Goal: Task Accomplishment & Management: Use online tool/utility

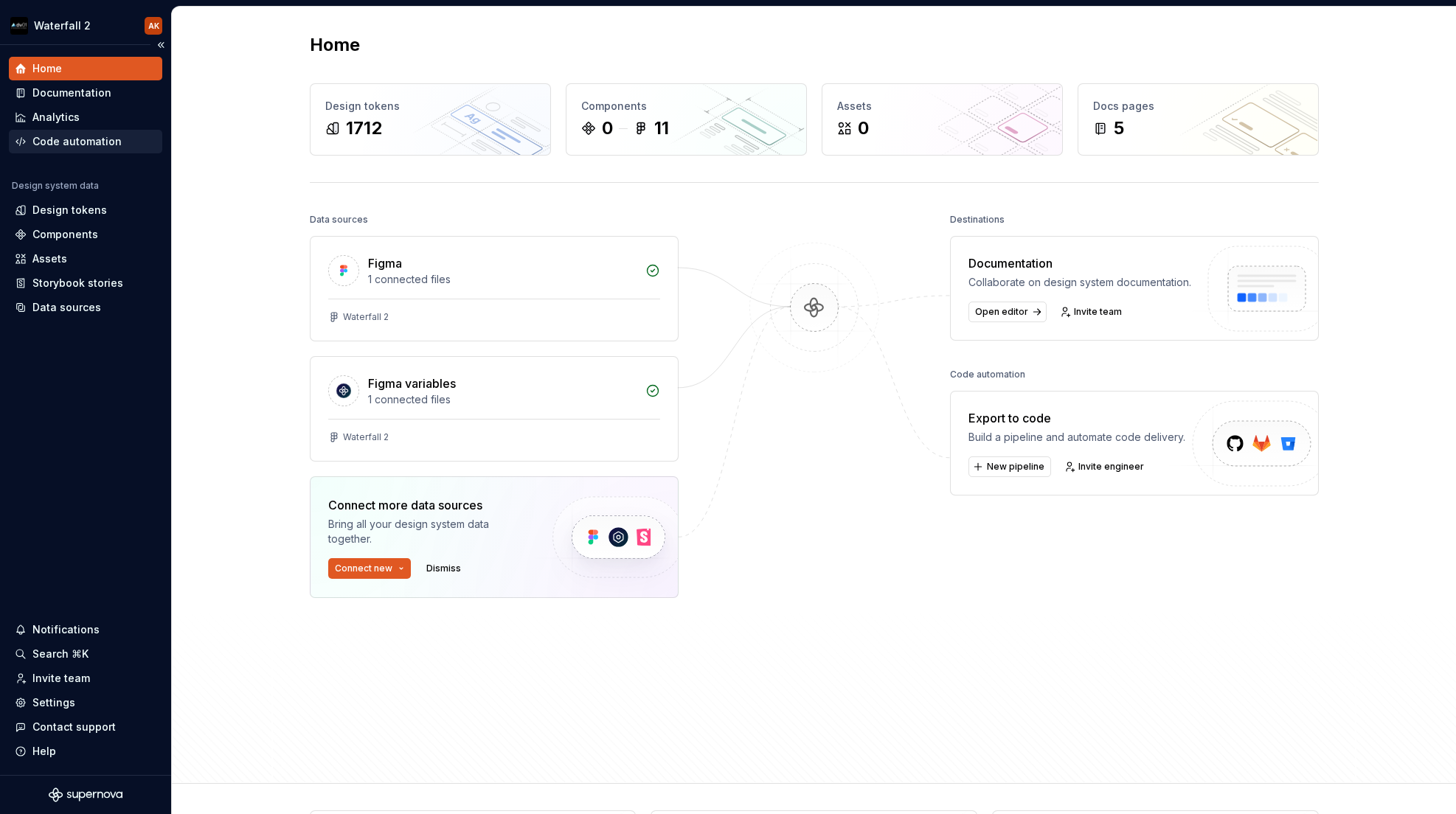
click at [62, 136] on div "Code automation" at bounding box center [77, 141] width 89 height 15
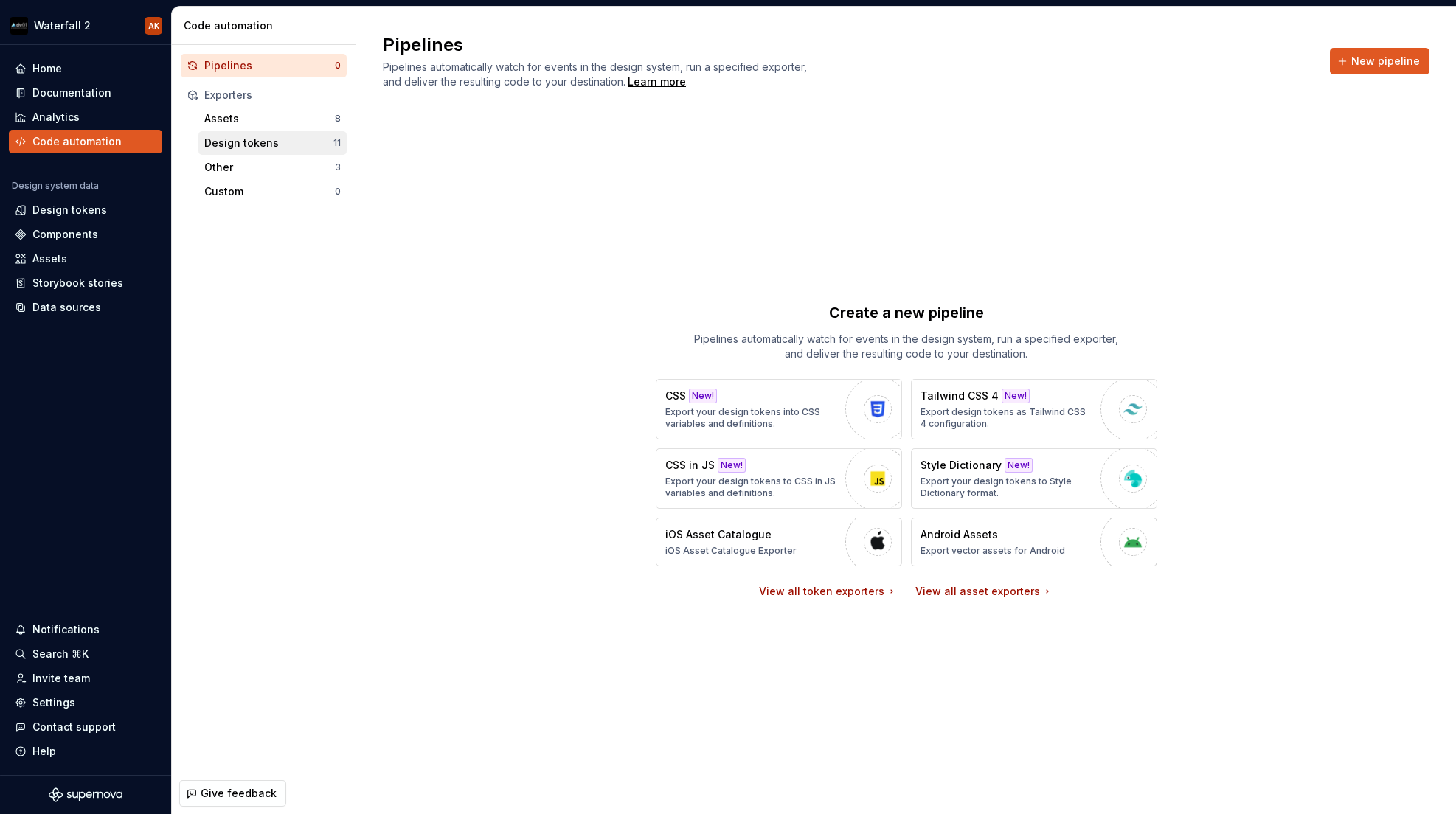
click at [263, 141] on div "Design tokens" at bounding box center [269, 142] width 130 height 15
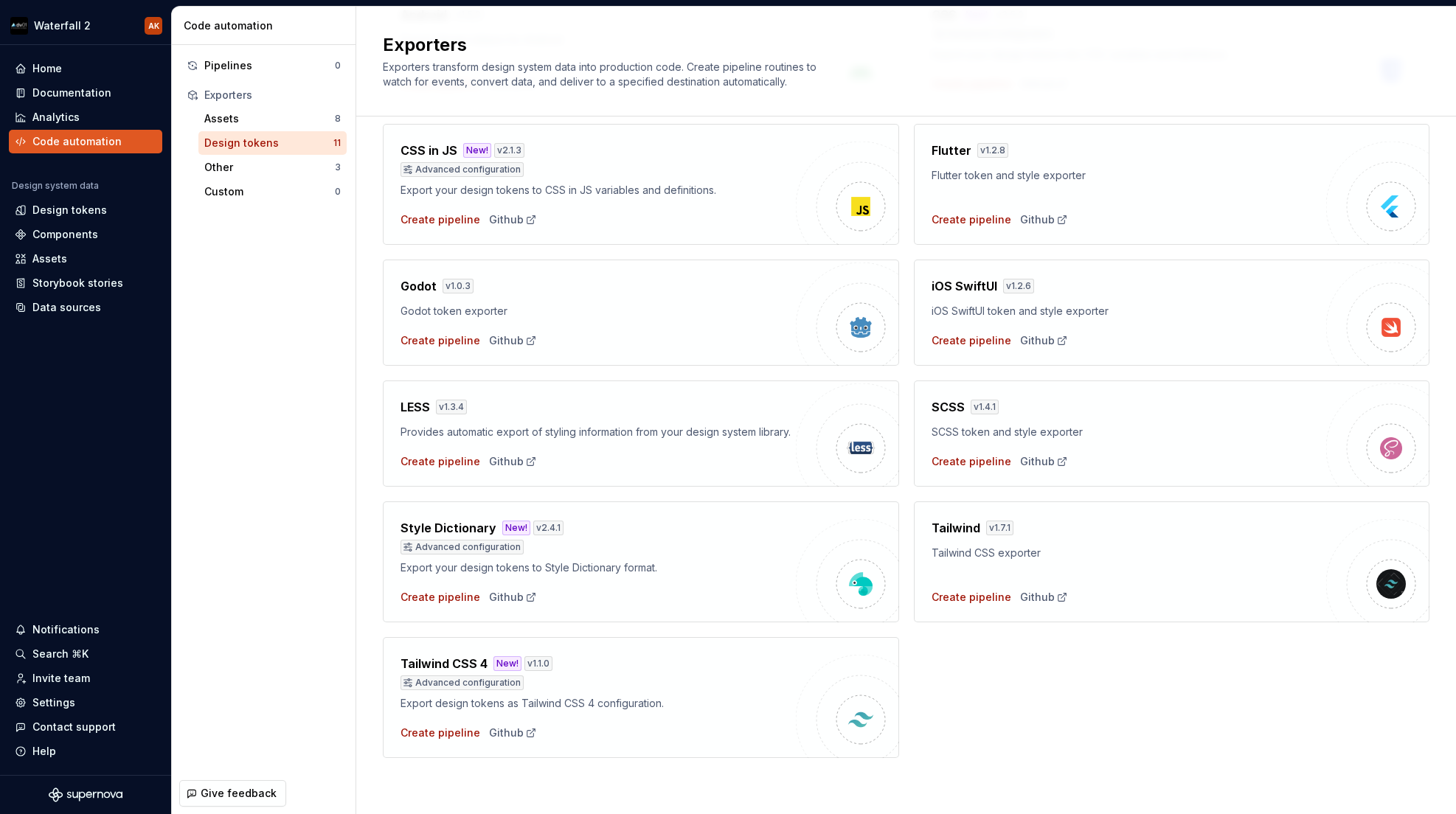
scroll to position [205, 0]
click at [431, 613] on div "Style Dictionary New! v 2.4.1 Advanced configuration Export your design tokens …" at bounding box center [641, 562] width 516 height 121
click at [444, 592] on div "Create pipeline" at bounding box center [440, 597] width 80 height 15
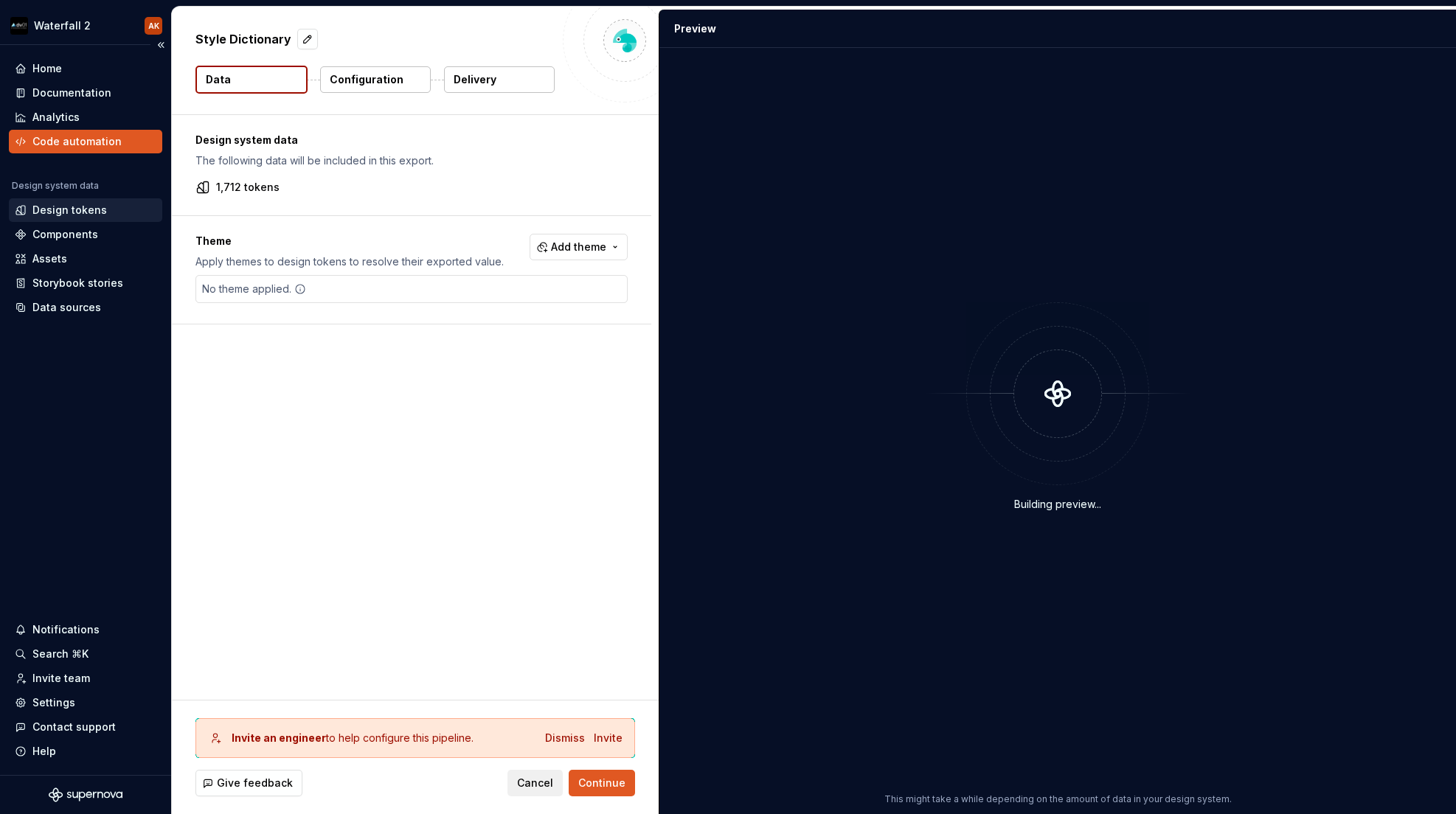
click at [54, 212] on div "Design tokens" at bounding box center [69, 210] width 74 height 15
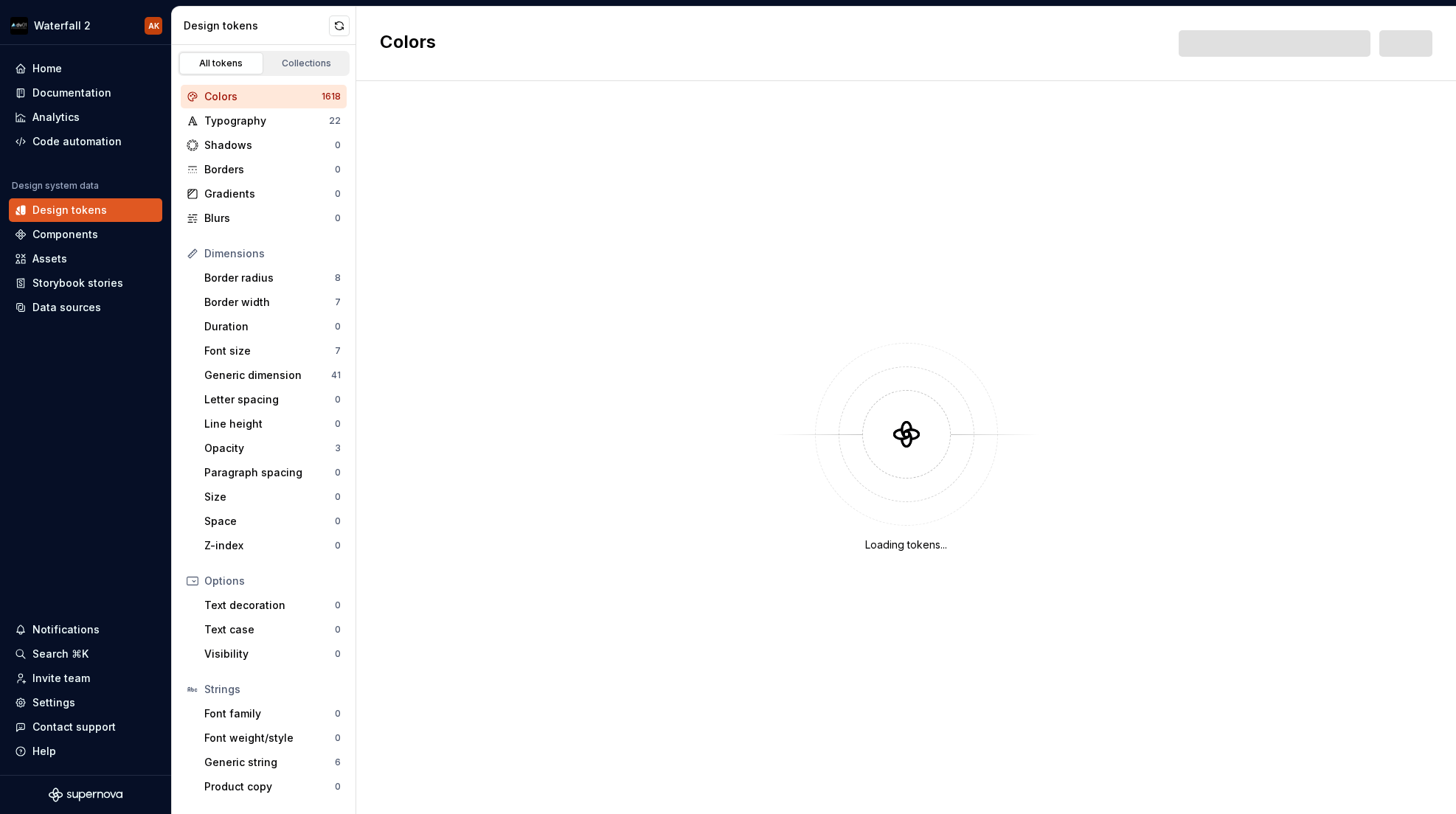
click at [222, 91] on div "Colors" at bounding box center [263, 96] width 118 height 15
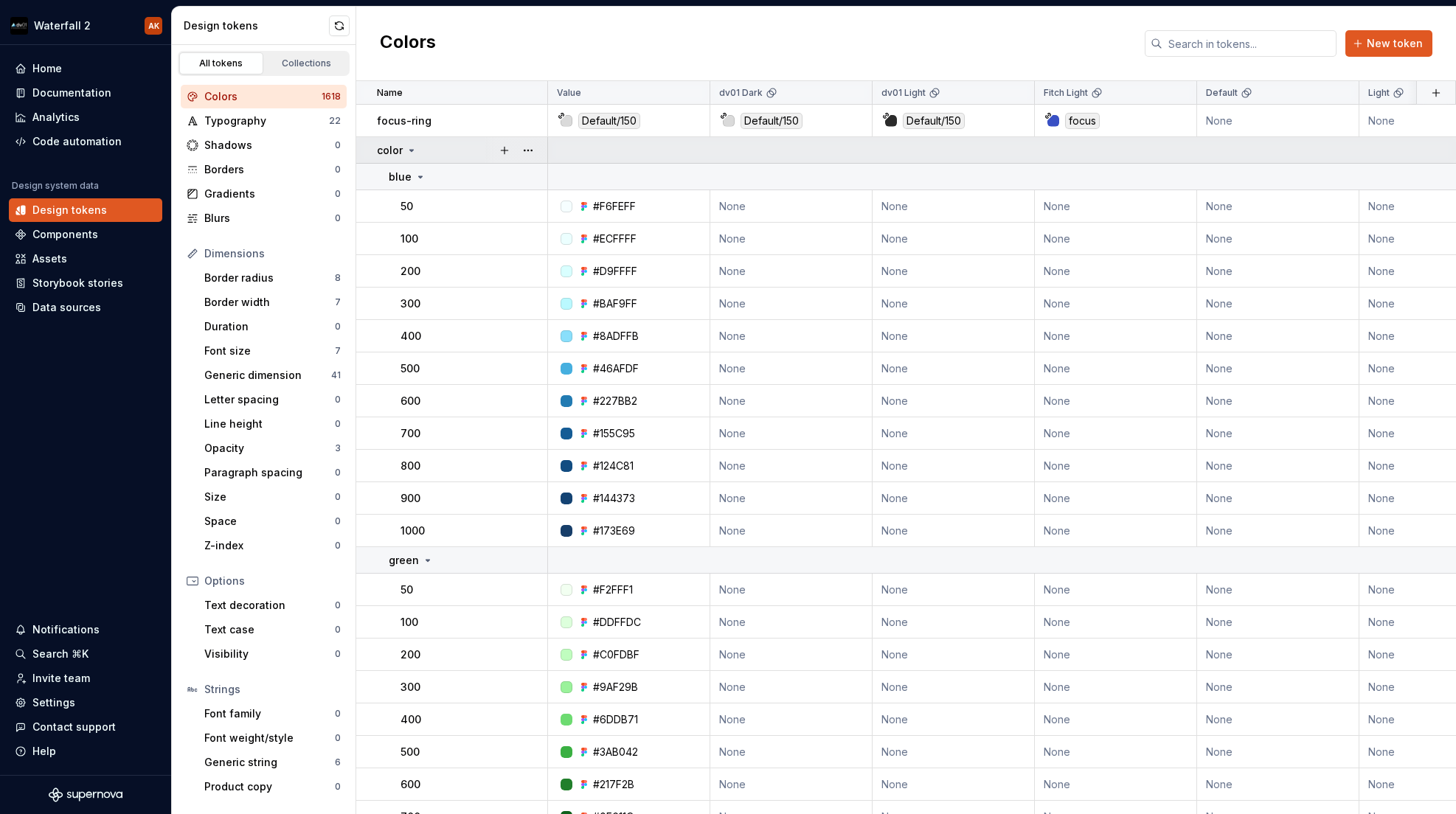
click at [411, 146] on icon at bounding box center [411, 150] width 12 height 12
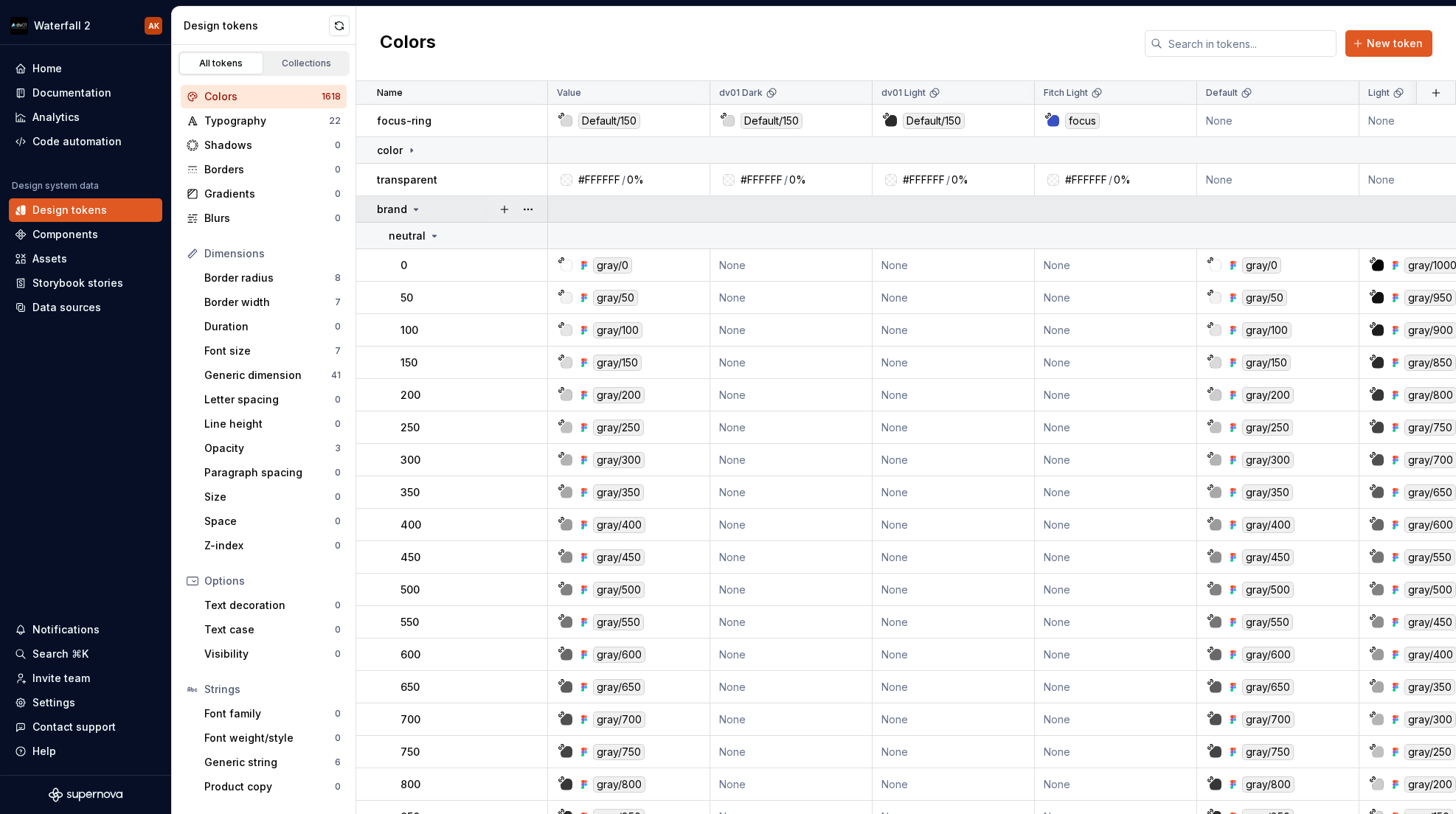
click at [413, 206] on icon at bounding box center [416, 210] width 12 height 12
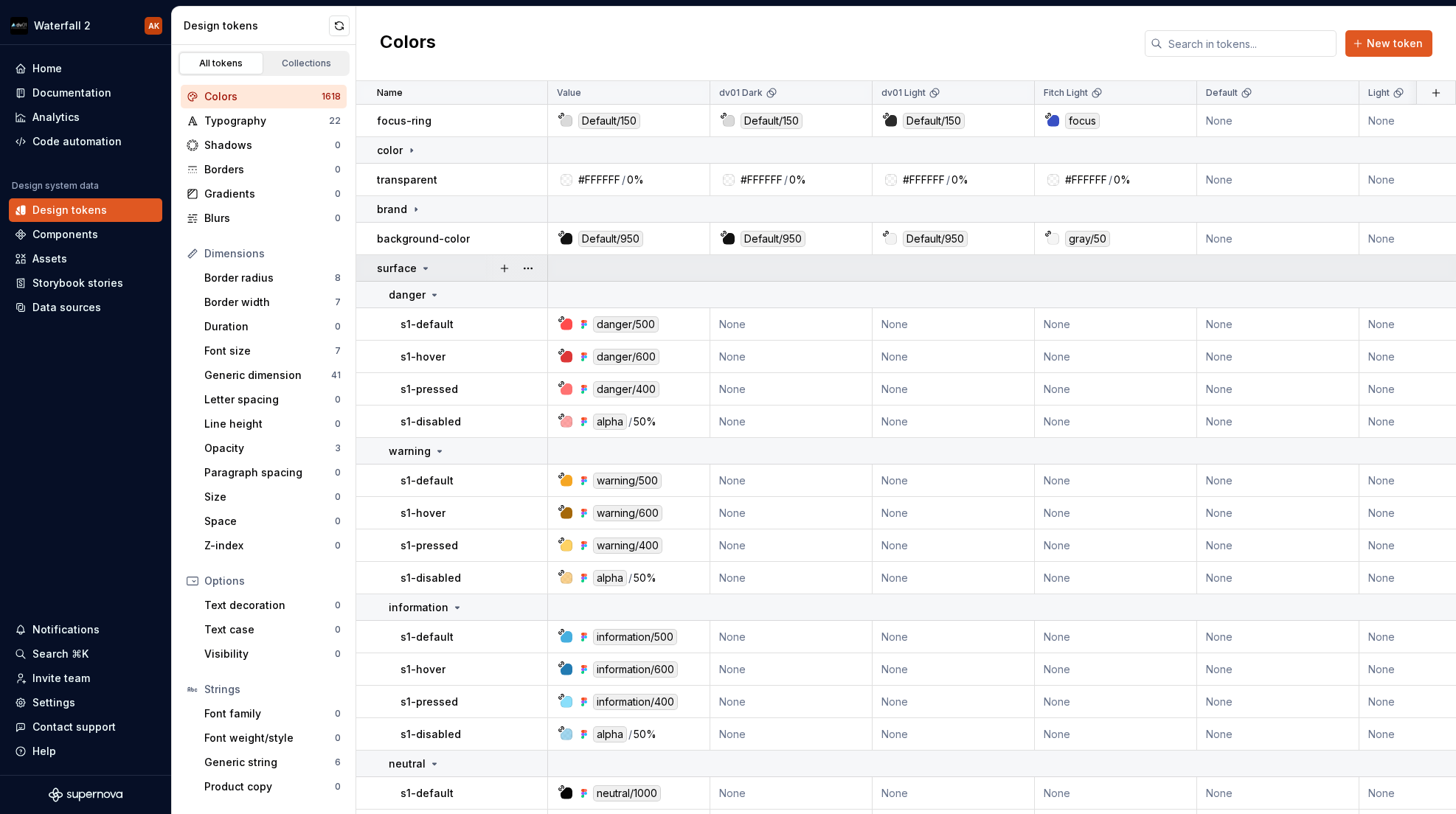
click at [419, 265] on icon at bounding box center [425, 269] width 12 height 12
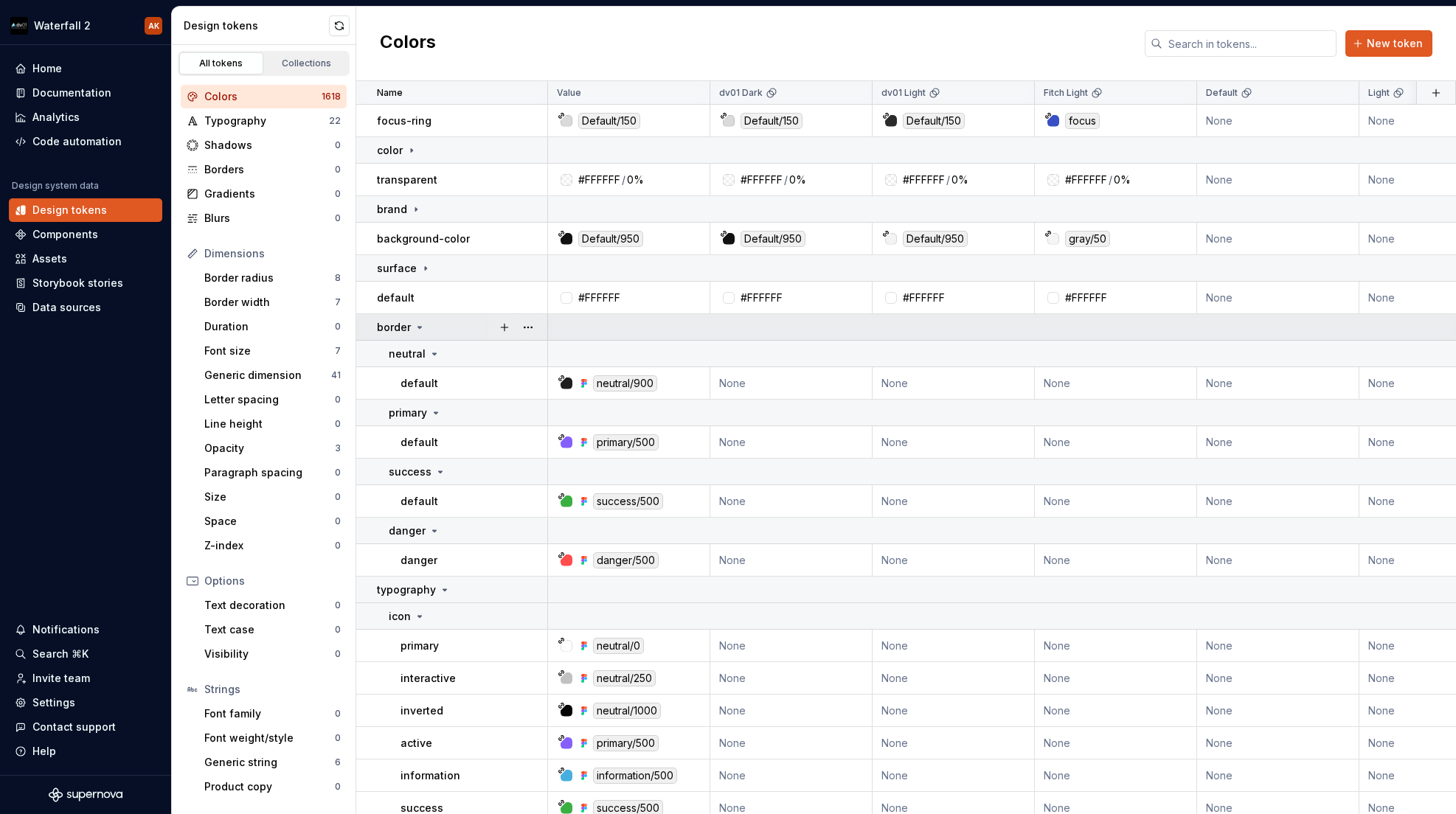
click at [422, 323] on icon at bounding box center [419, 327] width 12 height 12
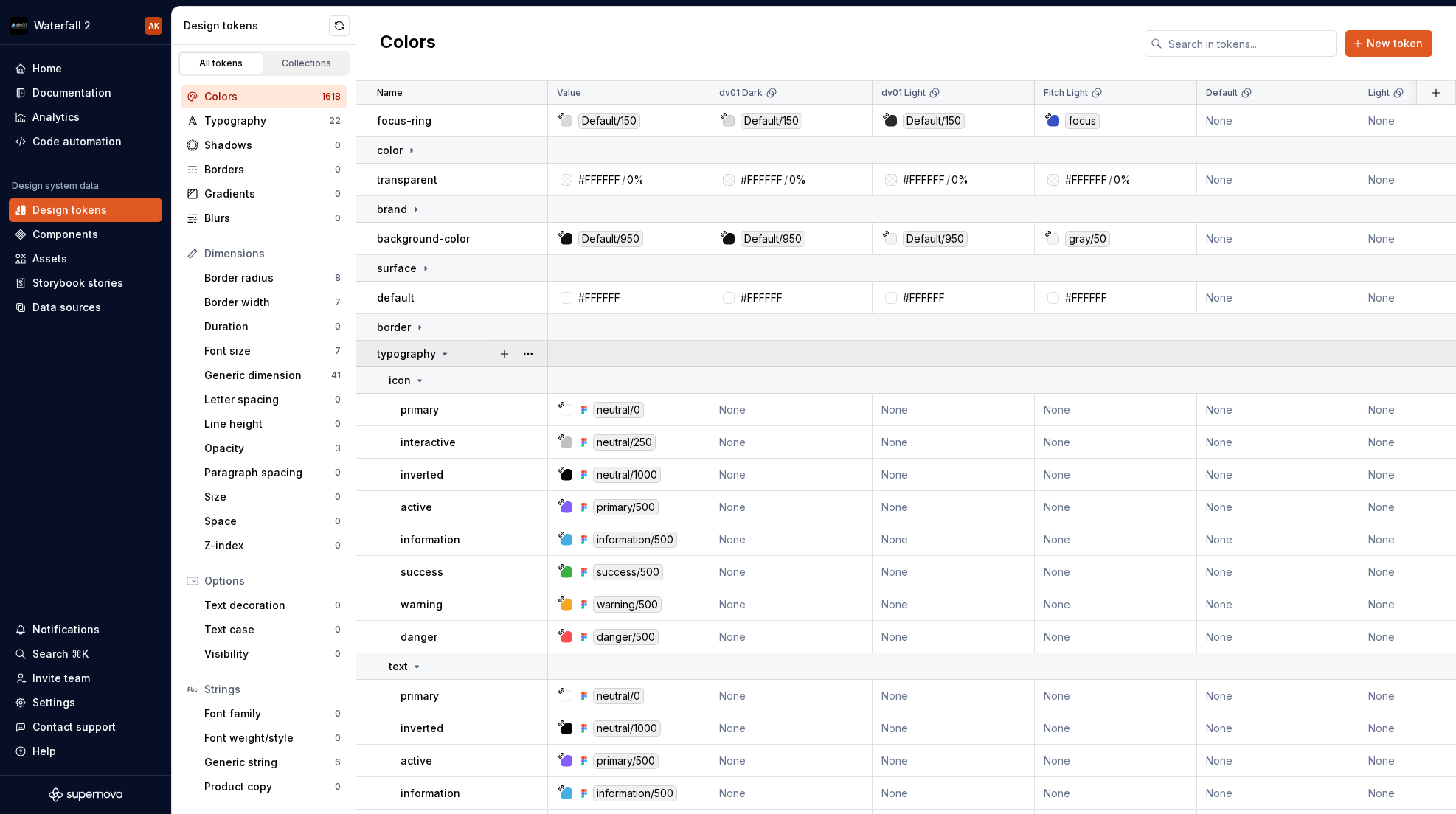
click at [439, 354] on icon at bounding box center [445, 354] width 12 height 12
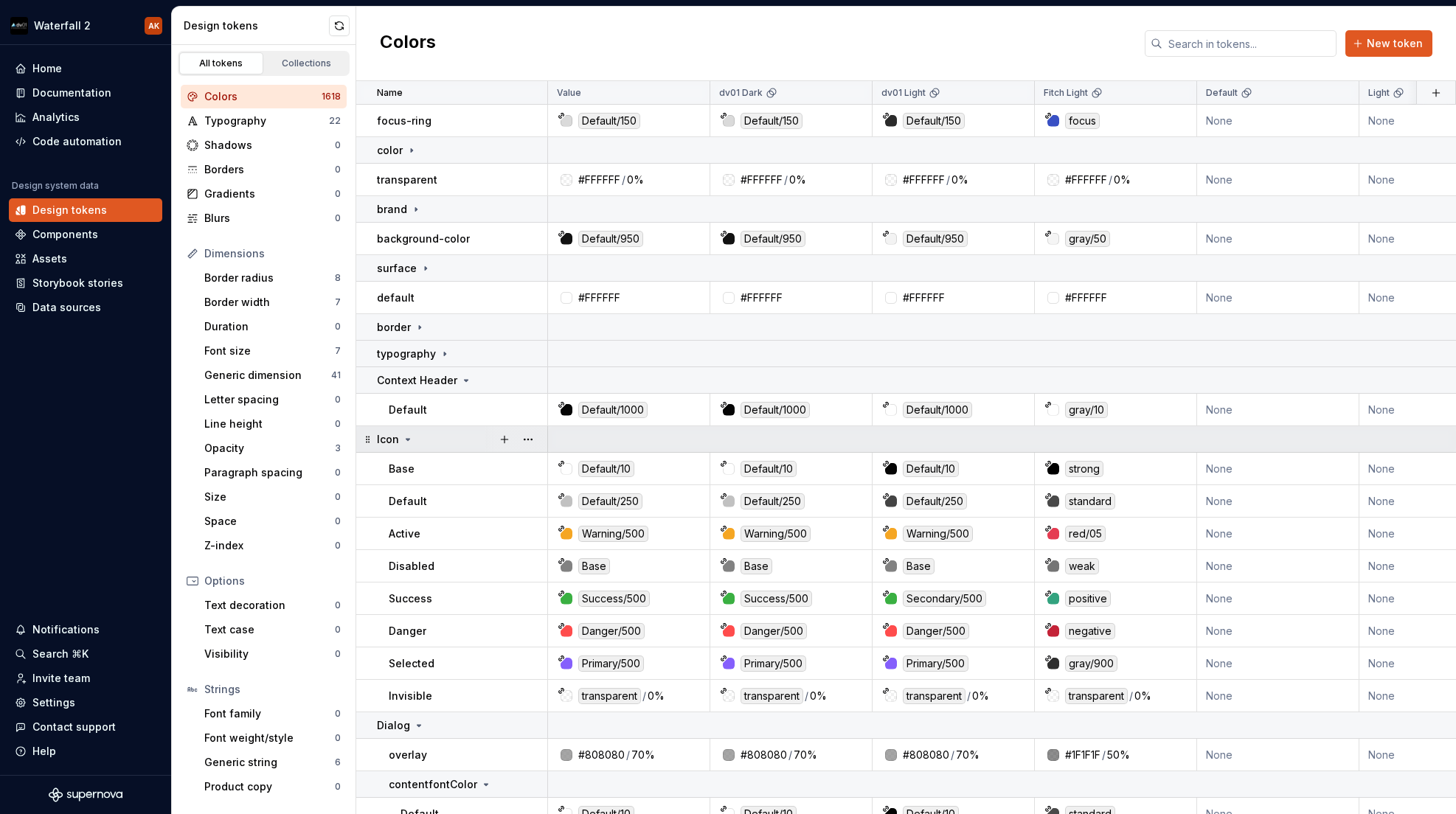
click at [407, 440] on icon at bounding box center [409, 439] width 4 height 1
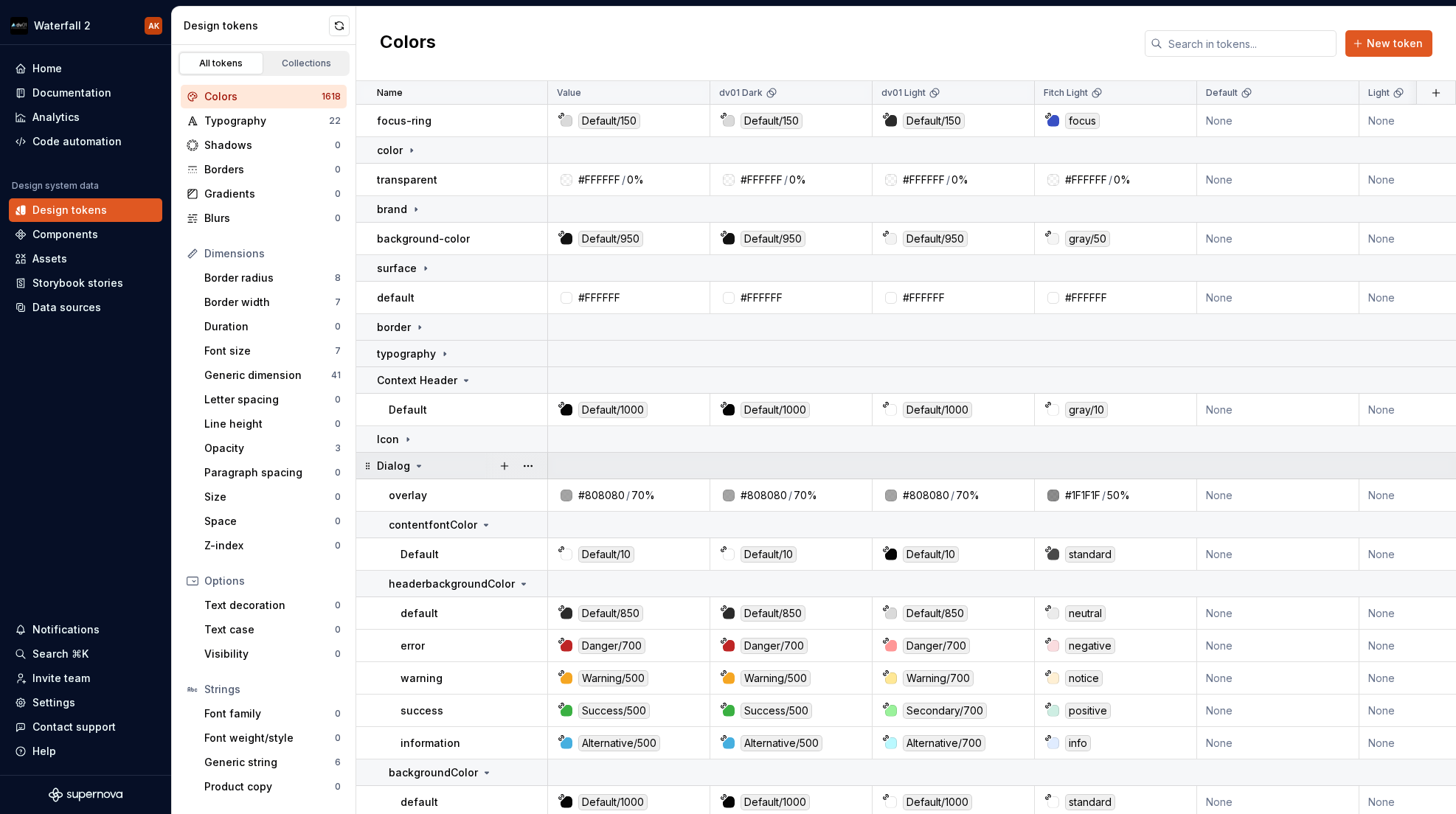
click at [413, 472] on icon at bounding box center [419, 466] width 12 height 12
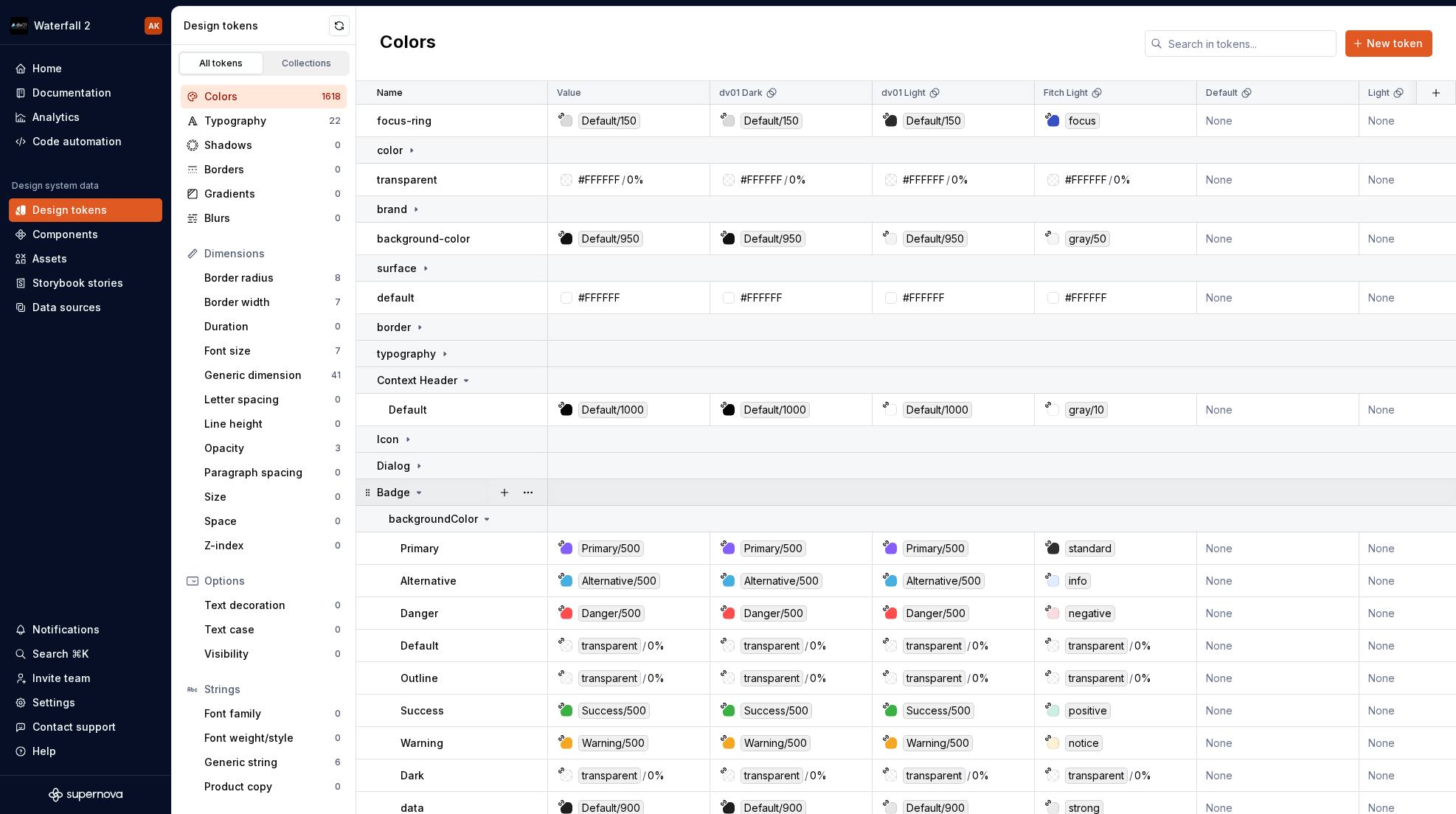
scroll to position [1, 0]
click at [418, 491] on icon at bounding box center [419, 491] width 4 height 1
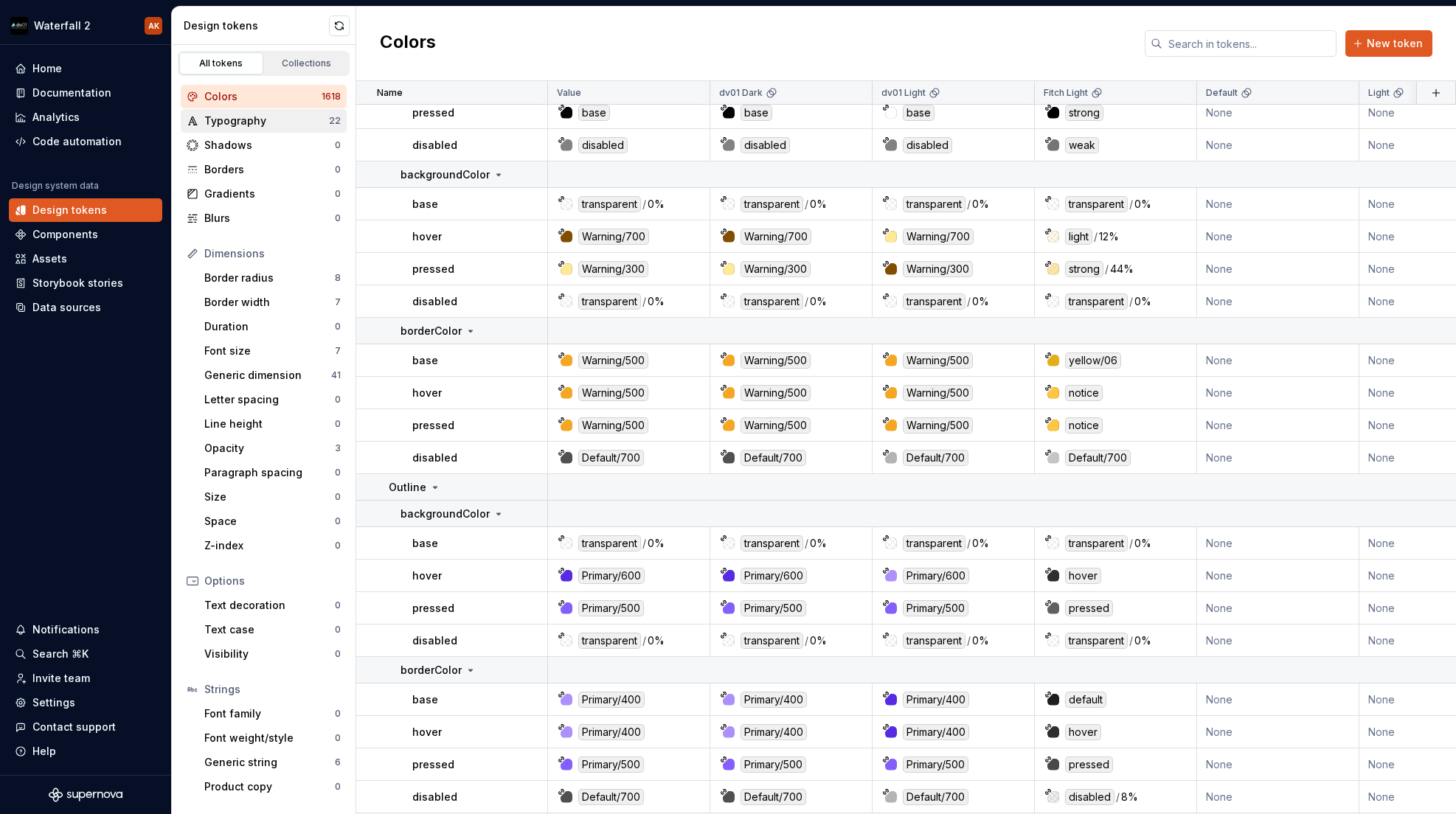
scroll to position [37889, 0]
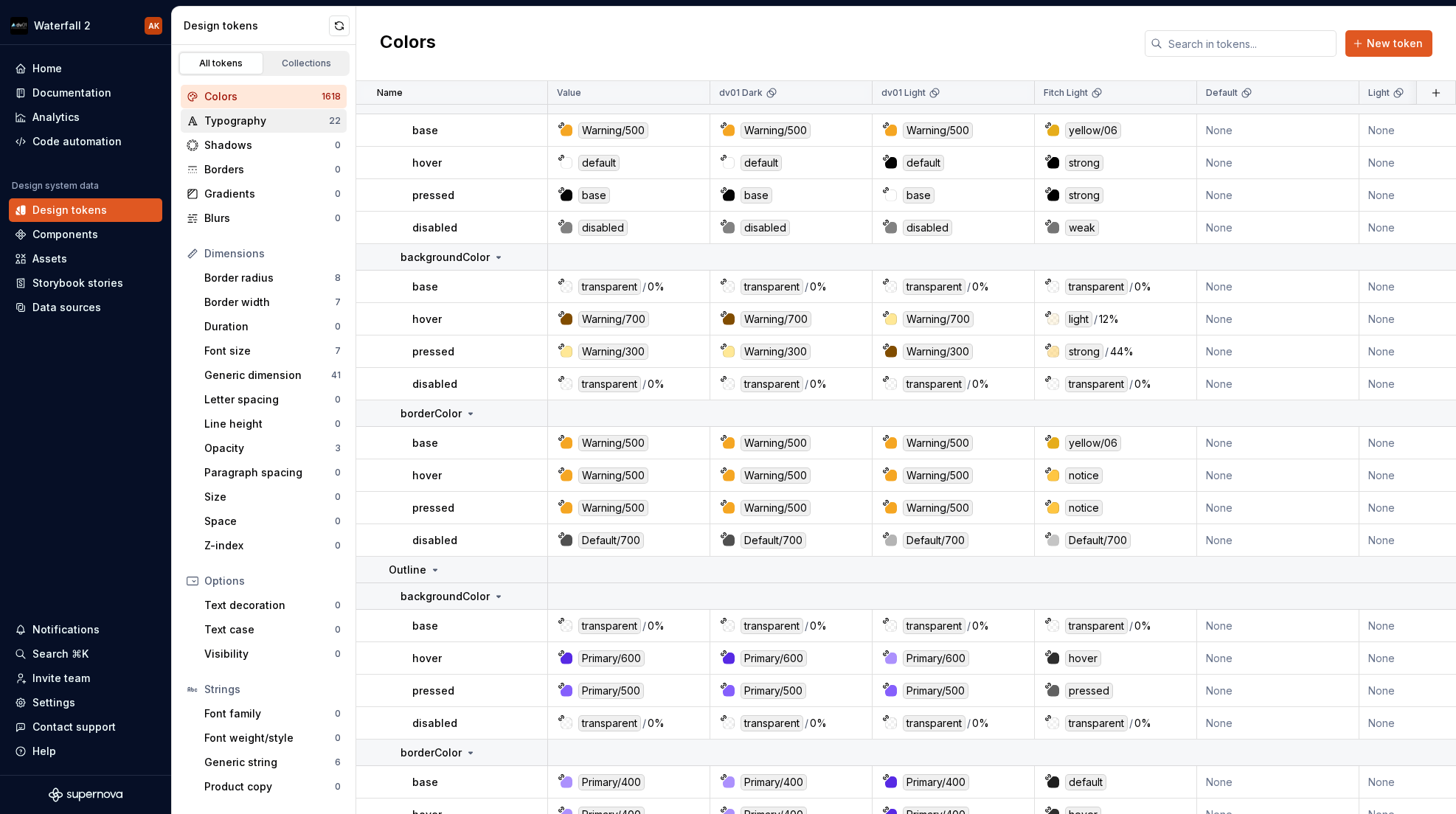
click at [248, 118] on div "Typography" at bounding box center [267, 121] width 125 height 15
click at [277, 76] on div "Colors 1618 Typography 22 Shadows 0 Borders 0 Gradients 0 Blurs 0 Dimensions Bo…" at bounding box center [264, 442] width 184 height 732
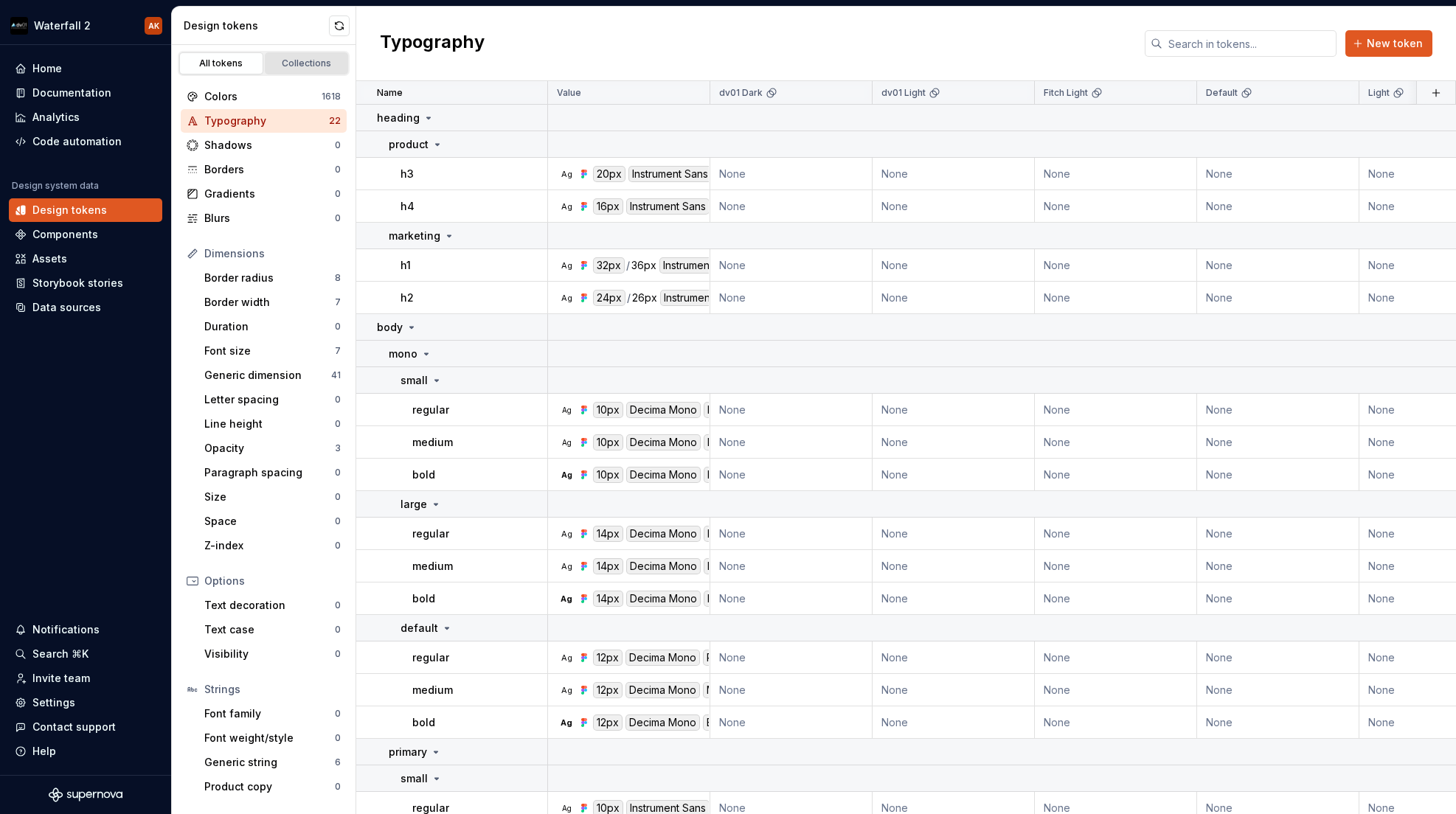
click at [285, 68] on div "Collections" at bounding box center [307, 63] width 74 height 12
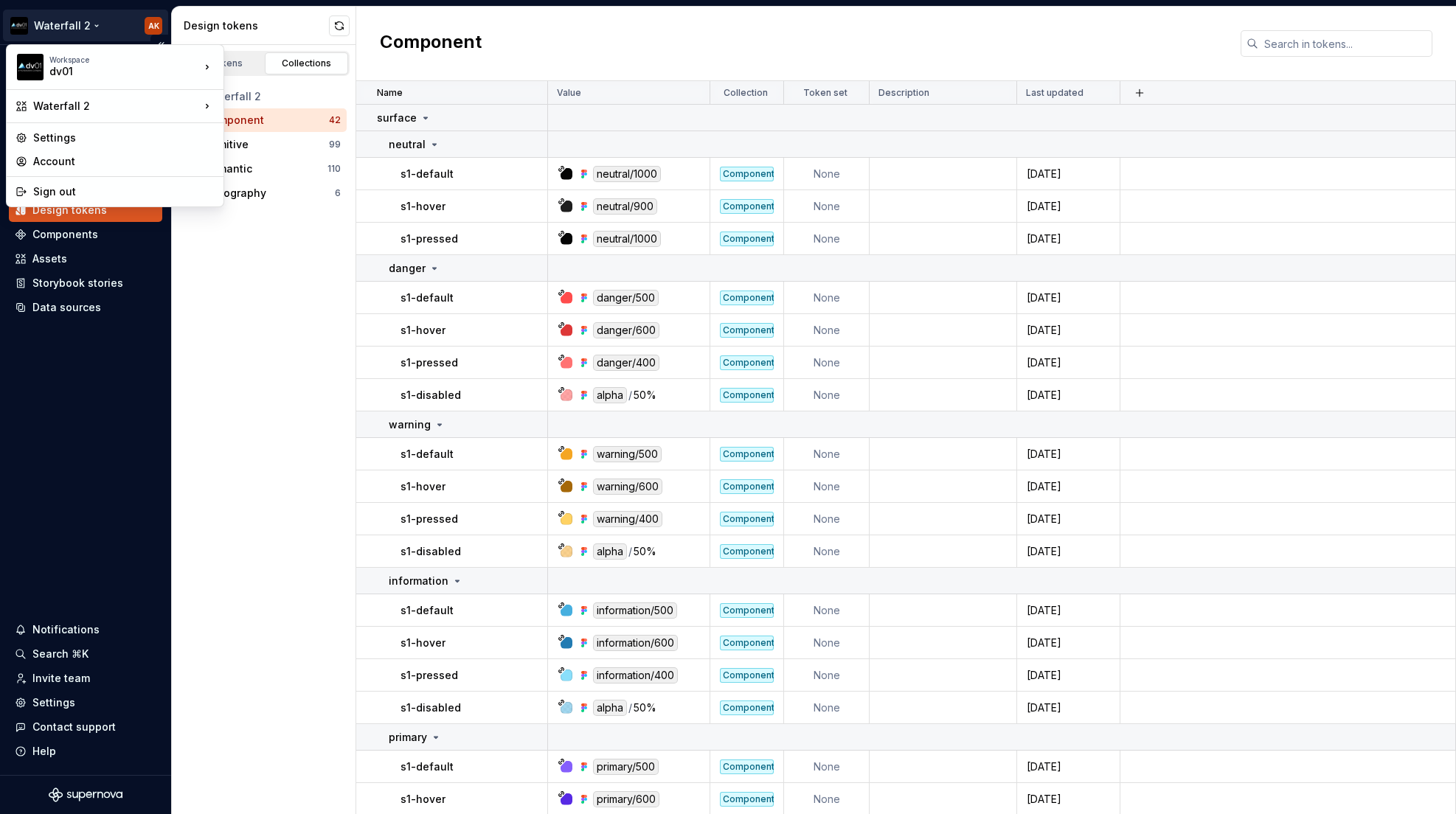
click at [67, 31] on html "Waterfall 2 AK Home Documentation Analytics Code automation Design system data …" at bounding box center [728, 407] width 1456 height 814
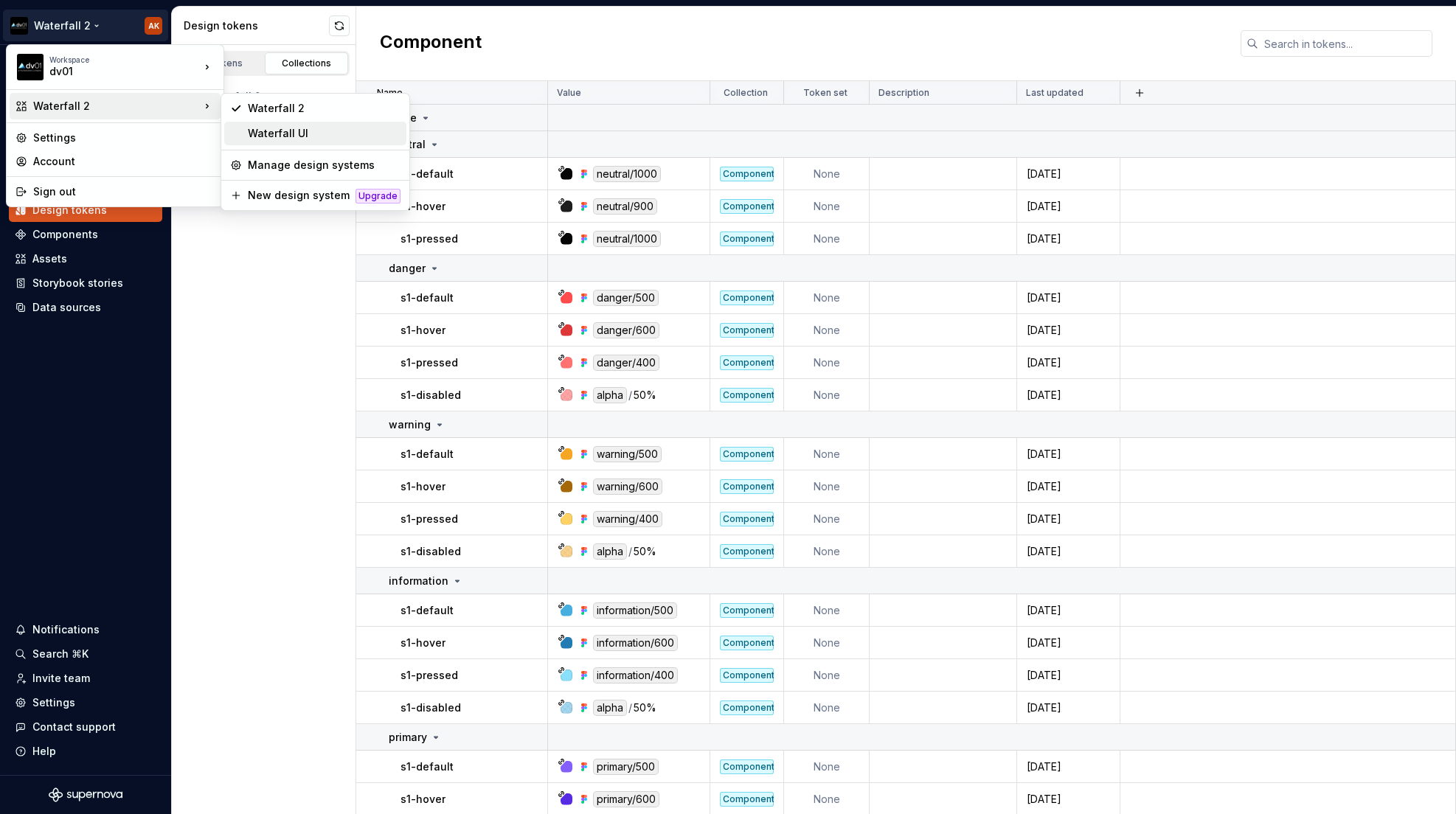
click at [280, 133] on div "Waterfall UI" at bounding box center [324, 134] width 152 height 15
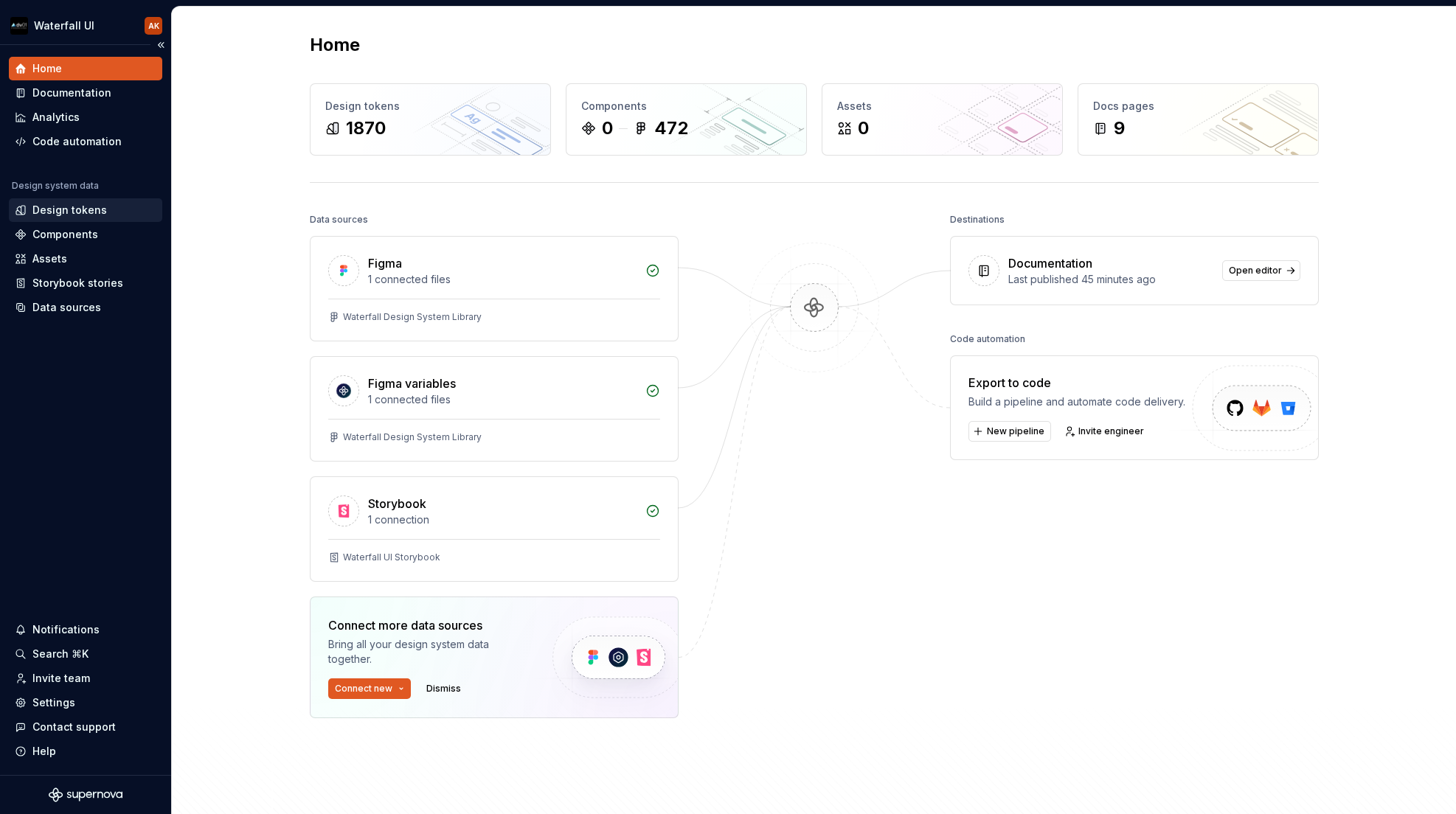
click at [61, 205] on div "Design tokens" at bounding box center [69, 210] width 74 height 15
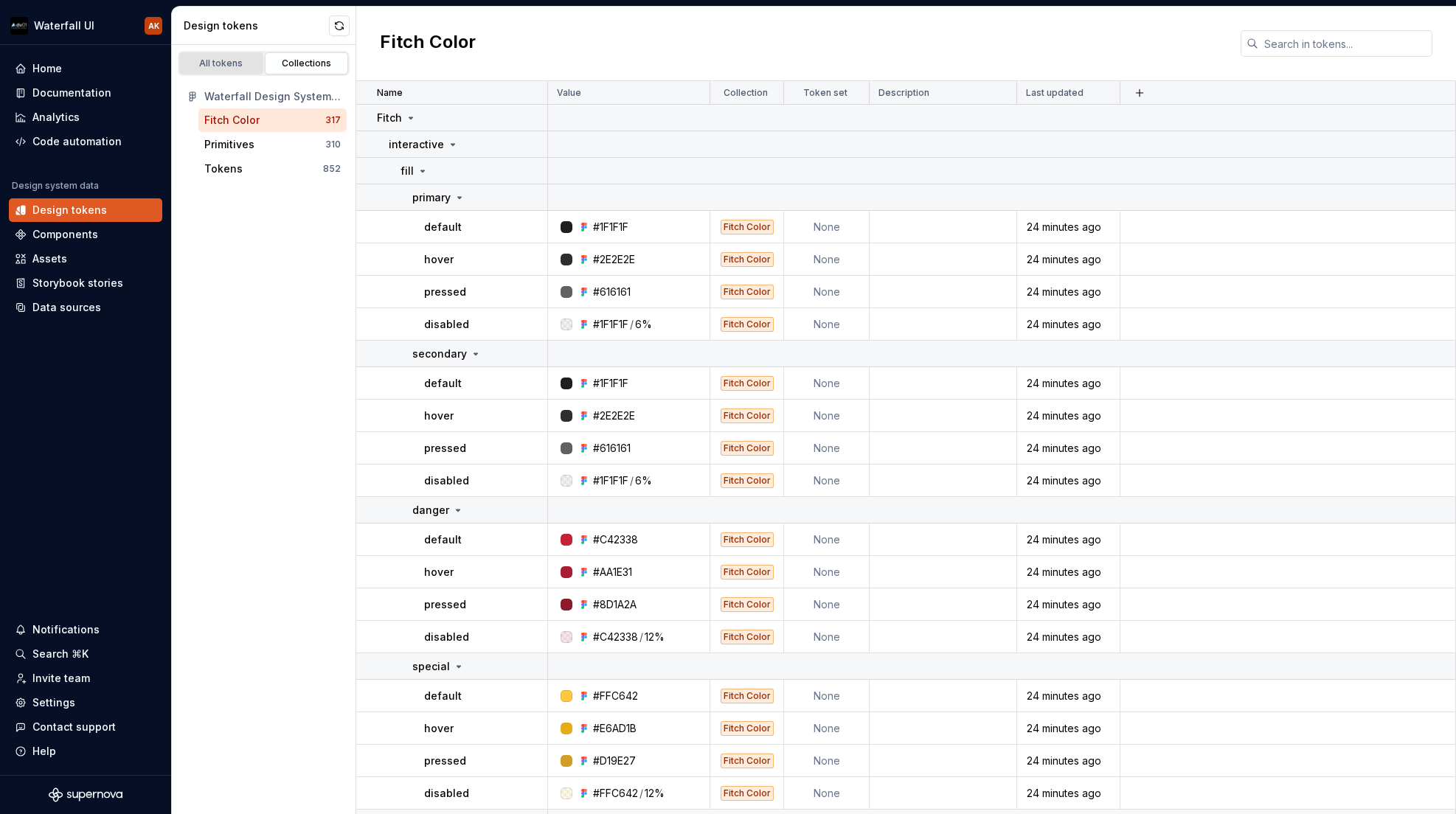
click at [230, 65] on div "All tokens" at bounding box center [221, 63] width 74 height 12
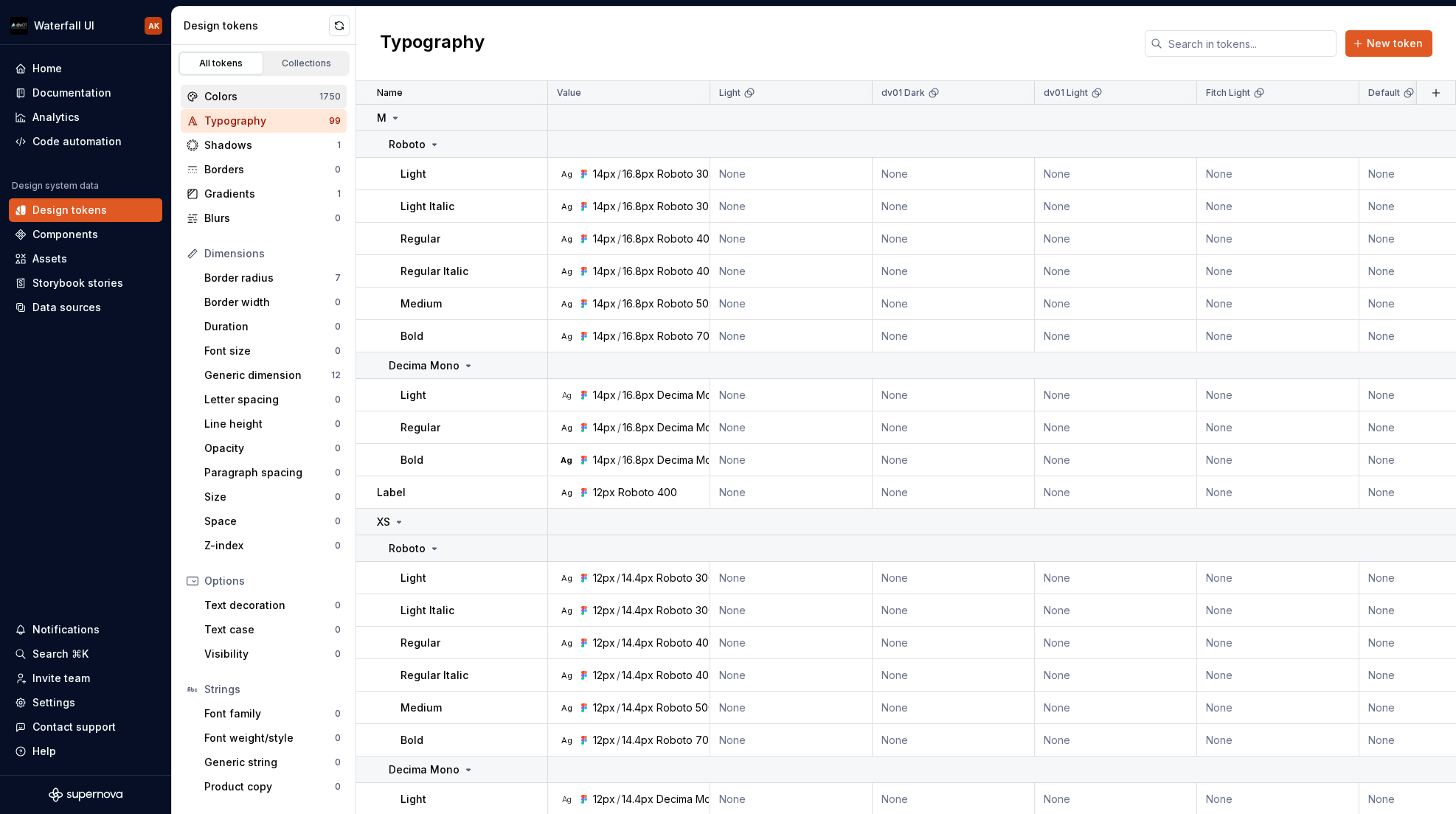
click at [251, 94] on div "Colors" at bounding box center [262, 96] width 115 height 15
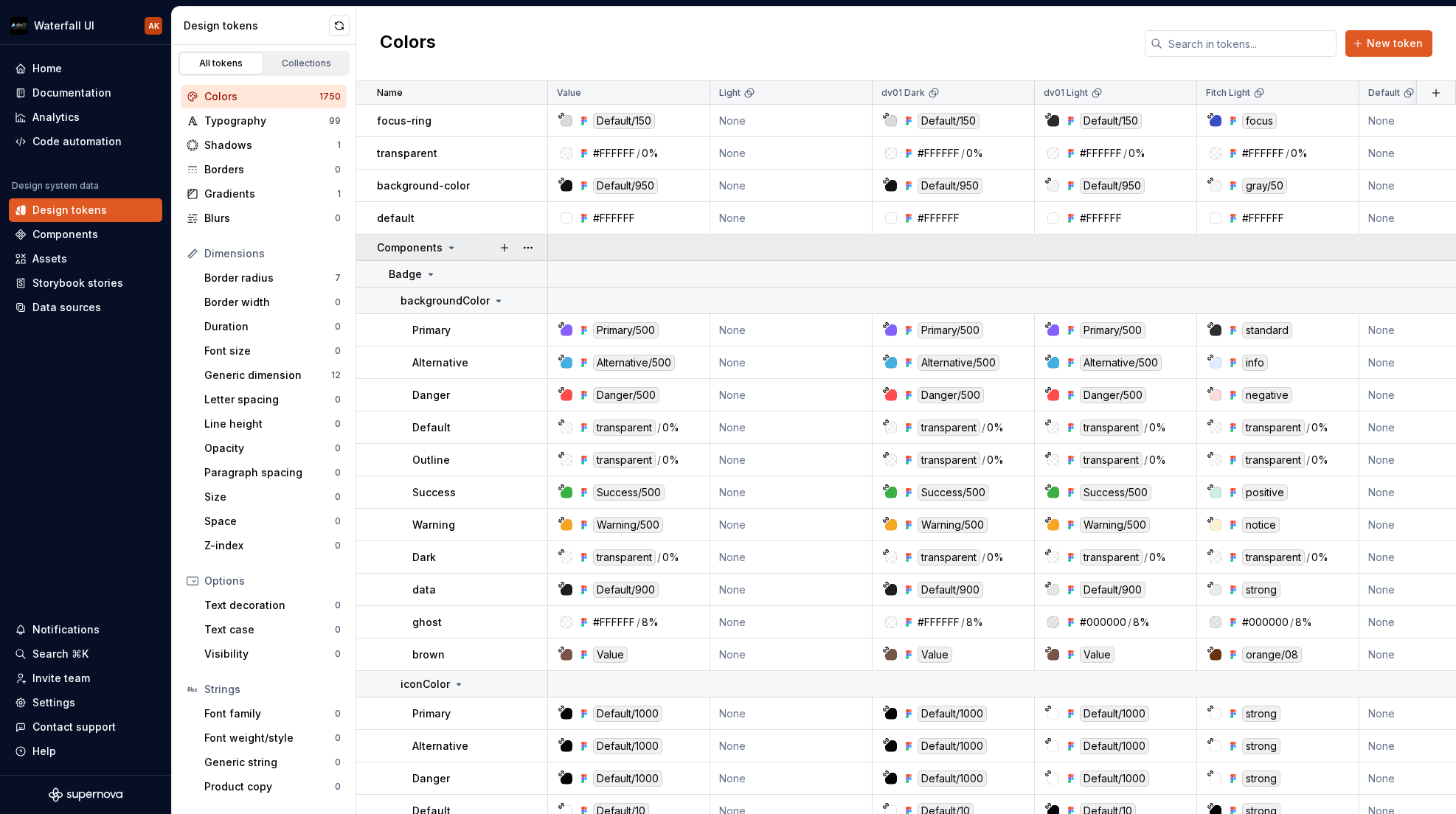
click at [447, 245] on icon at bounding box center [451, 248] width 12 height 12
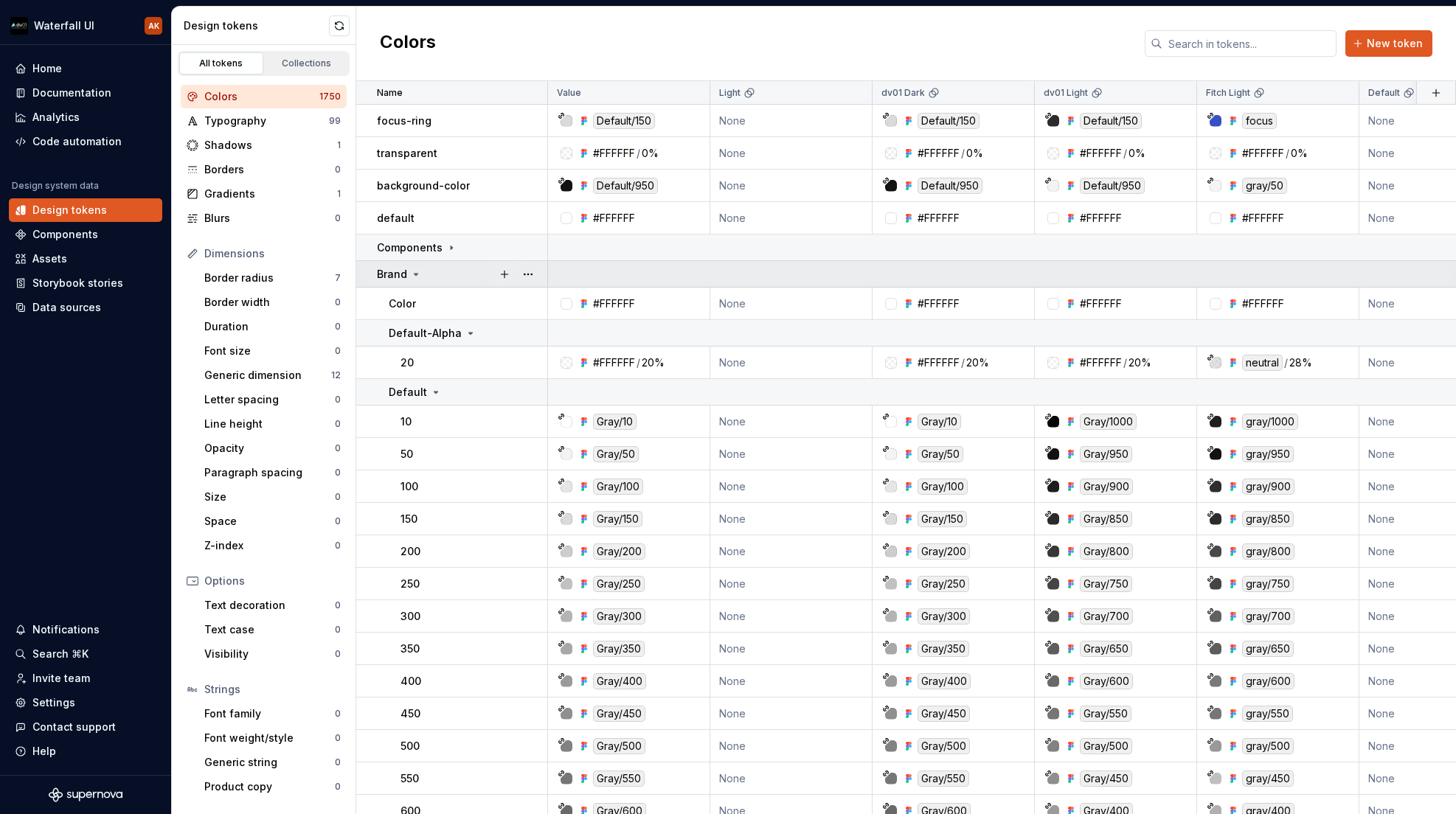
click at [421, 271] on div "Brand" at bounding box center [462, 274] width 170 height 15
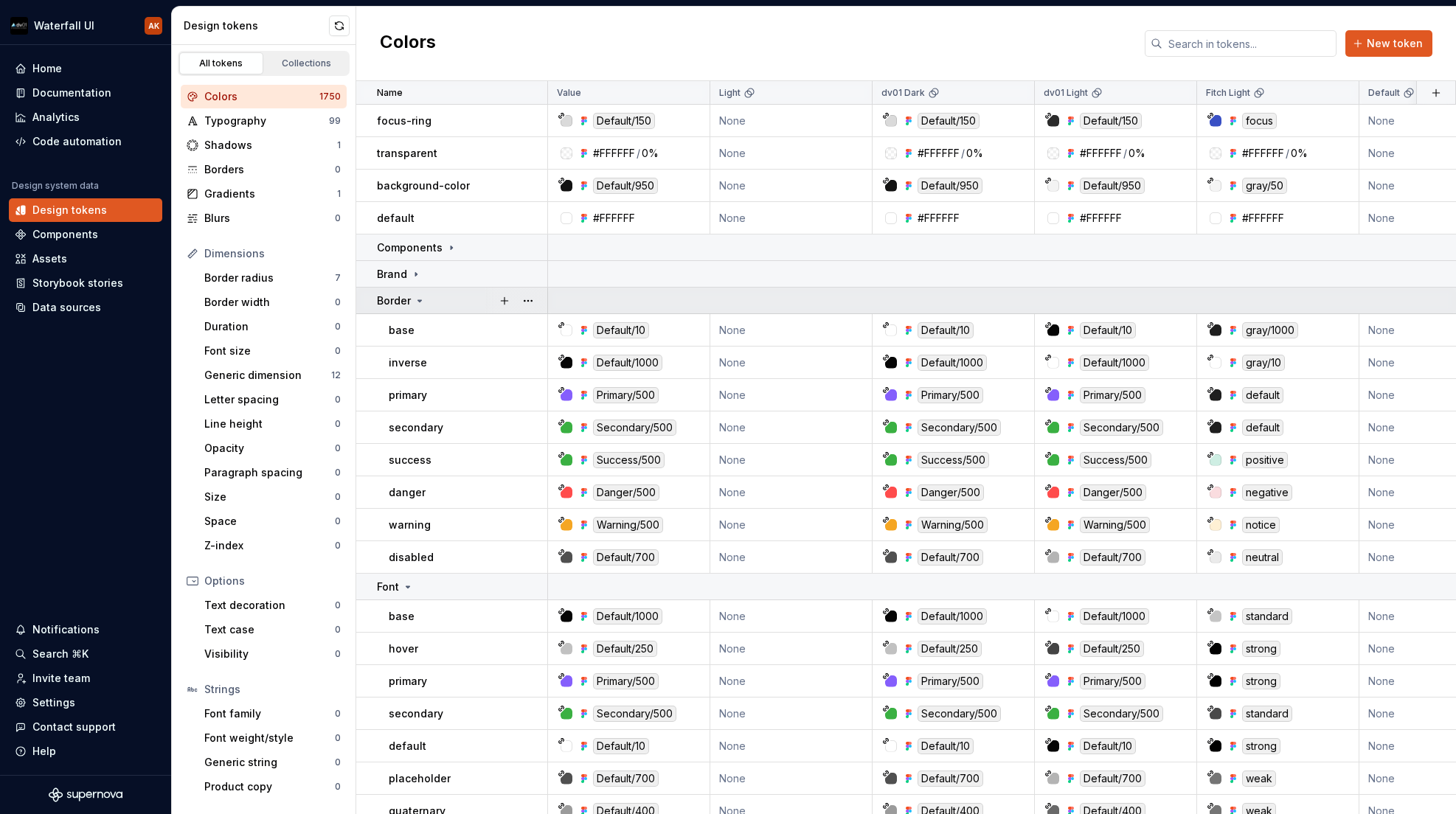
click at [417, 306] on icon at bounding box center [419, 301] width 12 height 12
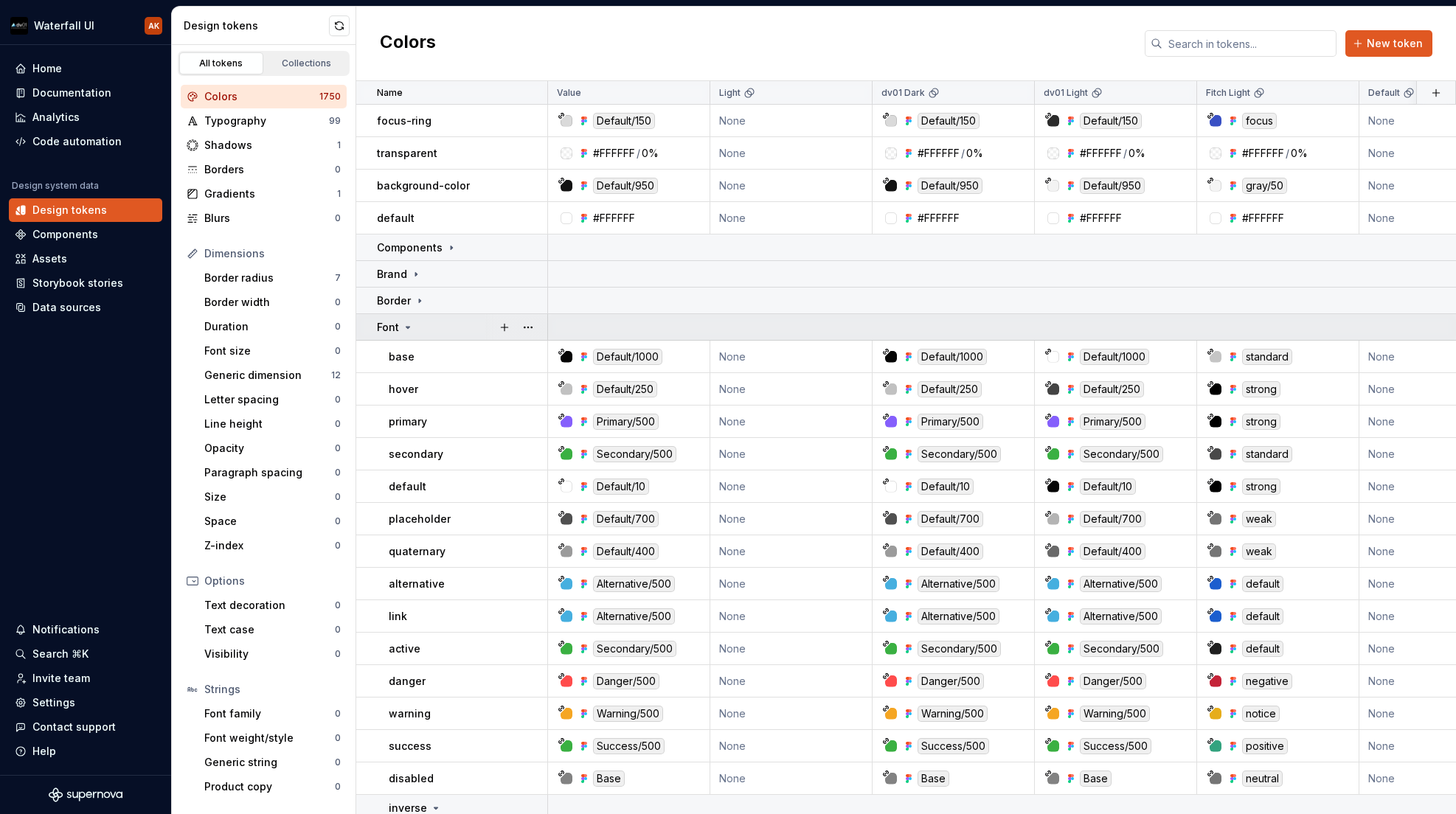
click at [411, 335] on td "Font" at bounding box center [452, 327] width 192 height 27
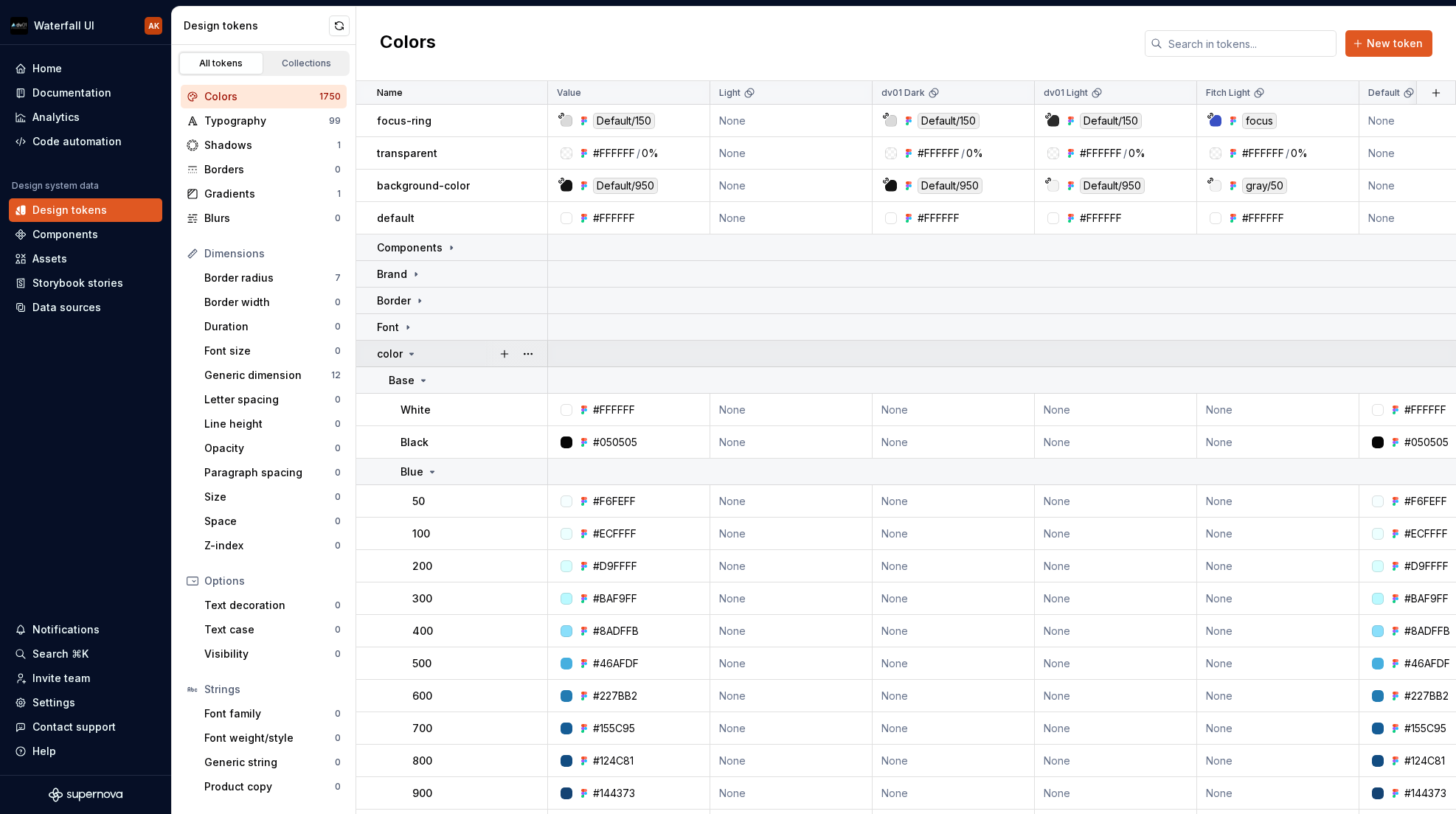
click at [410, 354] on icon at bounding box center [412, 353] width 4 height 1
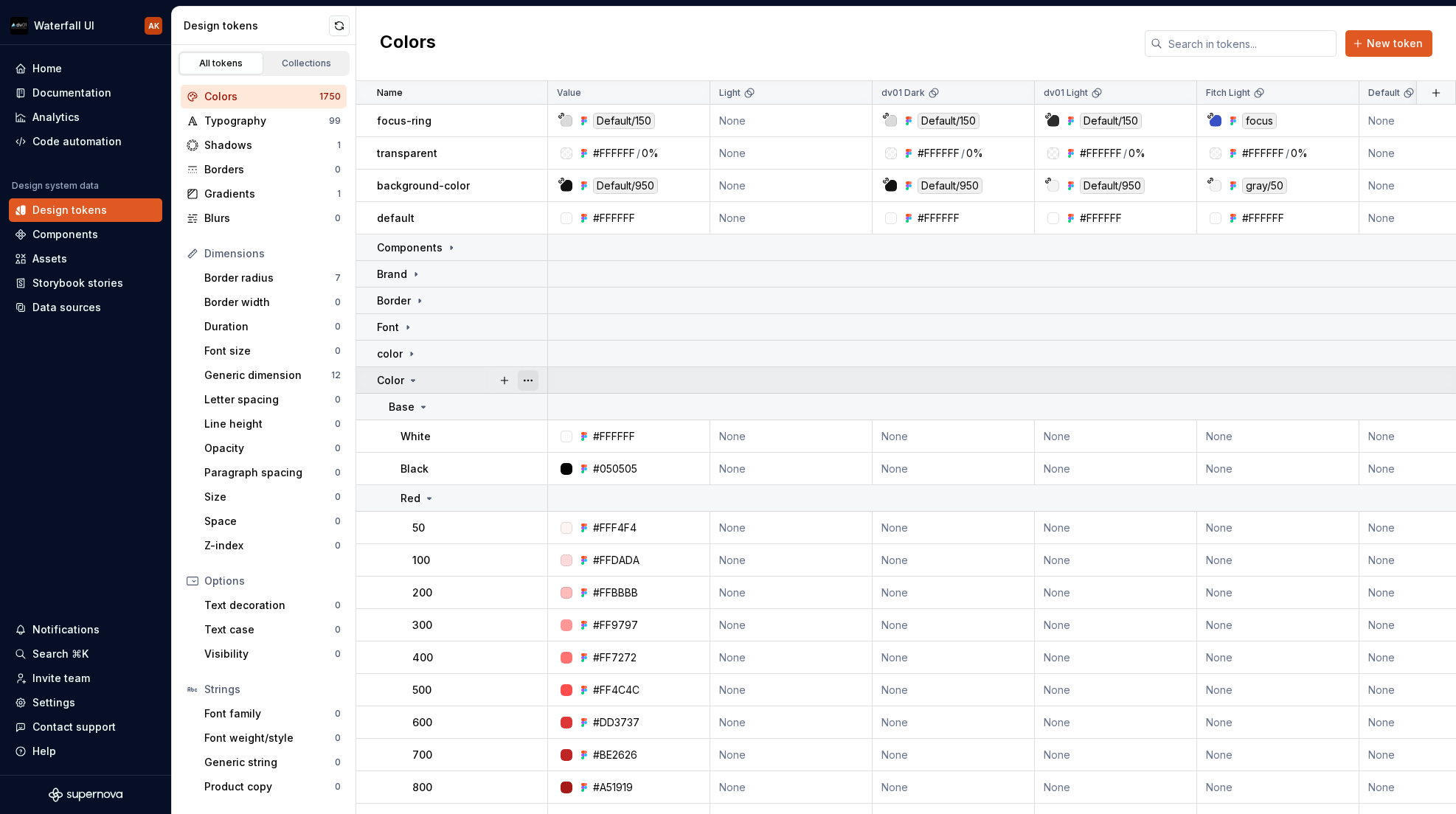
click at [532, 384] on button "button" at bounding box center [528, 380] width 21 height 21
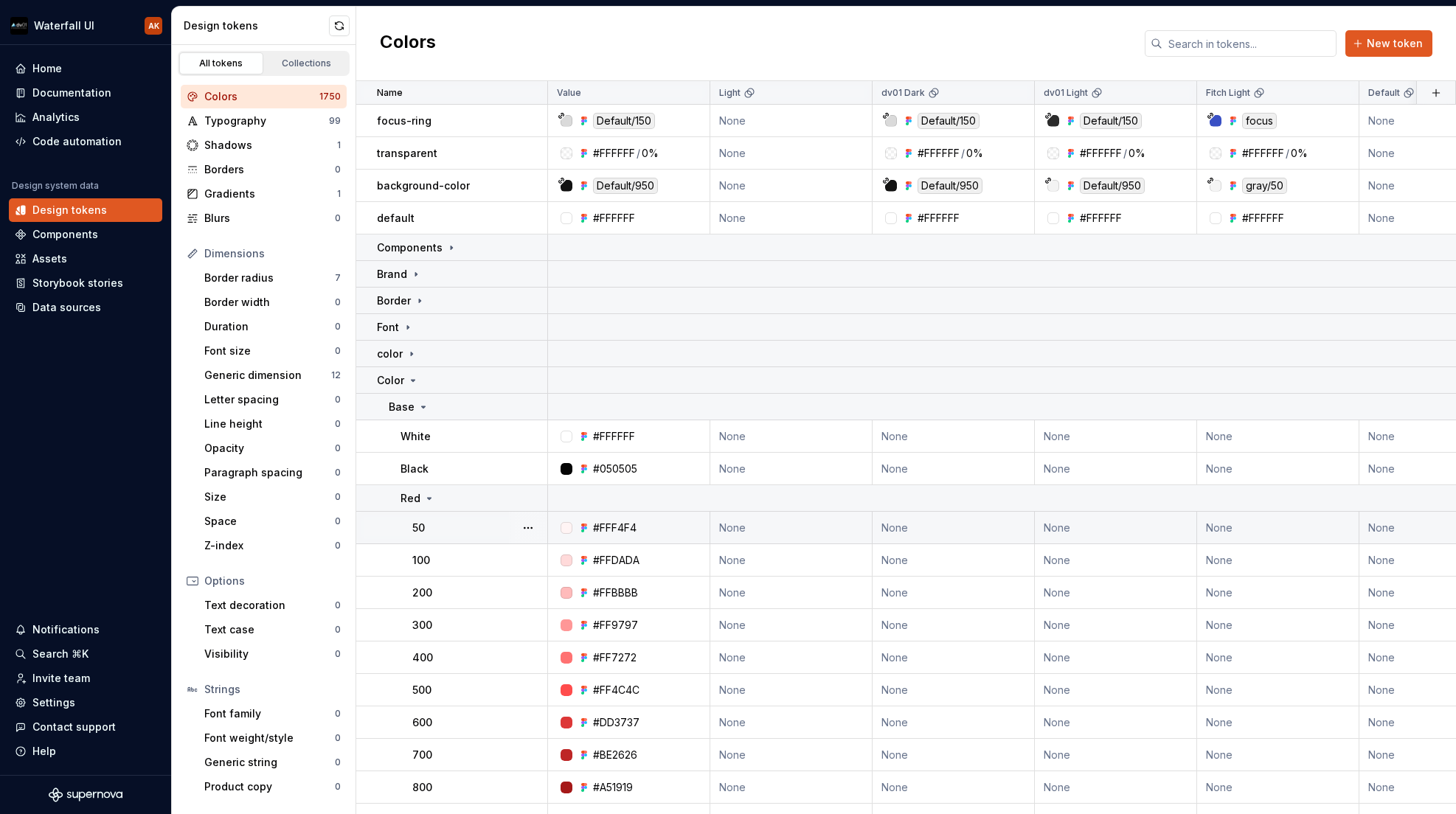
drag, startPoint x: 466, startPoint y: 458, endPoint x: 458, endPoint y: 538, distance: 80.4
click at [466, 459] on html "Waterfall UI AK Home Documentation Analytics Code automation Design system data…" at bounding box center [728, 407] width 1456 height 814
click at [456, 555] on div "100" at bounding box center [480, 560] width 135 height 15
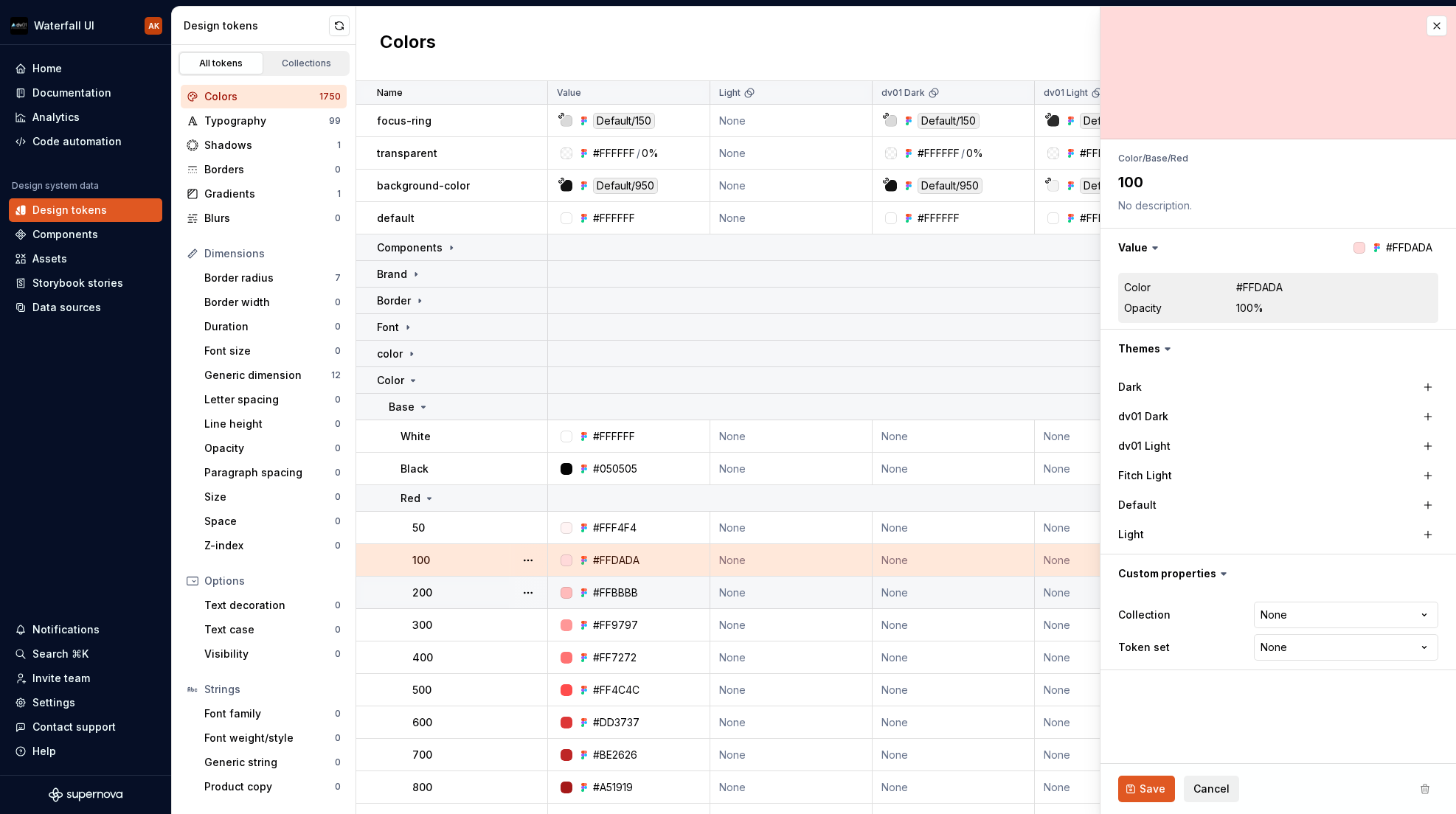
click at [476, 602] on td "200" at bounding box center [452, 592] width 192 height 33
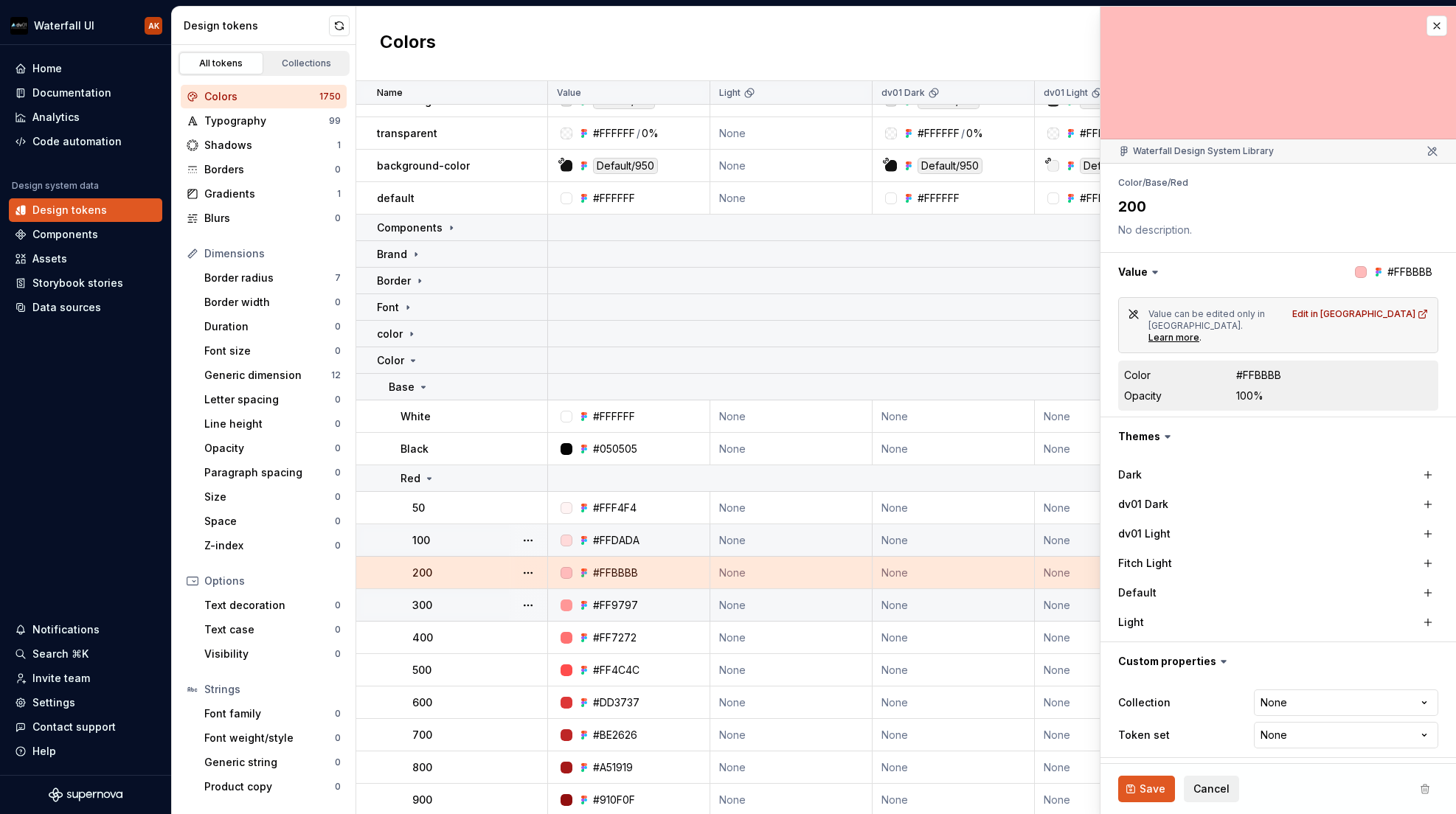
scroll to position [45, 0]
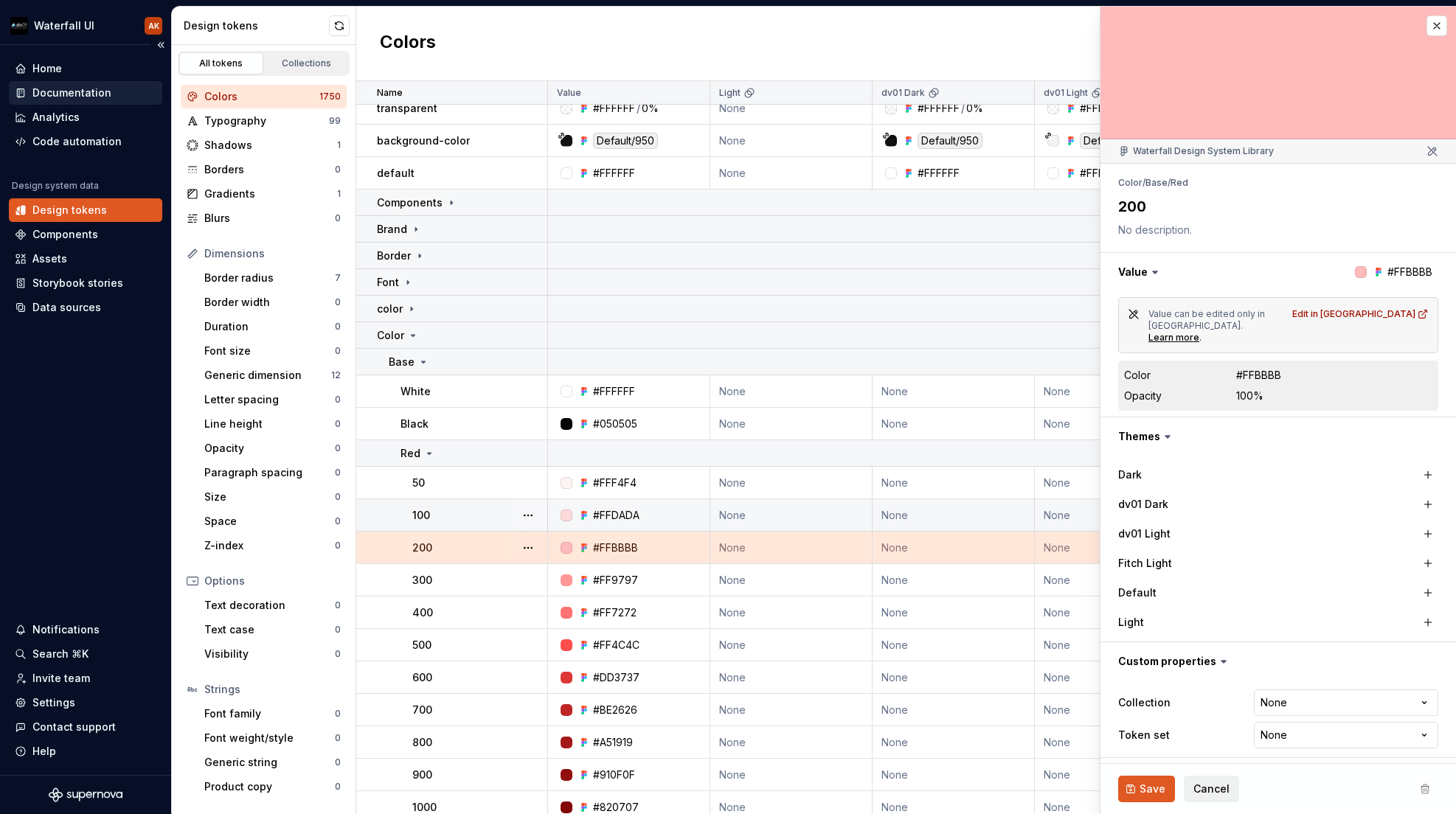
click at [71, 86] on div "Documentation" at bounding box center [72, 93] width 79 height 15
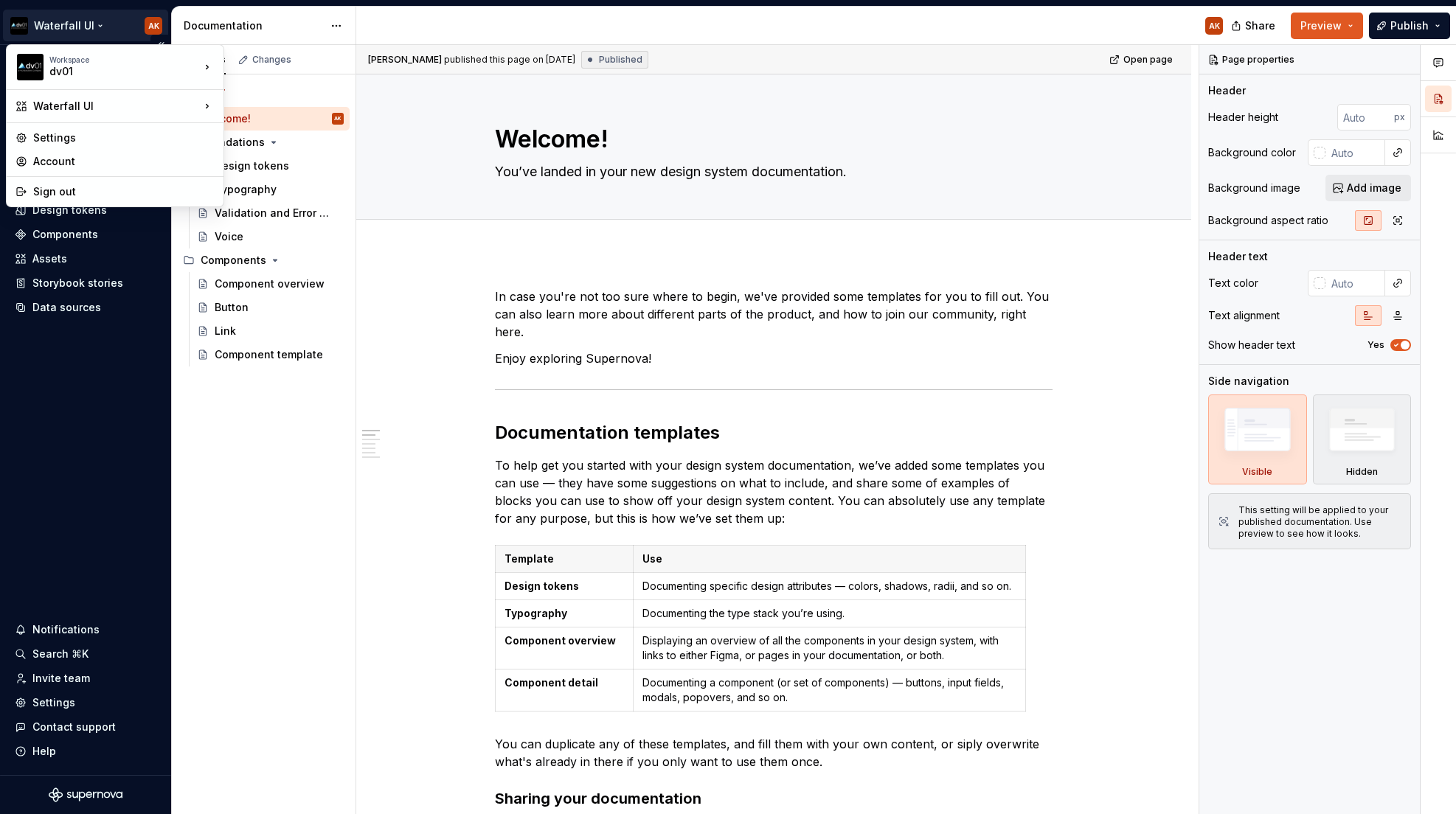
click at [86, 31] on html "Waterfall UI AK Home Documentation Analytics Code automation Design system data…" at bounding box center [728, 407] width 1456 height 814
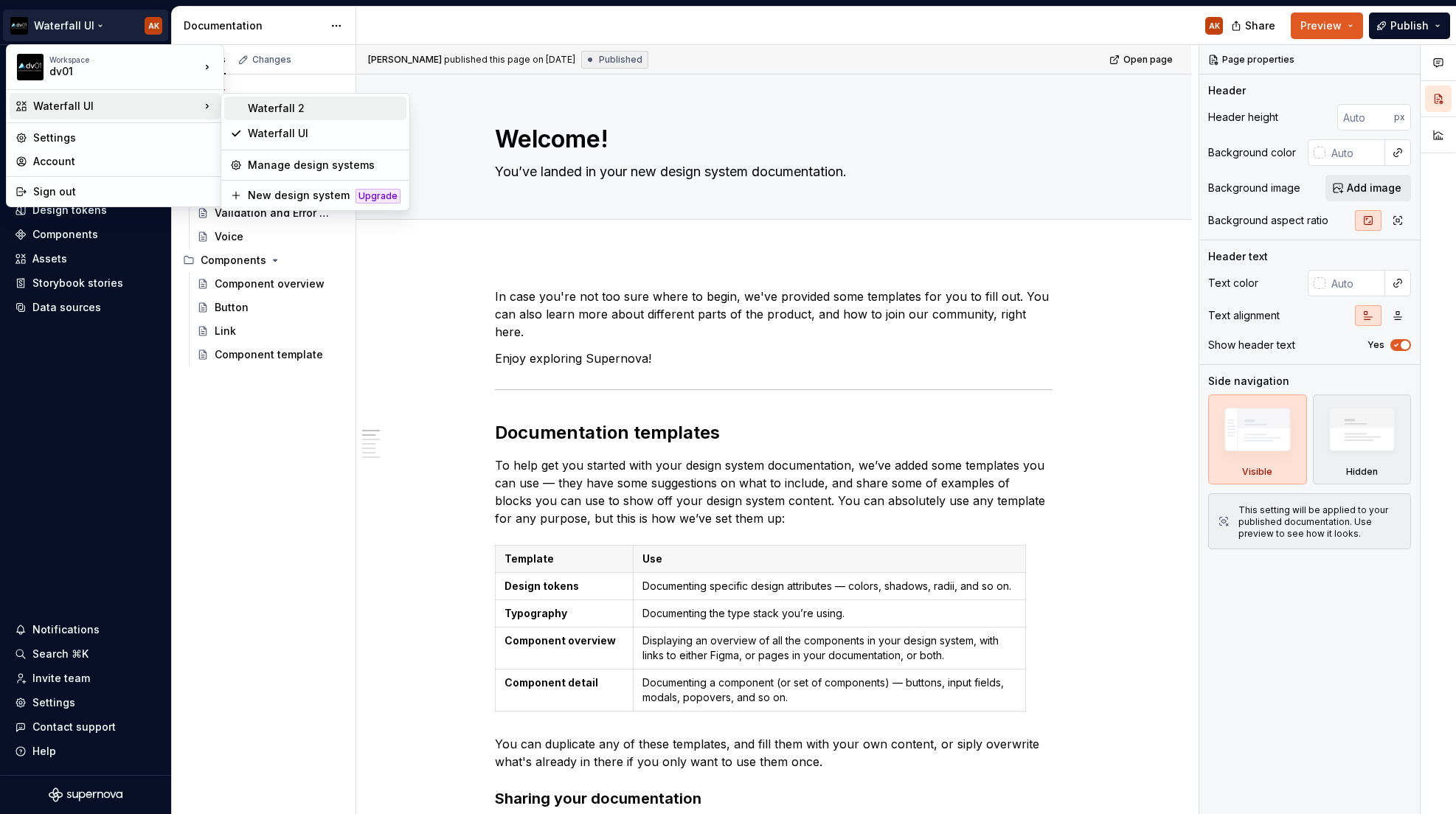
click at [290, 112] on div "Waterfall 2" at bounding box center [324, 108] width 152 height 15
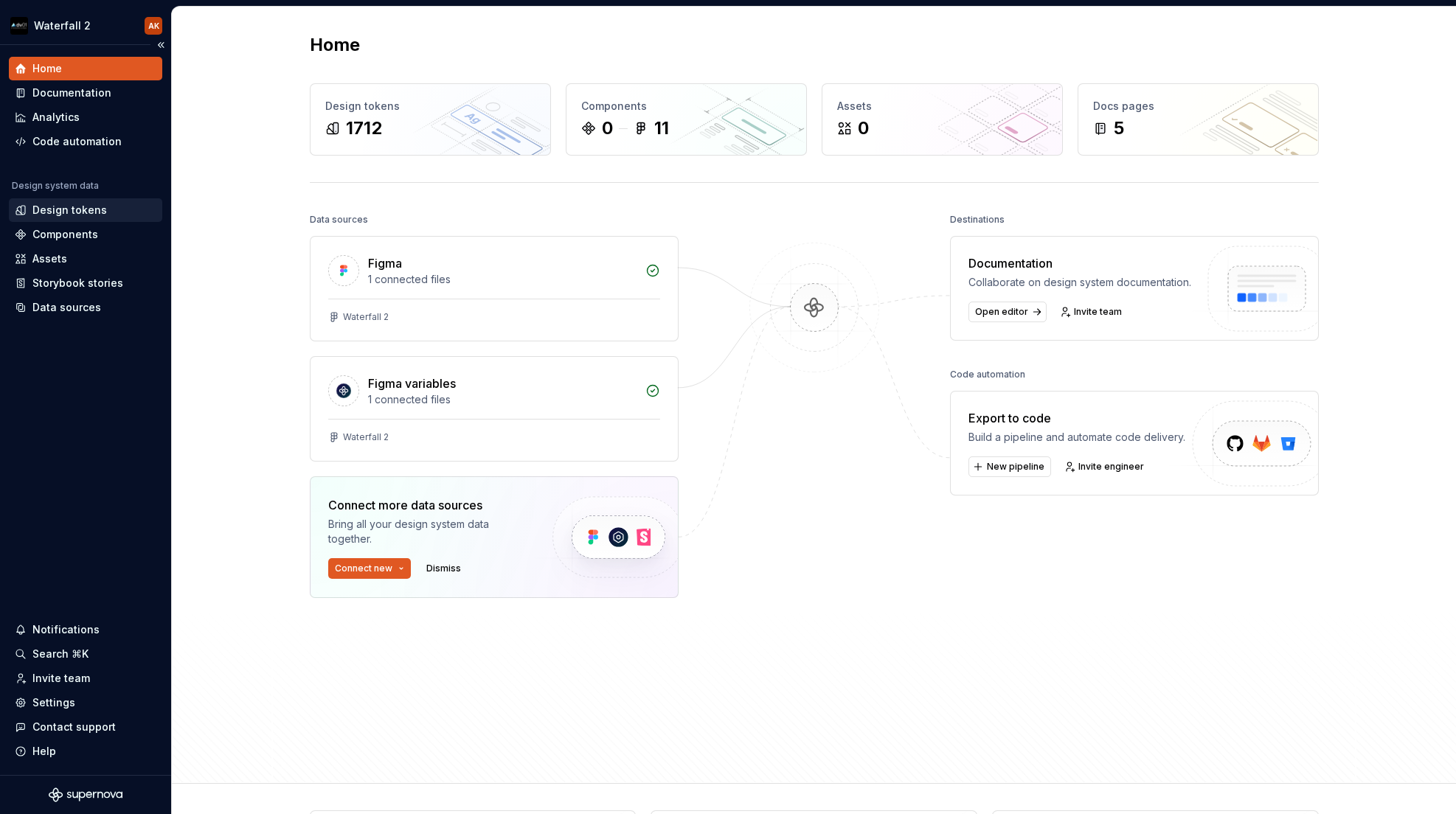
click at [66, 207] on div "Design tokens" at bounding box center [69, 210] width 74 height 15
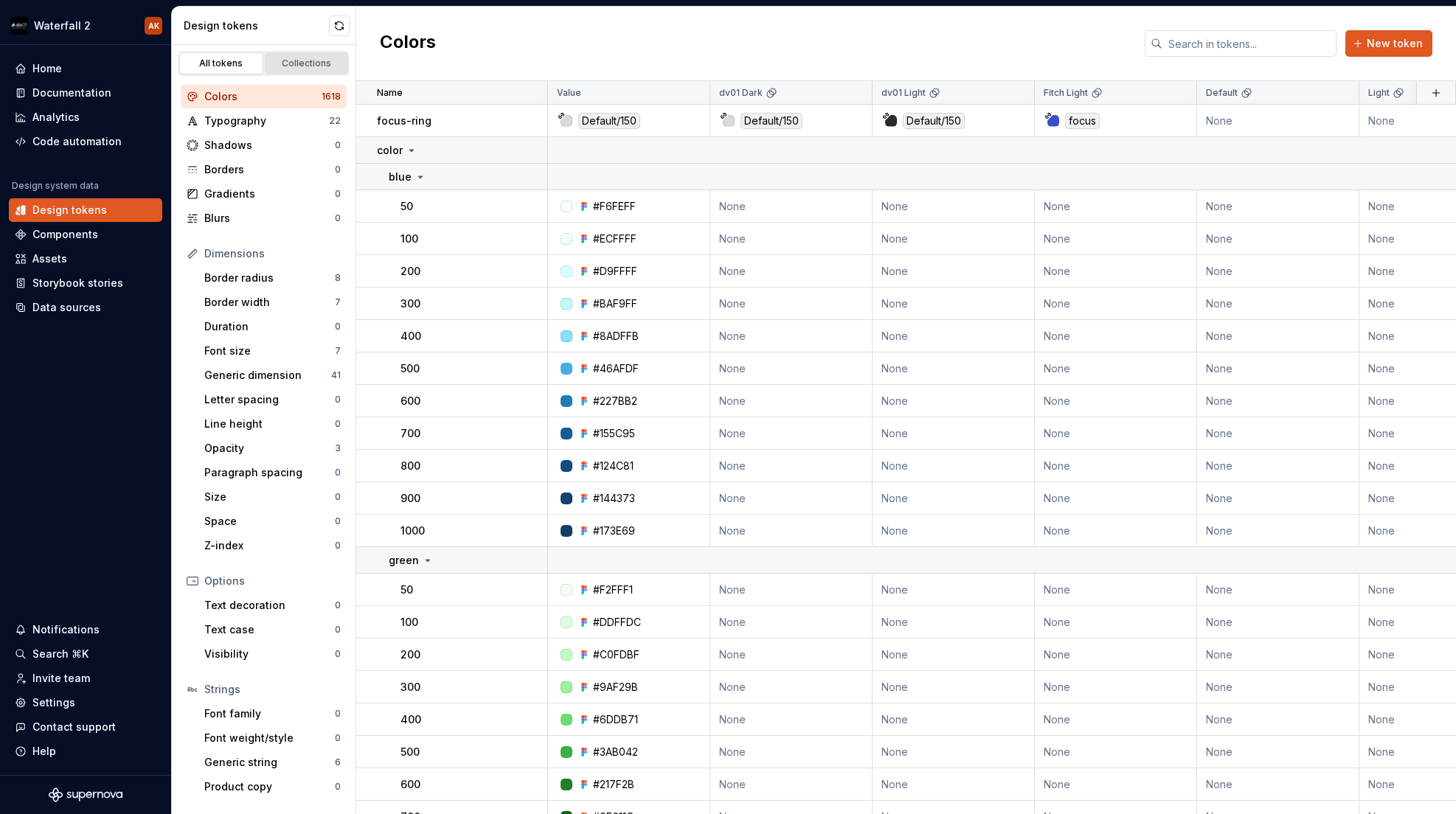
click at [306, 61] on div "Collections" at bounding box center [307, 63] width 74 height 12
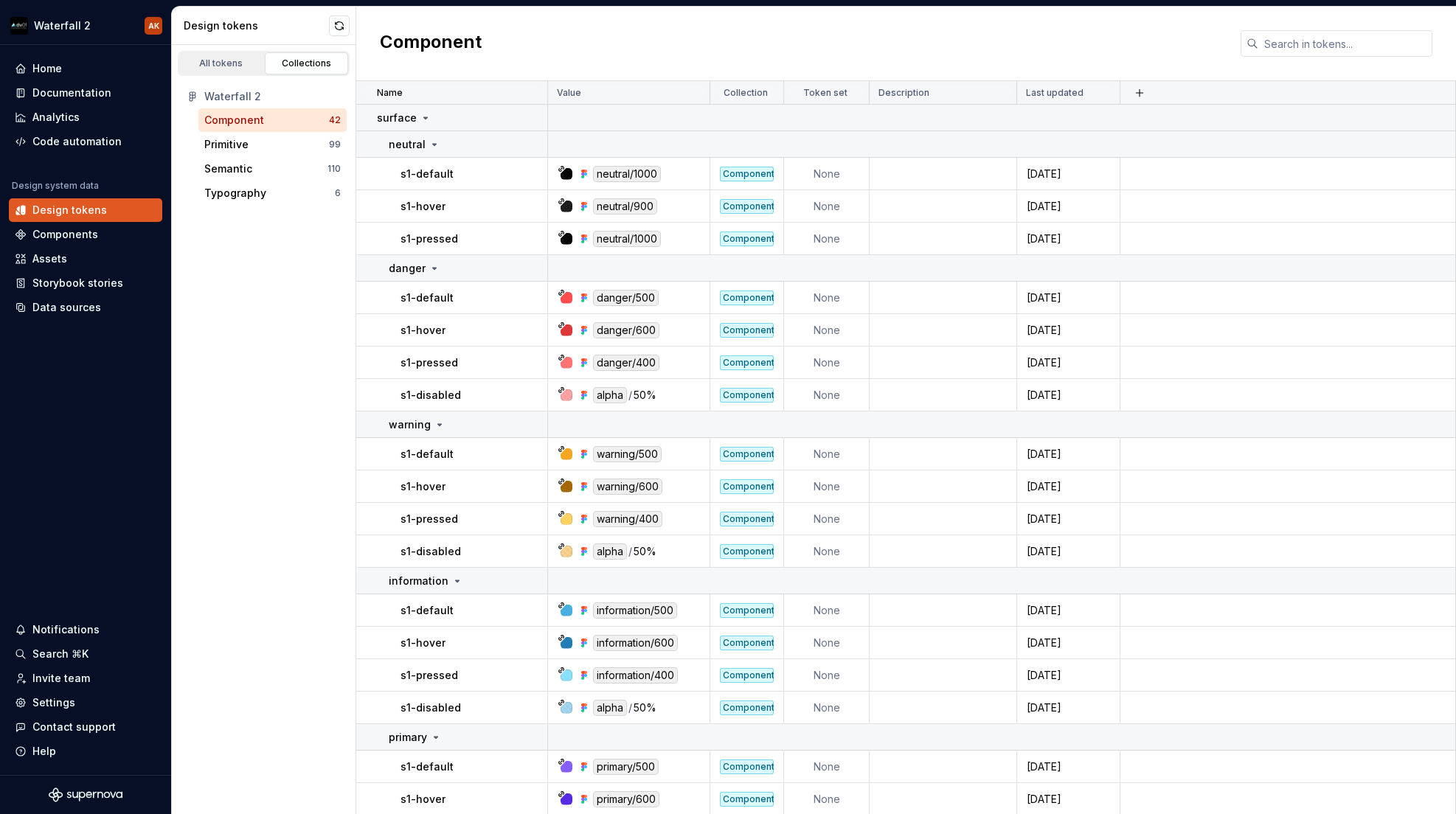
click at [243, 120] on div "Component" at bounding box center [234, 120] width 59 height 15
click at [422, 119] on icon at bounding box center [425, 118] width 12 height 12
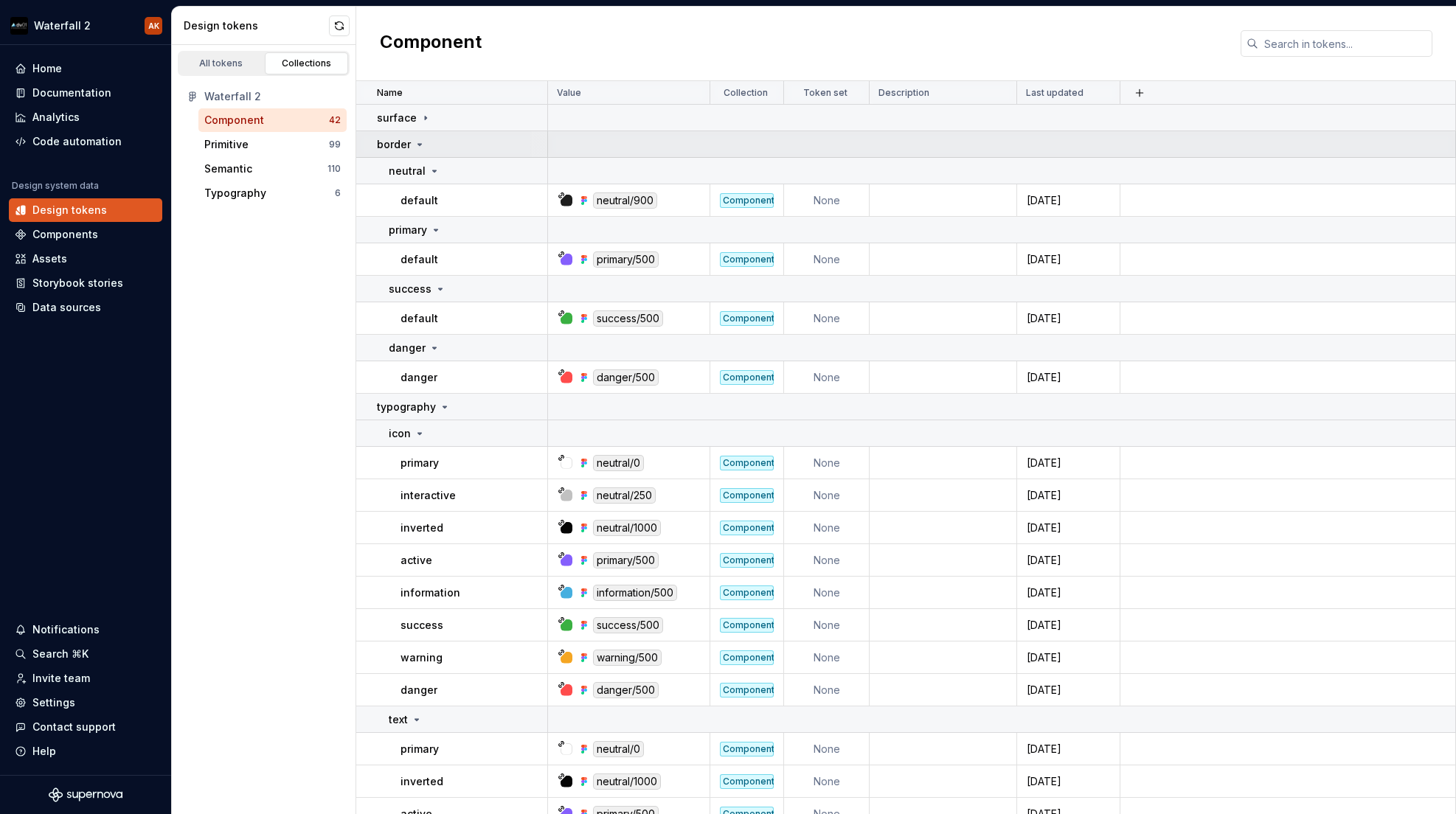
click at [418, 139] on icon at bounding box center [419, 144] width 12 height 12
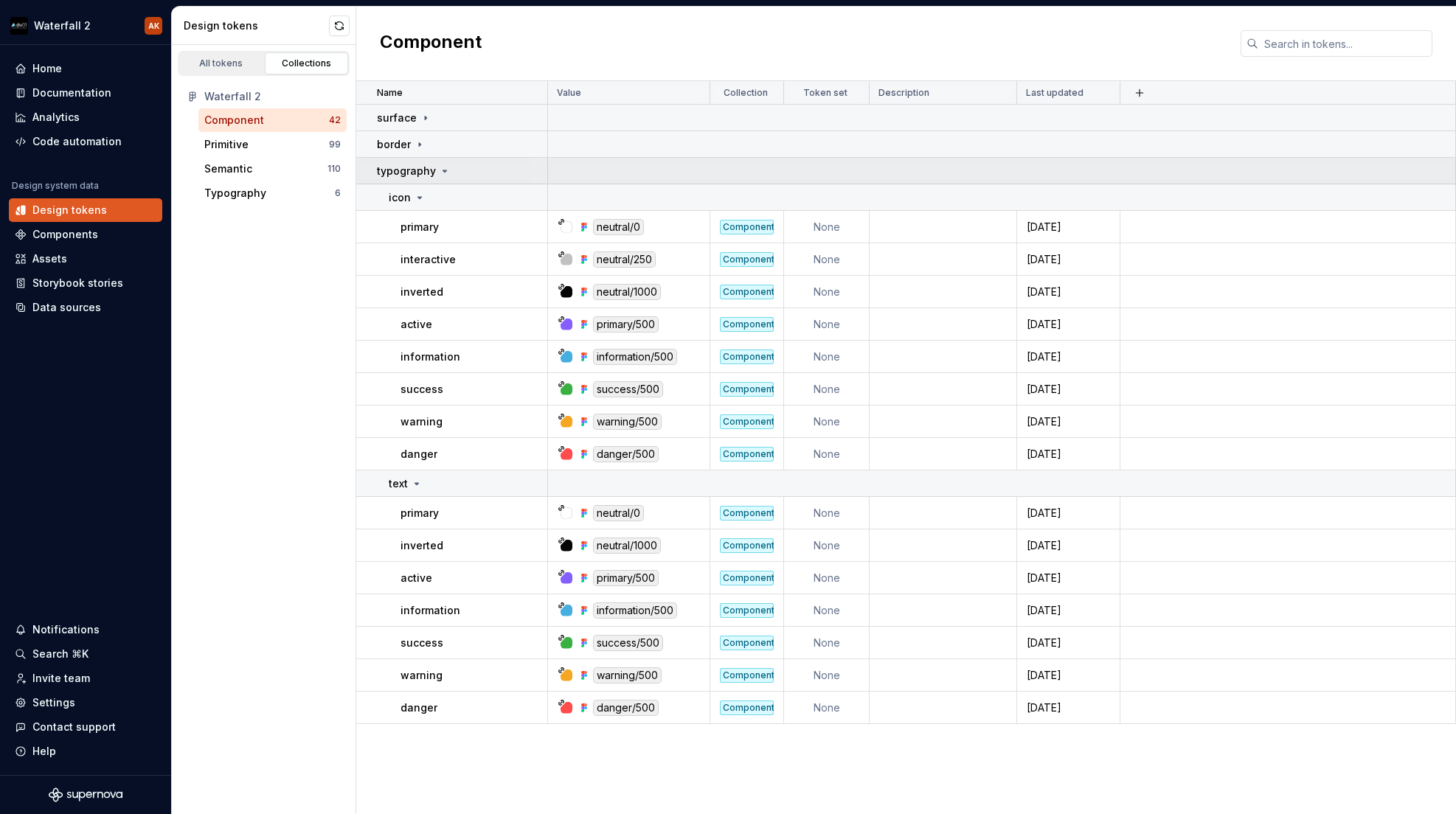
click at [442, 167] on icon at bounding box center [445, 171] width 12 height 12
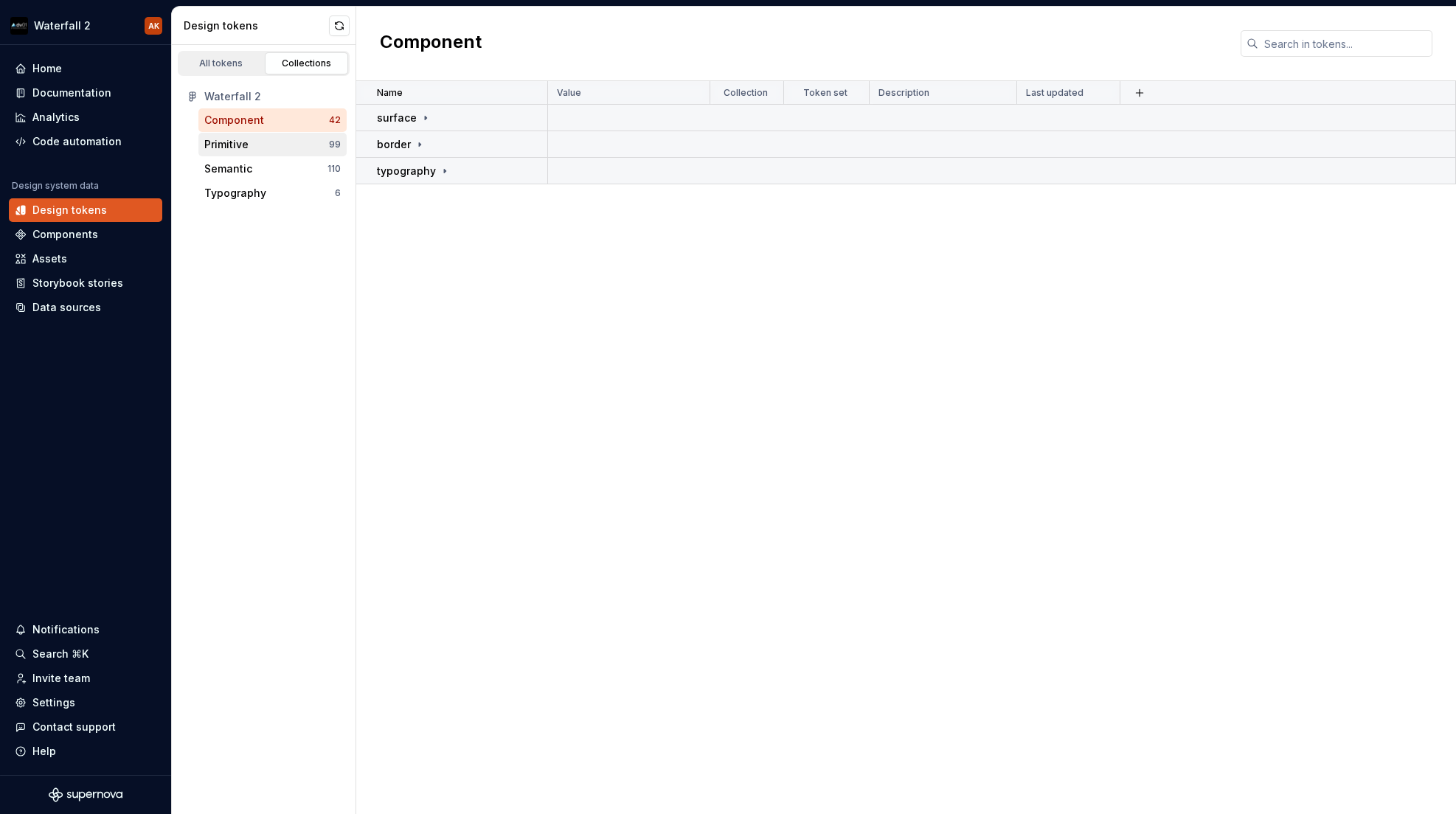
click at [268, 146] on div "Primitive" at bounding box center [267, 144] width 125 height 15
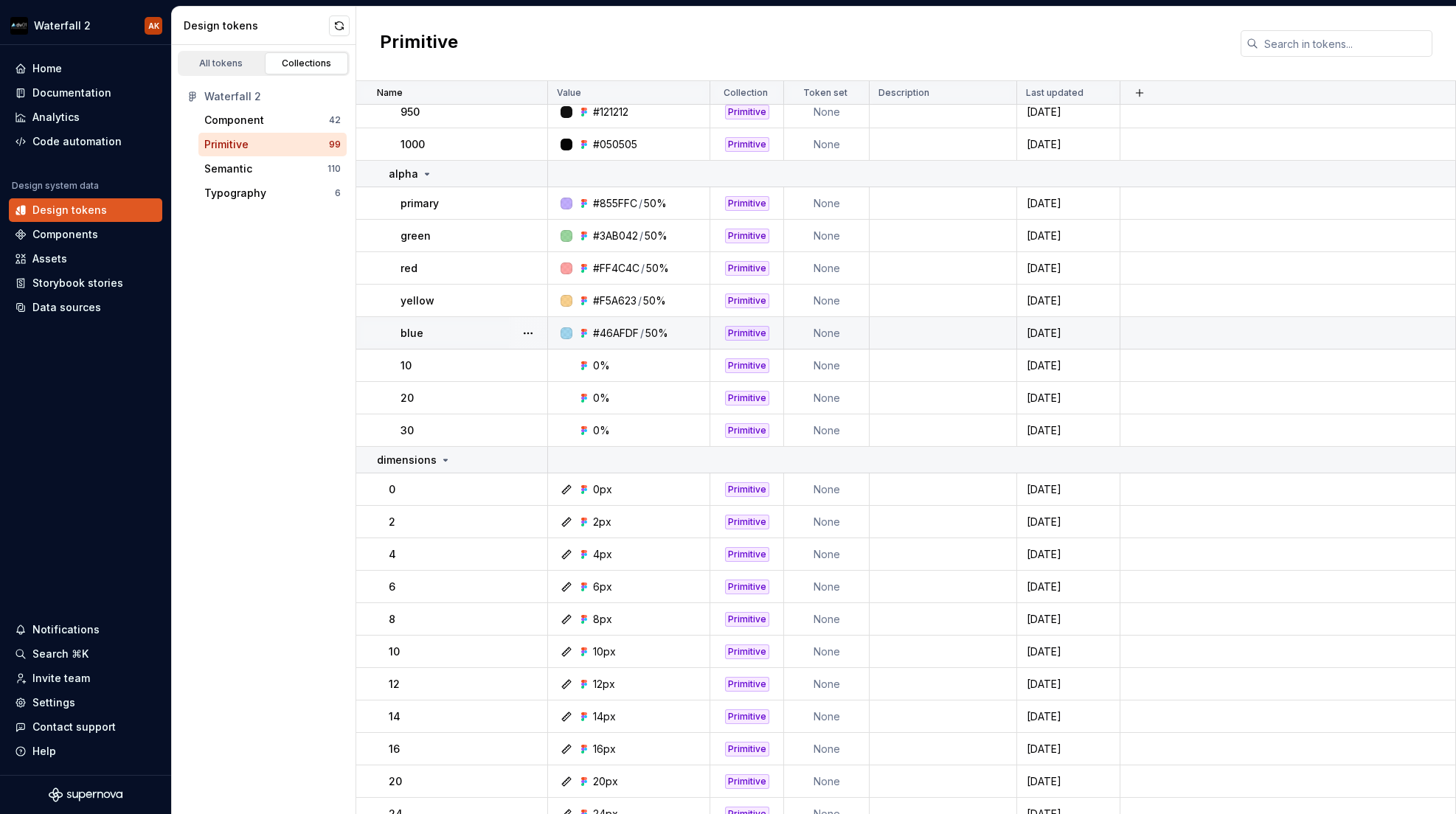
scroll to position [2743, 0]
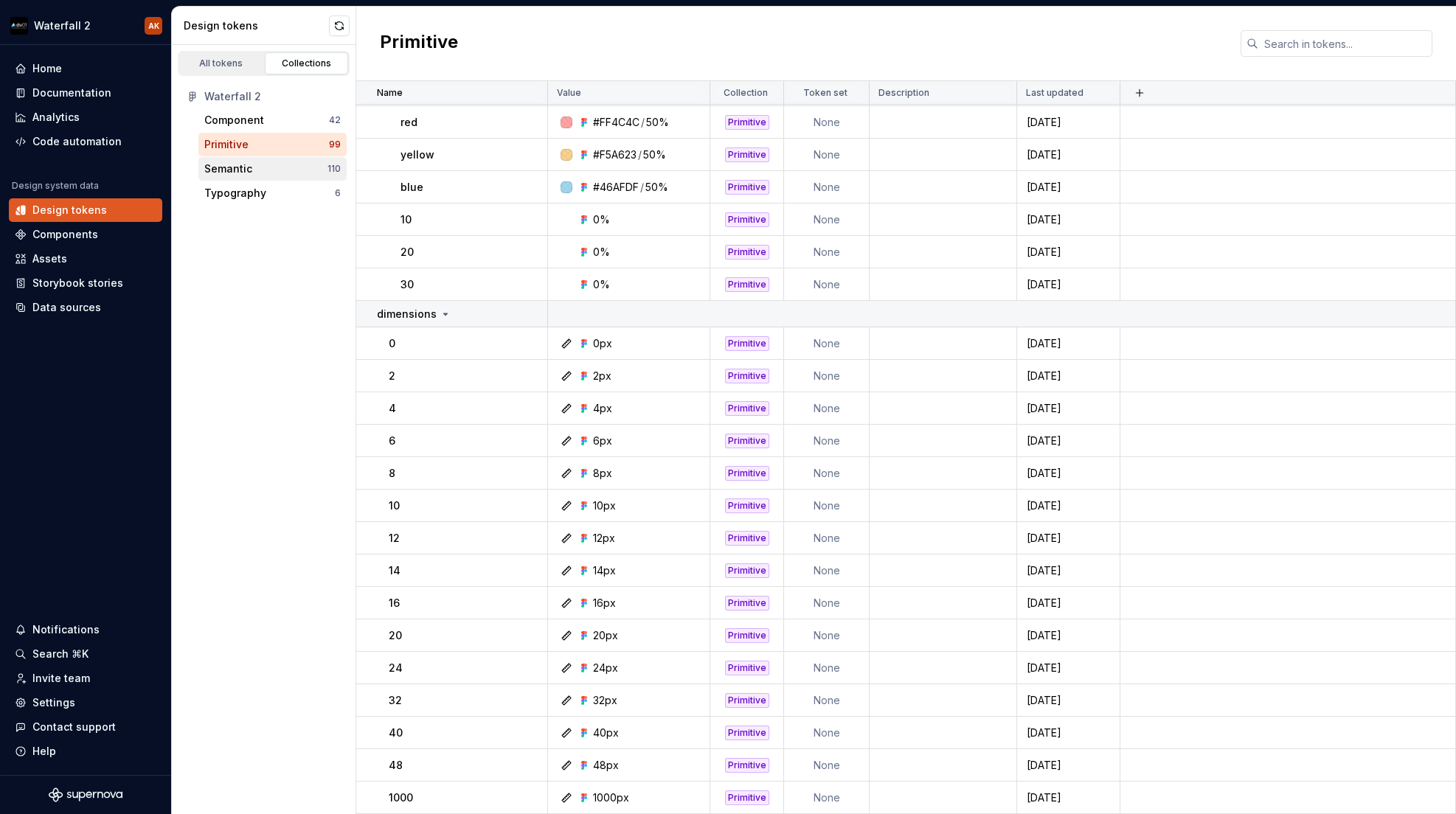
click at [254, 165] on div "Semantic" at bounding box center [266, 168] width 124 height 15
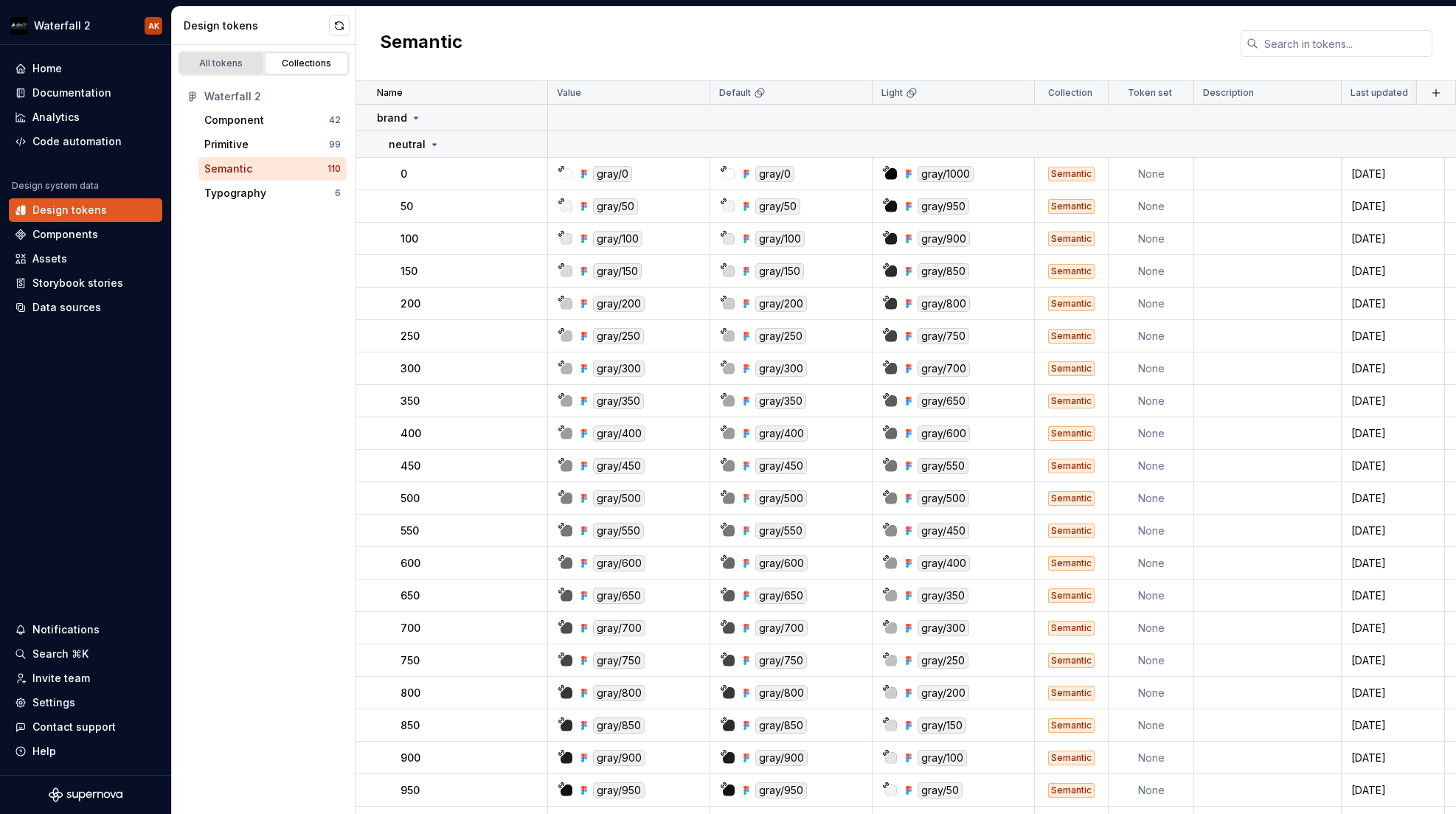
click at [229, 62] on div "All tokens" at bounding box center [221, 63] width 74 height 12
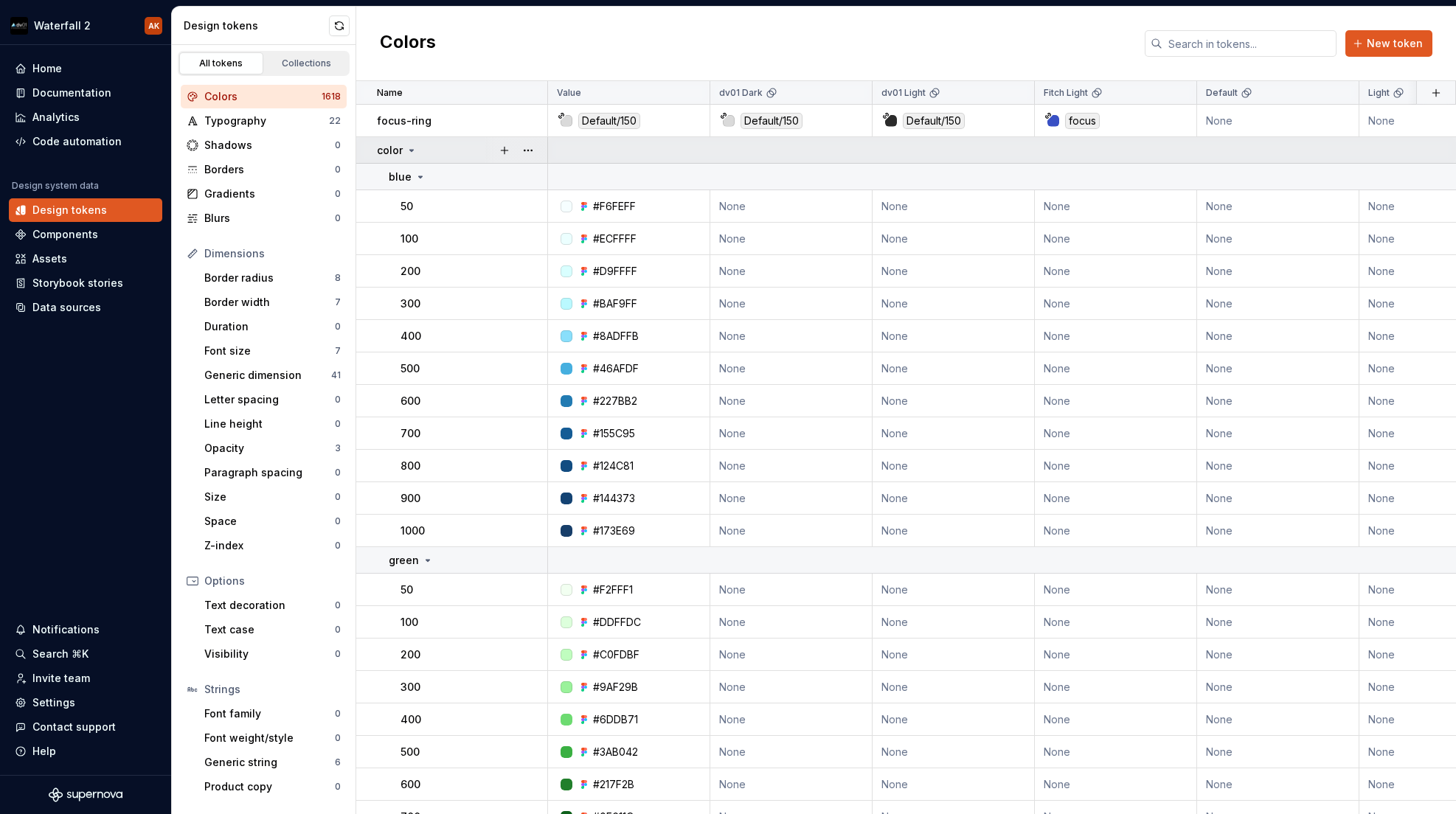
click at [409, 151] on icon at bounding box center [411, 150] width 12 height 12
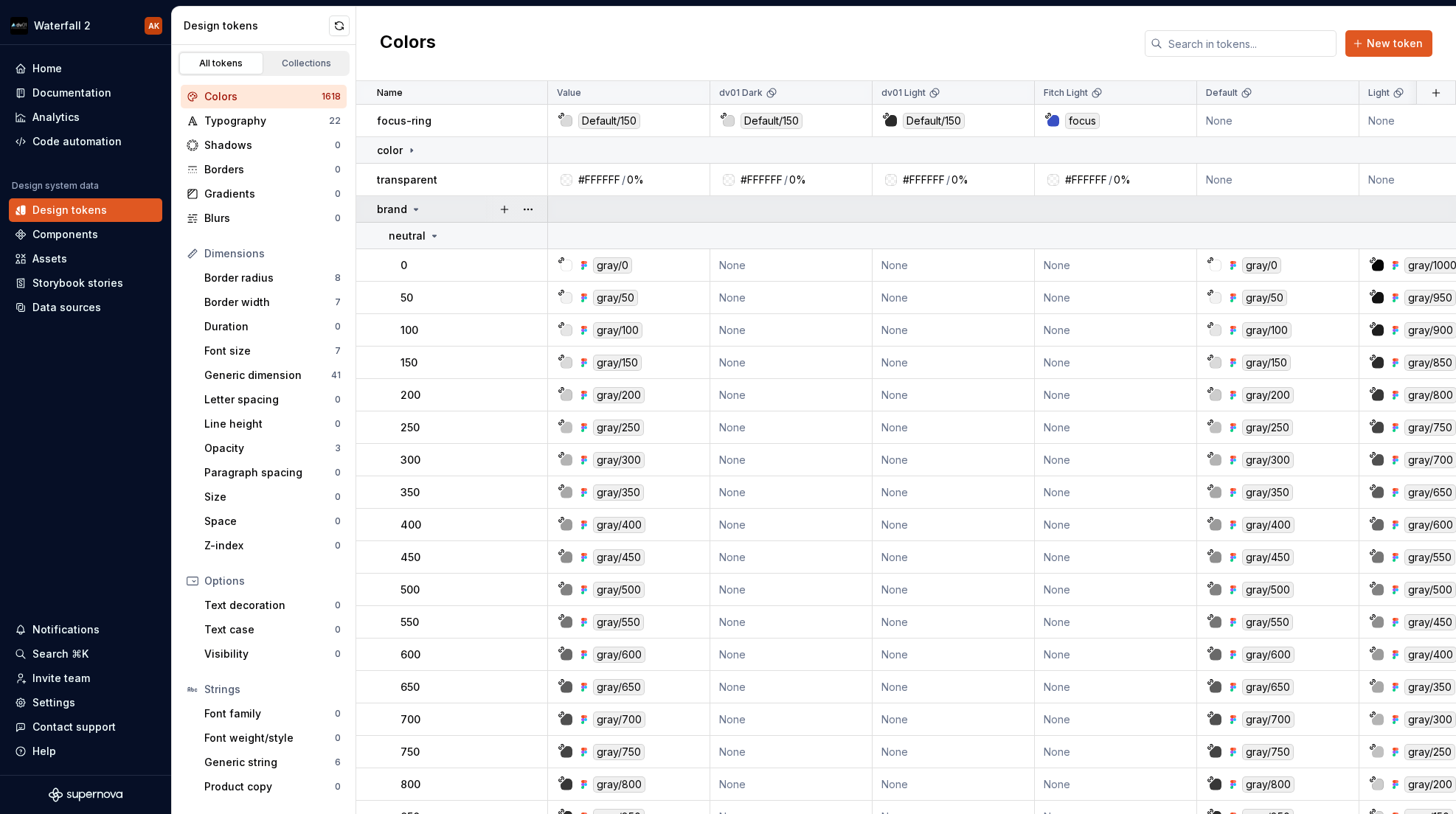
click at [415, 208] on icon at bounding box center [416, 210] width 12 height 12
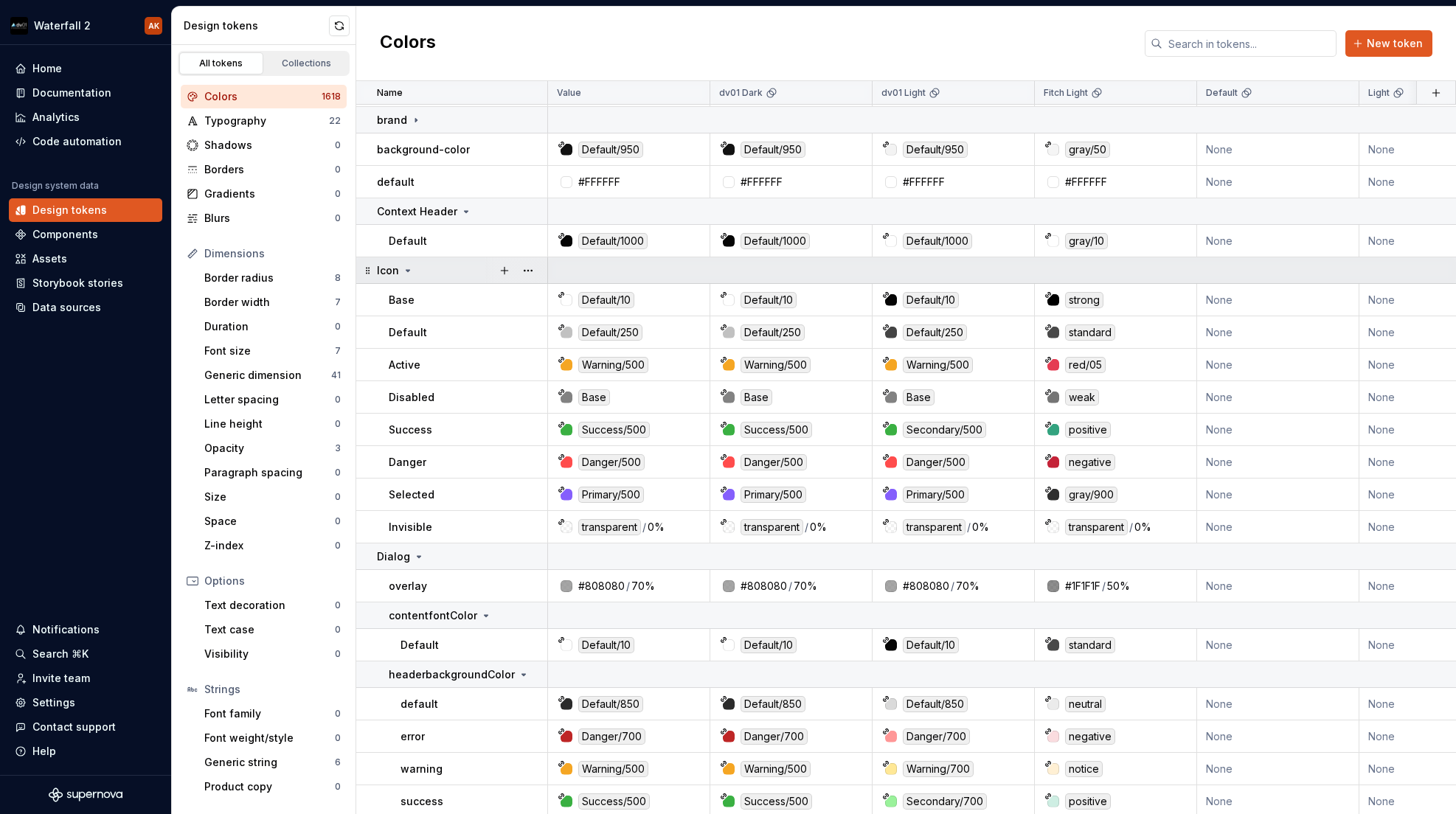
scroll to position [91, 0]
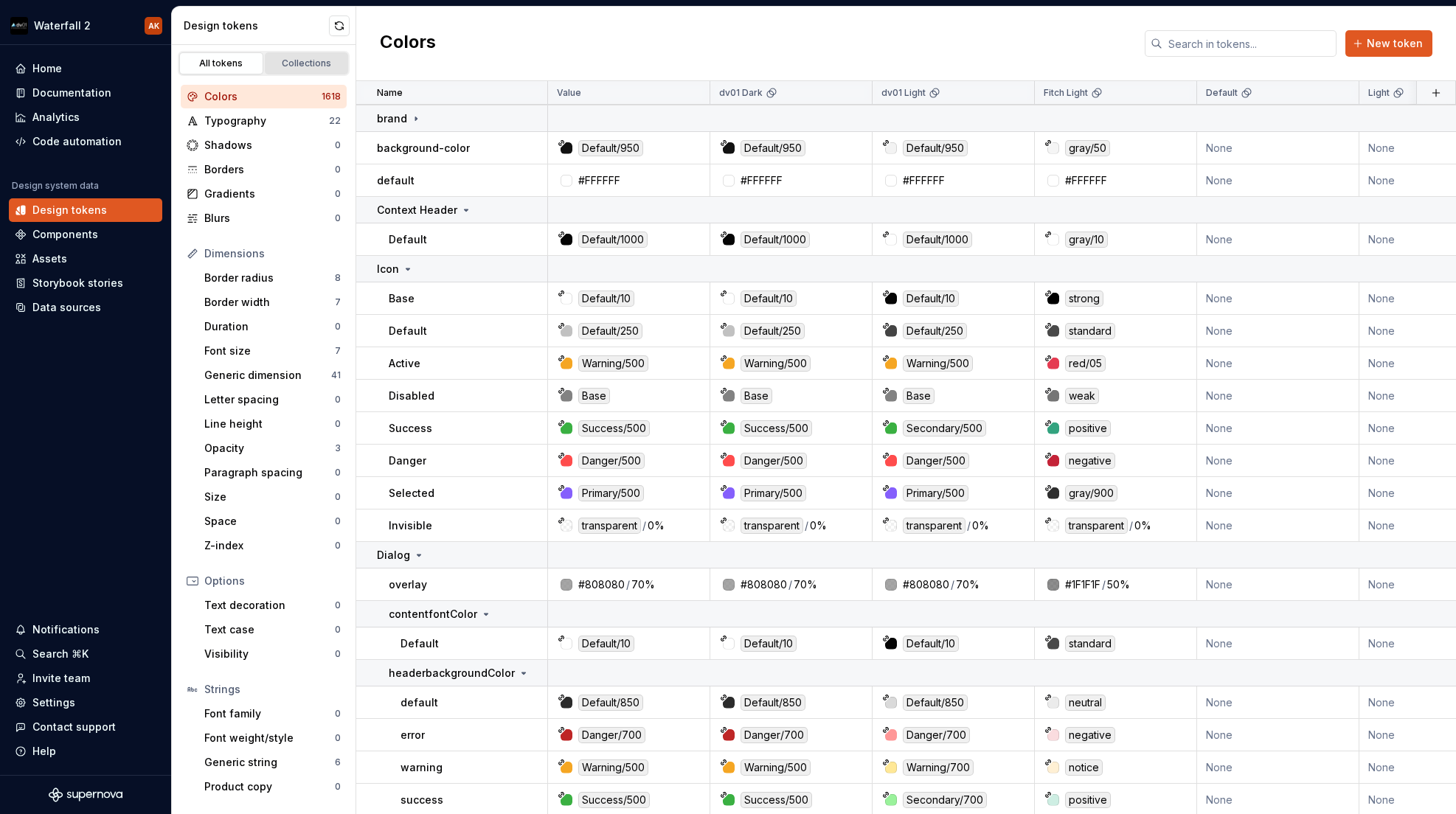
click at [297, 64] on div "Collections" at bounding box center [307, 63] width 74 height 12
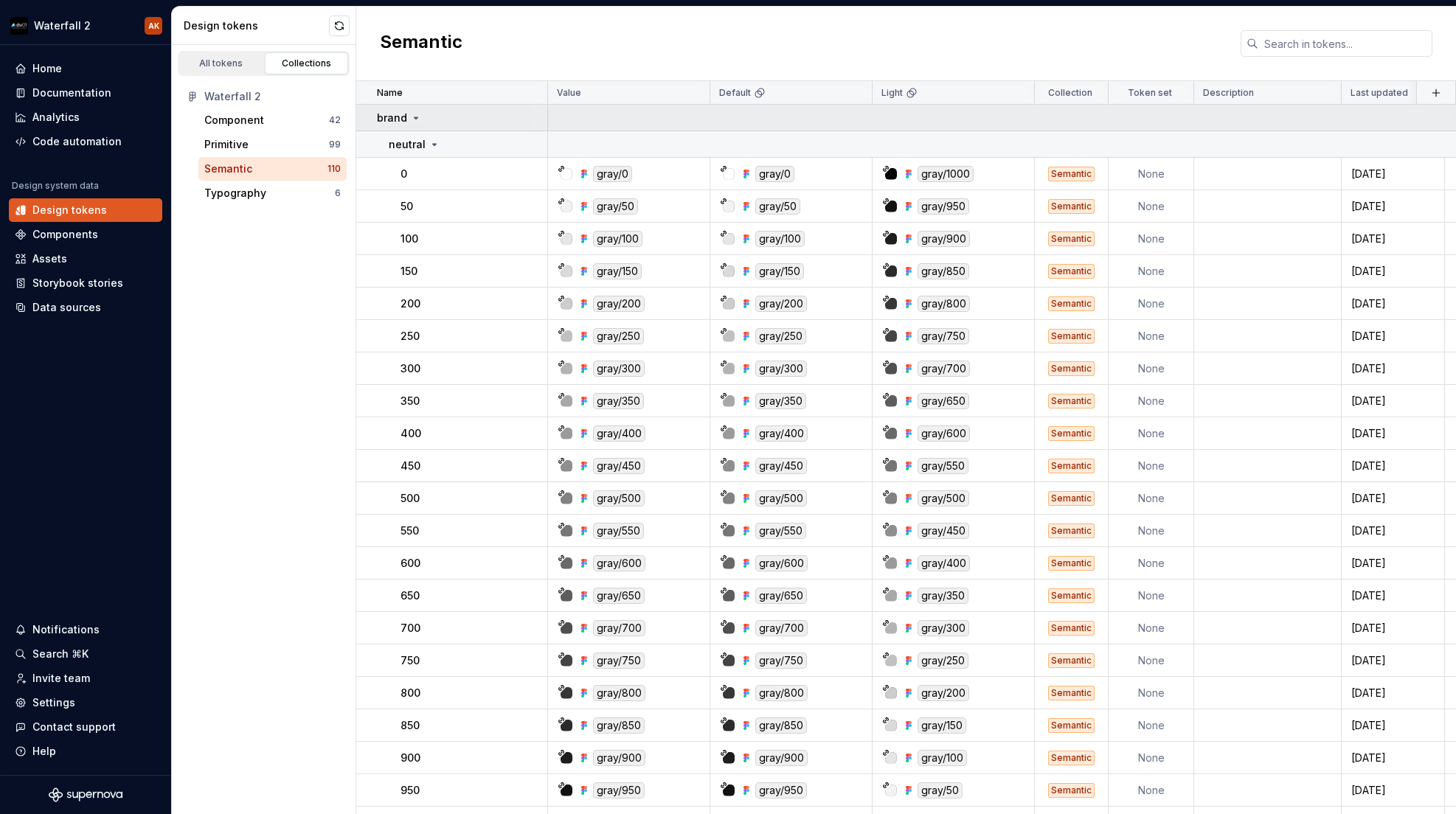
click at [413, 115] on icon at bounding box center [416, 118] width 12 height 12
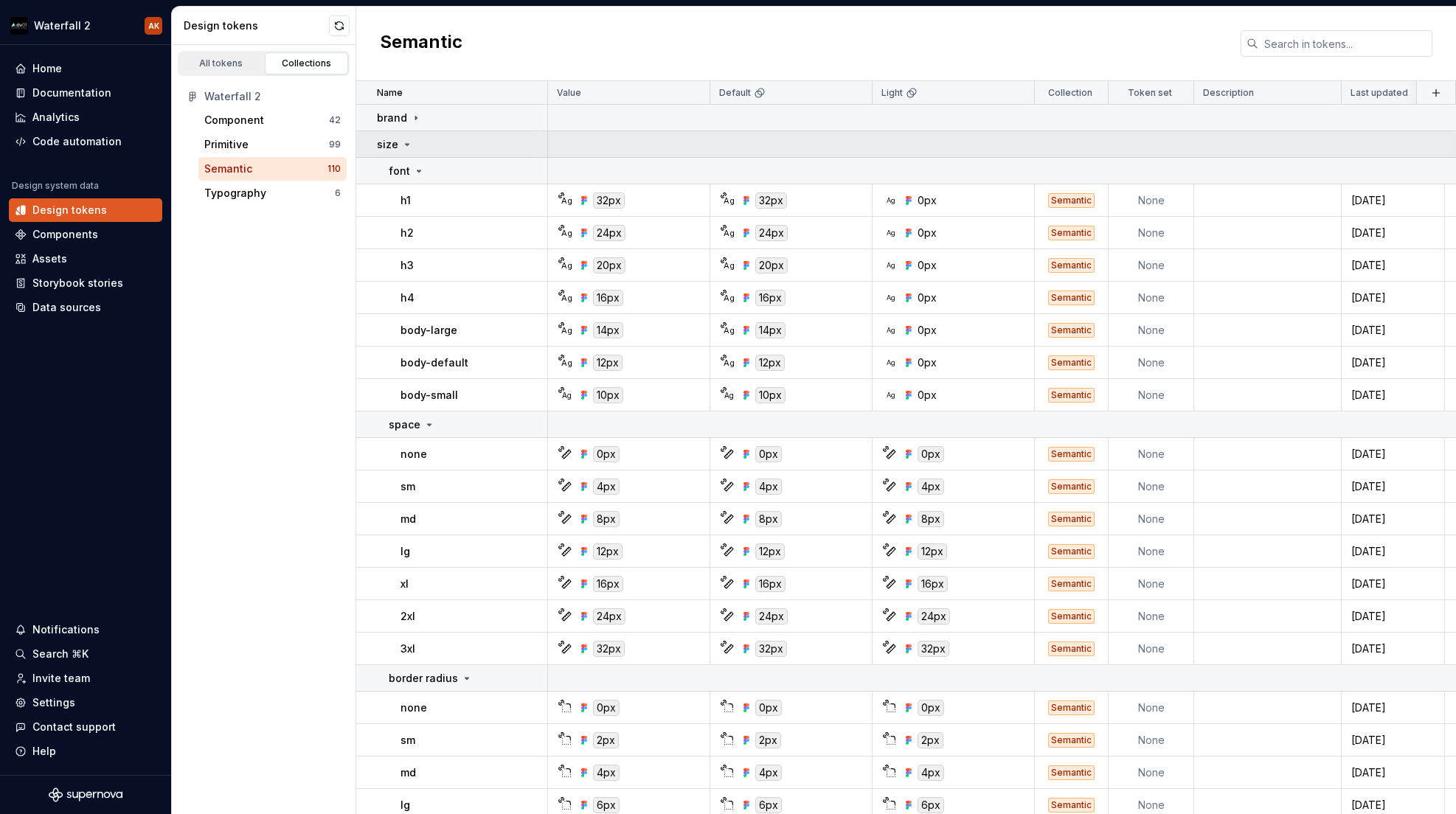
click at [408, 153] on td "size" at bounding box center [452, 144] width 192 height 27
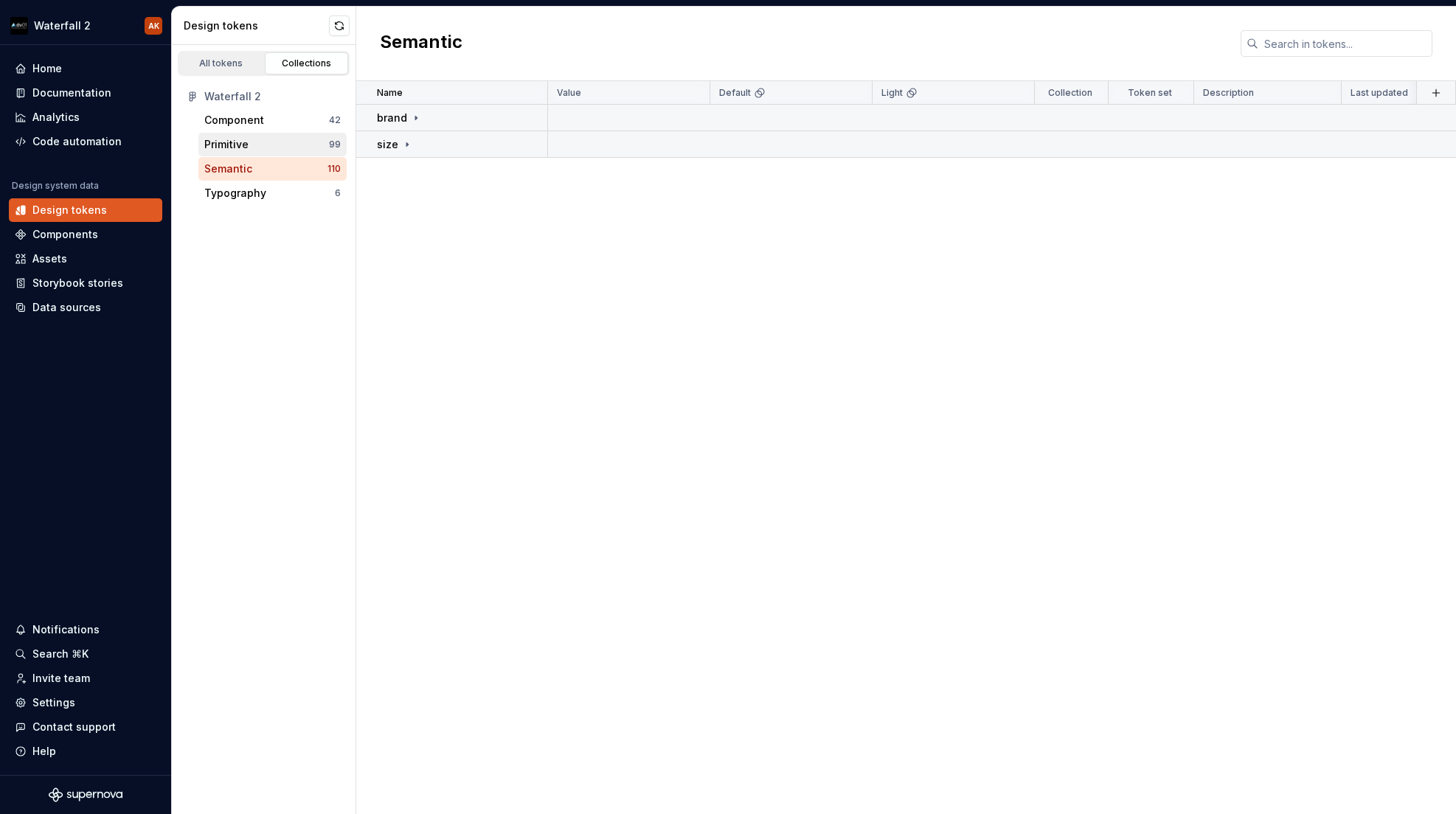
click at [253, 137] on div "Primitive" at bounding box center [267, 144] width 125 height 15
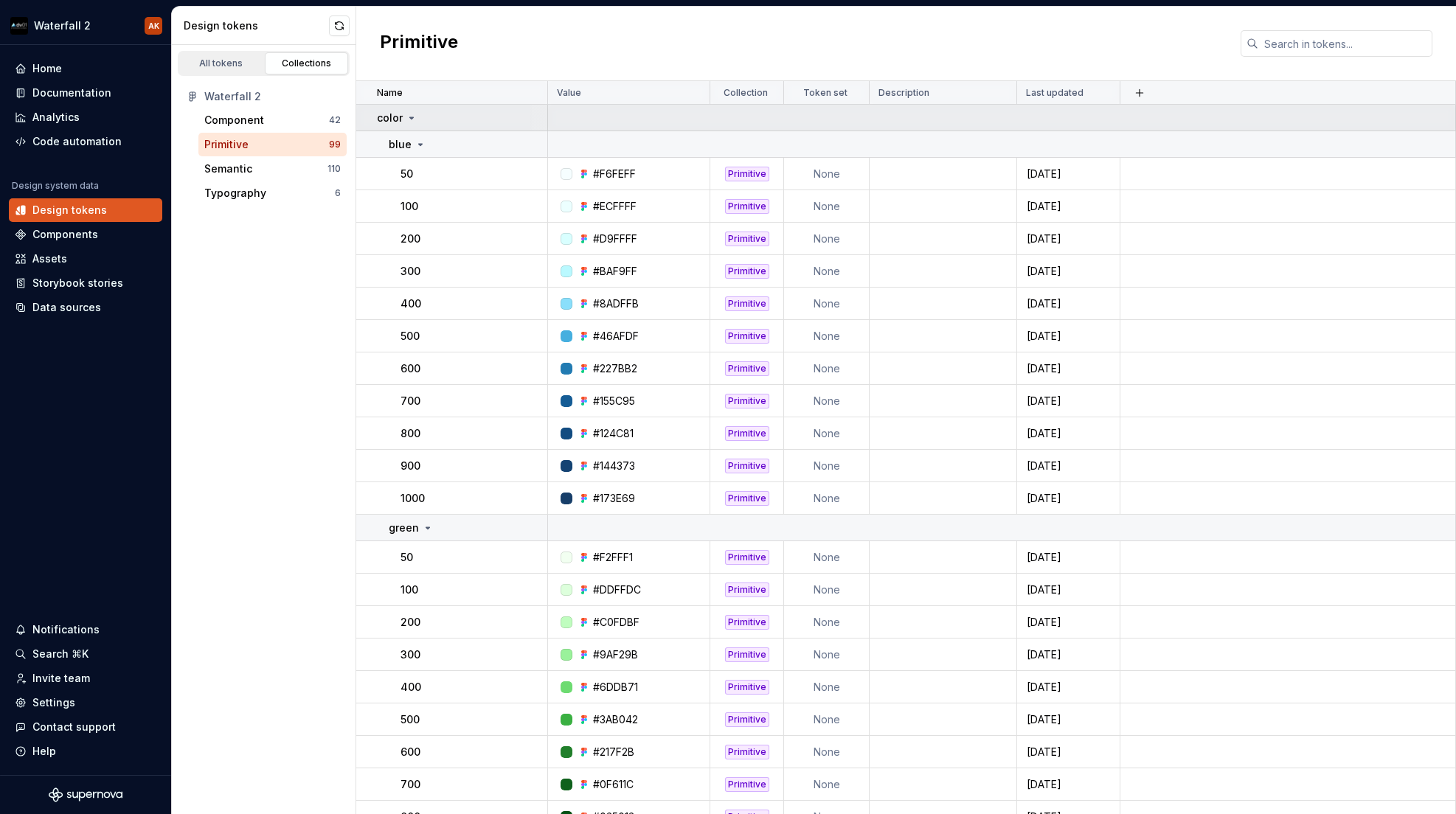
click at [411, 118] on icon at bounding box center [412, 118] width 4 height 1
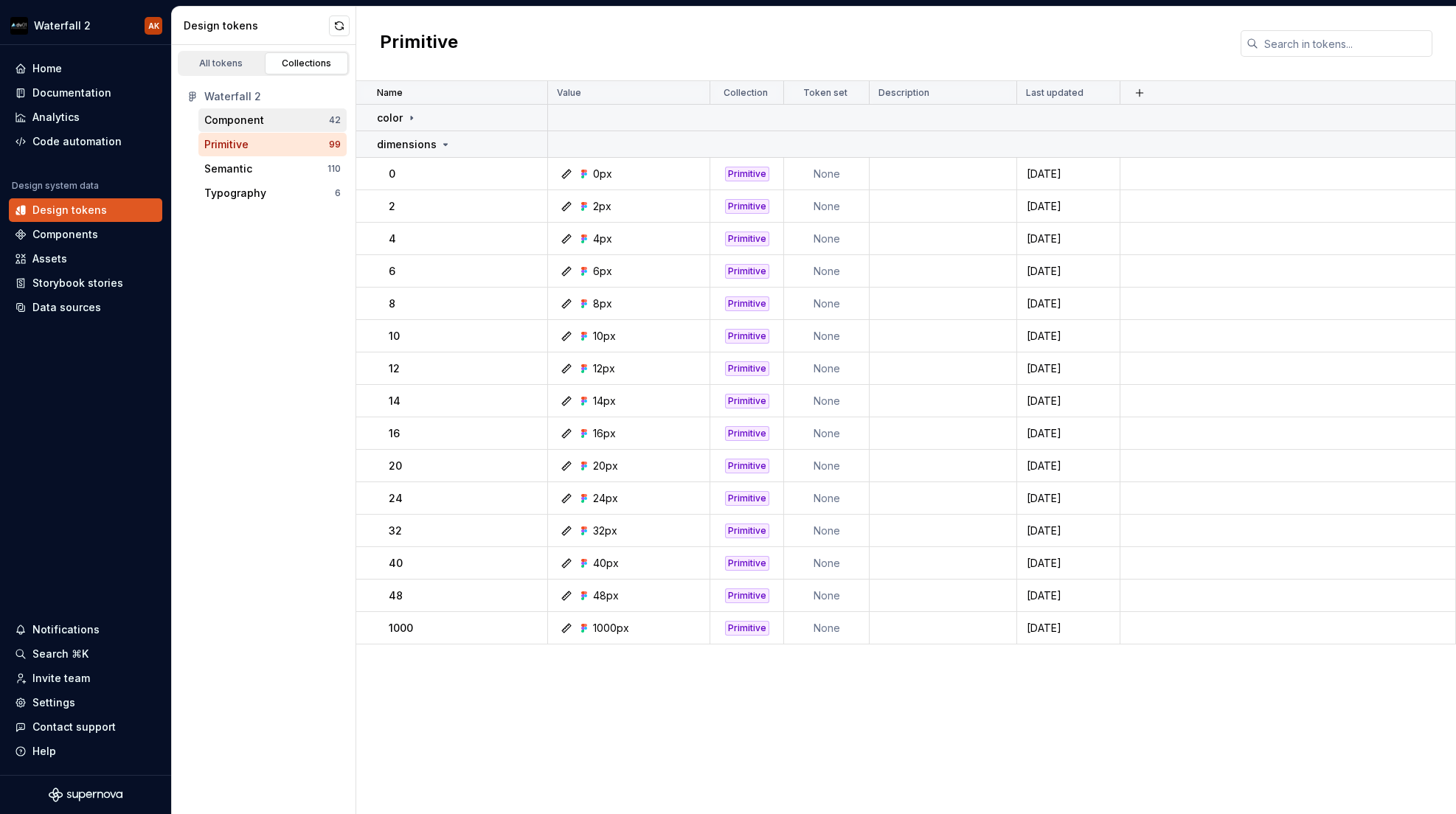
click at [287, 123] on div "Component" at bounding box center [267, 120] width 125 height 15
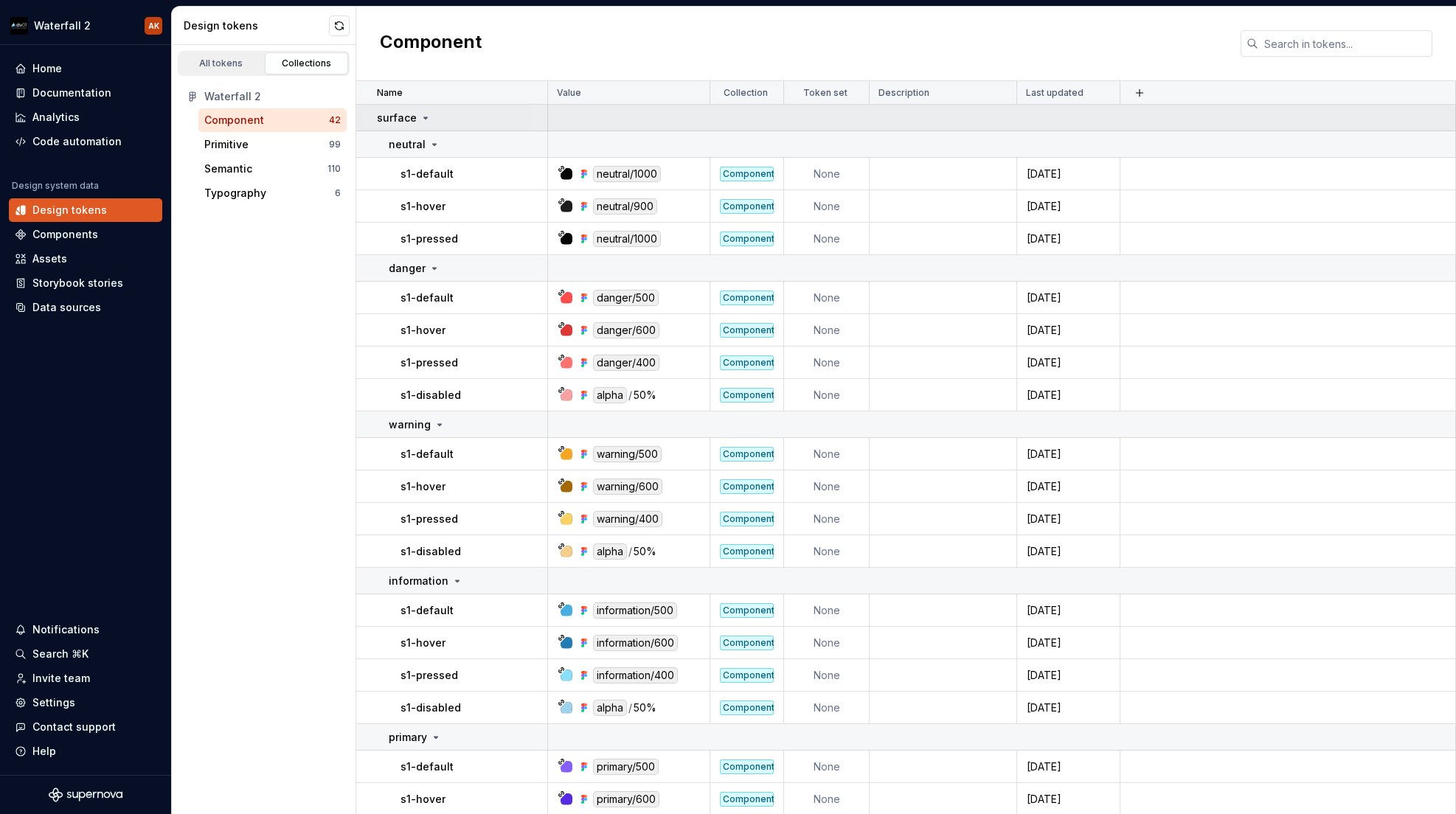
click at [424, 118] on icon at bounding box center [426, 118] width 4 height 1
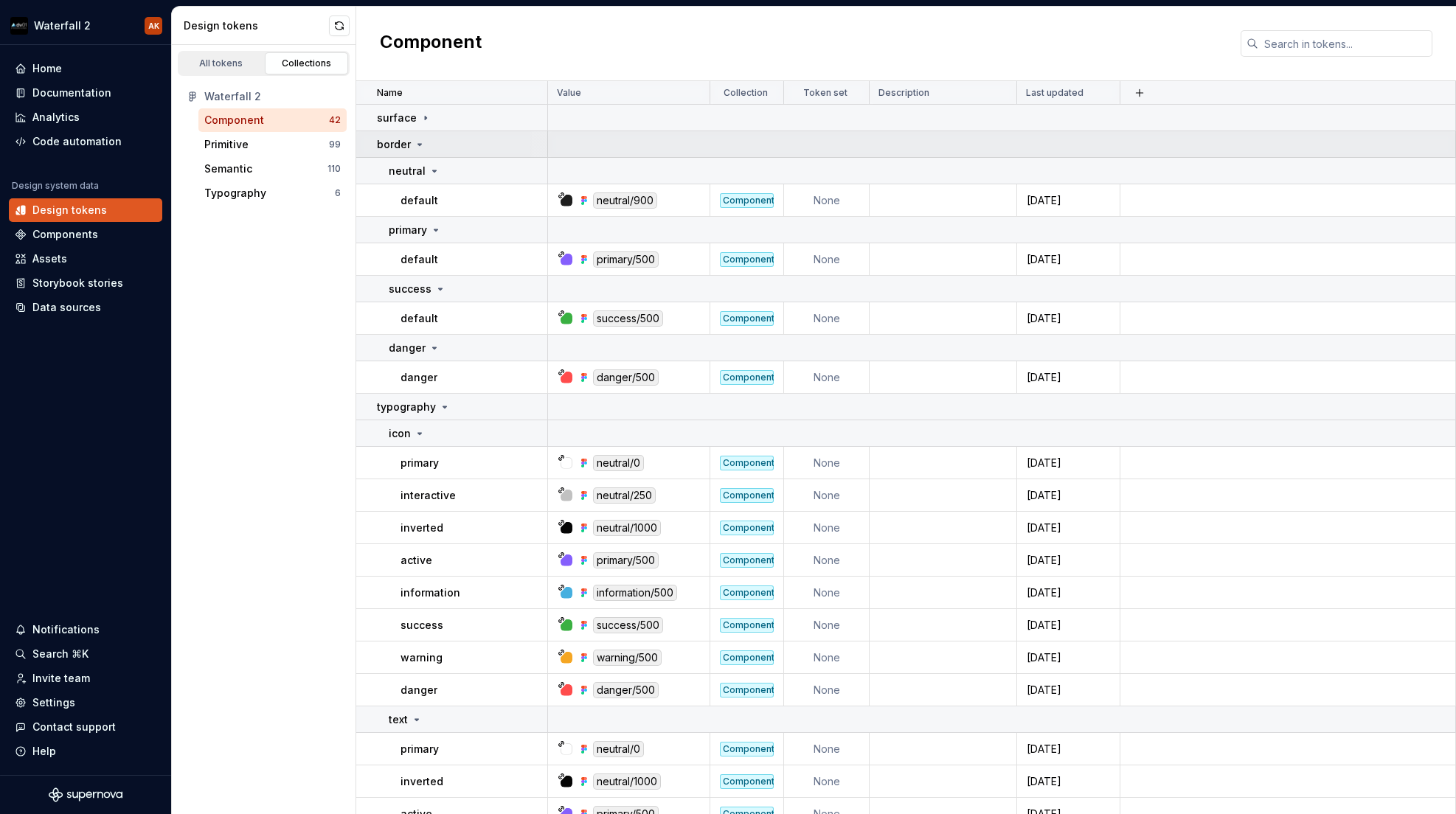
click at [418, 143] on icon at bounding box center [420, 143] width 4 height 1
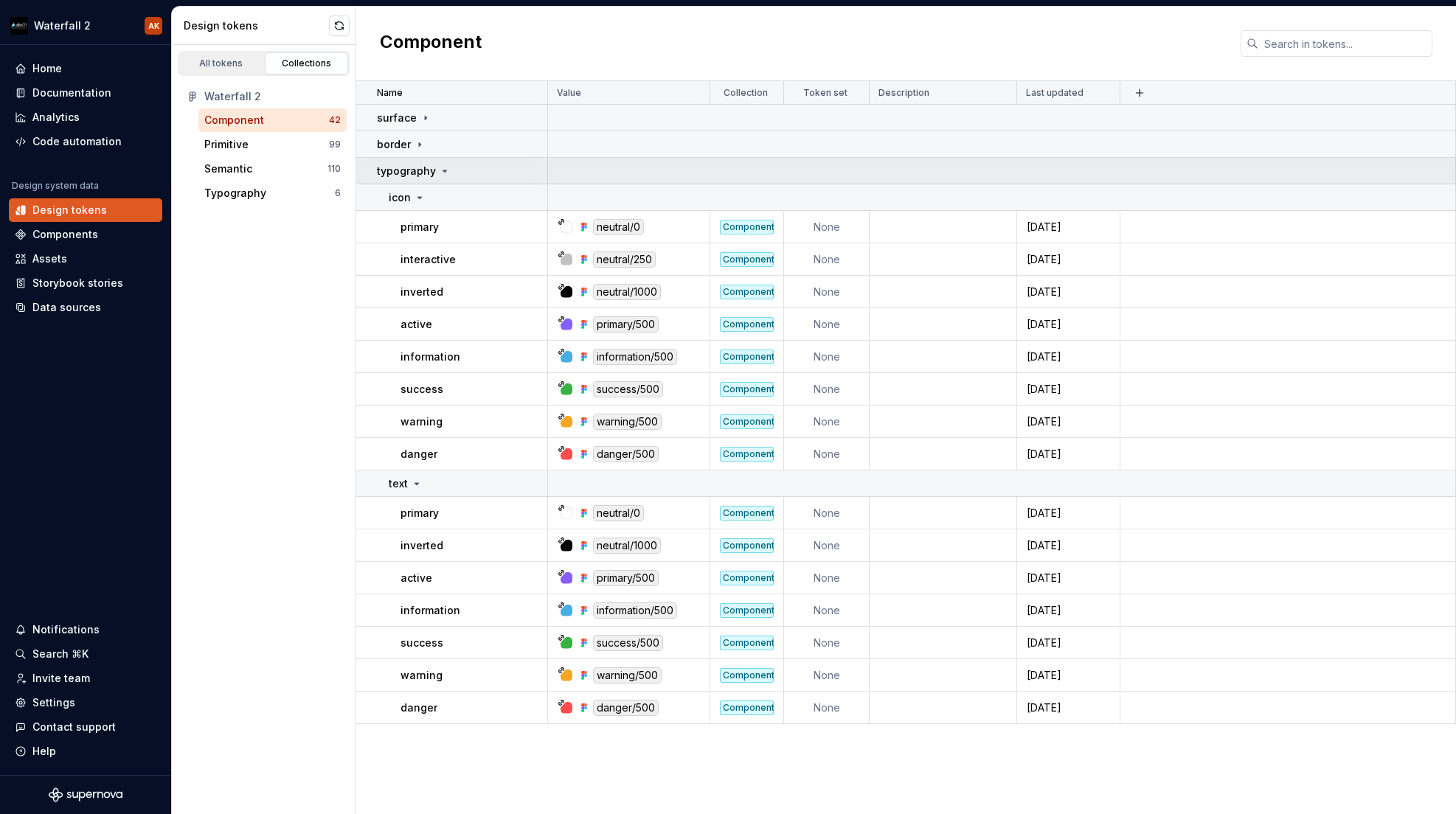
click at [439, 170] on icon at bounding box center [445, 171] width 12 height 12
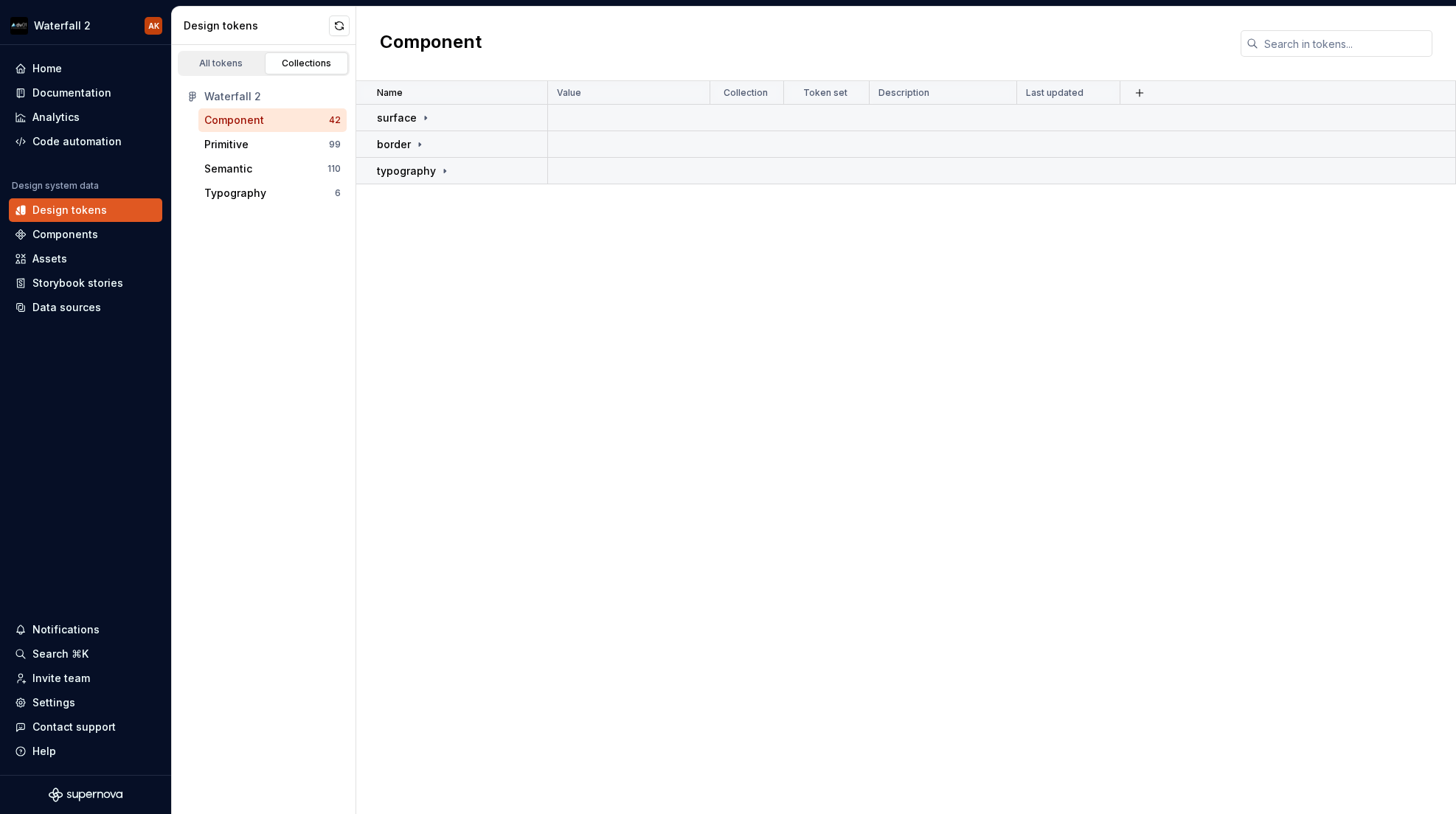
click at [423, 253] on div "Name Value Collection Token set Description Last updated surface border typogra…" at bounding box center [906, 447] width 1100 height 733
click at [238, 168] on div "Semantic" at bounding box center [228, 168] width 47 height 15
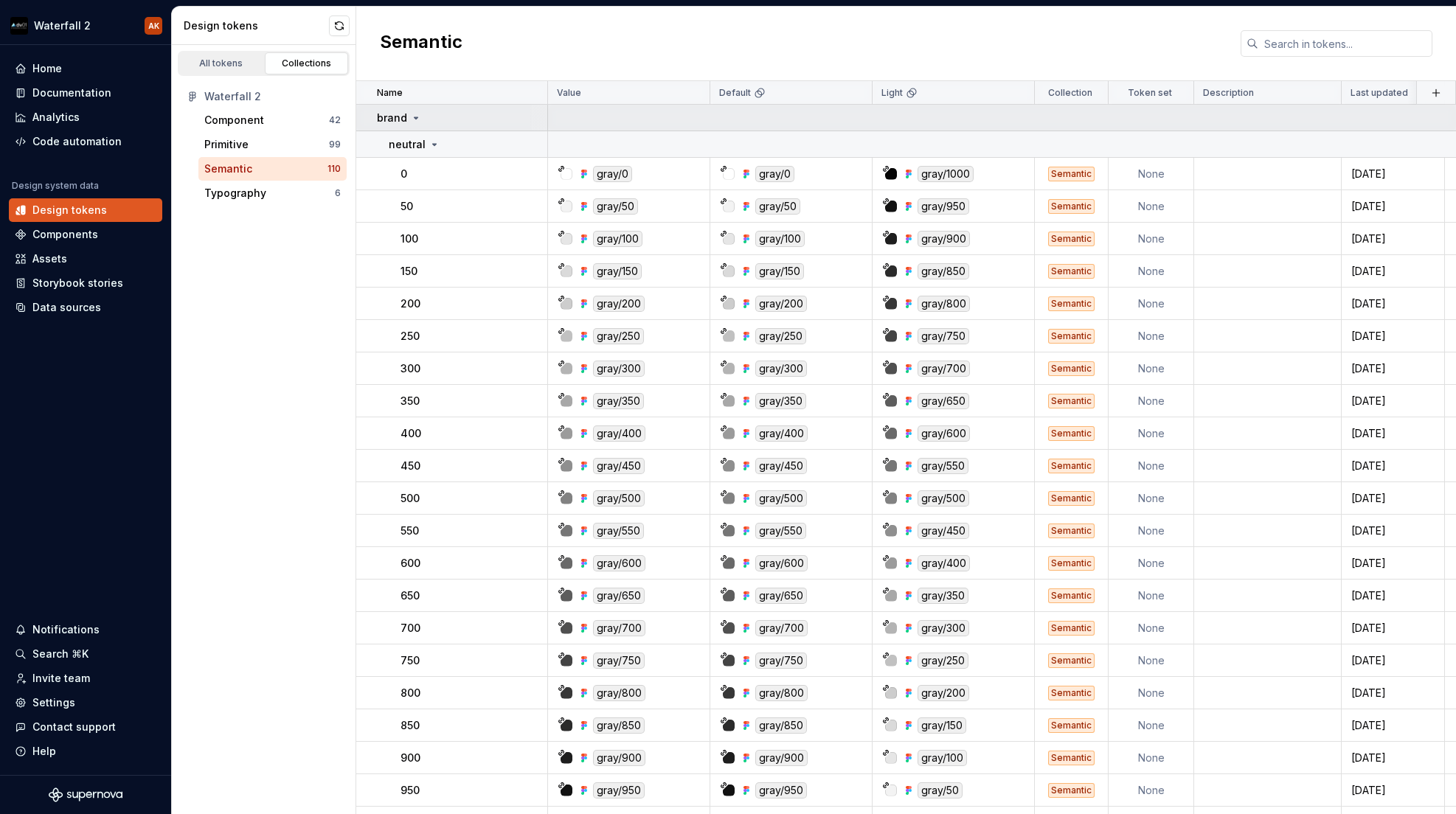
click at [410, 119] on icon at bounding box center [416, 118] width 12 height 12
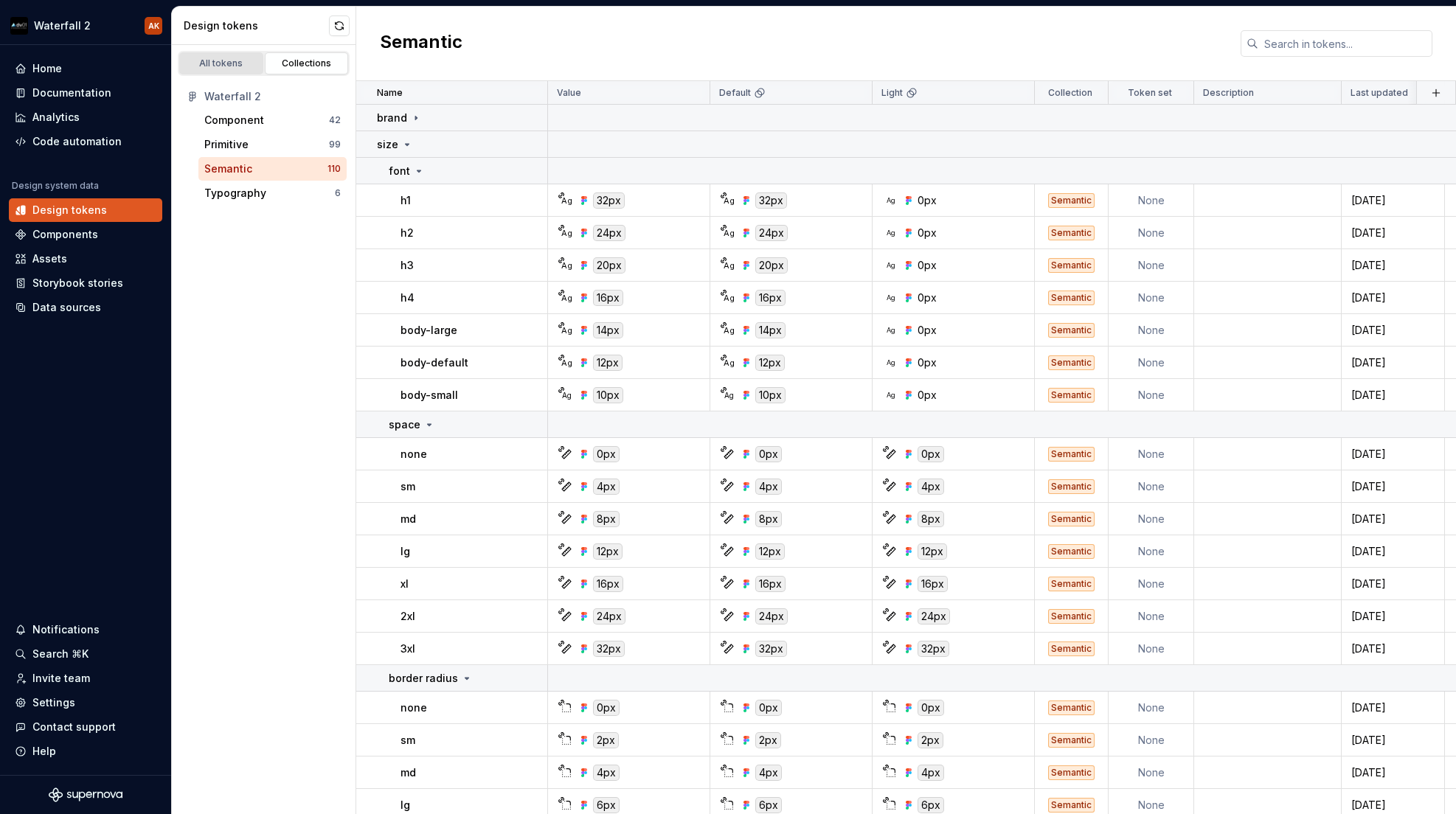
click at [222, 57] on div "All tokens" at bounding box center [221, 63] width 74 height 12
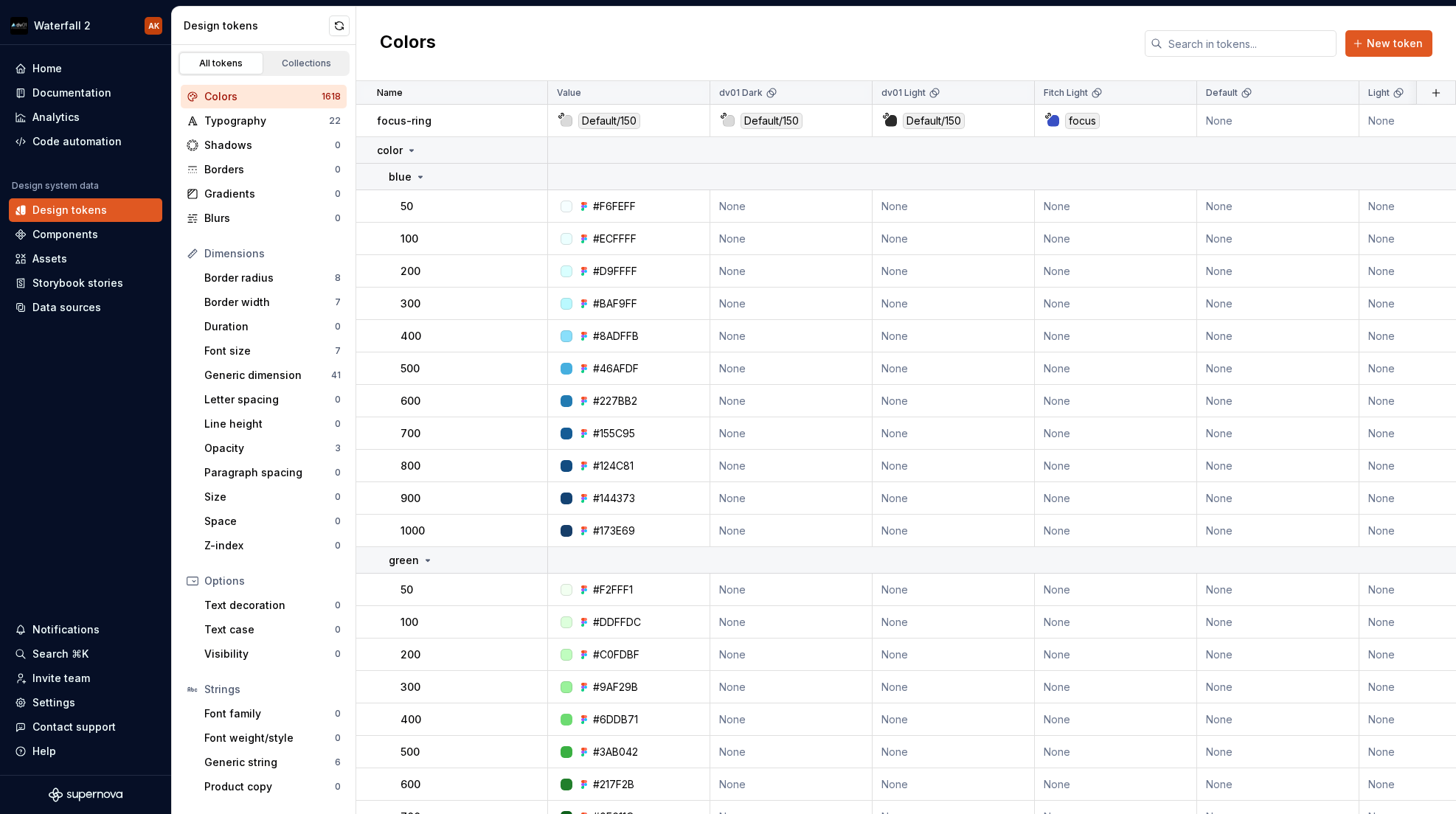
click at [222, 94] on div "Colors" at bounding box center [263, 96] width 118 height 15
click at [419, 146] on div "color" at bounding box center [462, 150] width 170 height 15
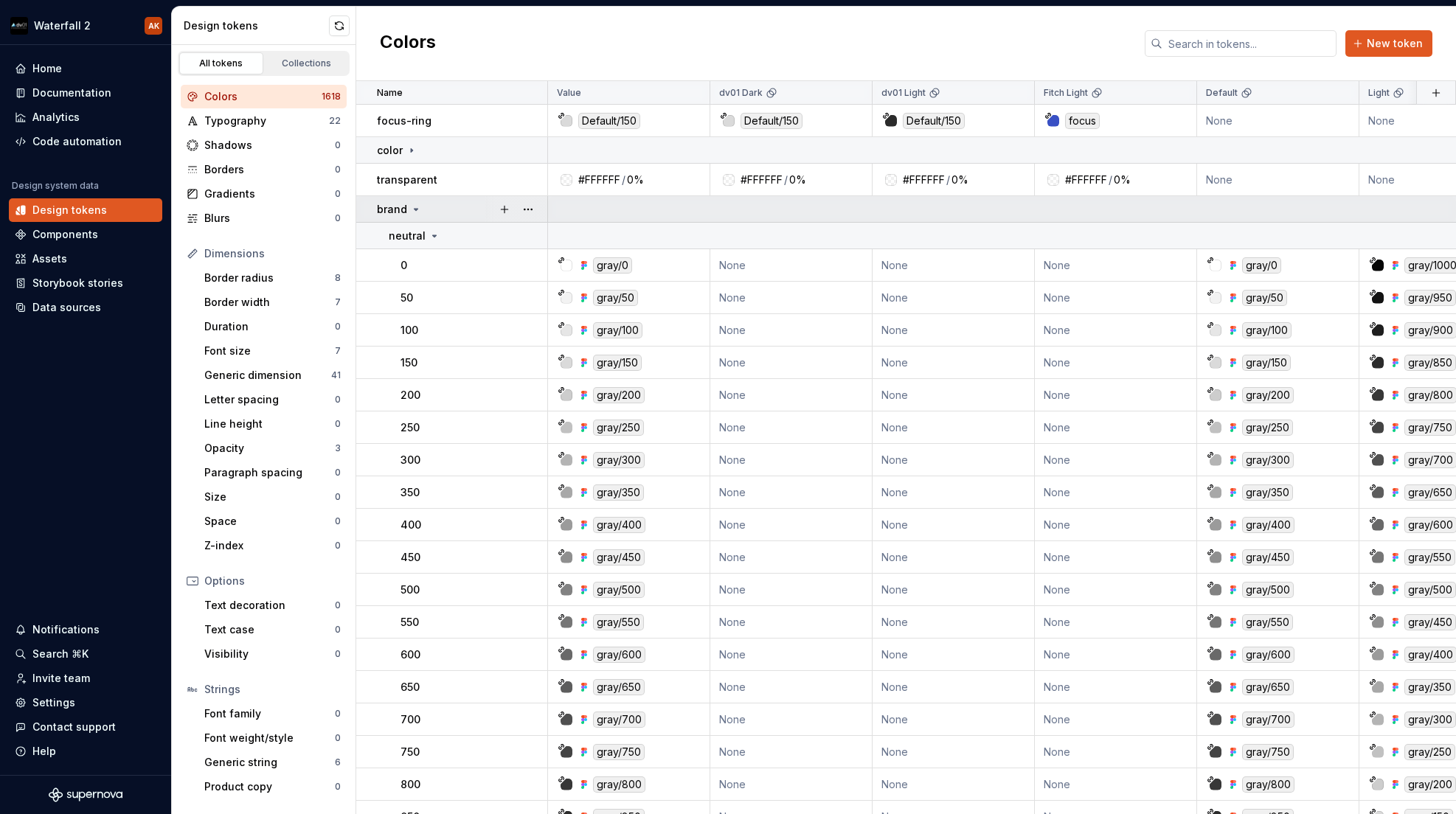
click at [413, 208] on icon at bounding box center [416, 210] width 12 height 12
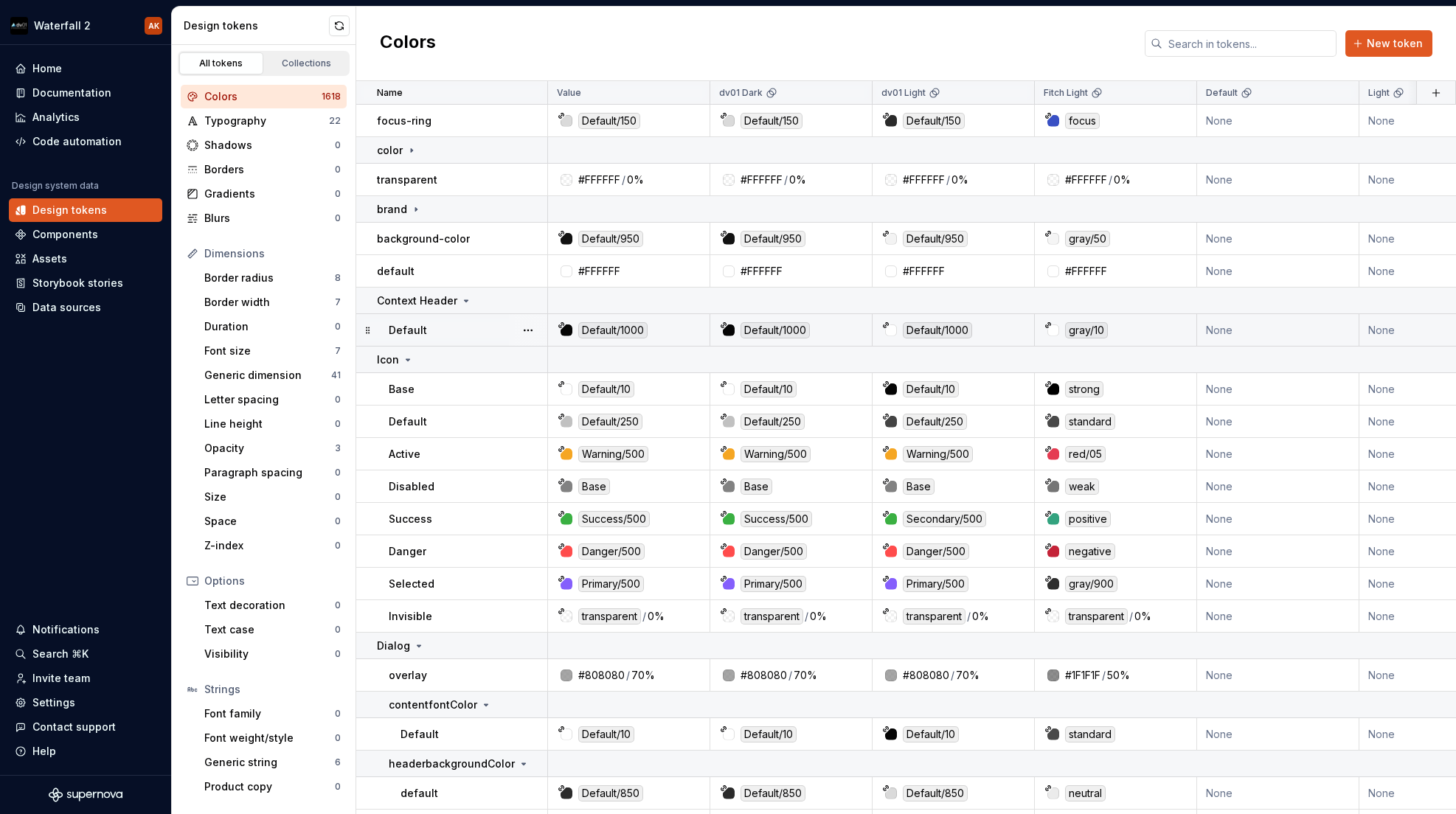
click at [416, 328] on p "Default" at bounding box center [408, 330] width 39 height 15
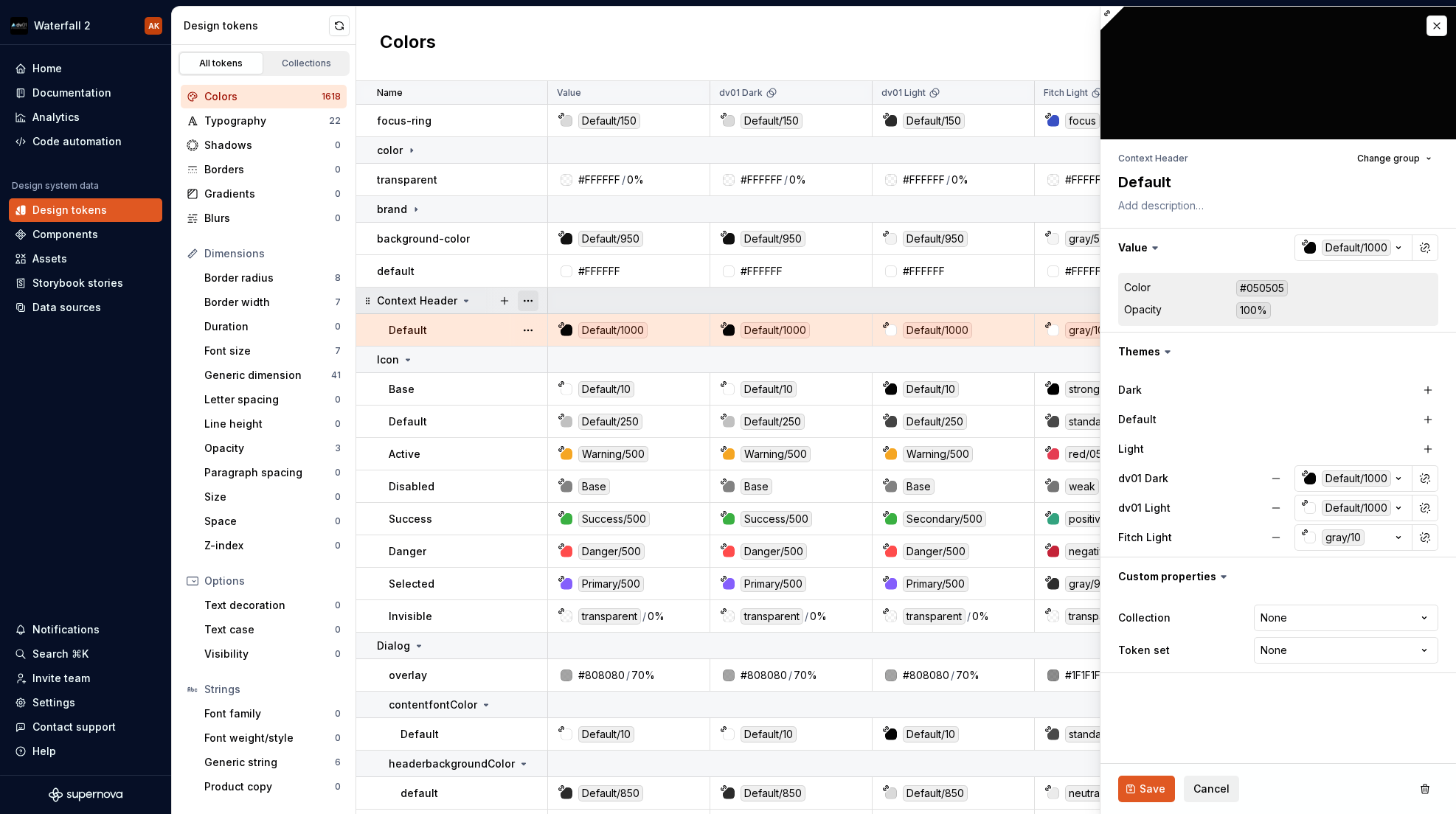
click at [531, 301] on button "button" at bounding box center [528, 301] width 21 height 21
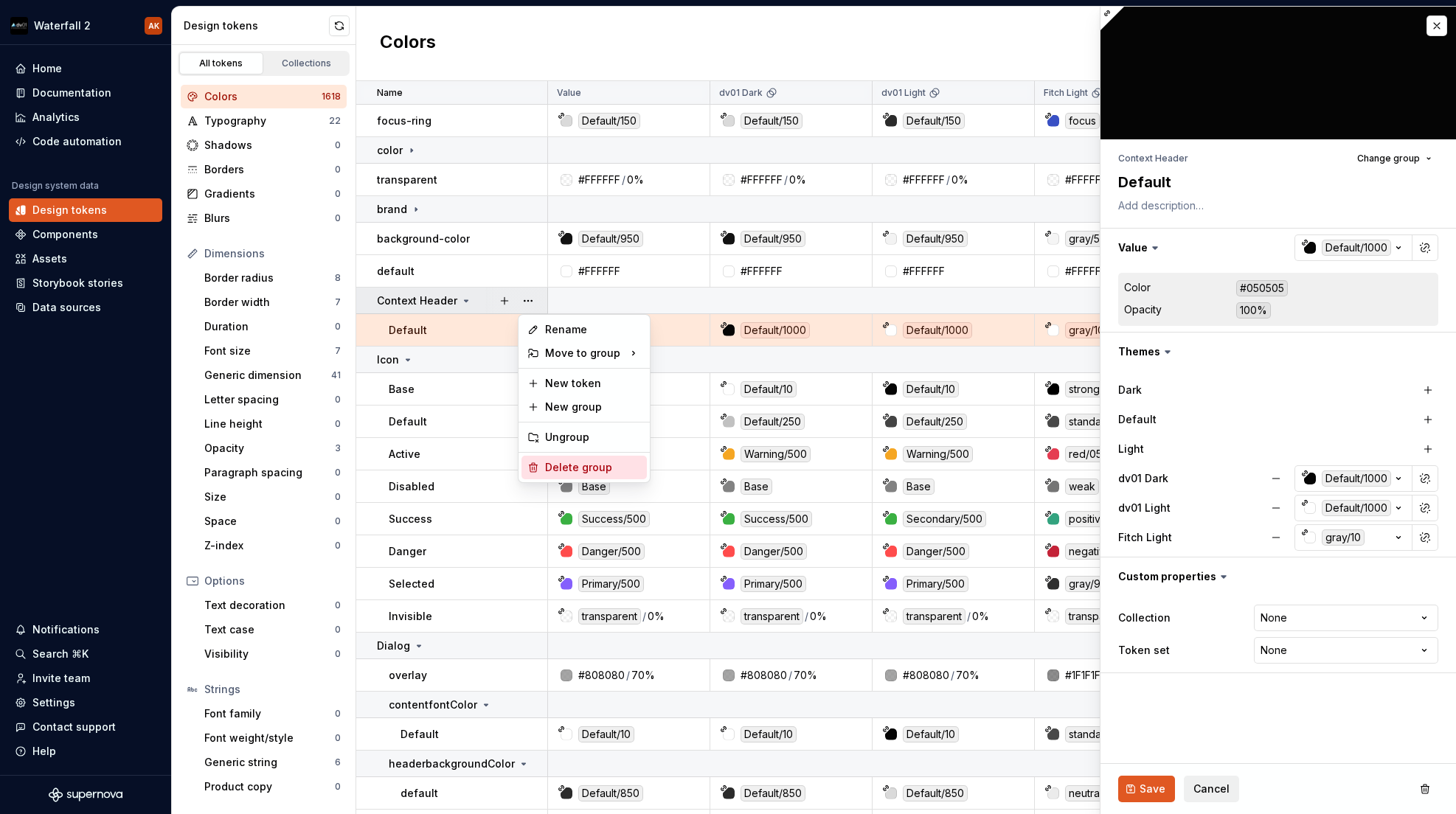
click at [551, 462] on div "Delete group" at bounding box center [592, 467] width 96 height 15
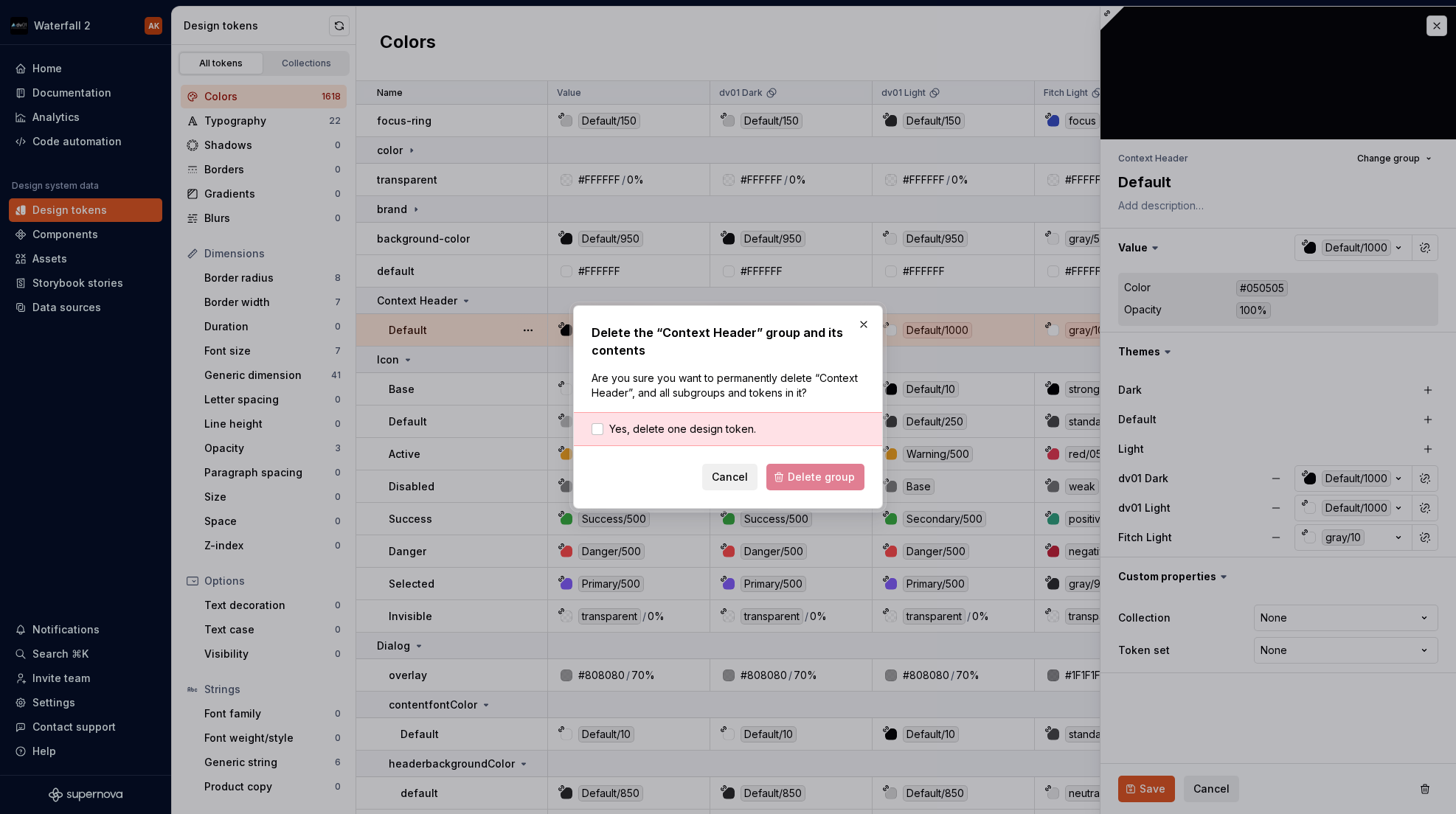
click at [719, 438] on div "Yes, delete one design token." at bounding box center [728, 429] width 309 height 34
click at [713, 431] on span "Yes, delete one design token." at bounding box center [682, 429] width 146 height 15
click at [785, 479] on button "Delete group" at bounding box center [815, 477] width 98 height 27
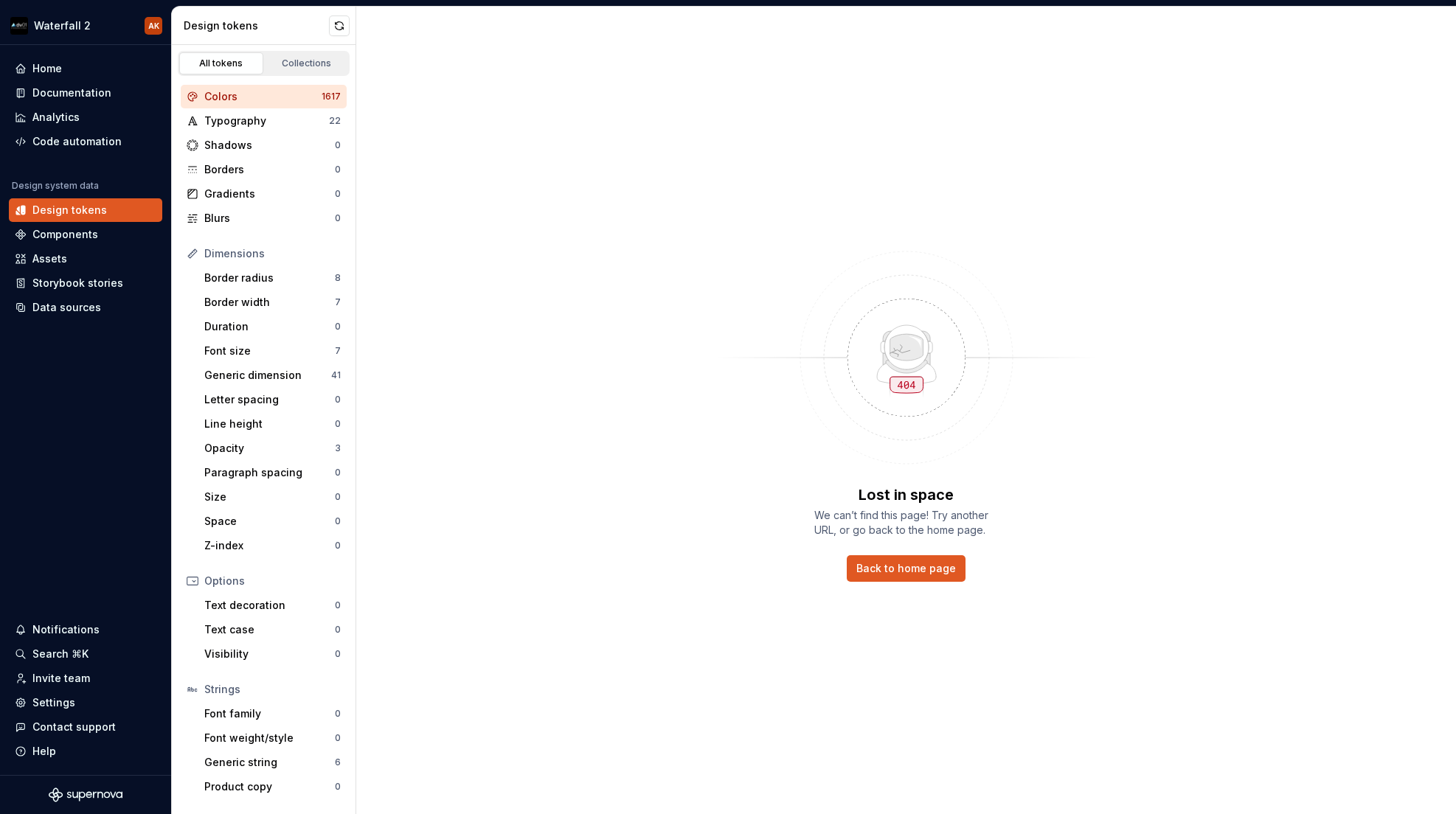
click at [241, 93] on div "Colors" at bounding box center [263, 96] width 118 height 15
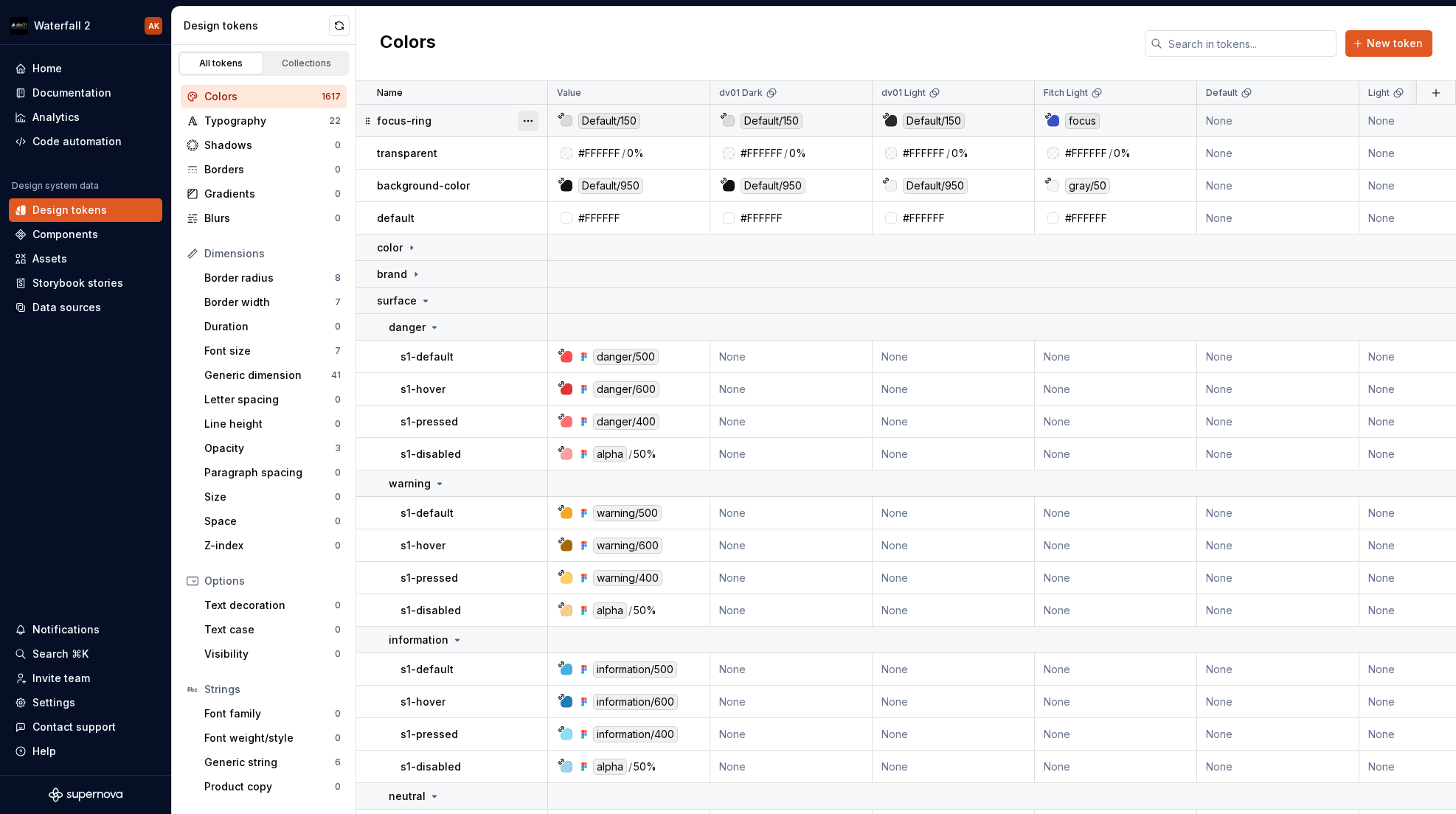
click at [535, 121] on button "button" at bounding box center [528, 121] width 21 height 21
click at [559, 197] on div "Delete token" at bounding box center [592, 203] width 96 height 15
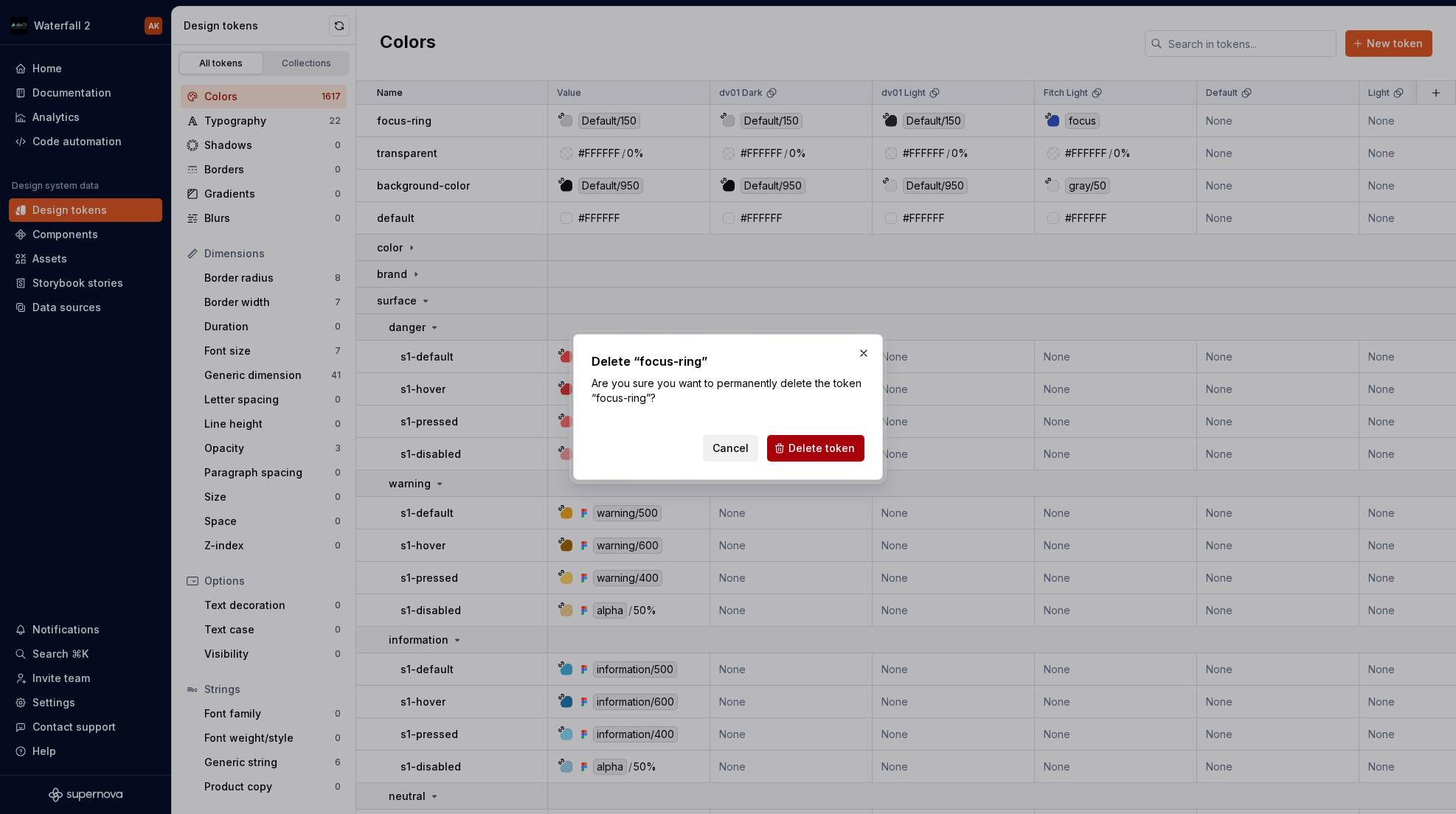
click at [829, 449] on span "Delete token" at bounding box center [821, 448] width 66 height 15
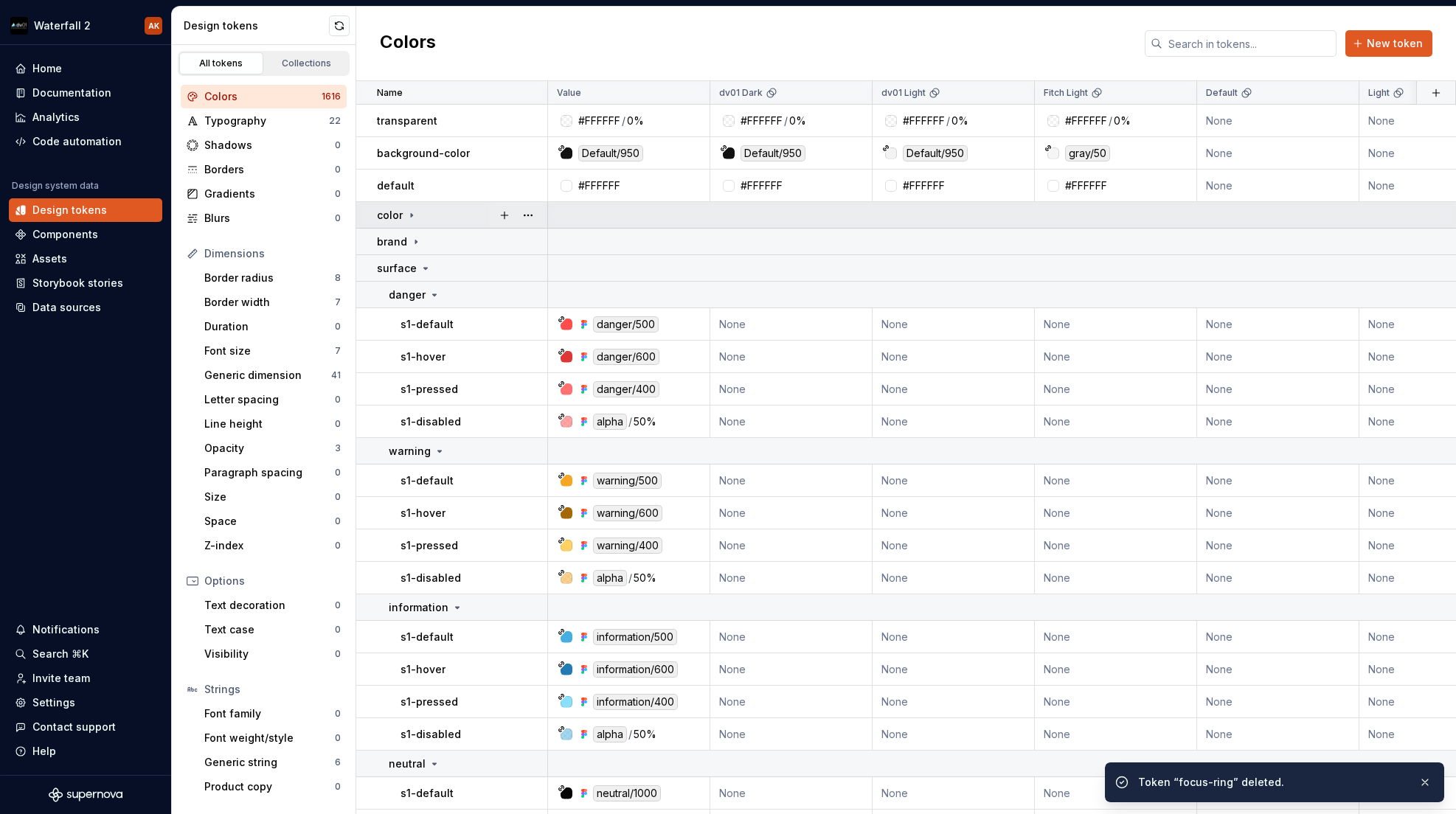
click at [416, 217] on icon at bounding box center [411, 216] width 12 height 12
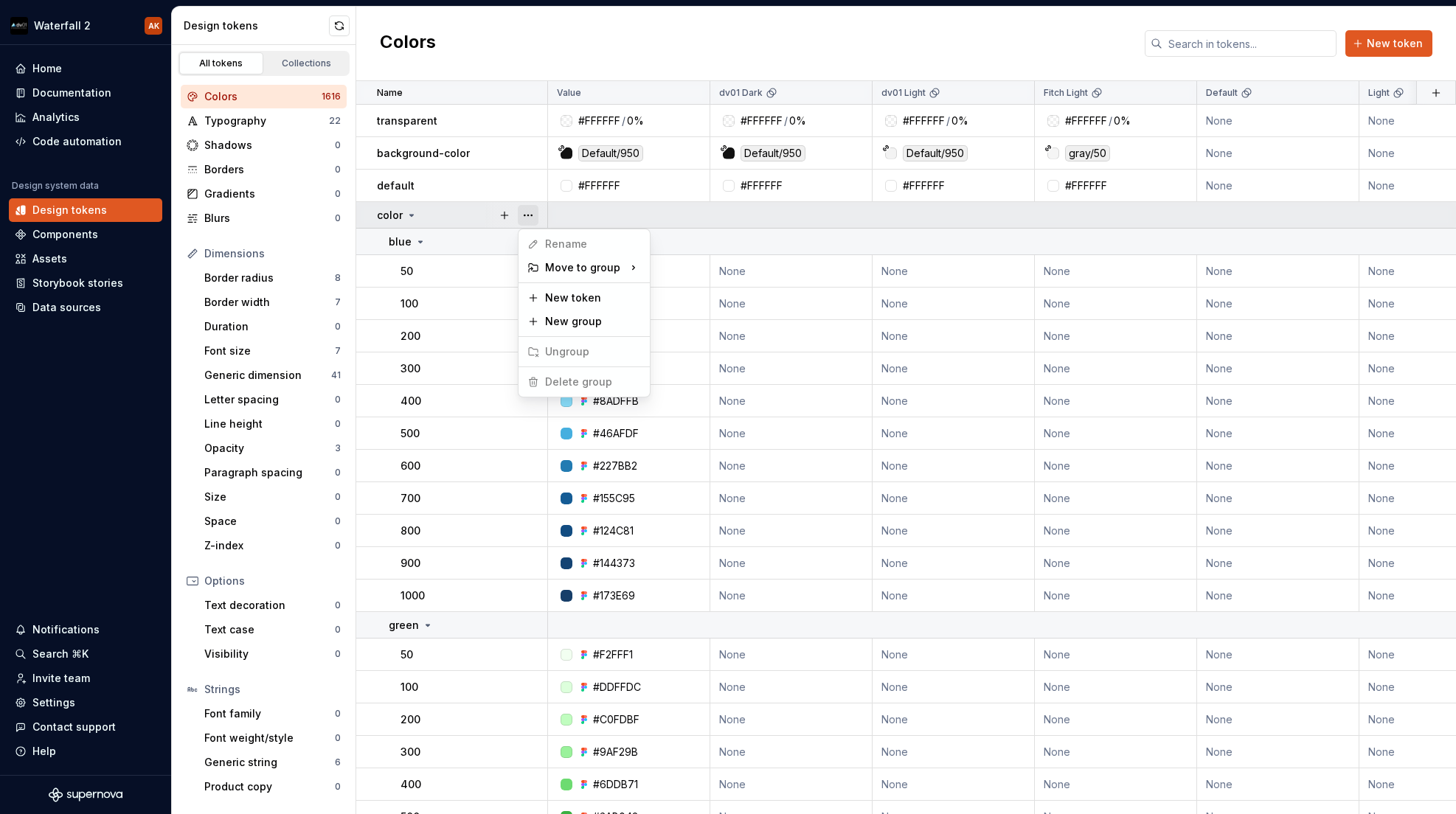
click at [532, 217] on button "button" at bounding box center [528, 215] width 21 height 21
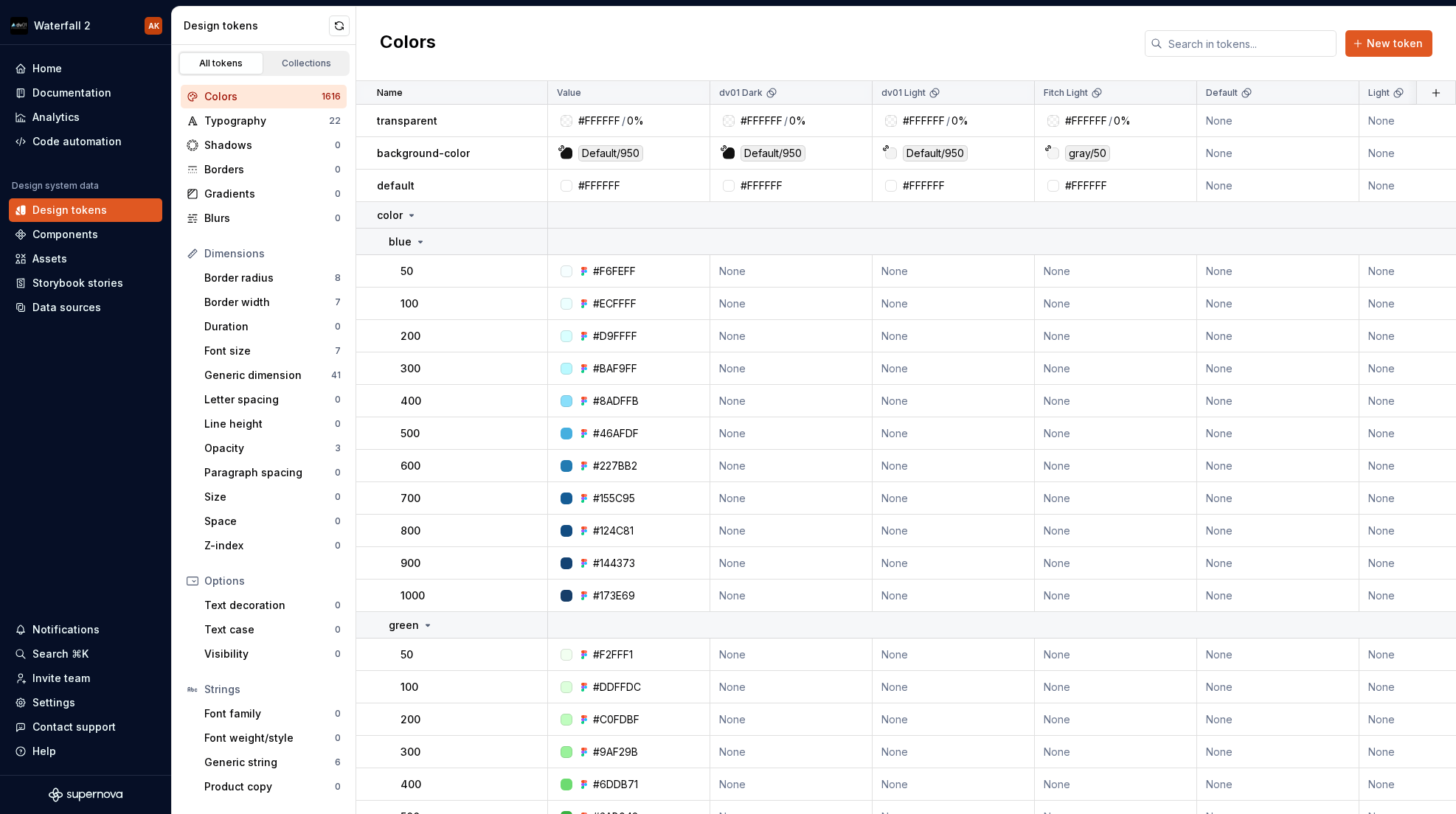
click at [410, 216] on html "Waterfall 2 AK Home Documentation Analytics Code automation Design system data …" at bounding box center [728, 407] width 1456 height 814
click at [410, 216] on icon at bounding box center [412, 215] width 4 height 1
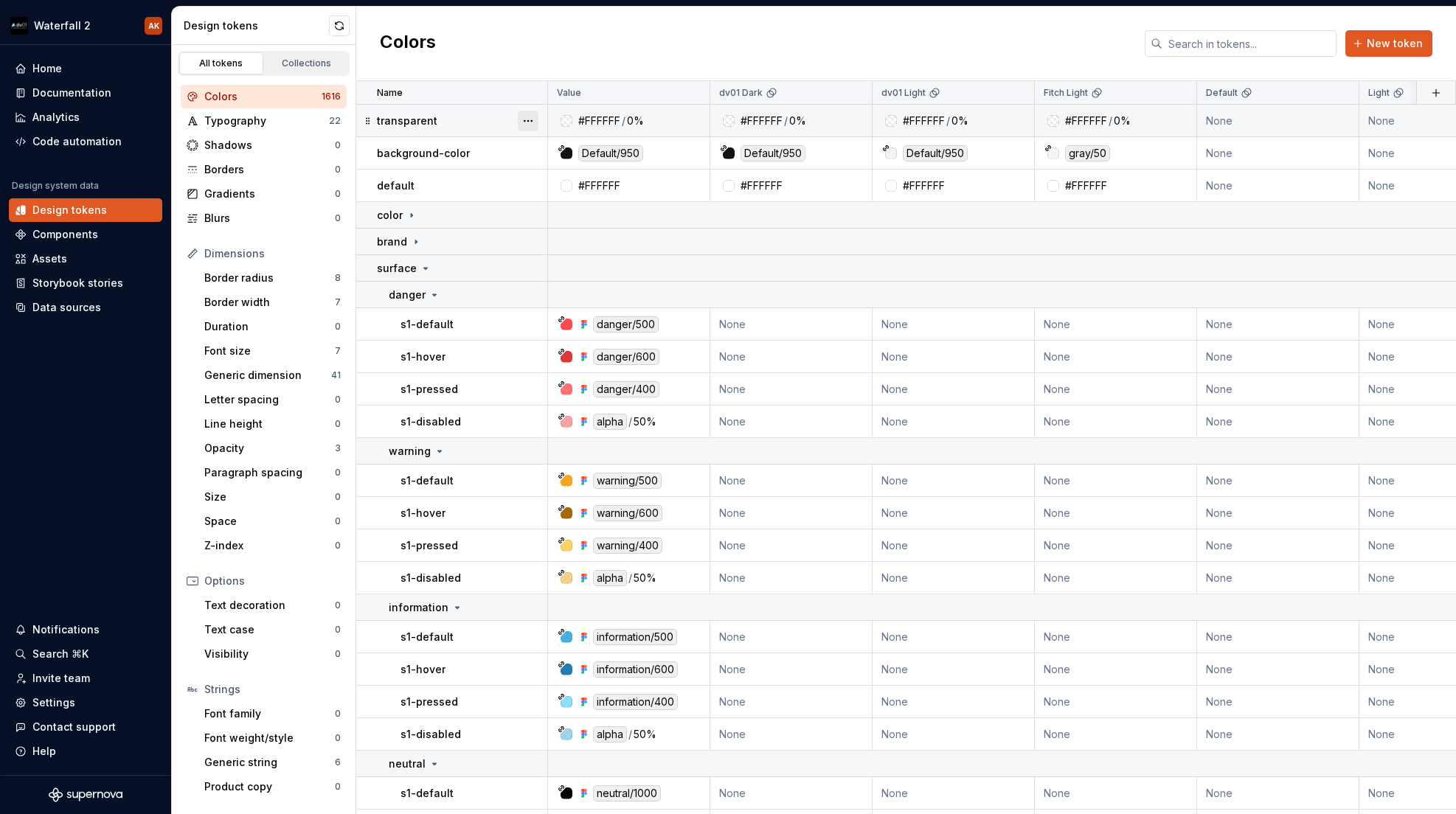
click at [527, 121] on button "button" at bounding box center [528, 121] width 21 height 21
click at [538, 203] on icon at bounding box center [533, 204] width 12 height 12
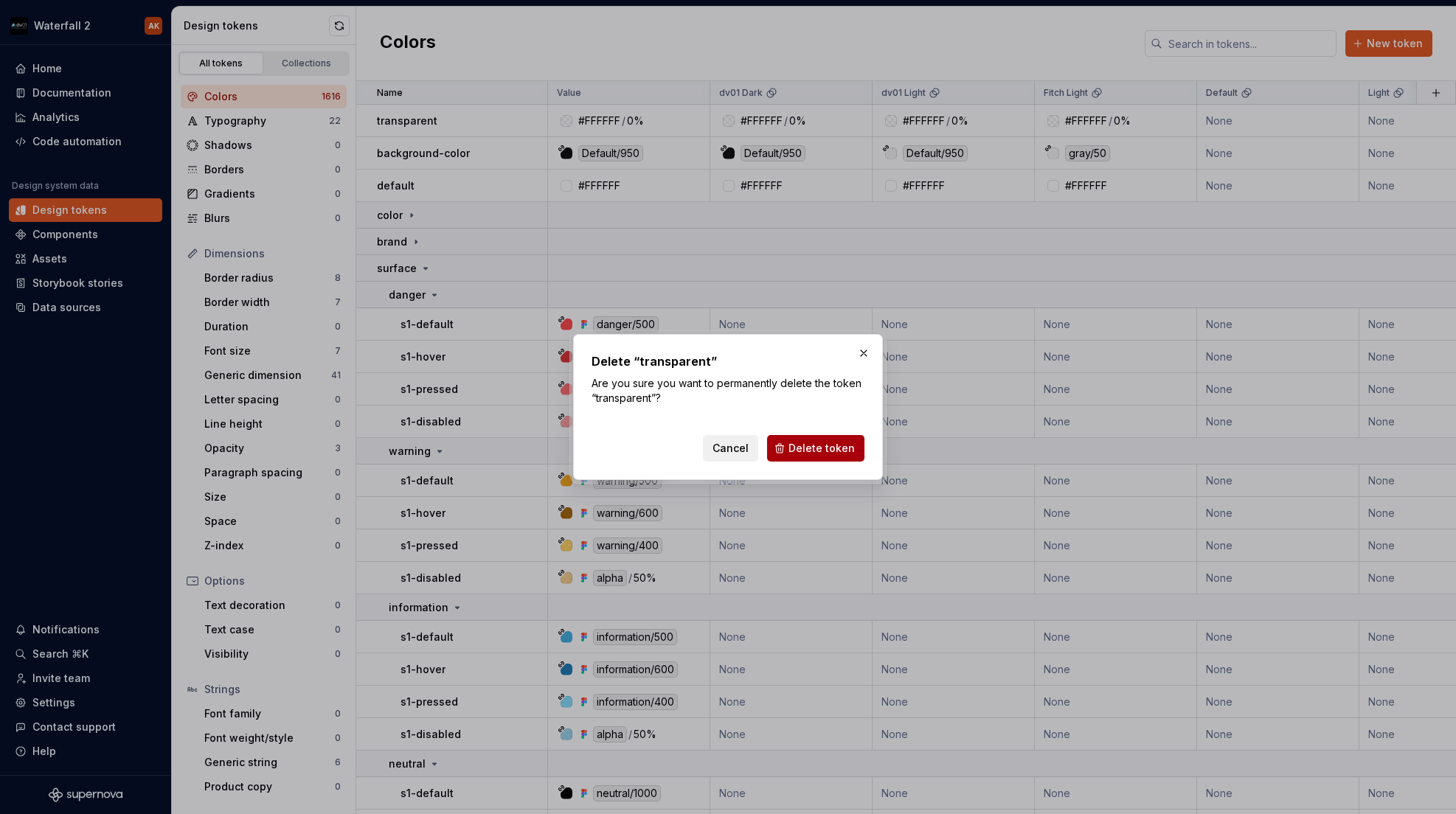
click at [842, 457] on button "Delete token" at bounding box center [816, 448] width 97 height 27
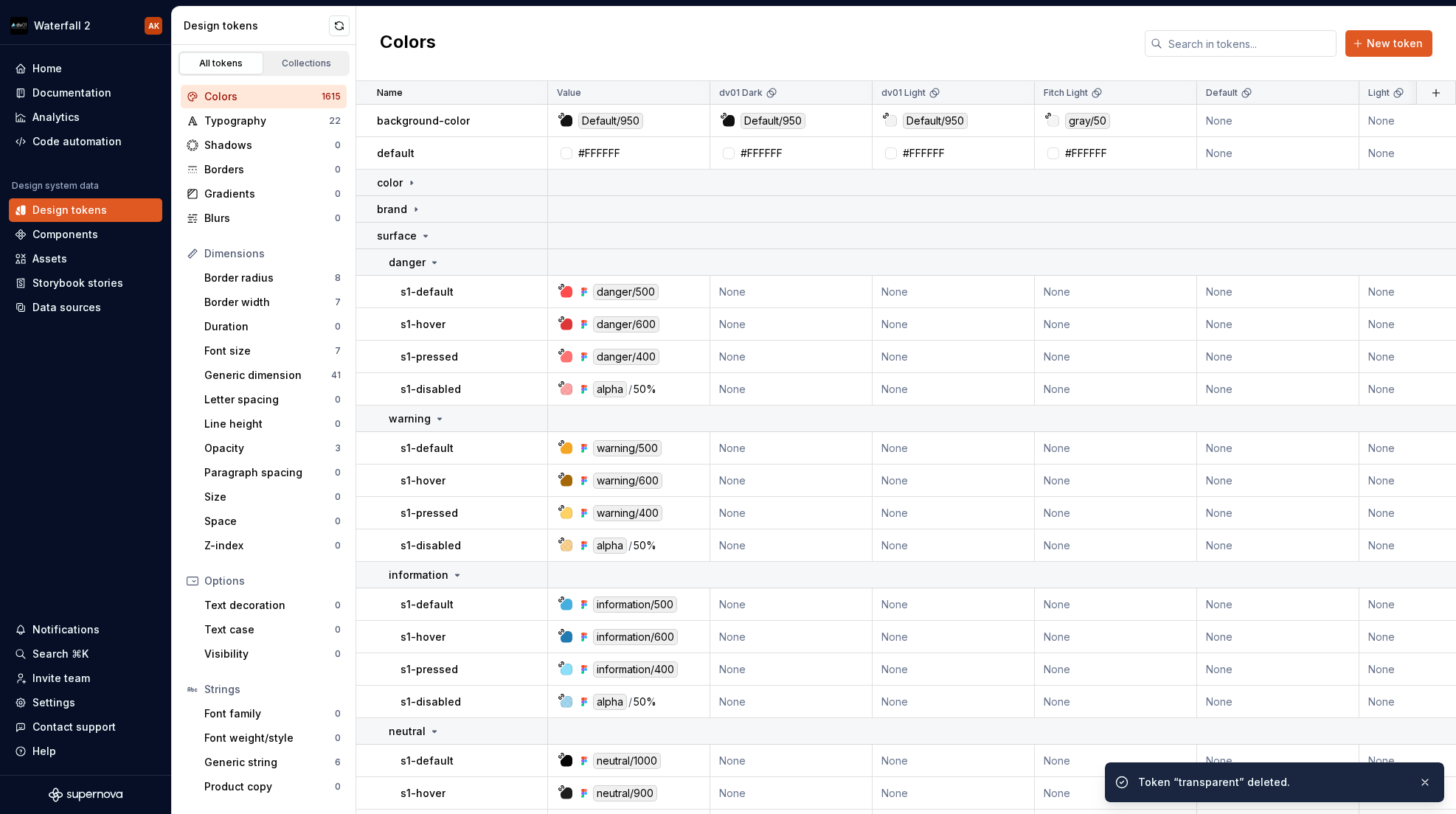
click at [532, 154] on button "button" at bounding box center [528, 153] width 21 height 21
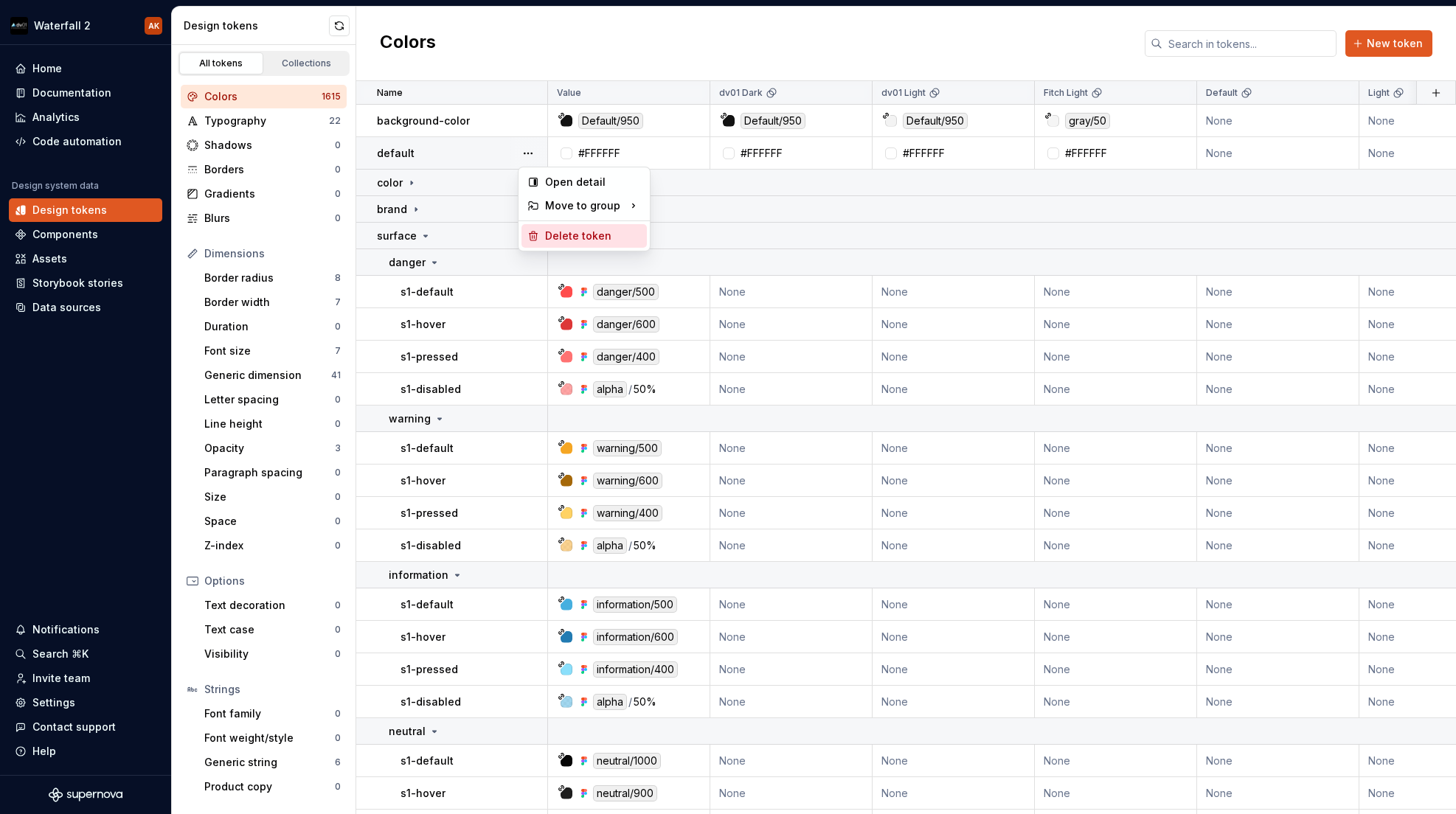
click at [553, 235] on div "Delete token" at bounding box center [592, 235] width 96 height 15
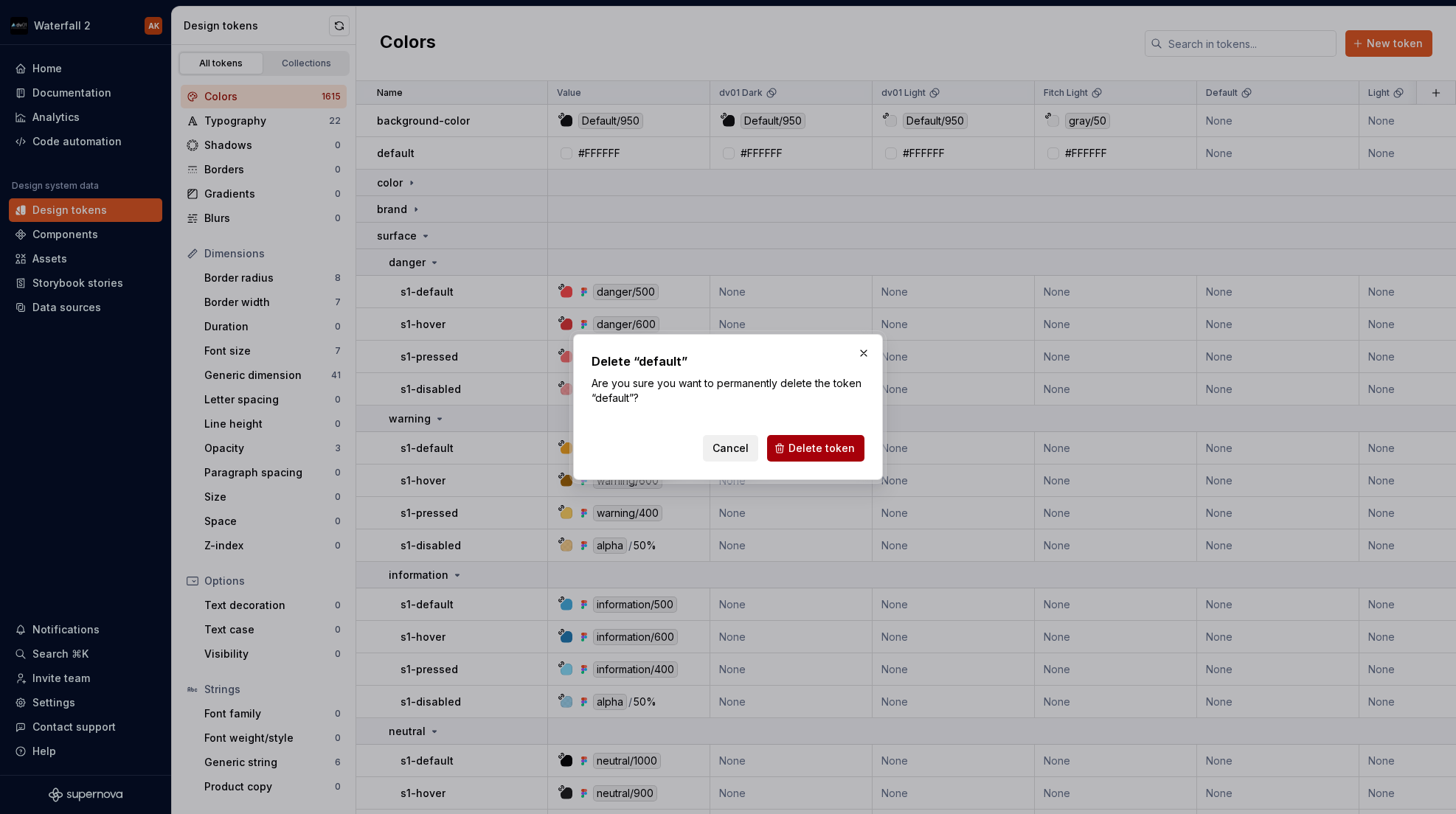
click at [831, 449] on span "Delete token" at bounding box center [821, 448] width 66 height 15
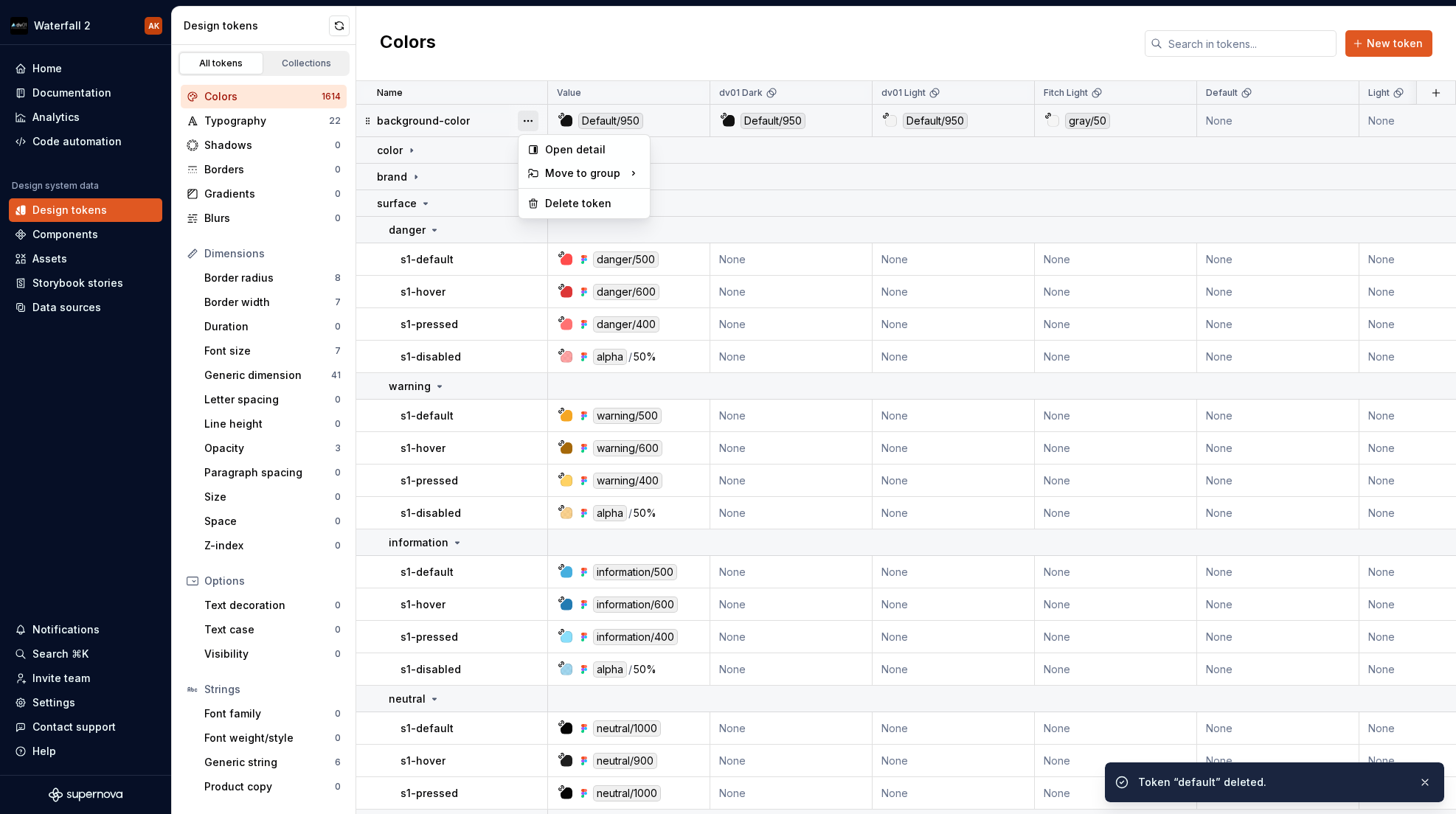
click at [532, 121] on button "button" at bounding box center [528, 121] width 21 height 21
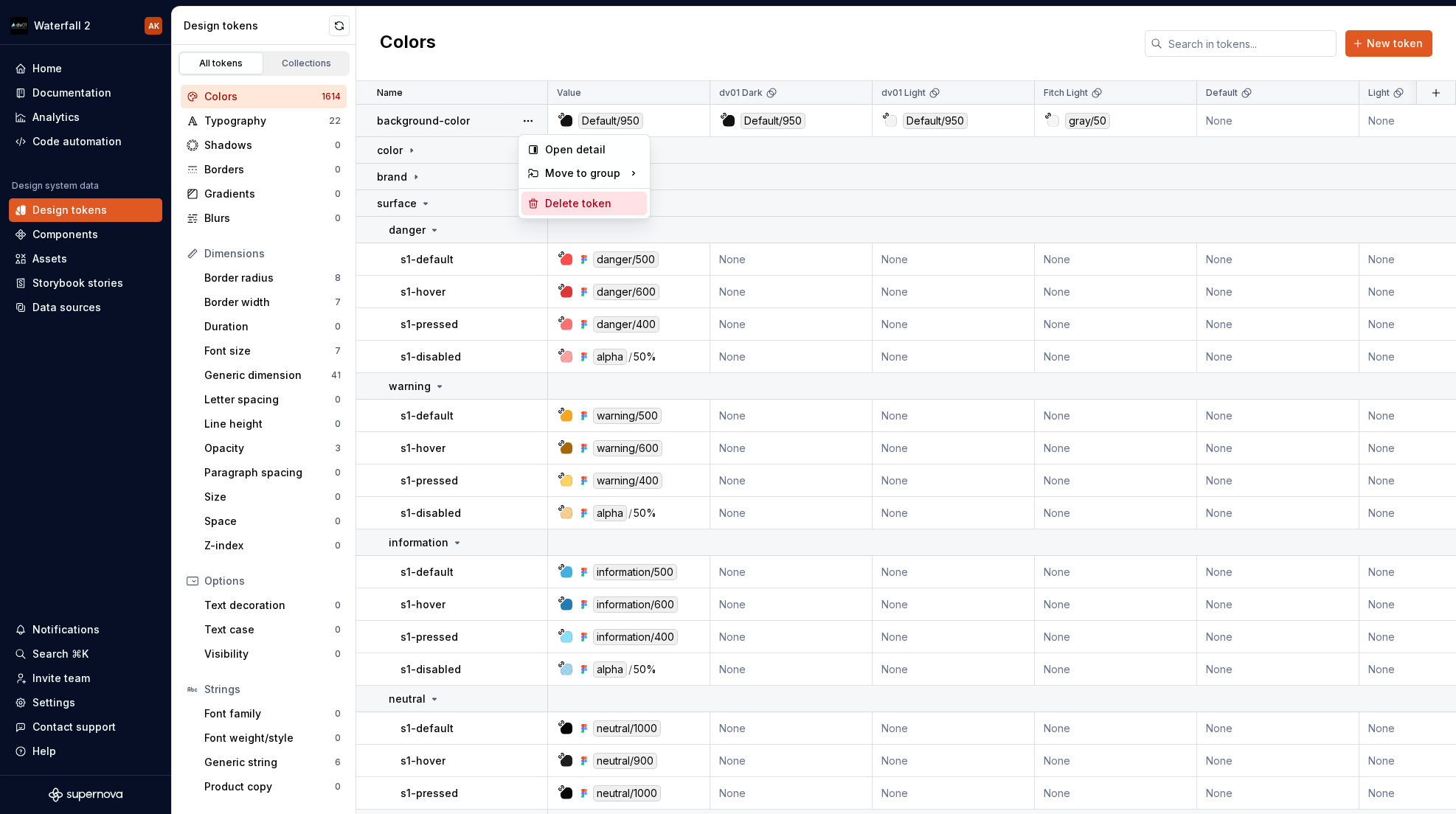
click at [572, 211] on div "Delete token" at bounding box center [592, 203] width 96 height 15
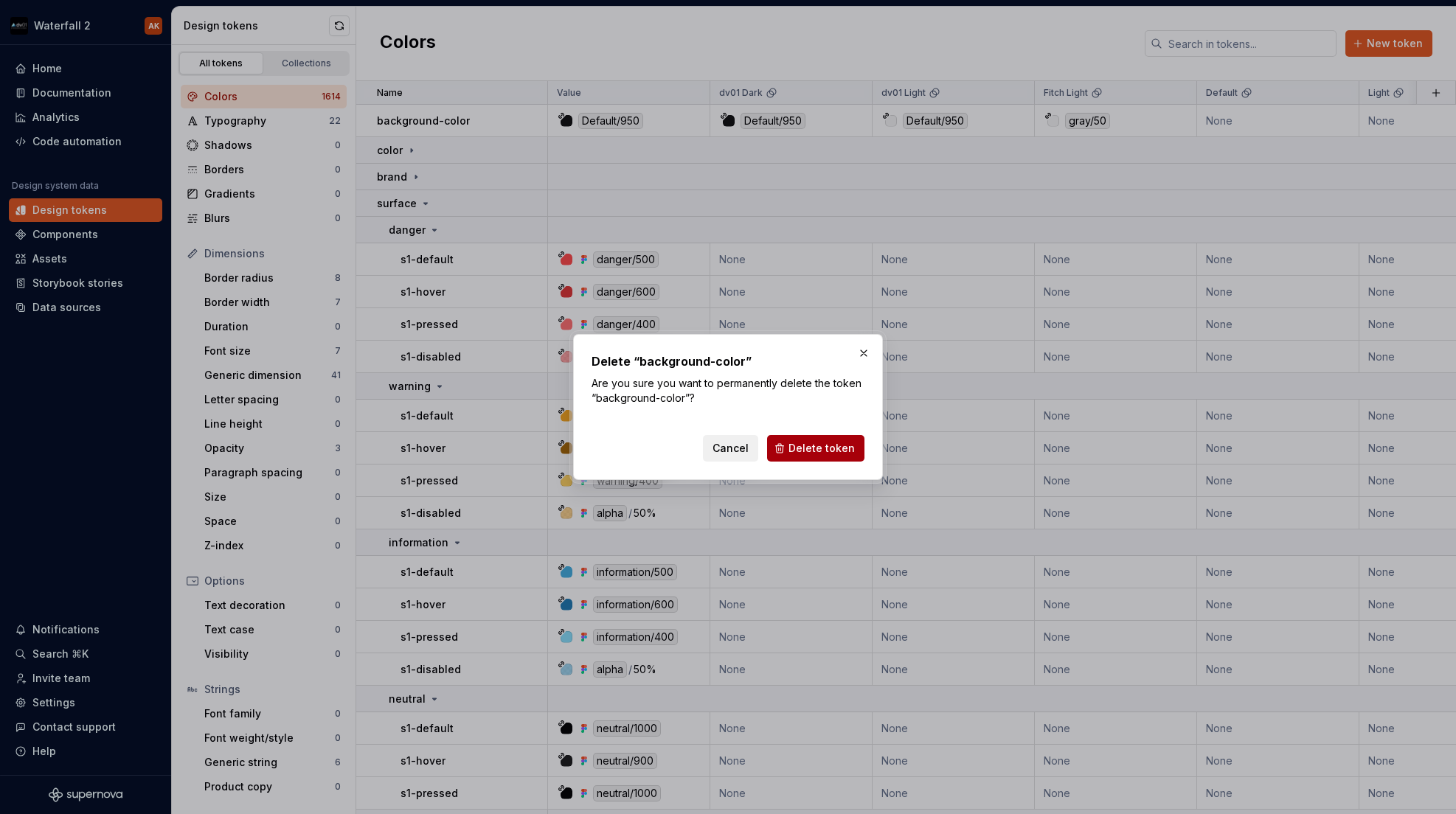
click at [813, 445] on span "Delete token" at bounding box center [821, 448] width 66 height 15
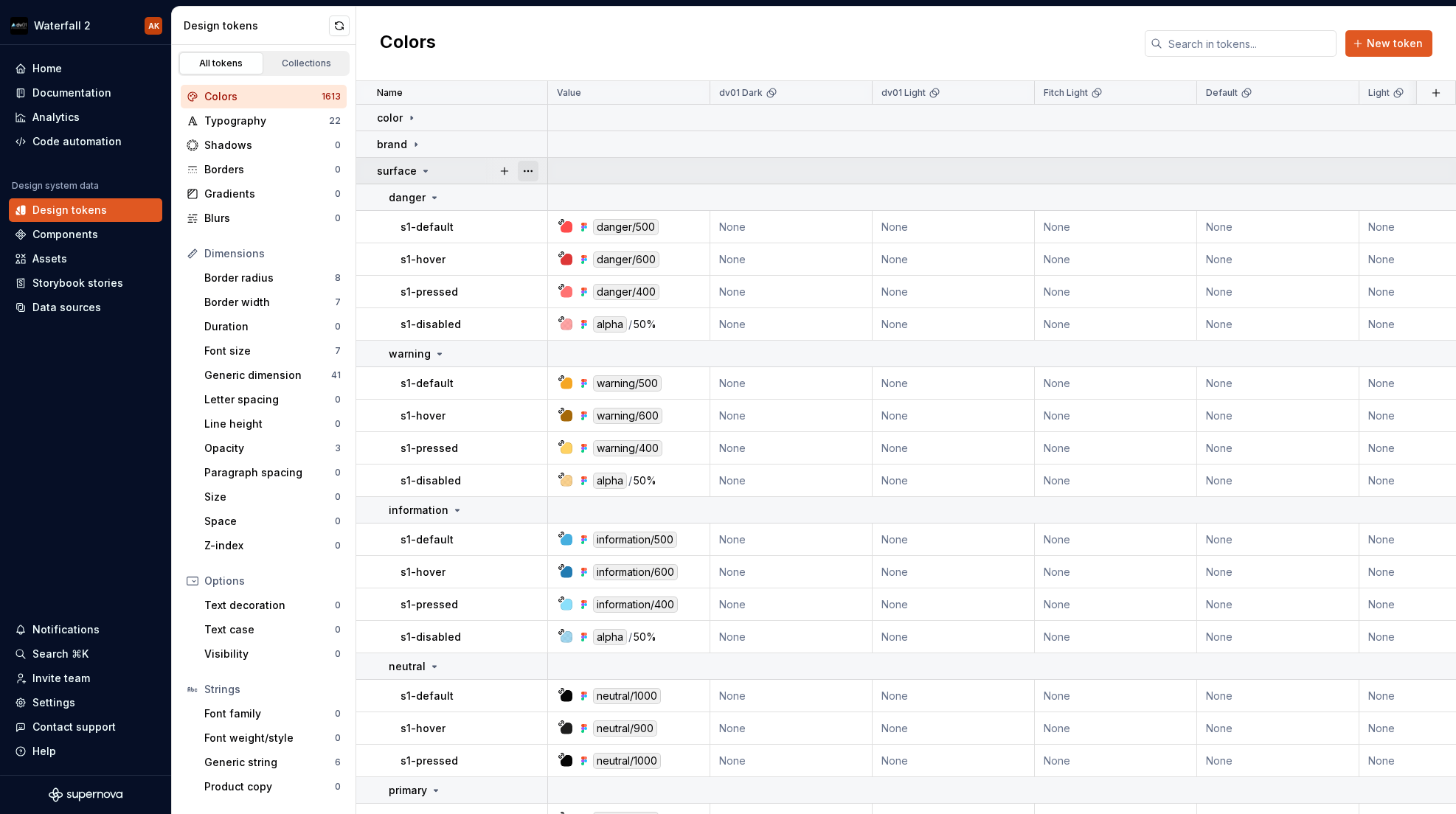
click at [530, 170] on button "button" at bounding box center [528, 171] width 21 height 21
click at [524, 141] on html "Waterfall 2 AK Home Documentation Analytics Code automation Design system data …" at bounding box center [728, 407] width 1456 height 814
click at [524, 141] on button "button" at bounding box center [528, 144] width 21 height 21
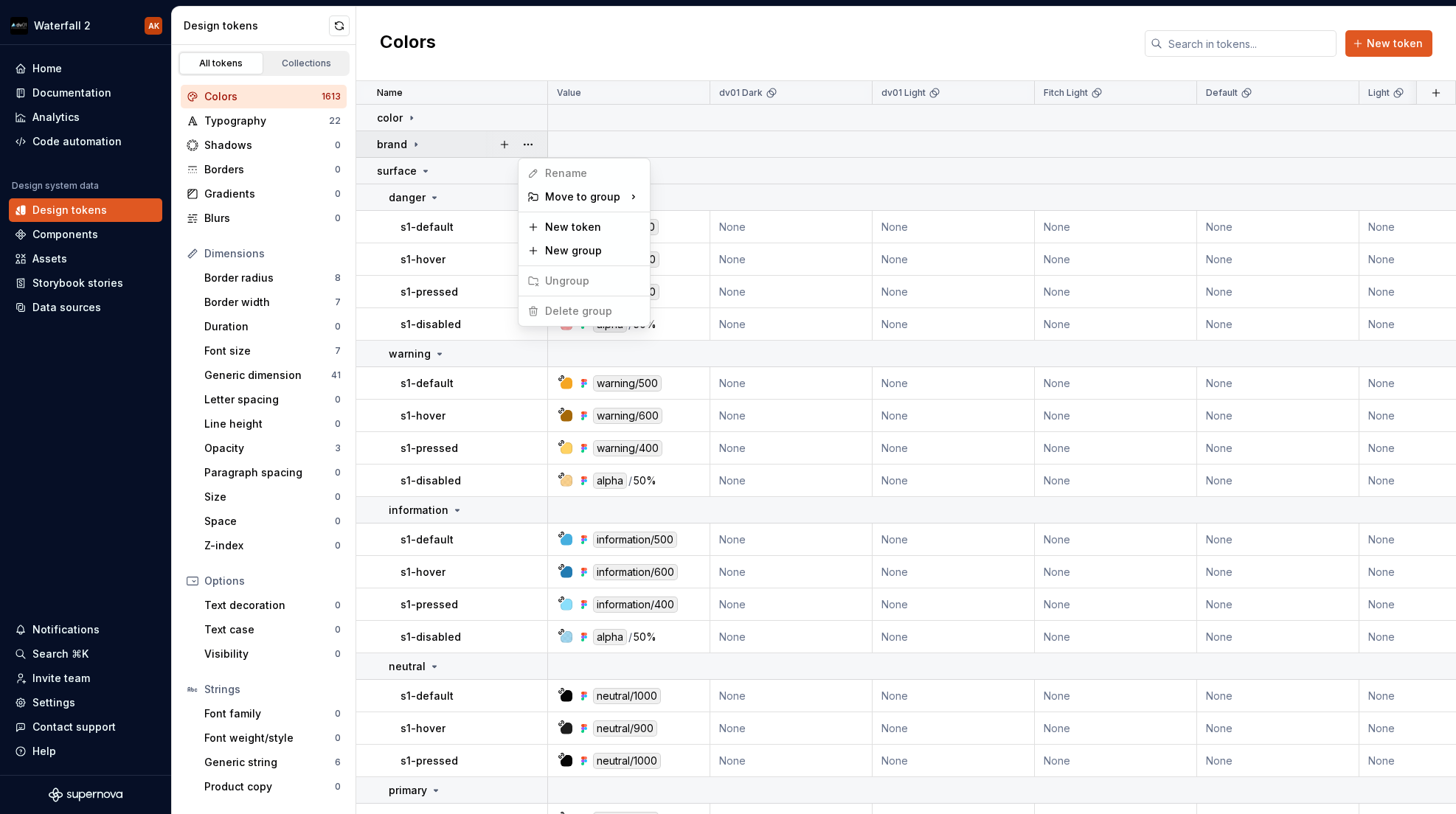
click at [524, 141] on button "button" at bounding box center [528, 144] width 21 height 21
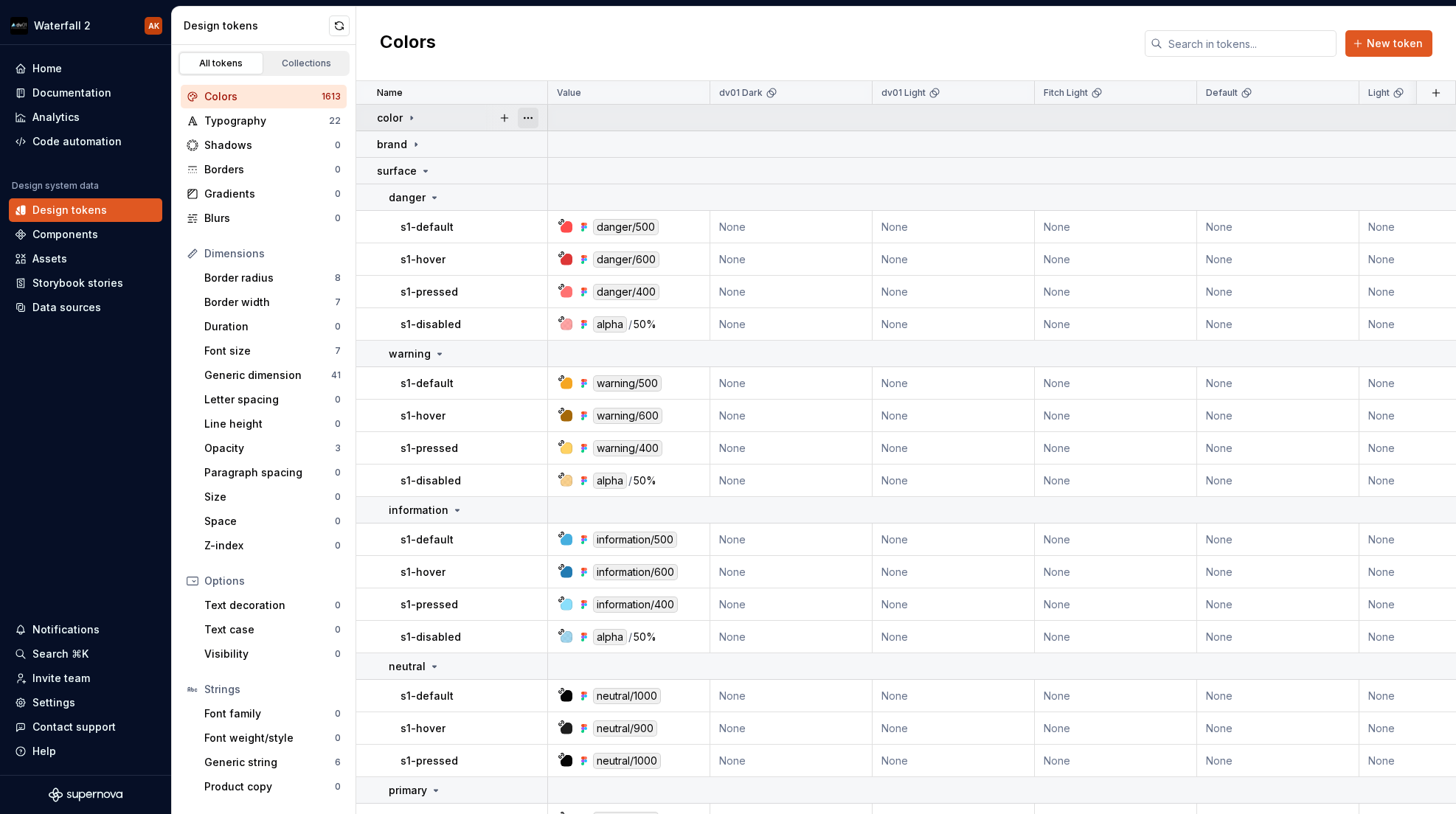
click at [527, 122] on button "button" at bounding box center [528, 118] width 21 height 21
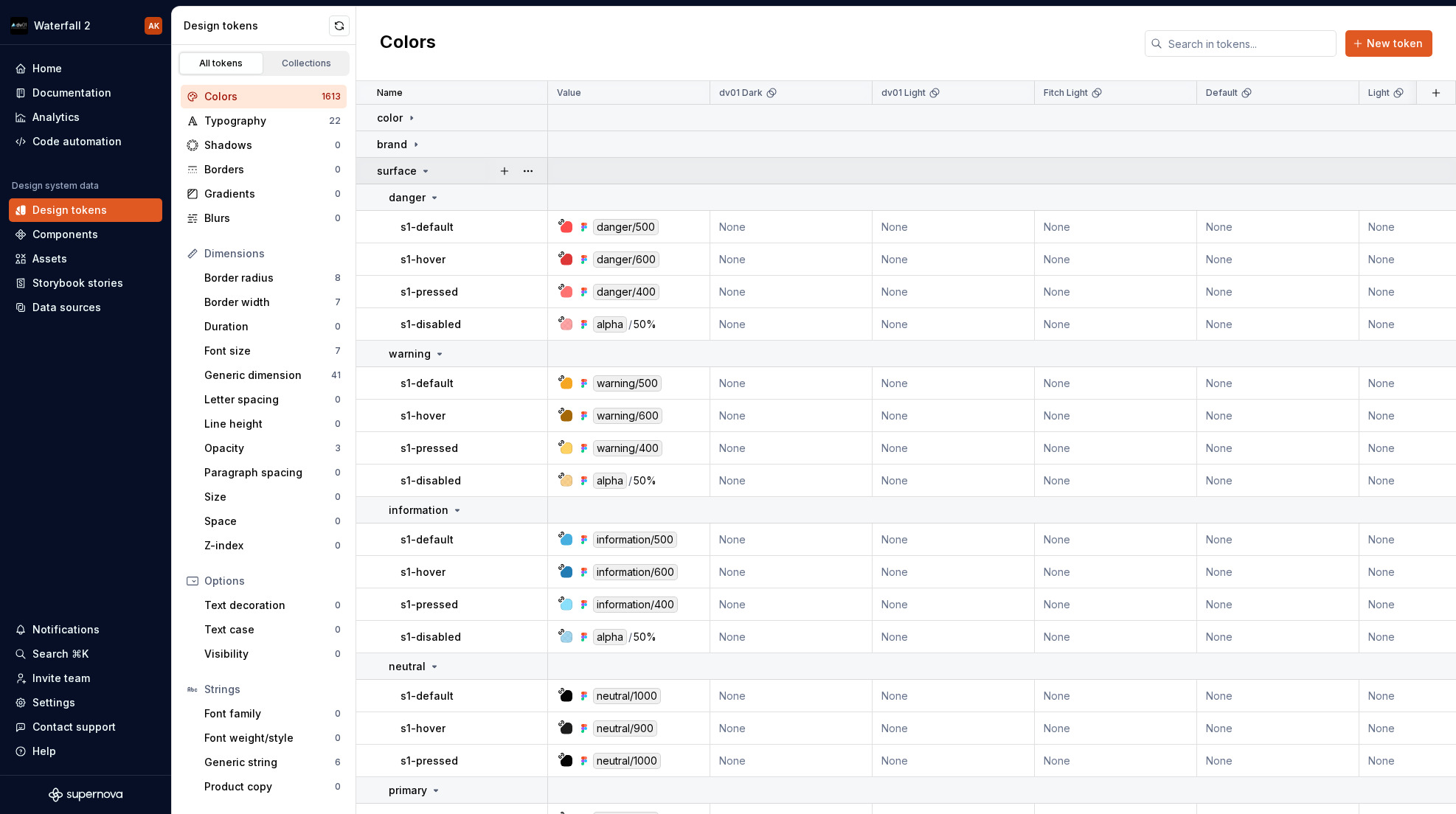
click at [427, 171] on icon at bounding box center [425, 171] width 12 height 12
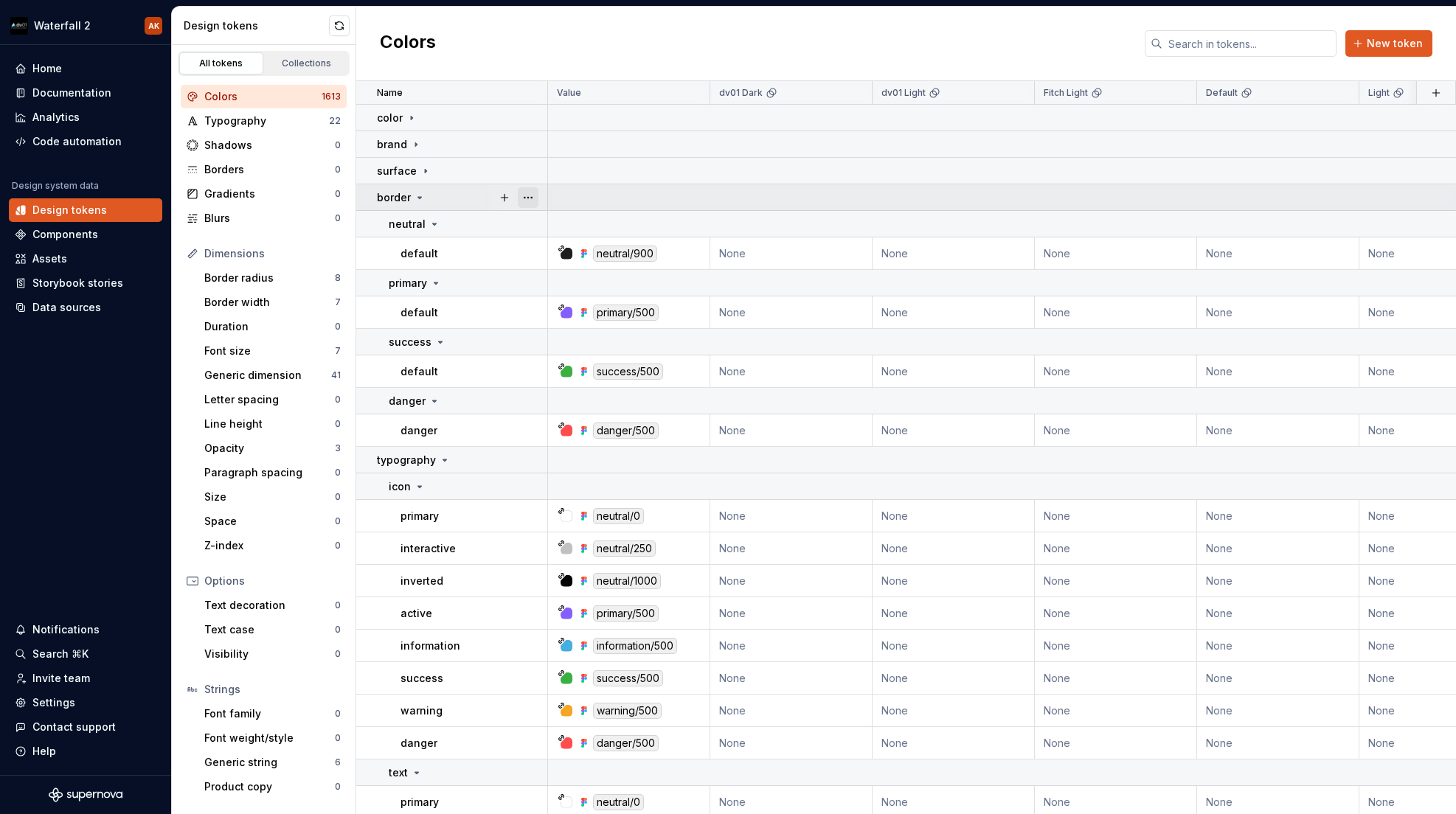
click at [532, 196] on button "button" at bounding box center [528, 197] width 21 height 21
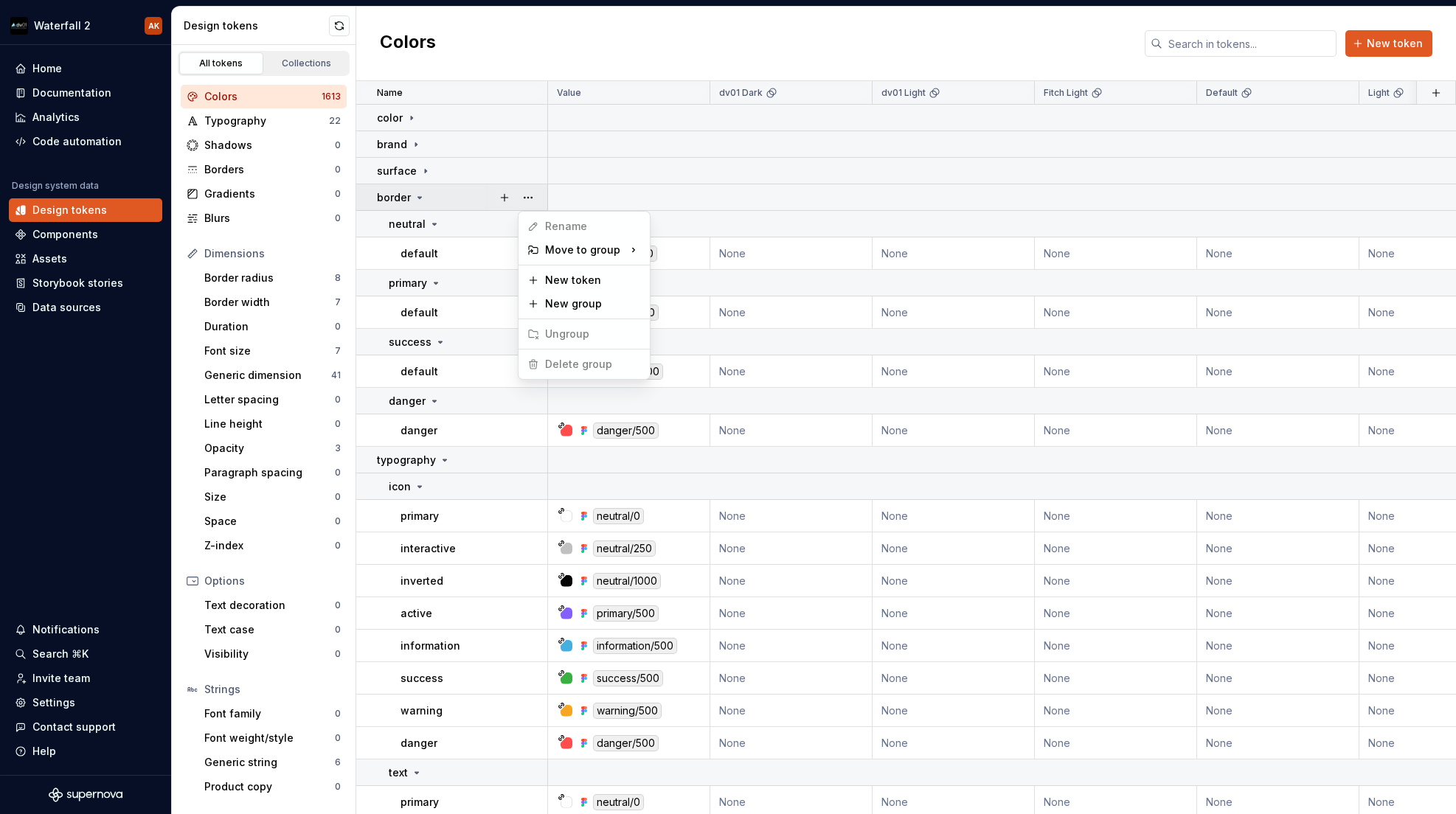
click at [411, 200] on html "Waterfall 2 AK Home Documentation Analytics Code automation Design system data …" at bounding box center [728, 407] width 1456 height 814
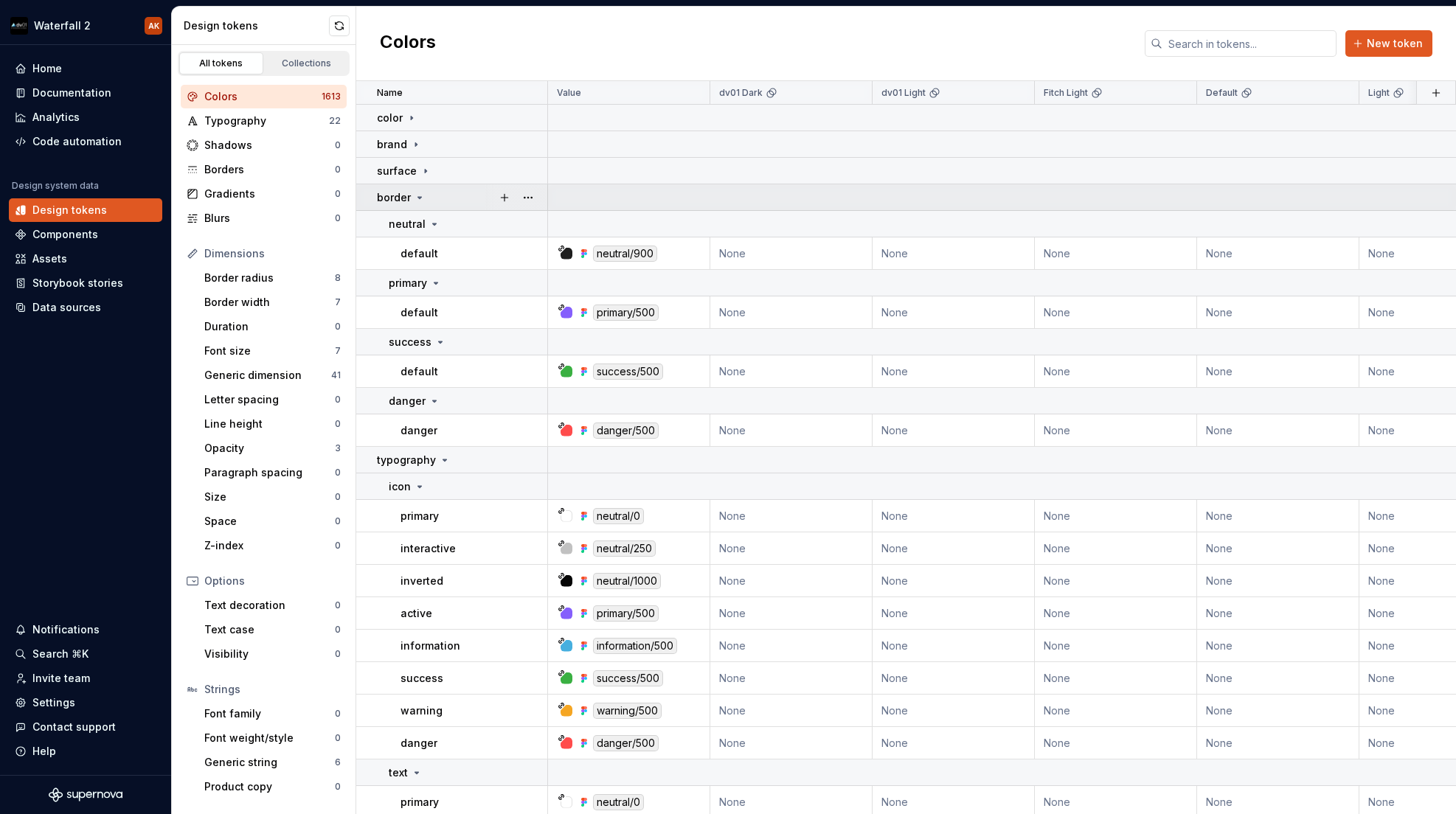
click at [418, 196] on icon at bounding box center [419, 198] width 12 height 12
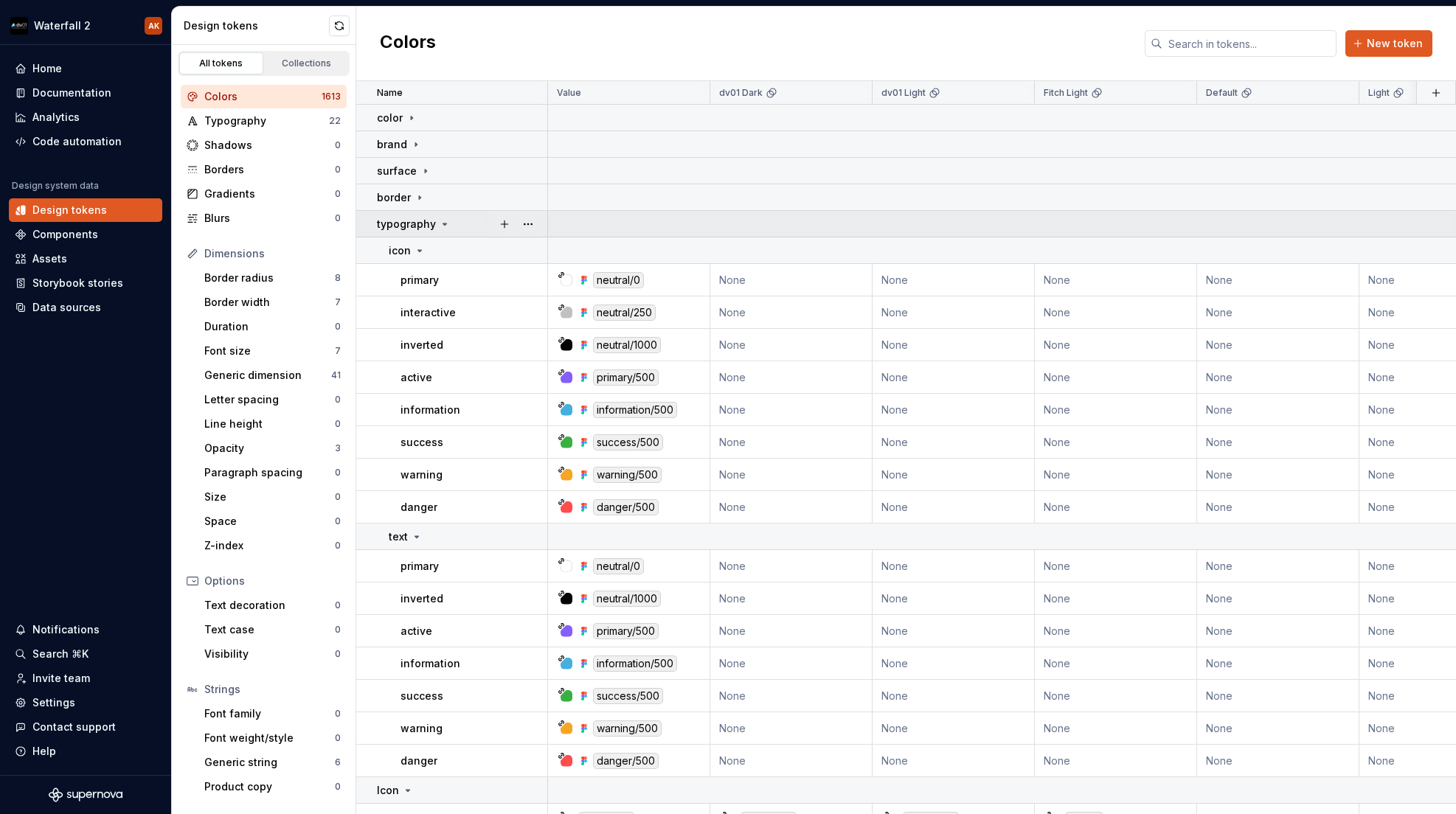
click at [439, 224] on icon at bounding box center [445, 225] width 12 height 12
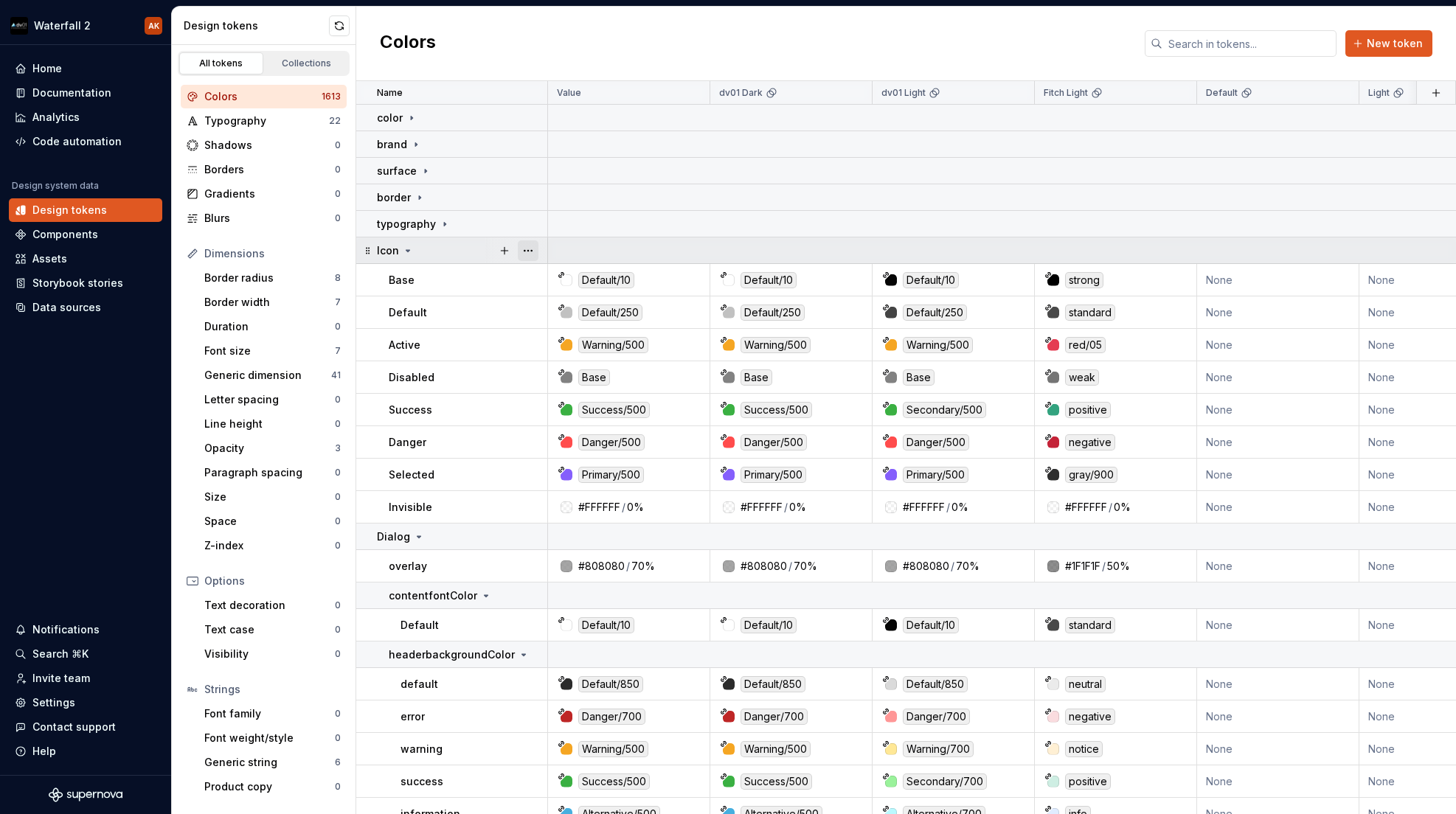
click at [528, 248] on button "button" at bounding box center [528, 250] width 21 height 21
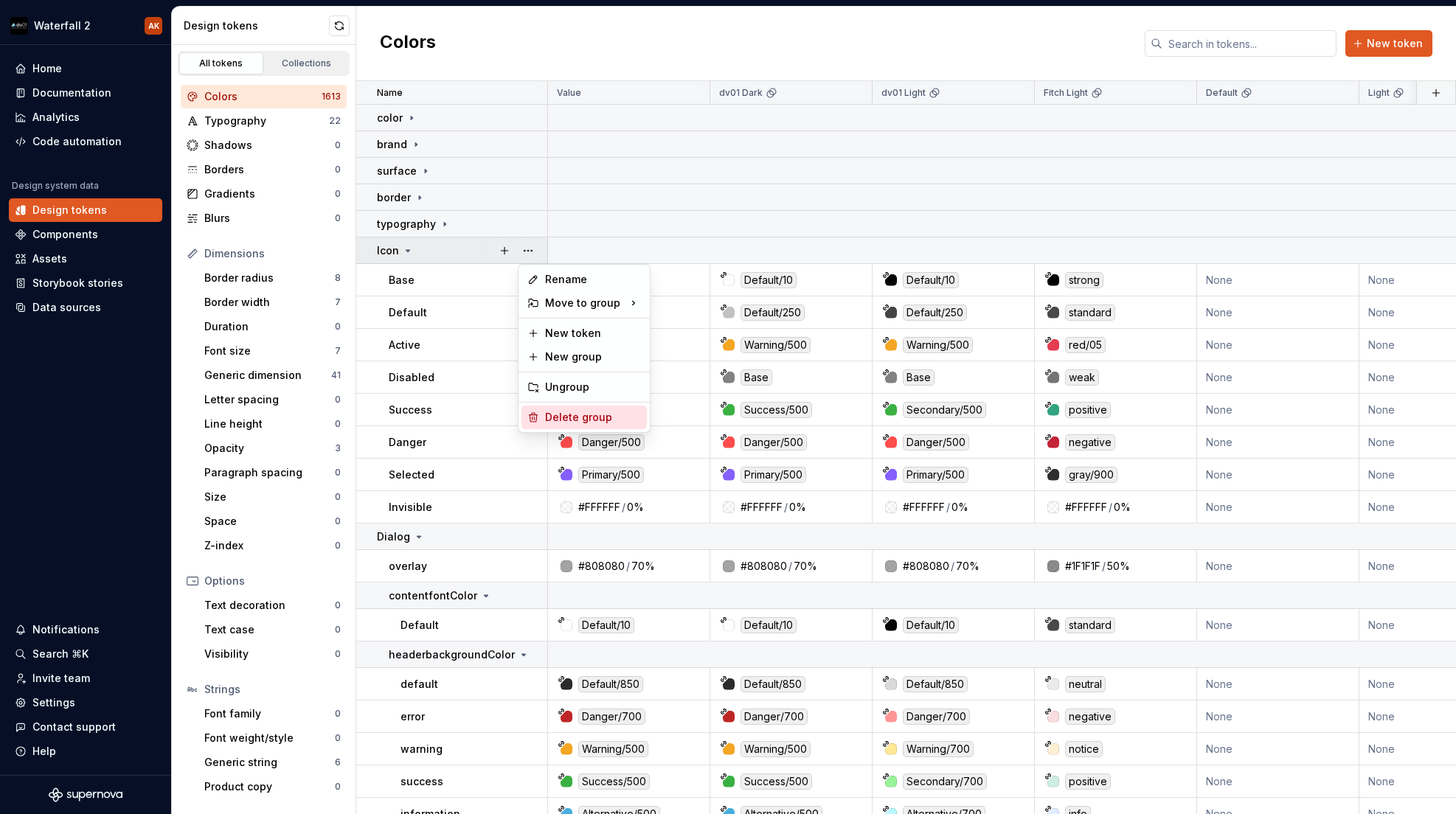
click at [582, 416] on div "Delete group" at bounding box center [592, 417] width 96 height 15
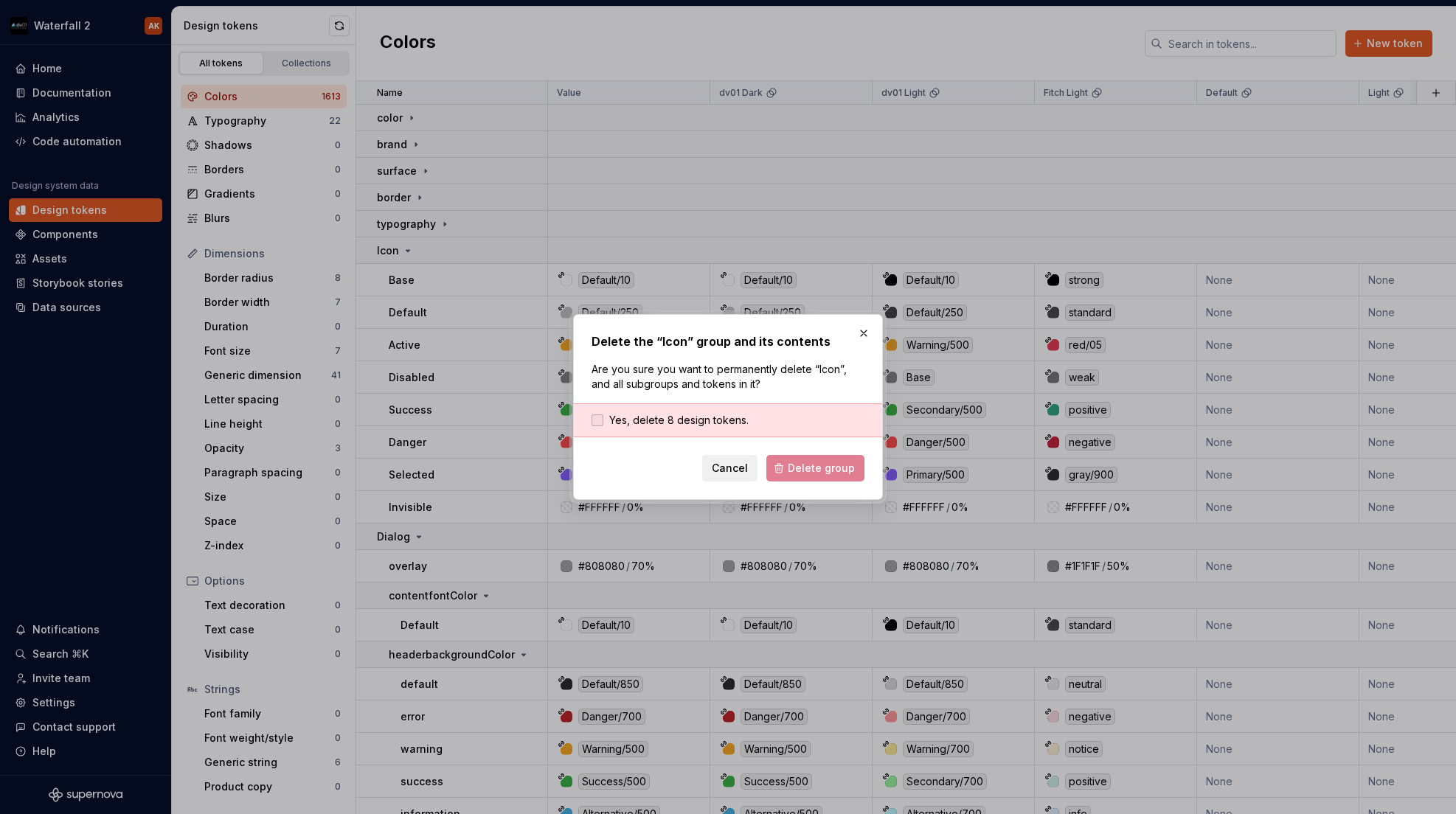
click at [728, 416] on span "Yes, delete 8 design tokens." at bounding box center [679, 420] width 139 height 15
click at [821, 470] on span "Delete group" at bounding box center [822, 468] width 67 height 15
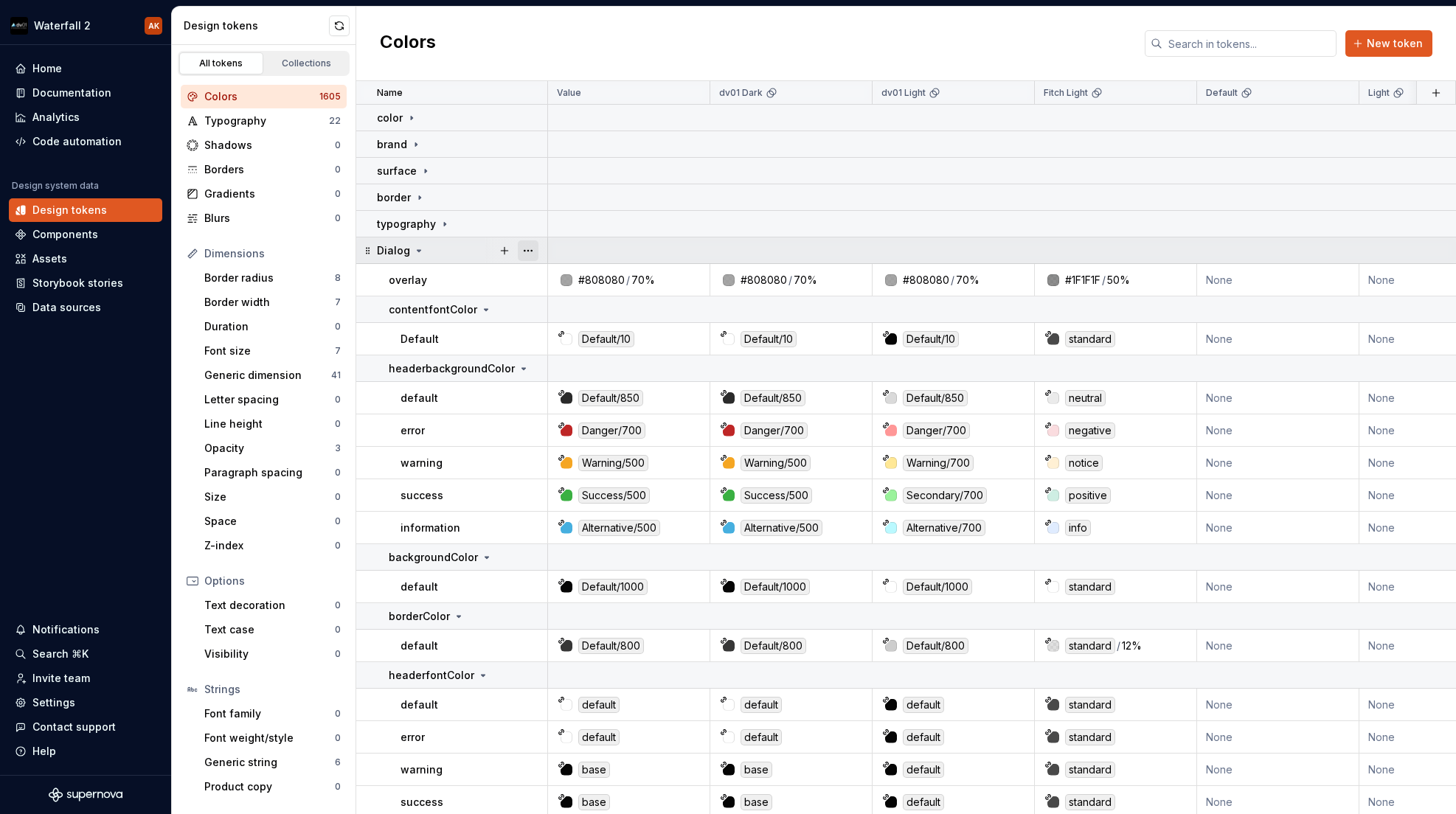
click at [532, 251] on button "button" at bounding box center [528, 250] width 21 height 21
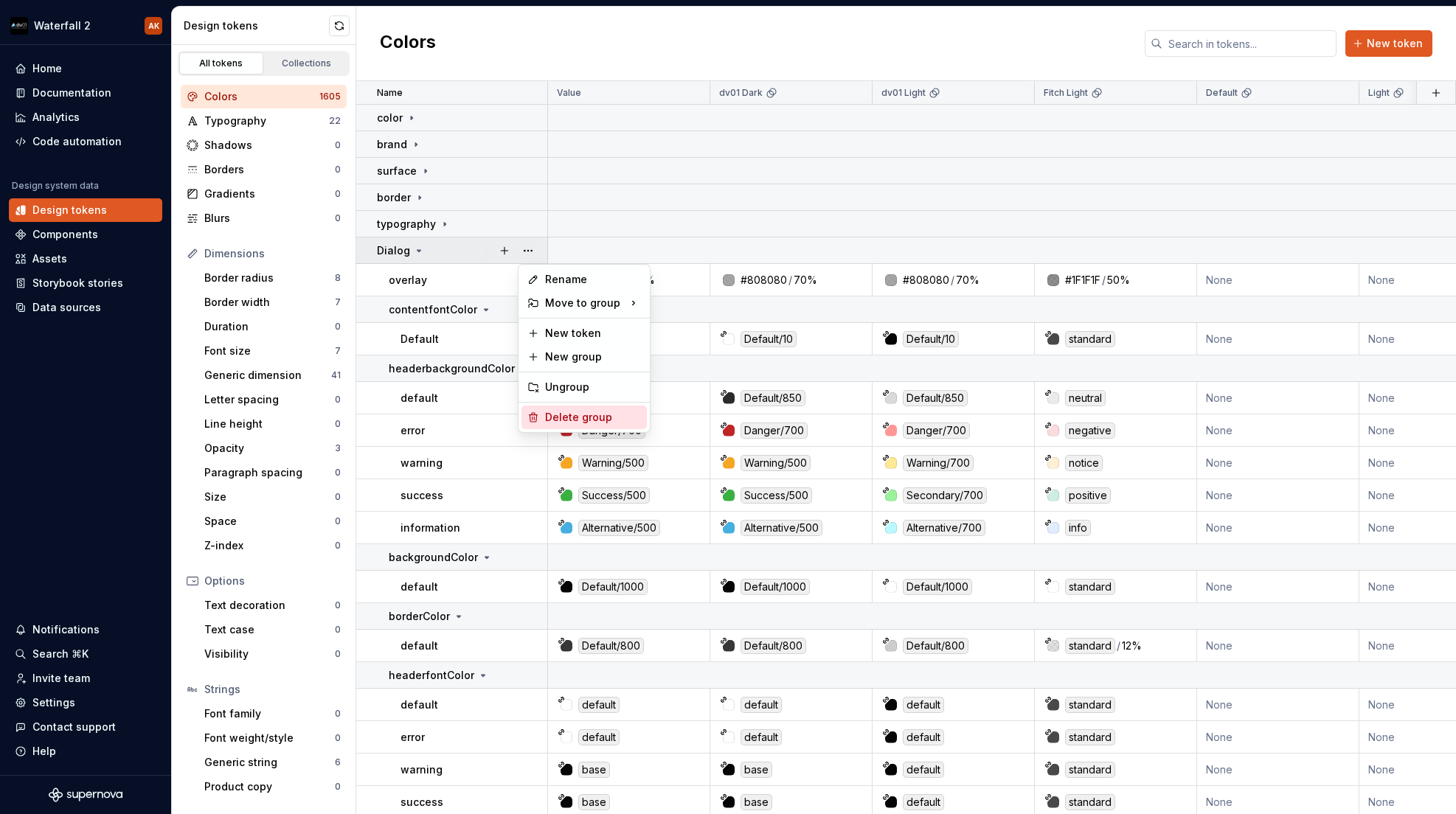
click at [565, 419] on div "Delete group" at bounding box center [592, 417] width 96 height 15
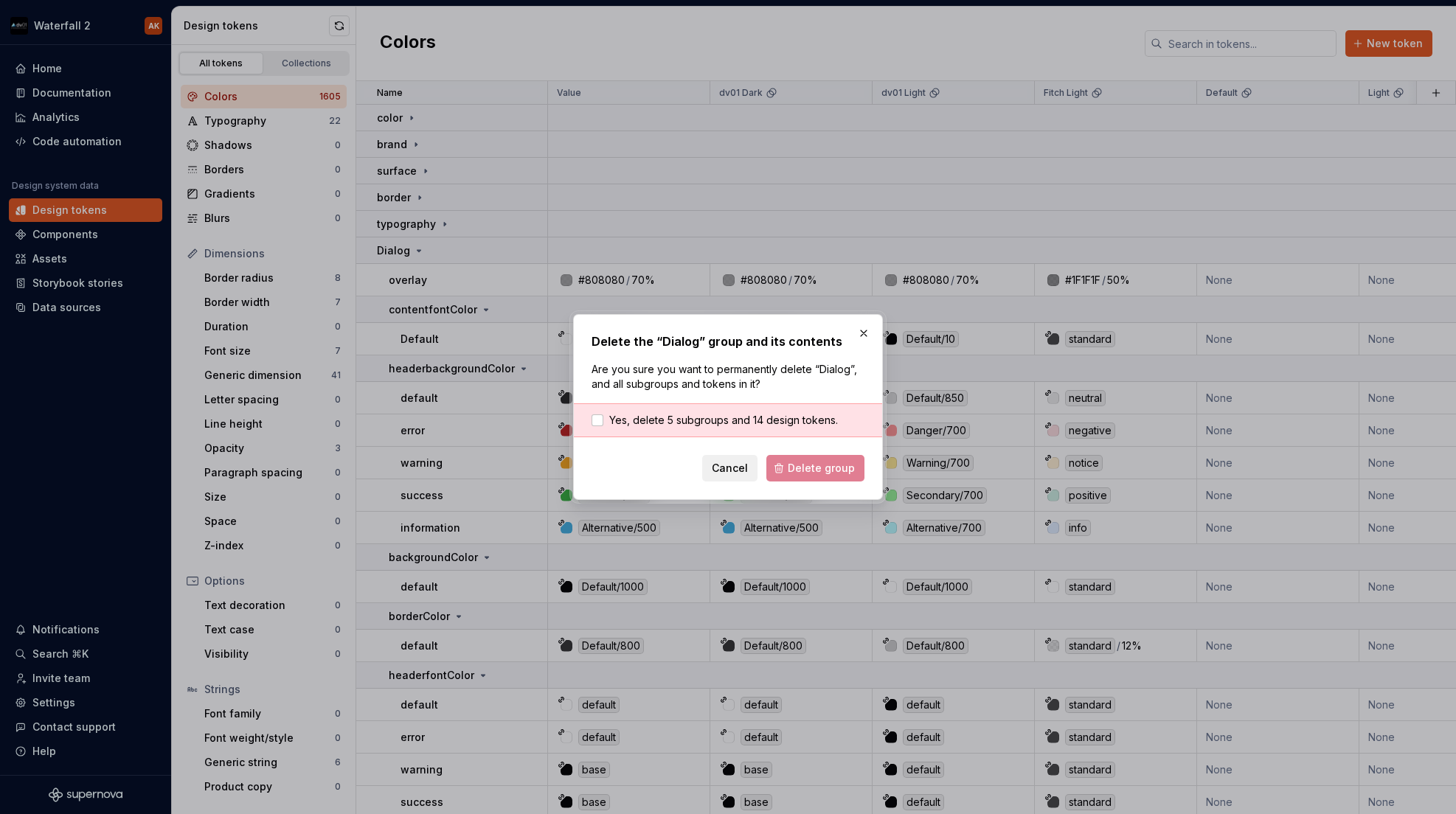
click at [674, 411] on div "Yes, delete 5 subgroups and 14 design tokens." at bounding box center [728, 420] width 309 height 34
click at [704, 417] on span "Yes, delete 5 subgroups and 14 design tokens." at bounding box center [723, 420] width 228 height 15
click at [799, 466] on span "Delete group" at bounding box center [822, 468] width 67 height 15
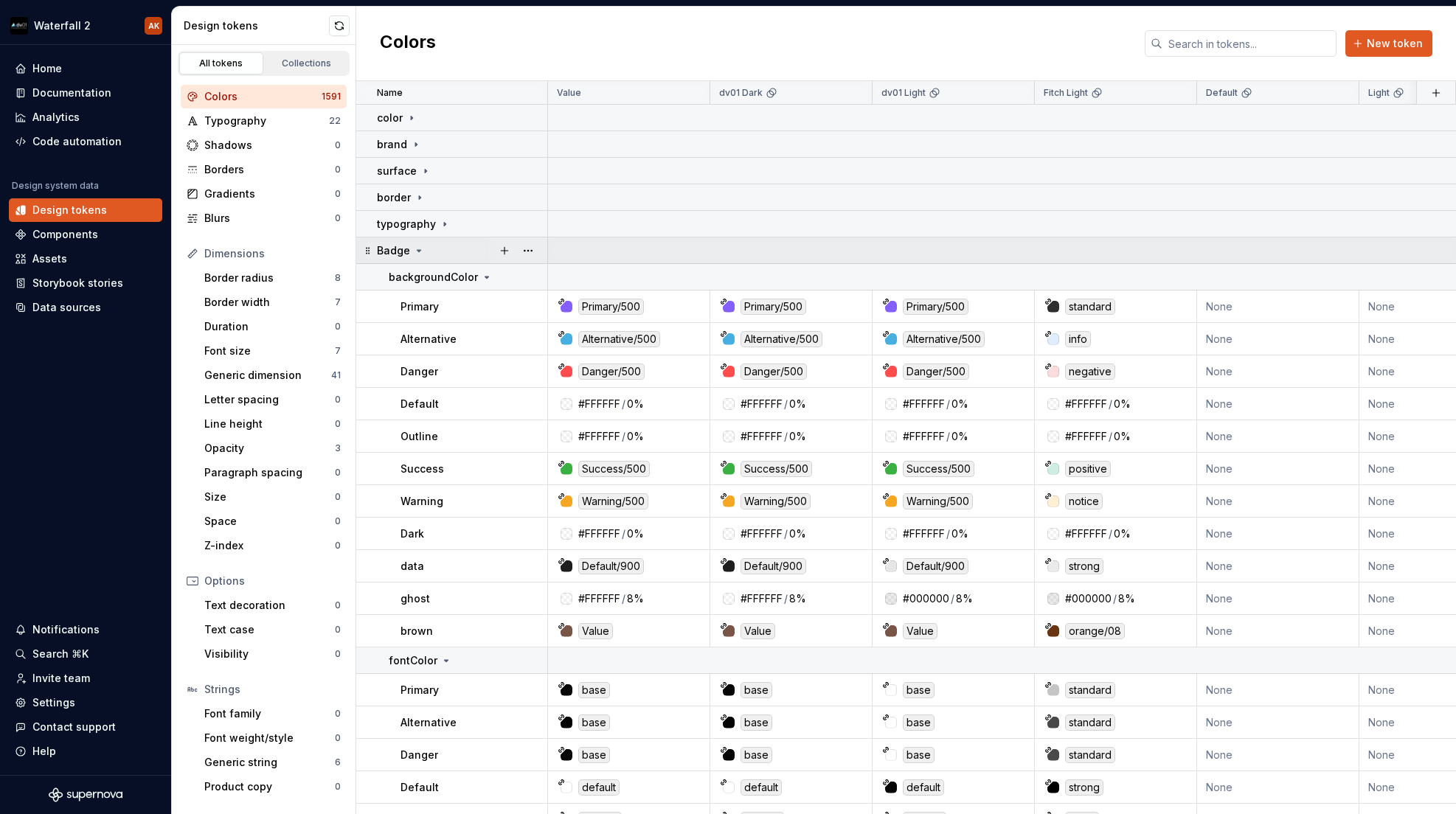
click at [419, 252] on icon at bounding box center [419, 251] width 12 height 12
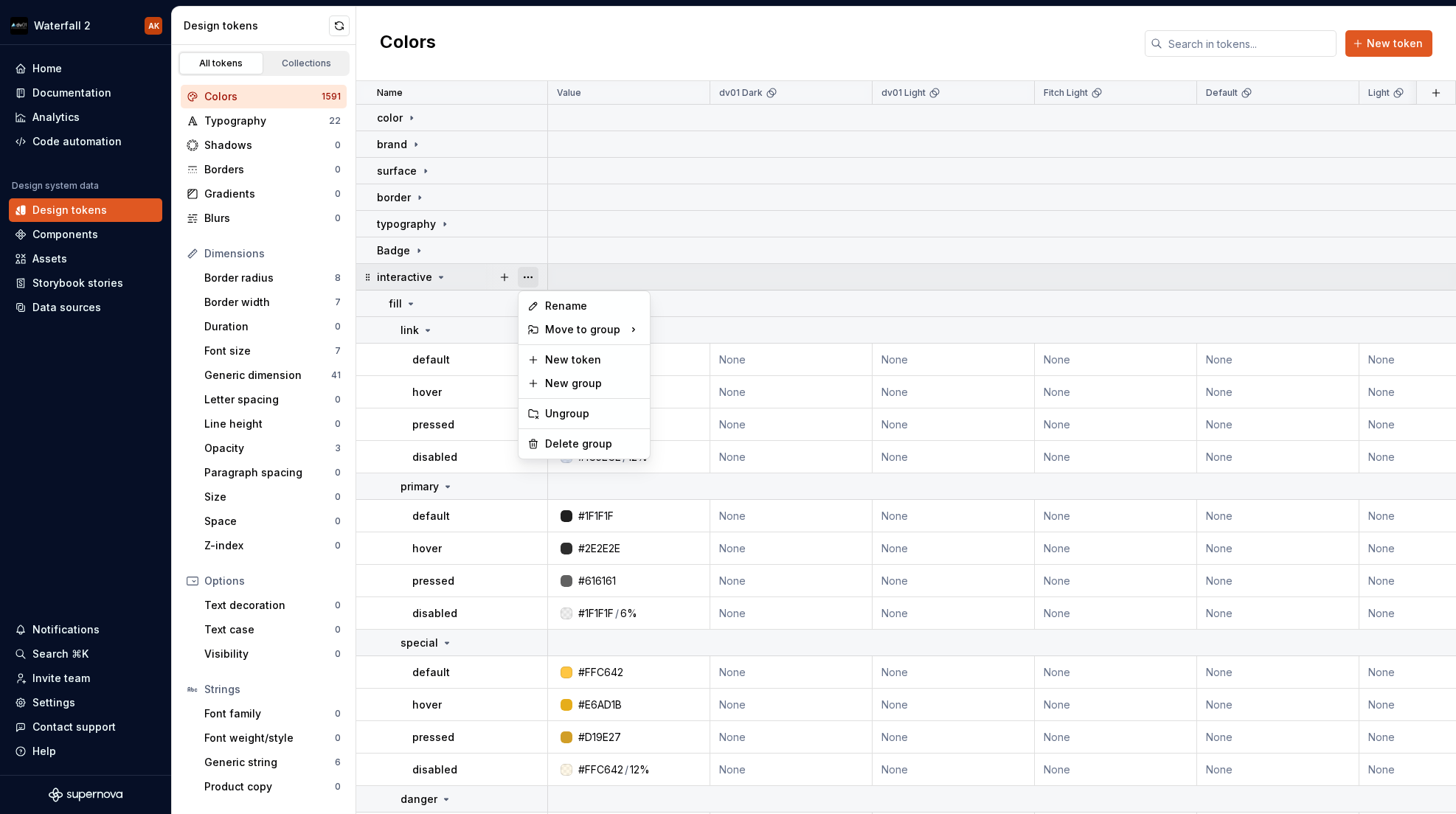
click at [521, 275] on button "button" at bounding box center [528, 277] width 21 height 21
click at [545, 445] on div "Delete group" at bounding box center [592, 444] width 96 height 15
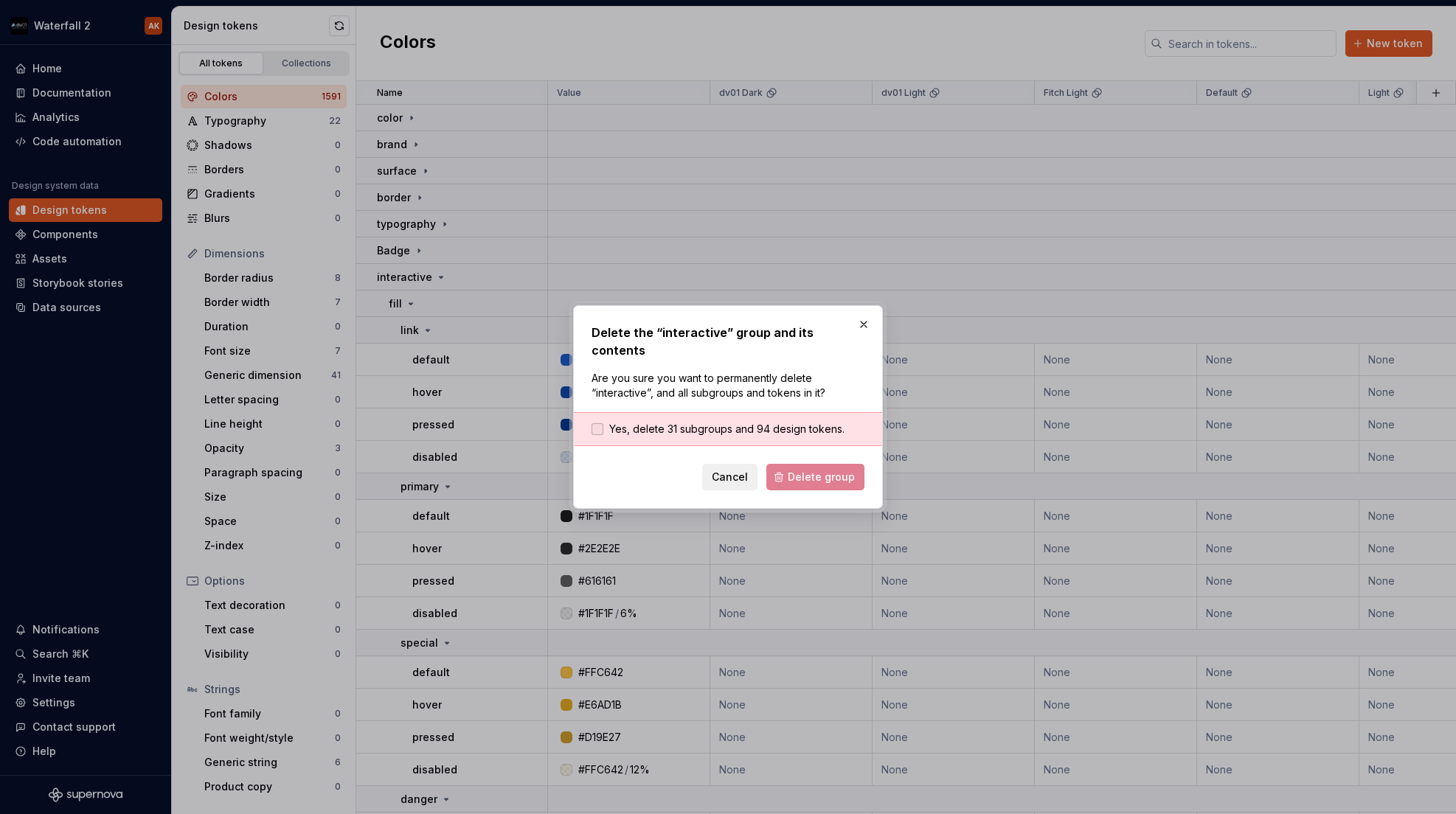
click at [745, 423] on span "Yes, delete 31 subgroups and 94 design tokens." at bounding box center [727, 429] width 235 height 15
click at [816, 470] on span "Delete group" at bounding box center [822, 477] width 67 height 15
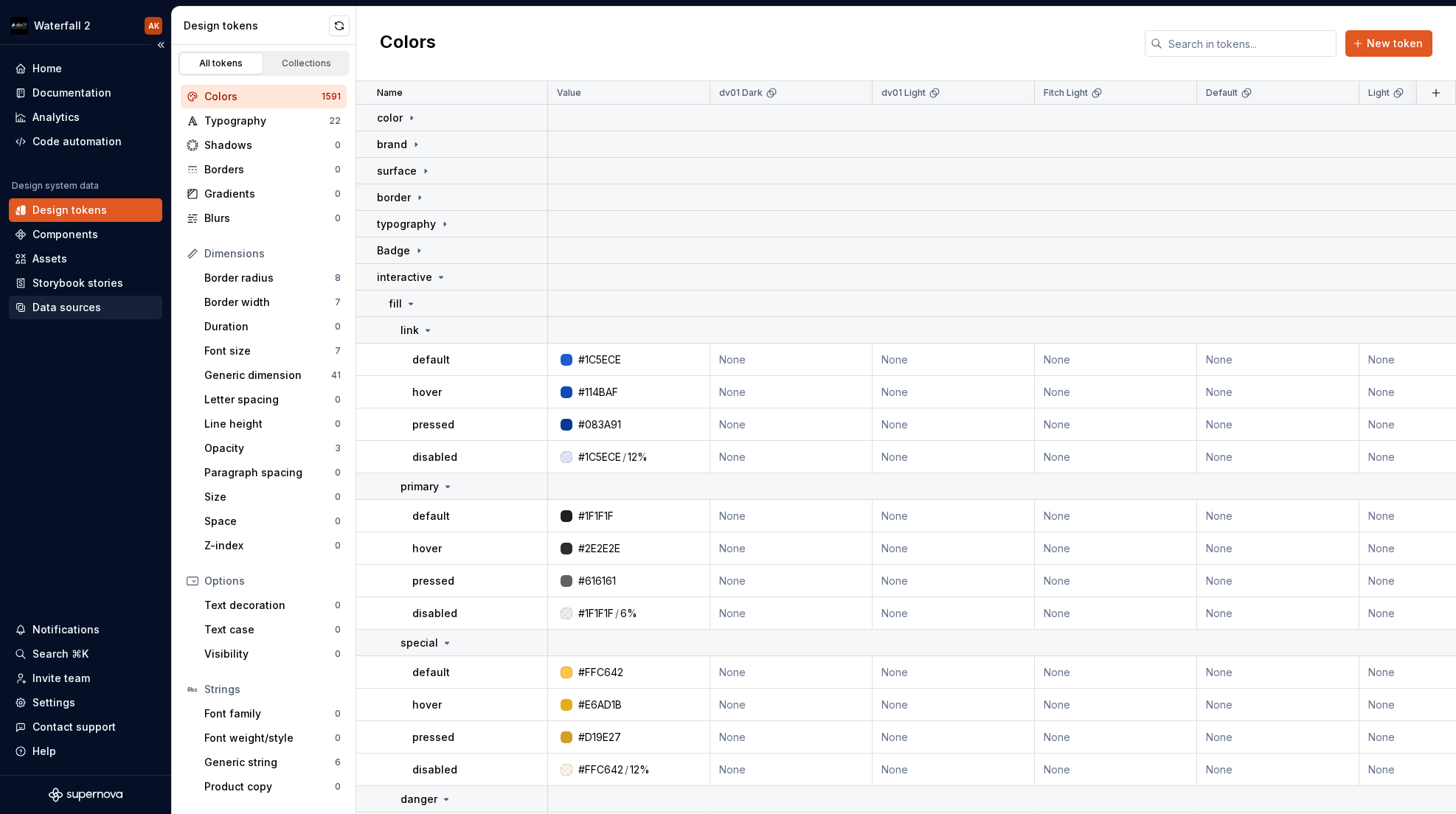
click at [66, 309] on div "Data sources" at bounding box center [66, 308] width 68 height 15
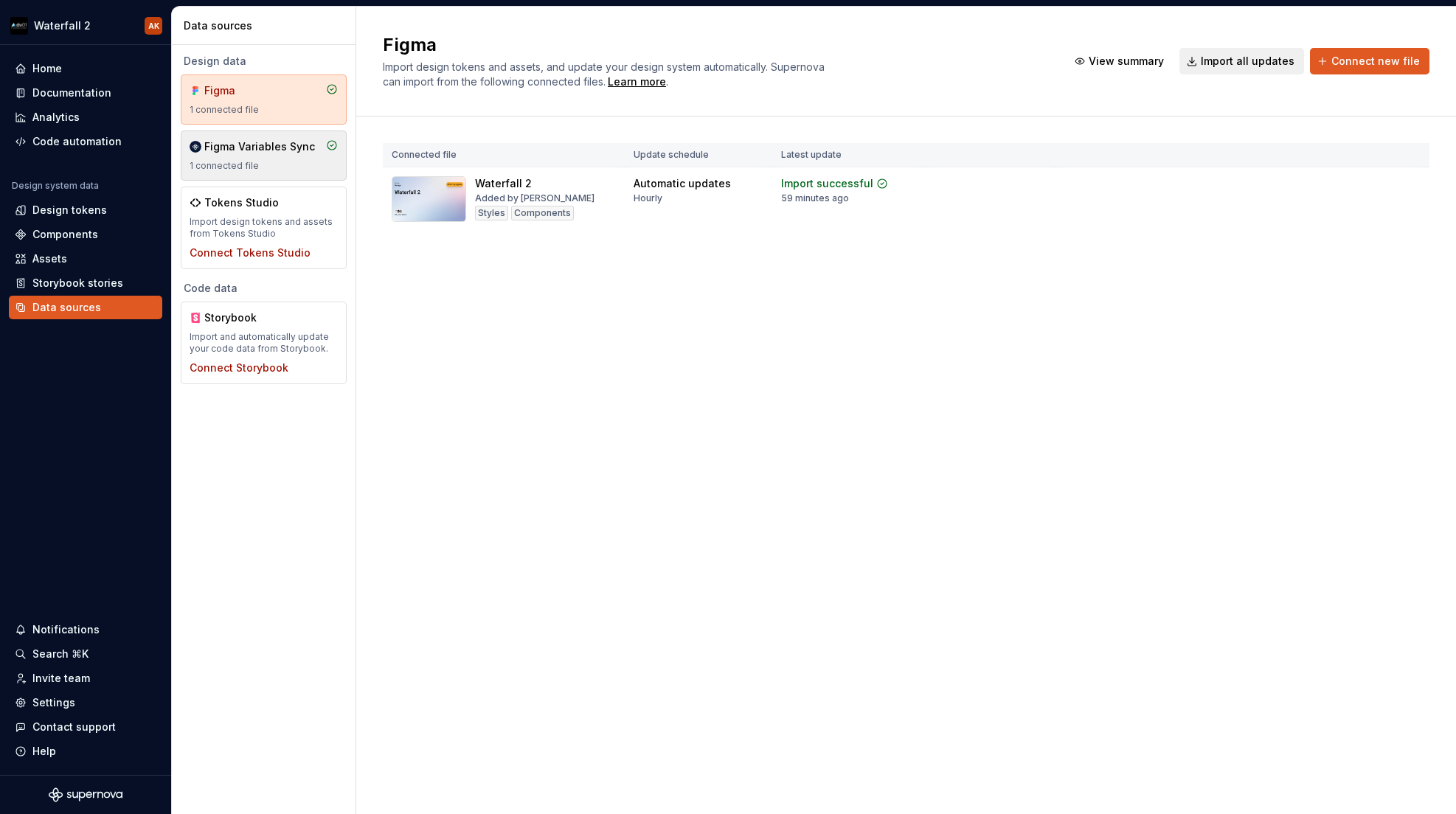
click at [260, 164] on div "1 connected file" at bounding box center [264, 166] width 148 height 12
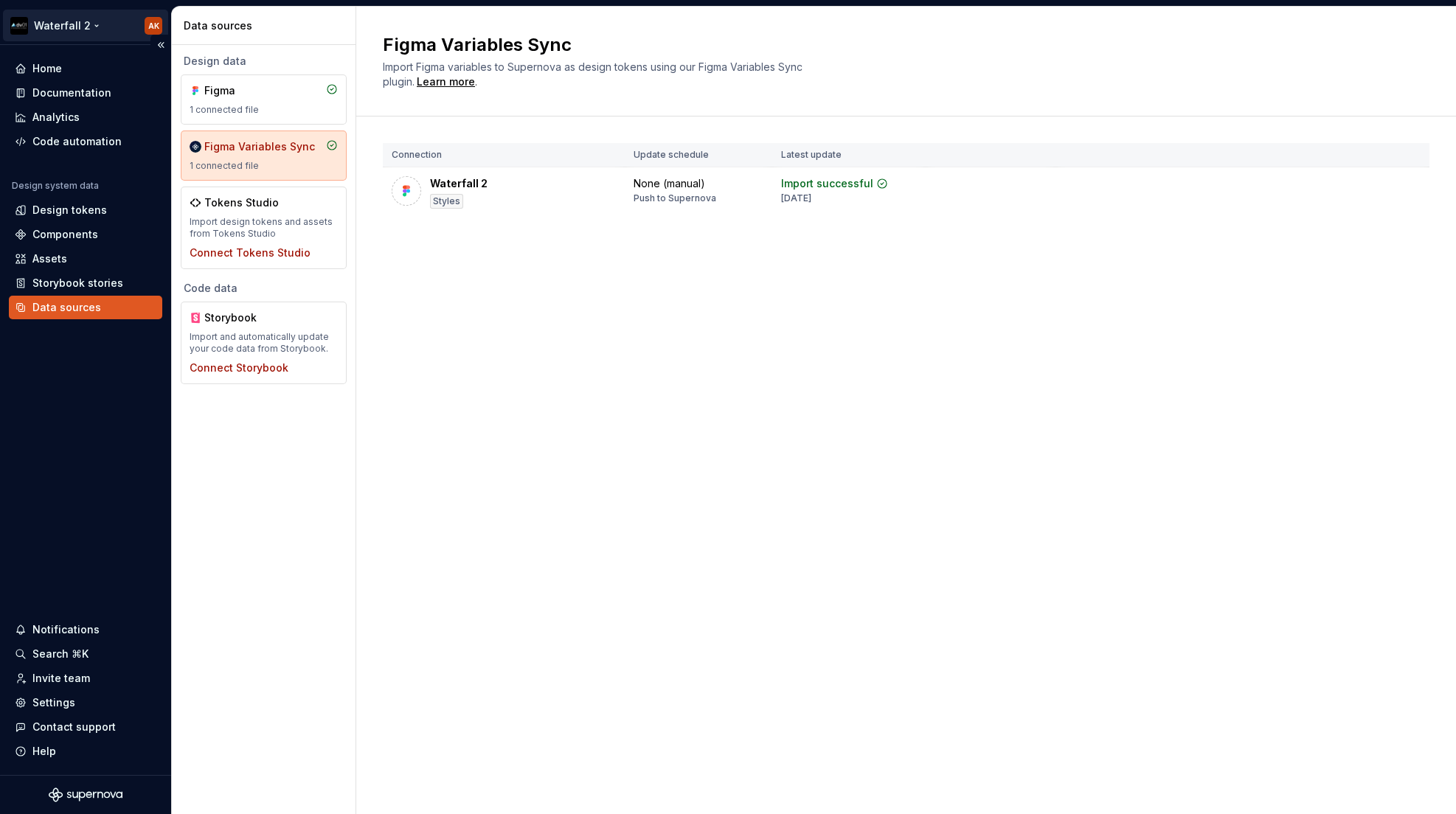
click at [93, 31] on html "Waterfall 2 AK Home Documentation Analytics Code automation Design system data …" at bounding box center [728, 407] width 1456 height 814
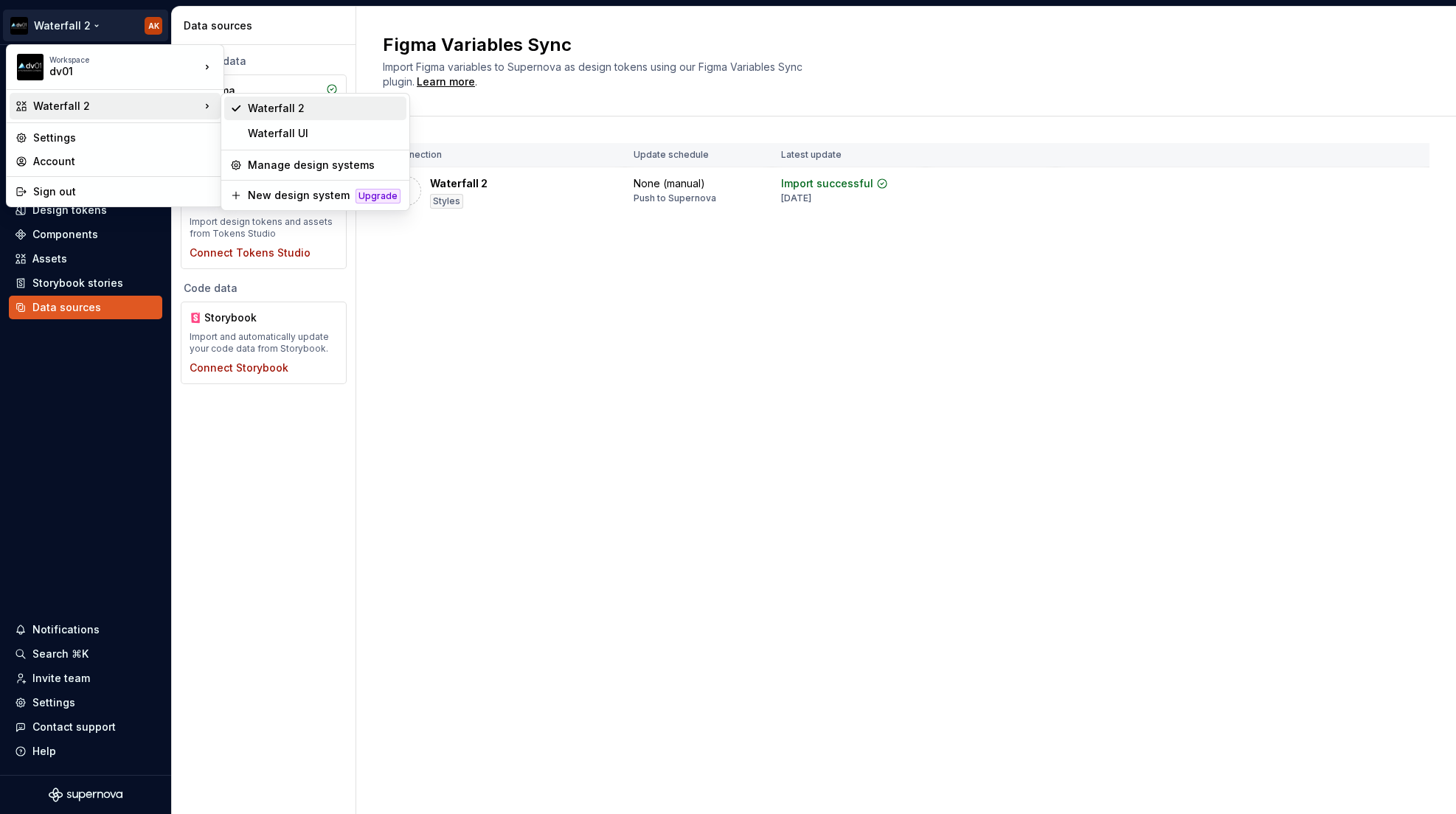
click at [280, 112] on div "Waterfall 2" at bounding box center [324, 108] width 152 height 15
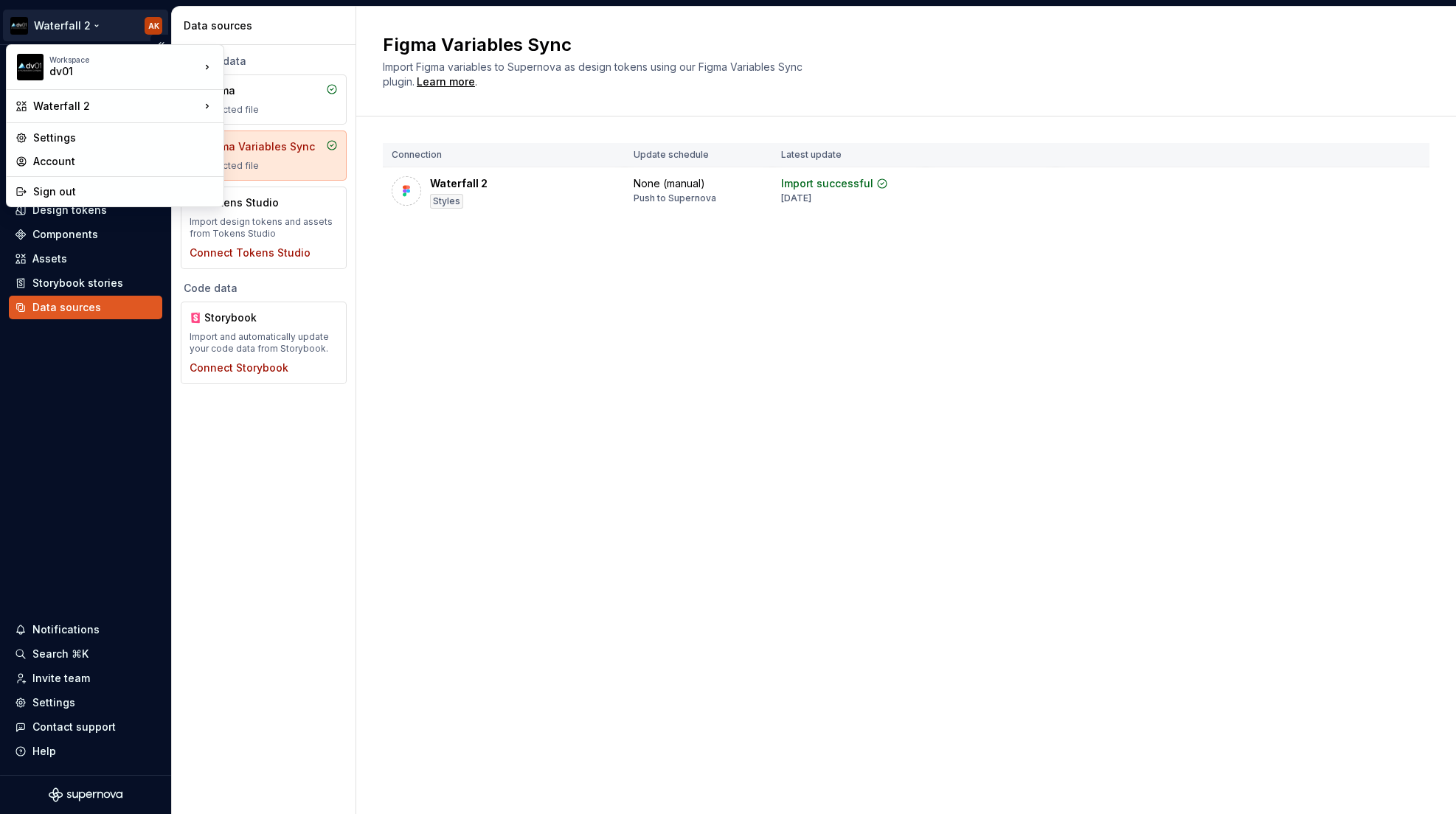
click at [82, 28] on html "Waterfall 2 AK Home Documentation Analytics Code automation Design system data …" at bounding box center [728, 407] width 1456 height 814
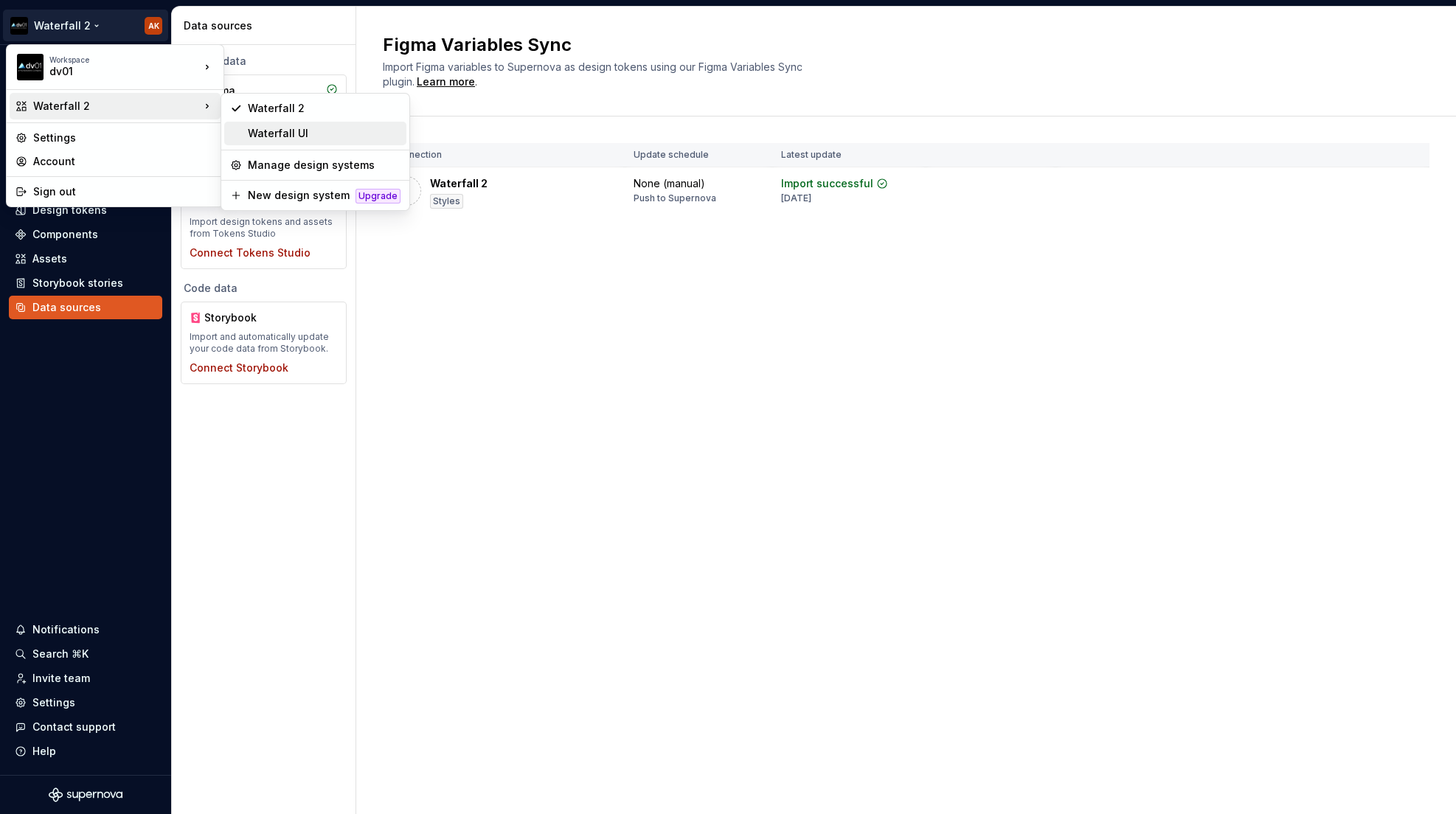
click at [277, 133] on div "Waterfall UI" at bounding box center [324, 134] width 152 height 15
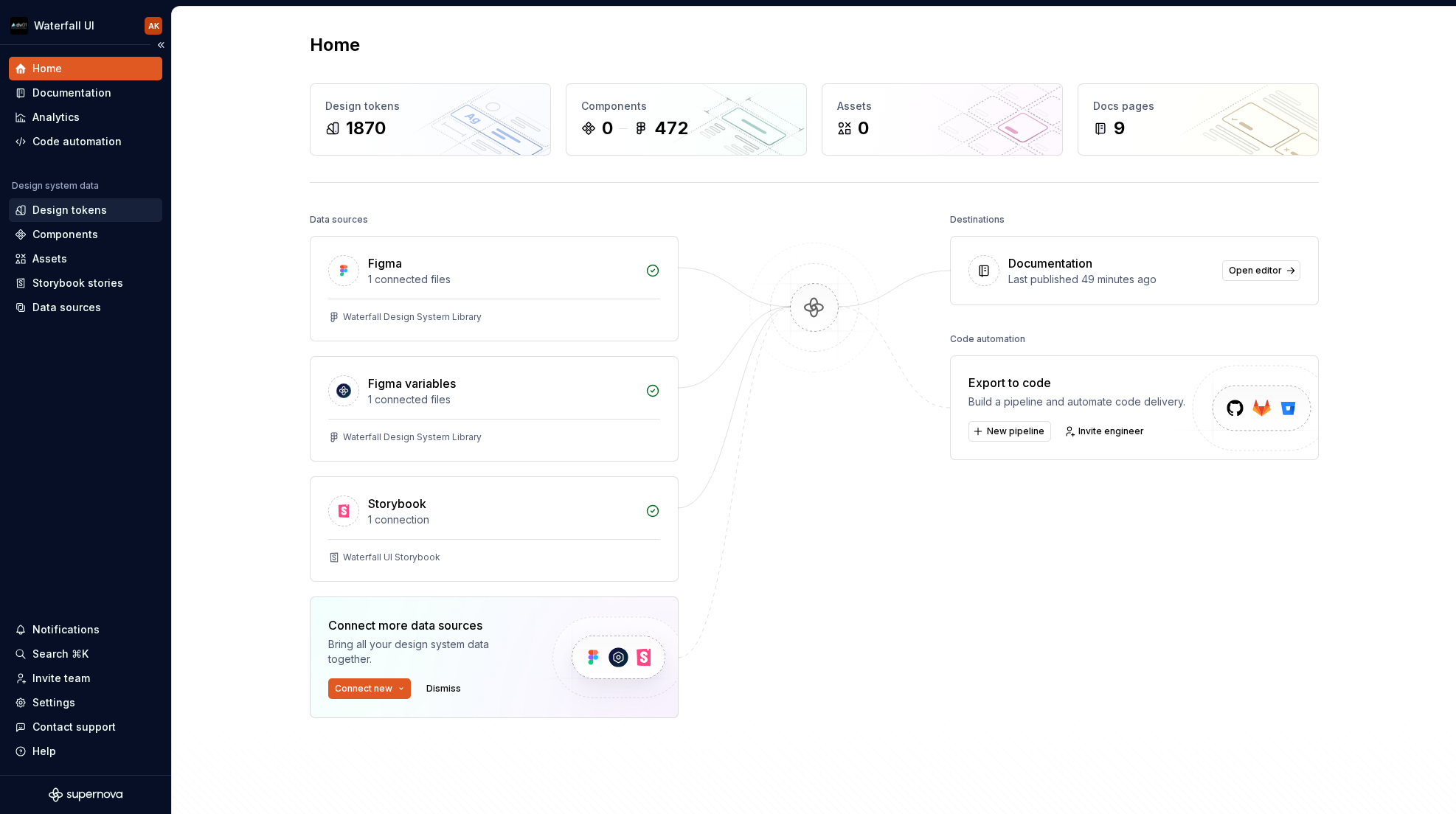
click at [48, 211] on div "Design tokens" at bounding box center [69, 210] width 74 height 15
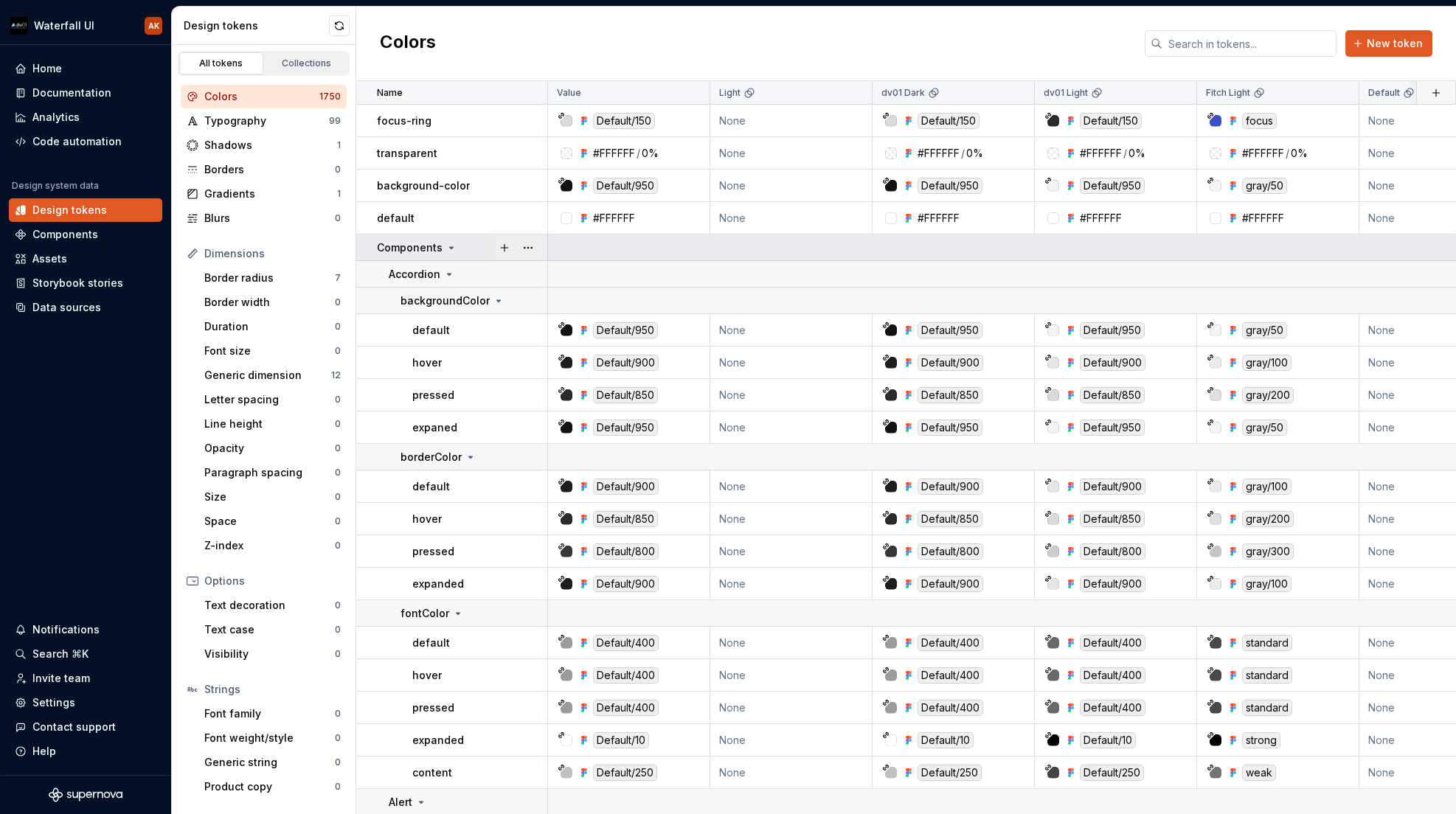
click at [445, 244] on icon at bounding box center [451, 248] width 12 height 12
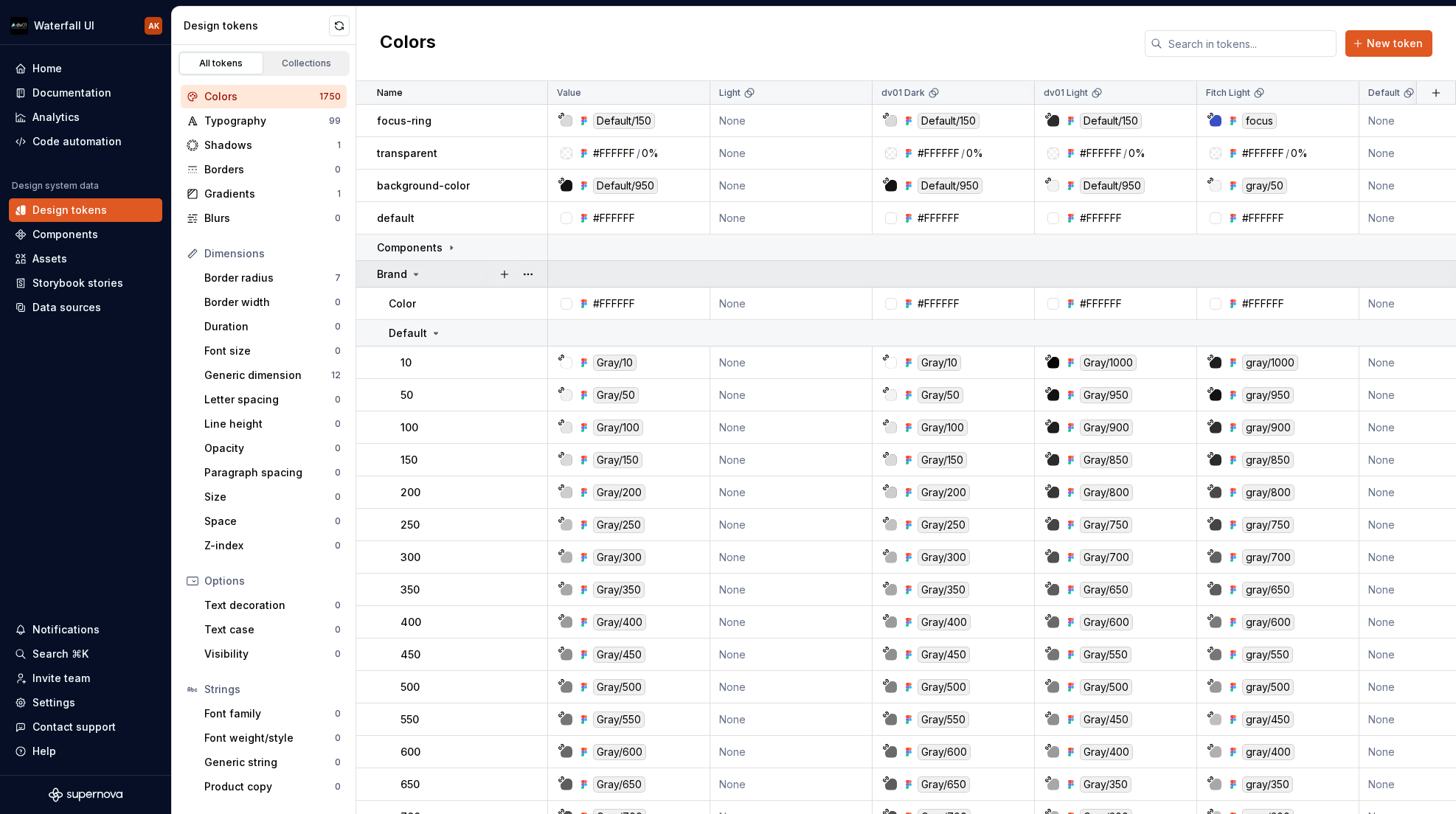
click at [414, 274] on icon at bounding box center [416, 274] width 4 height 1
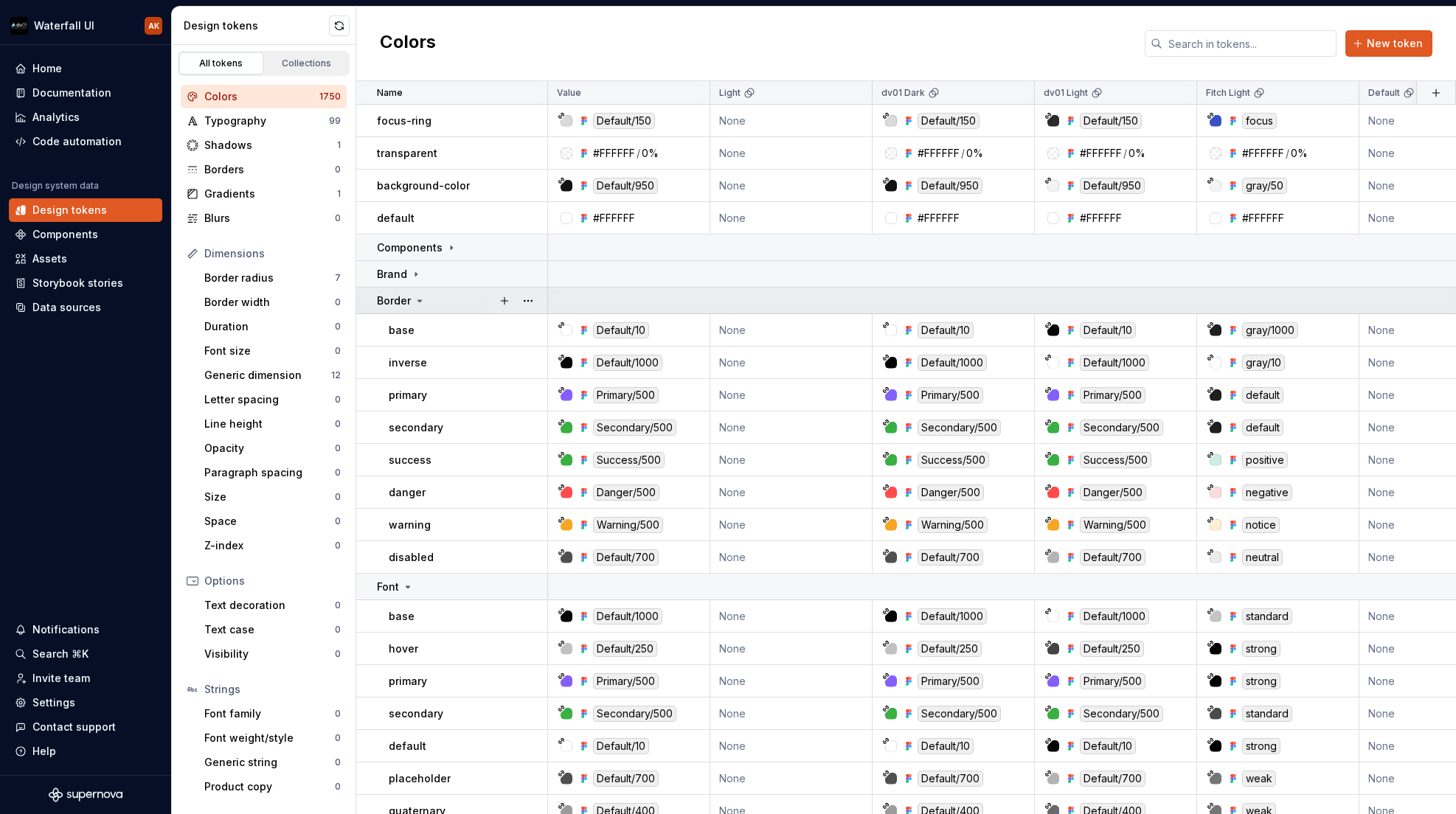
click at [413, 303] on icon at bounding box center [419, 301] width 12 height 12
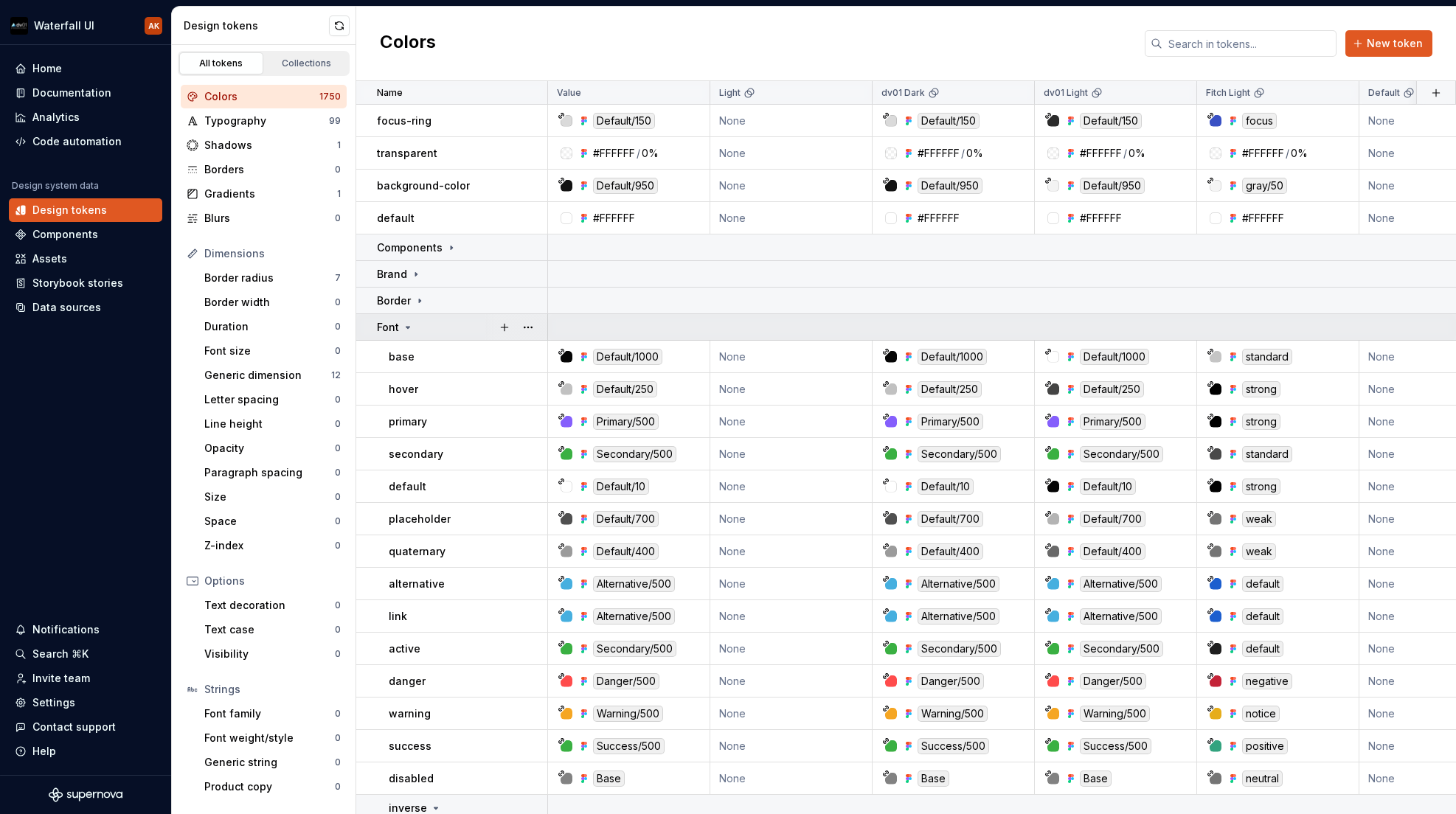
click at [410, 325] on icon at bounding box center [408, 327] width 12 height 12
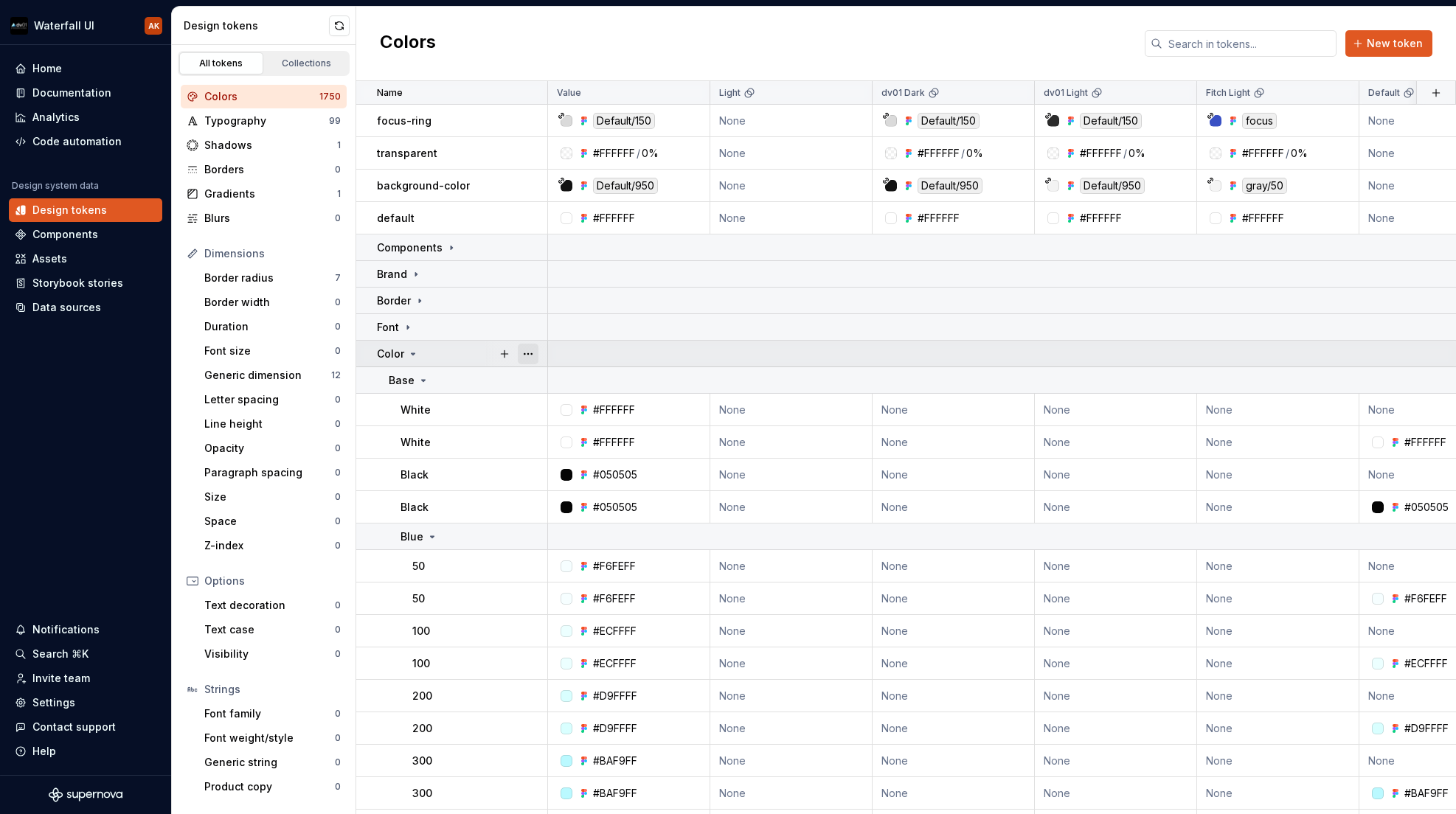
click at [533, 353] on button "button" at bounding box center [528, 354] width 21 height 21
click at [411, 353] on icon at bounding box center [413, 353] width 4 height 1
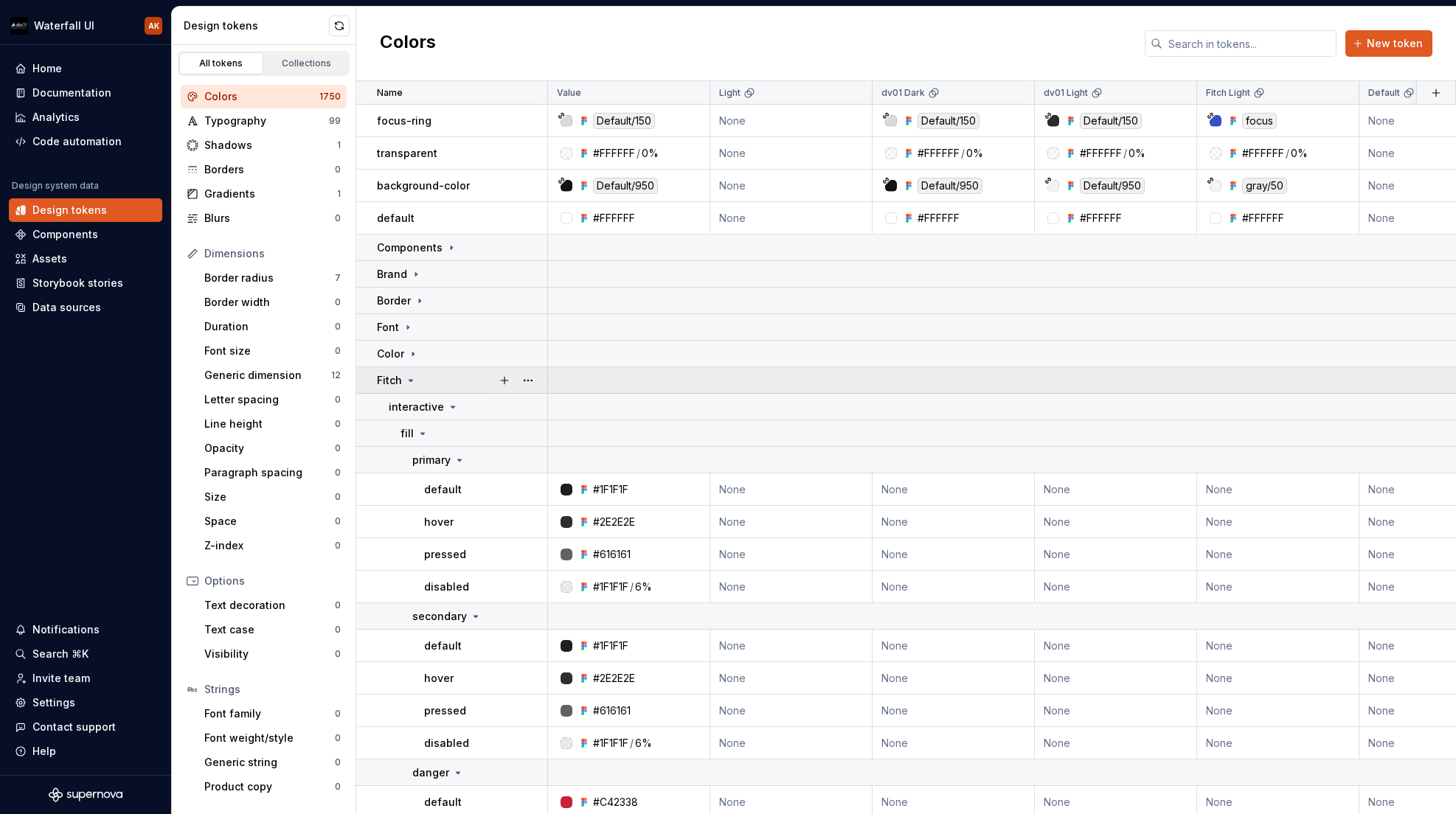
click at [413, 375] on icon at bounding box center [410, 381] width 12 height 12
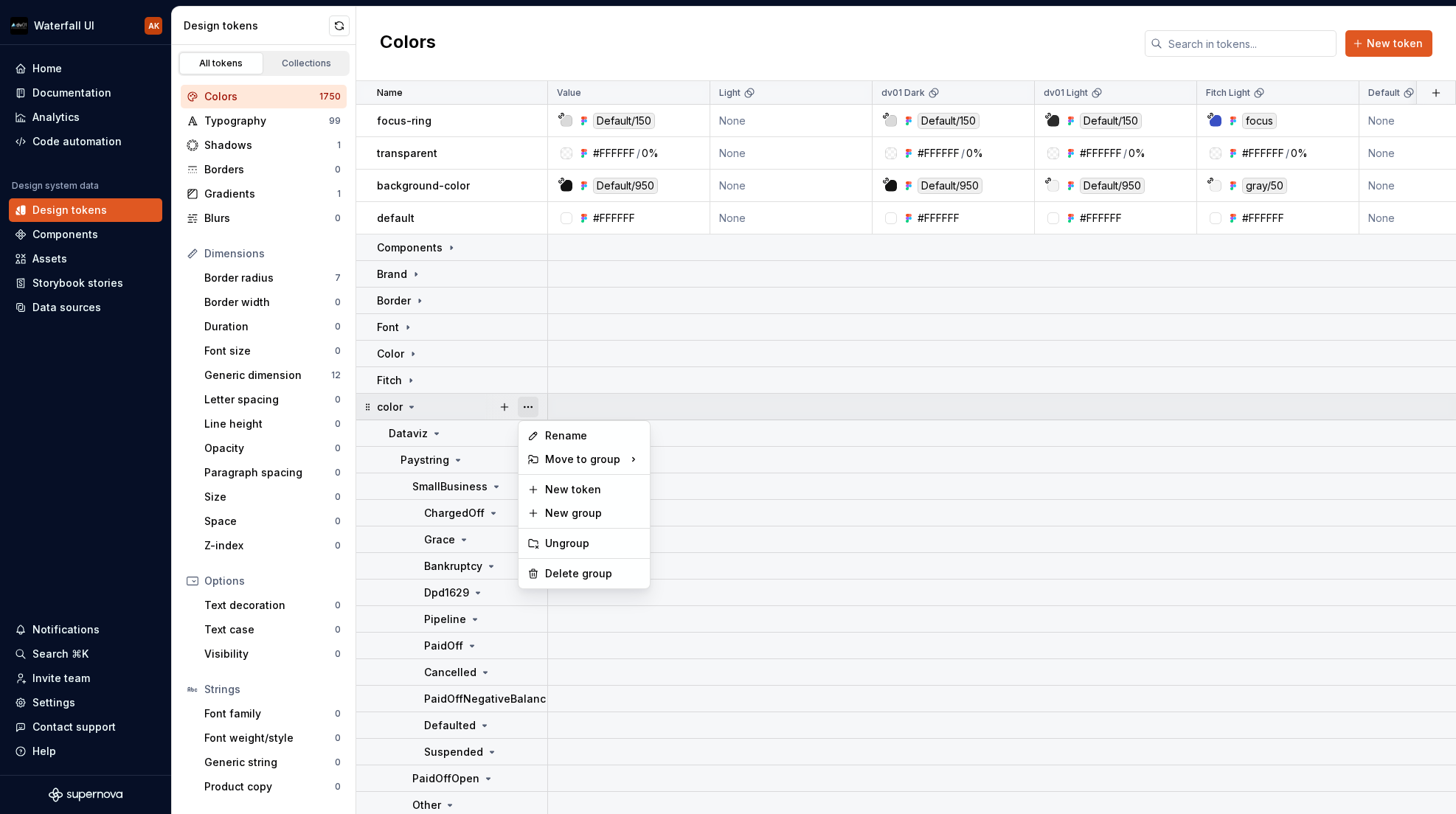
click at [537, 405] on button "button" at bounding box center [528, 407] width 21 height 21
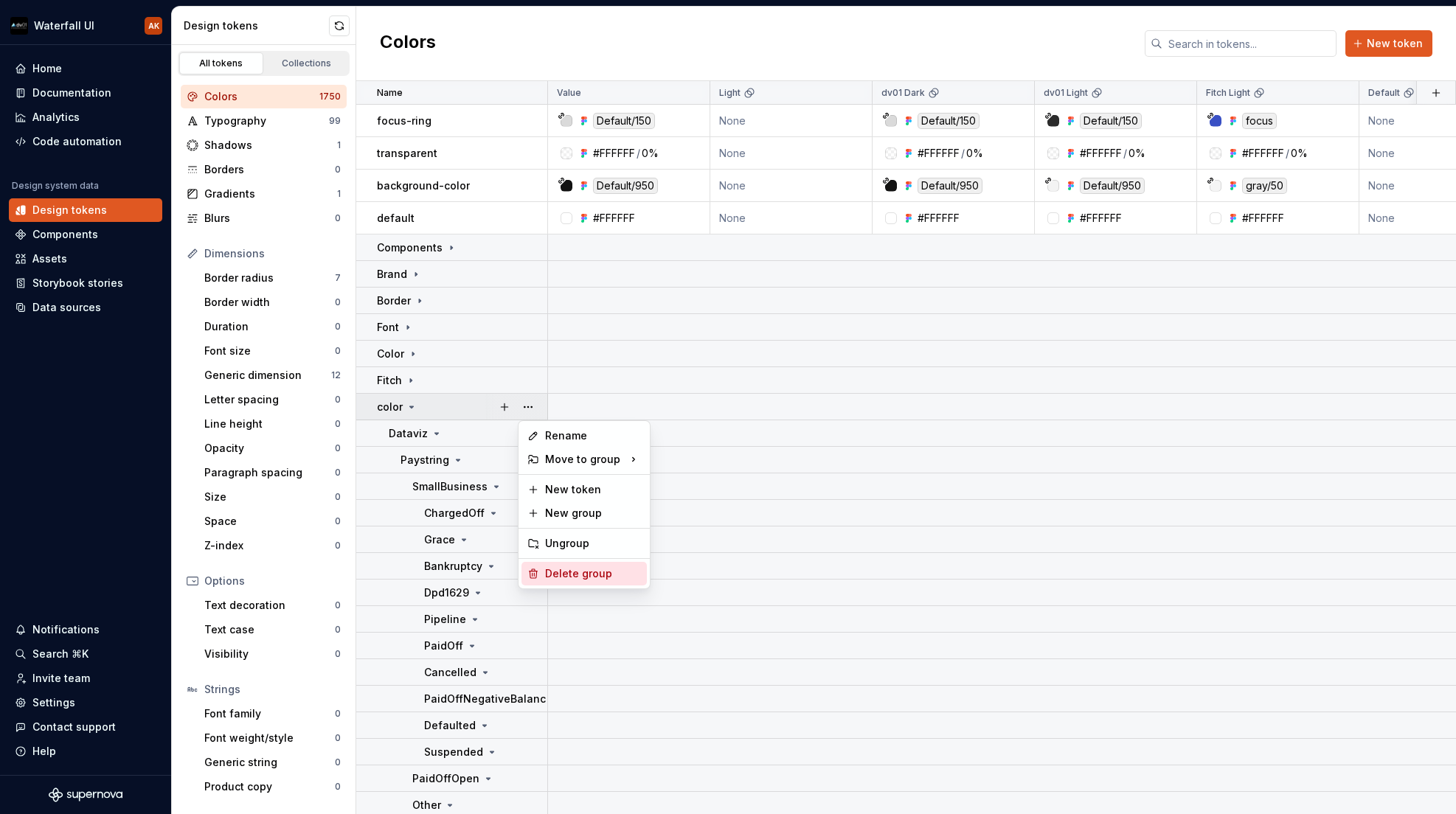
click at [586, 573] on div "Delete group" at bounding box center [592, 574] width 96 height 15
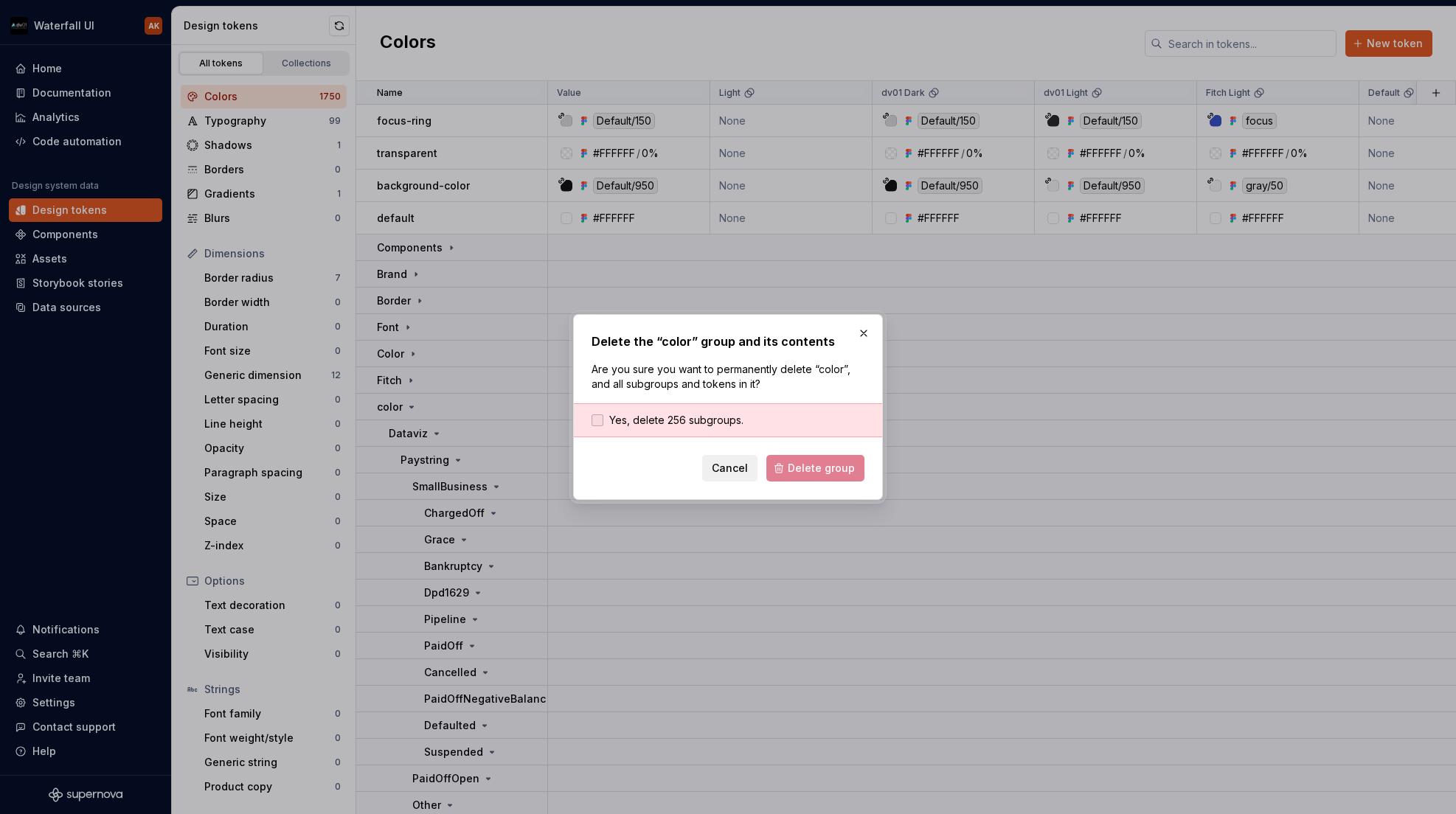
click at [664, 422] on span "Yes, delete 256 subgroups." at bounding box center [677, 420] width 135 height 15
click at [820, 468] on span "Delete group" at bounding box center [822, 468] width 67 height 15
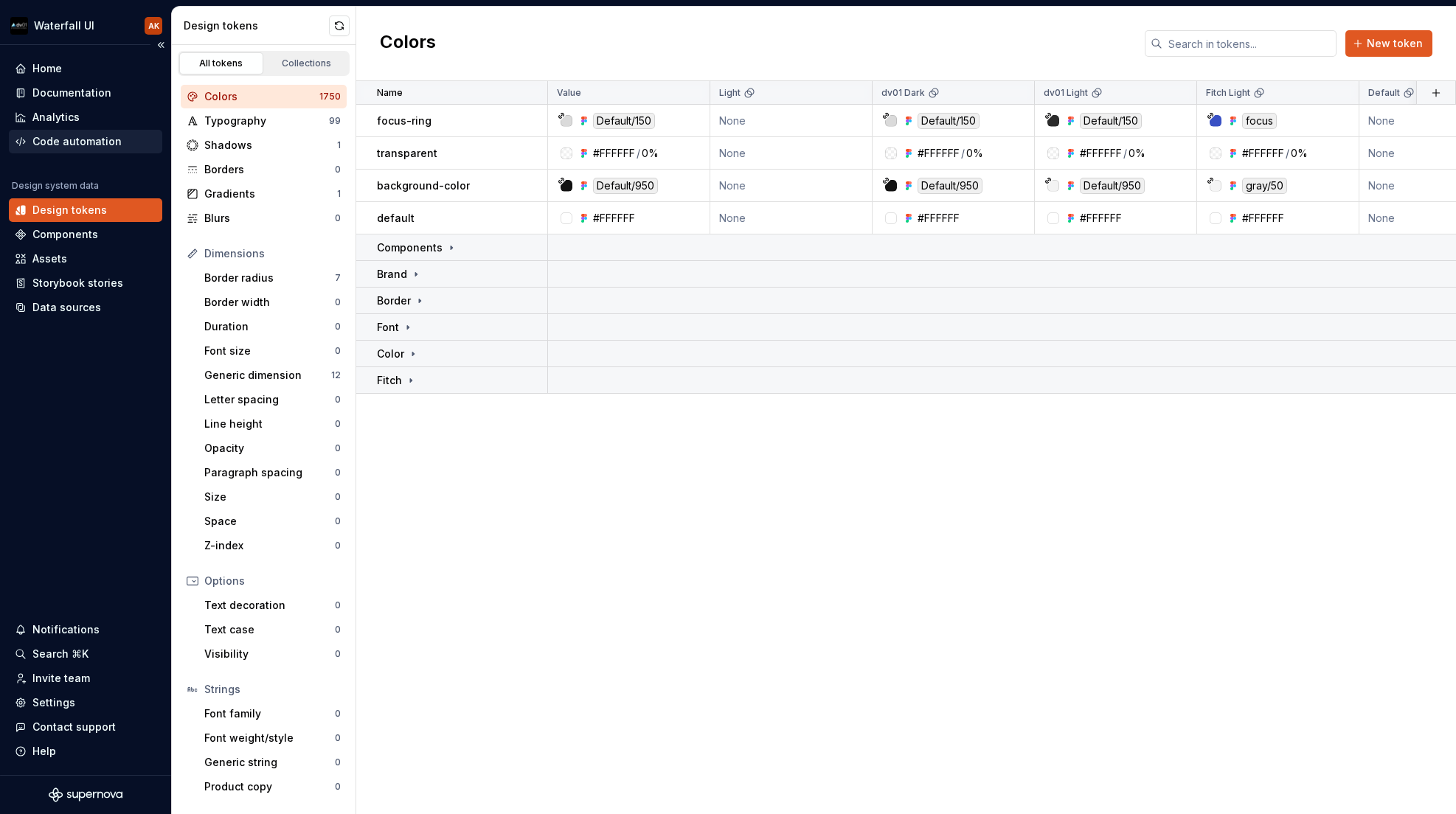
click at [53, 140] on div "Code automation" at bounding box center [77, 141] width 89 height 15
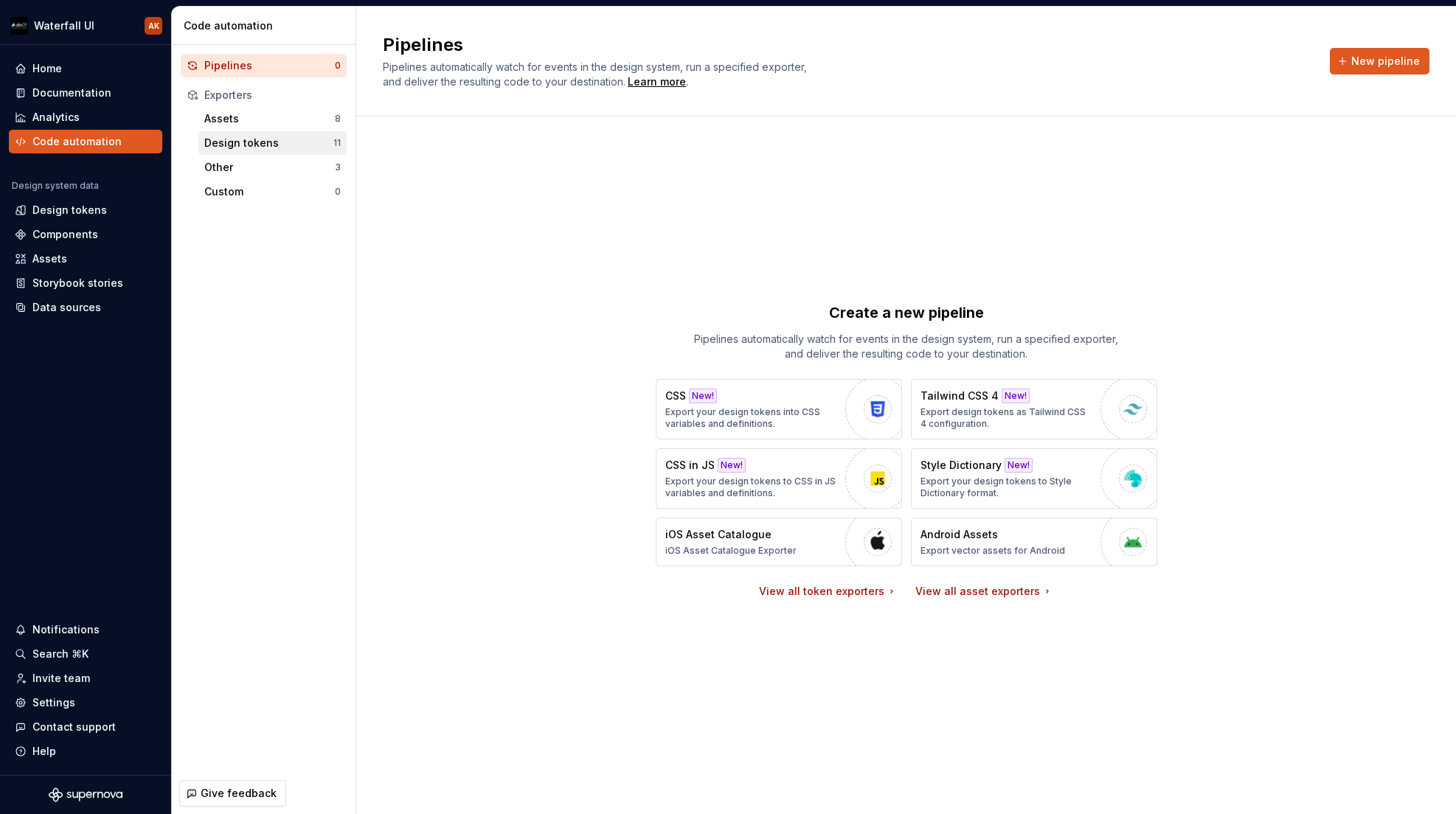
click at [252, 141] on div "Design tokens" at bounding box center [269, 142] width 130 height 15
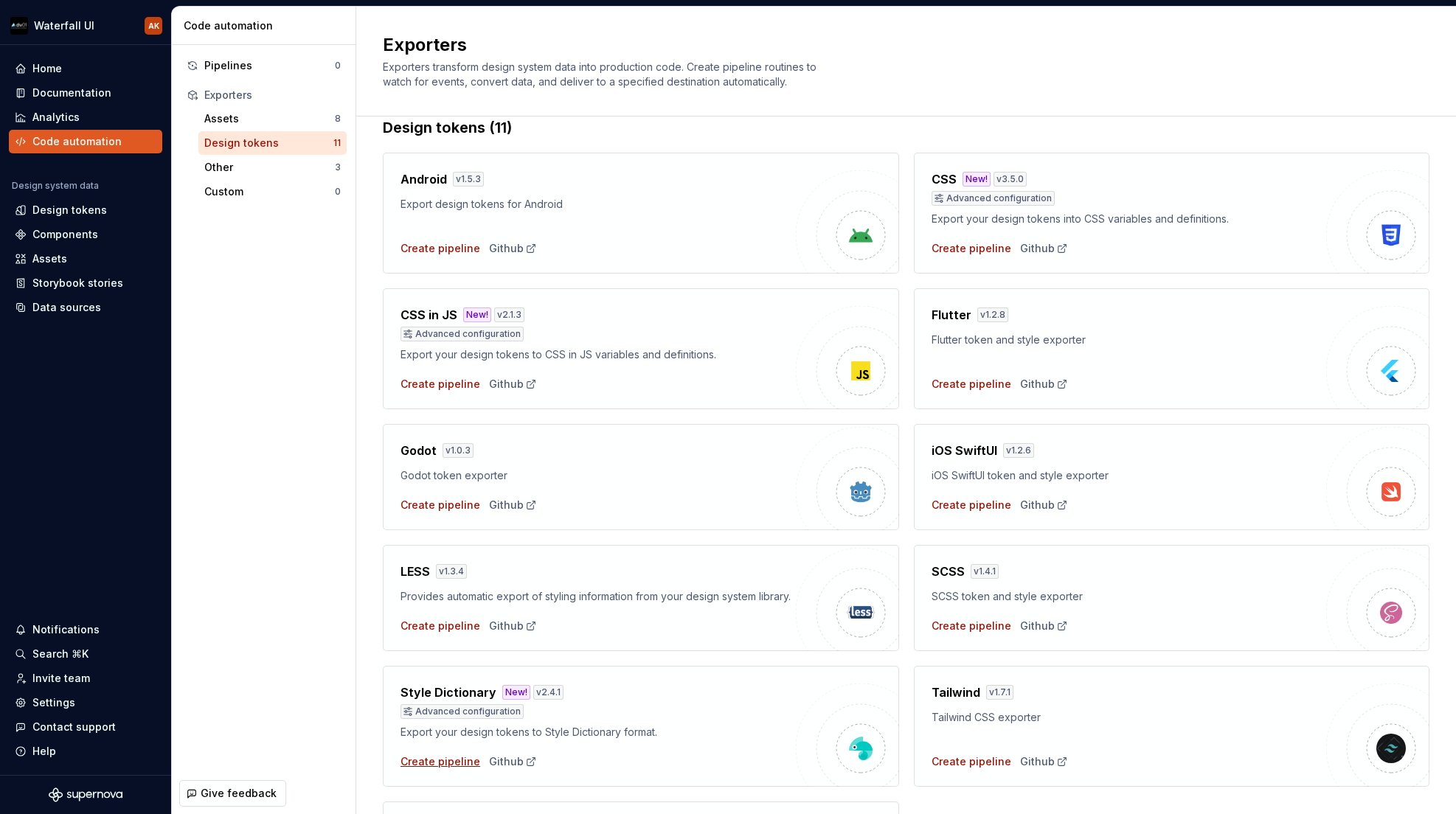
scroll to position [34, 0]
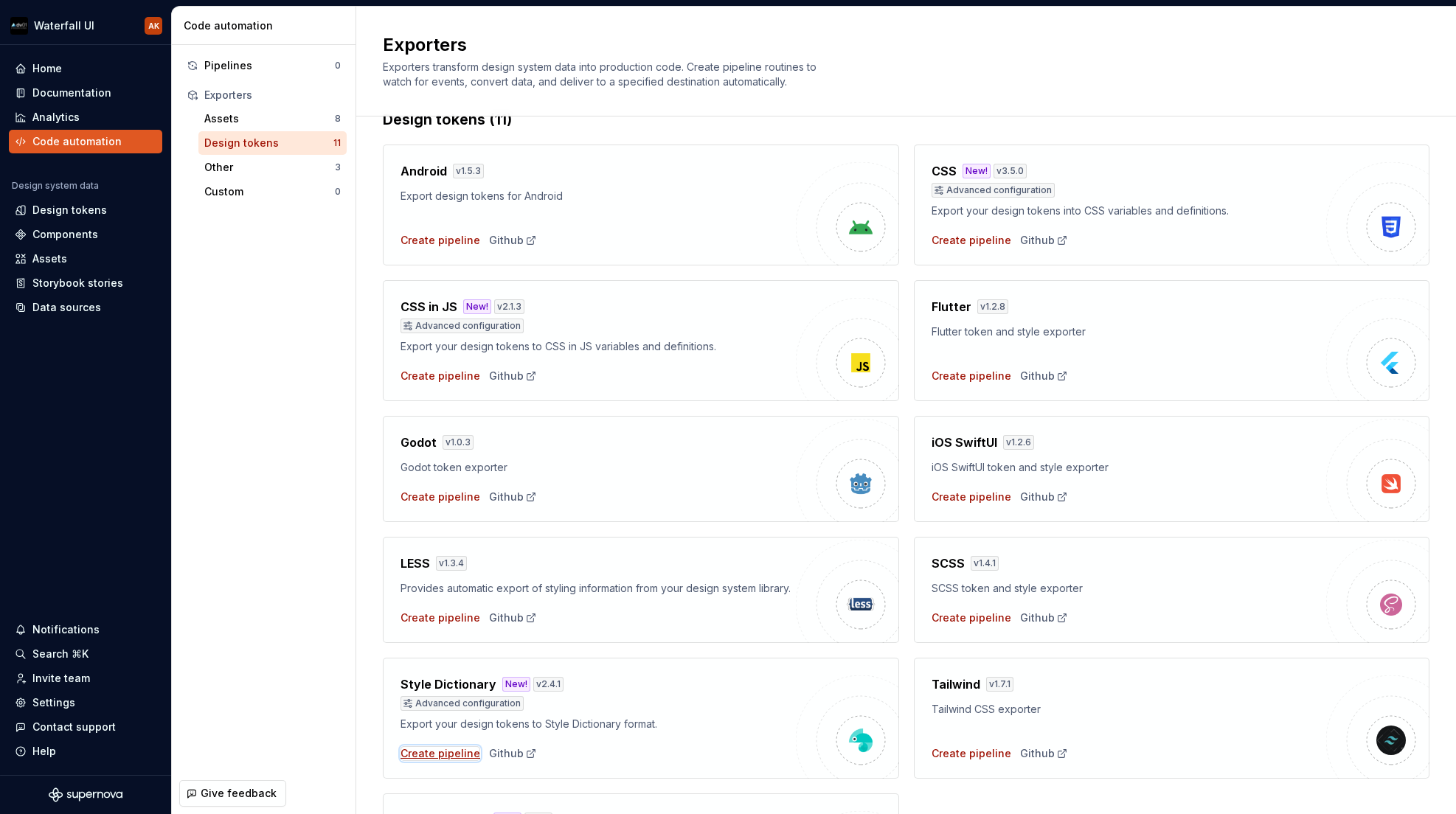
click at [443, 762] on div "Create pipeline" at bounding box center [440, 754] width 80 height 15
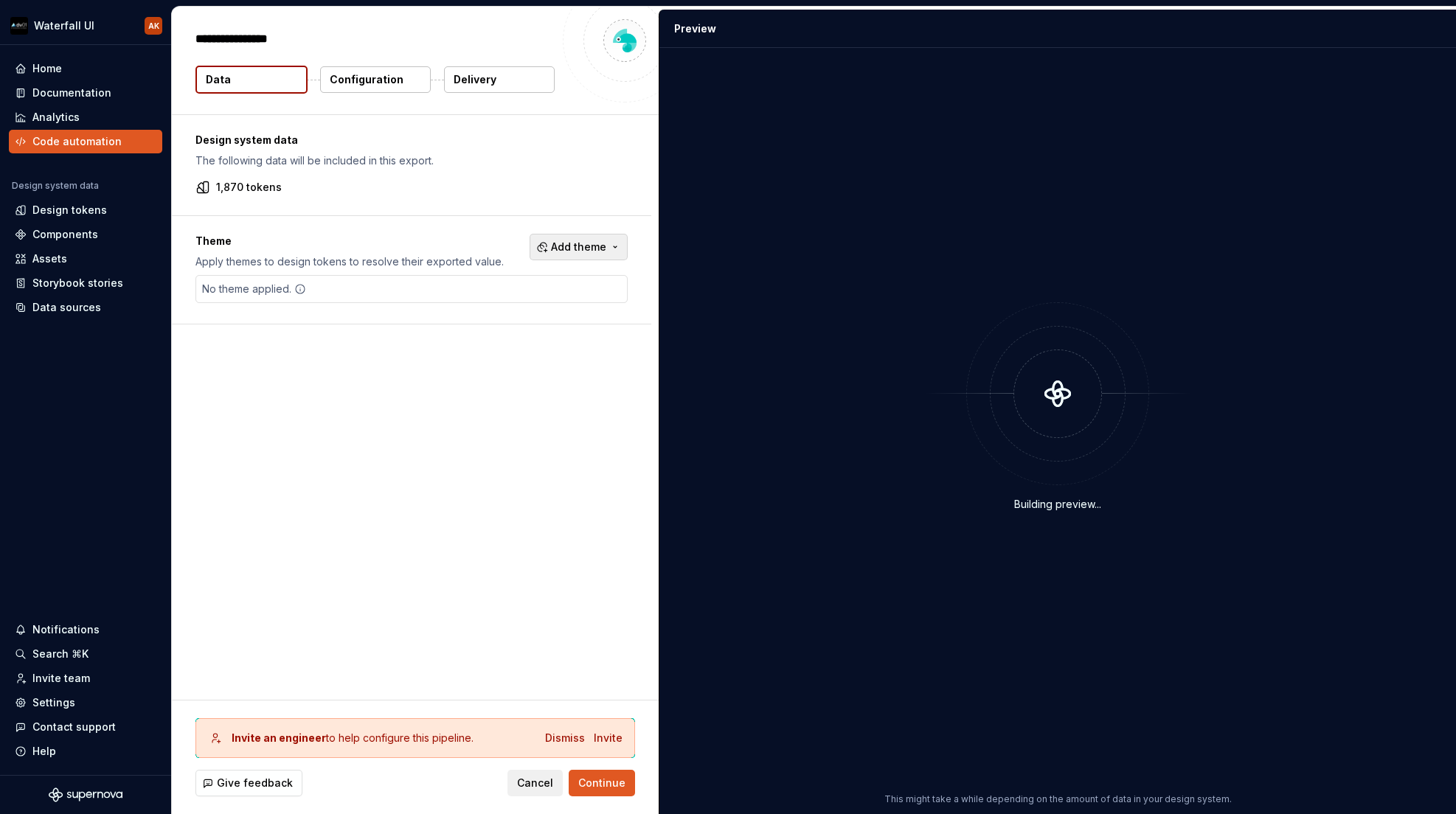
click at [550, 244] on button "Add theme" at bounding box center [579, 246] width 98 height 27
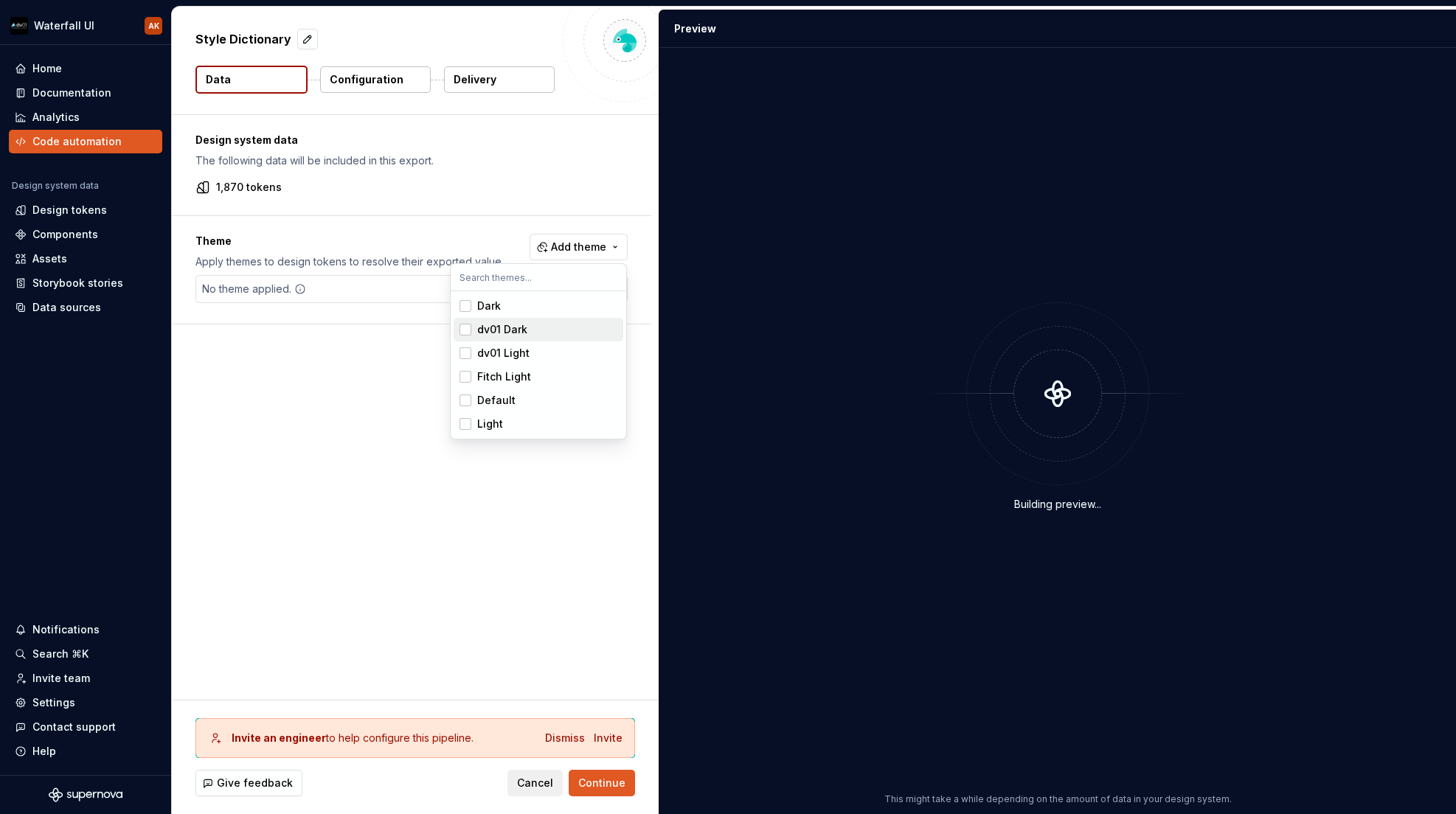
click at [486, 332] on div "dv01 Dark" at bounding box center [502, 329] width 50 height 15
click at [477, 352] on span "dv01 Light" at bounding box center [539, 353] width 170 height 24
click at [592, 788] on html "Waterfall UI AK Home Documentation Analytics Code automation Design system data…" at bounding box center [728, 407] width 1456 height 814
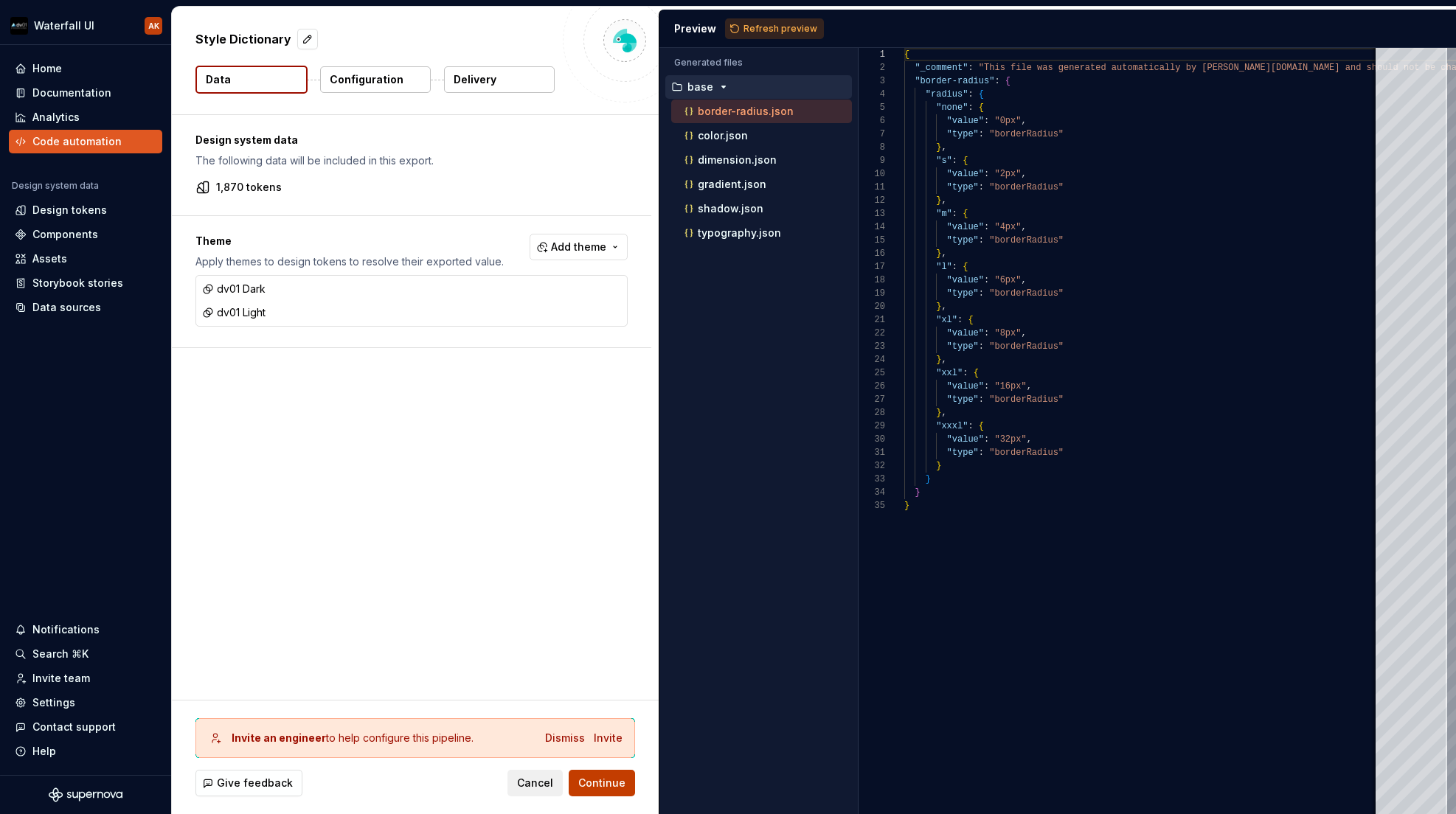
click at [594, 788] on span "Continue" at bounding box center [602, 783] width 47 height 15
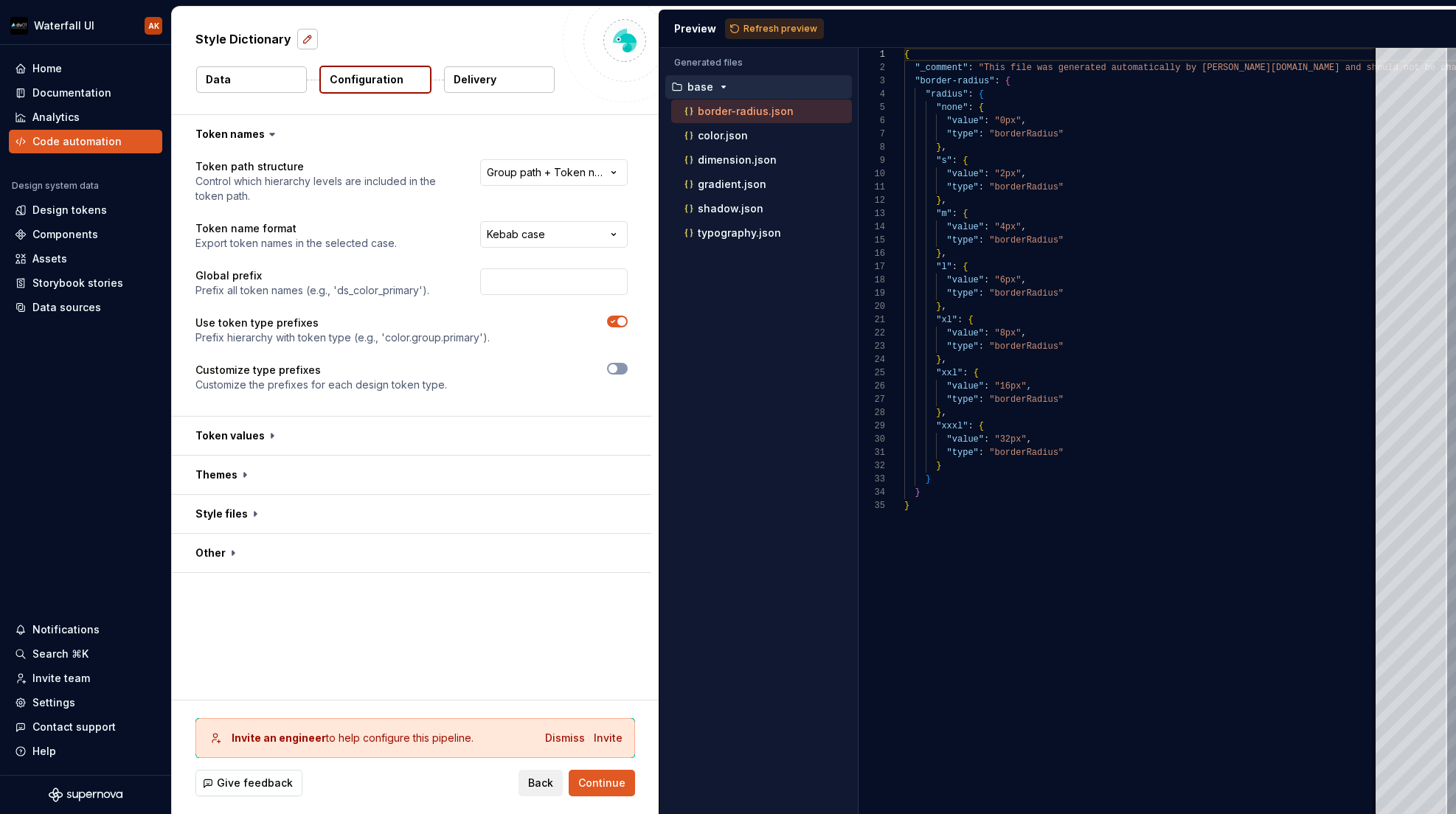
click at [300, 43] on button "button" at bounding box center [308, 39] width 21 height 21
click at [263, 78] on button "Data" at bounding box center [251, 79] width 111 height 27
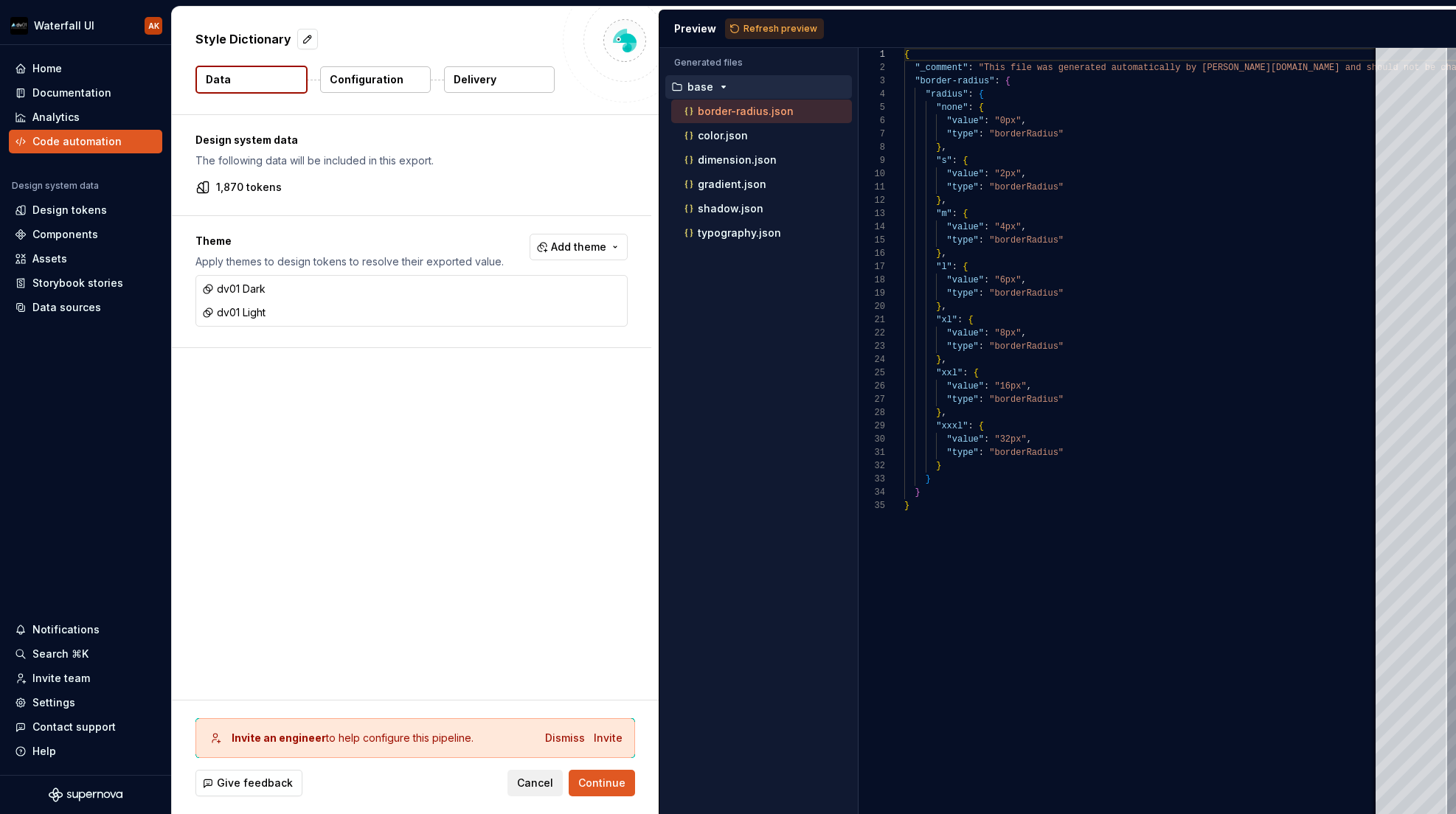
click at [242, 190] on p "1,870 tokens" at bounding box center [249, 187] width 65 height 15
click at [213, 189] on div "1,870 tokens" at bounding box center [411, 187] width 432 height 15
click at [253, 187] on p "1,870 tokens" at bounding box center [249, 187] width 65 height 15
click at [72, 216] on div "Design tokens" at bounding box center [69, 210] width 74 height 15
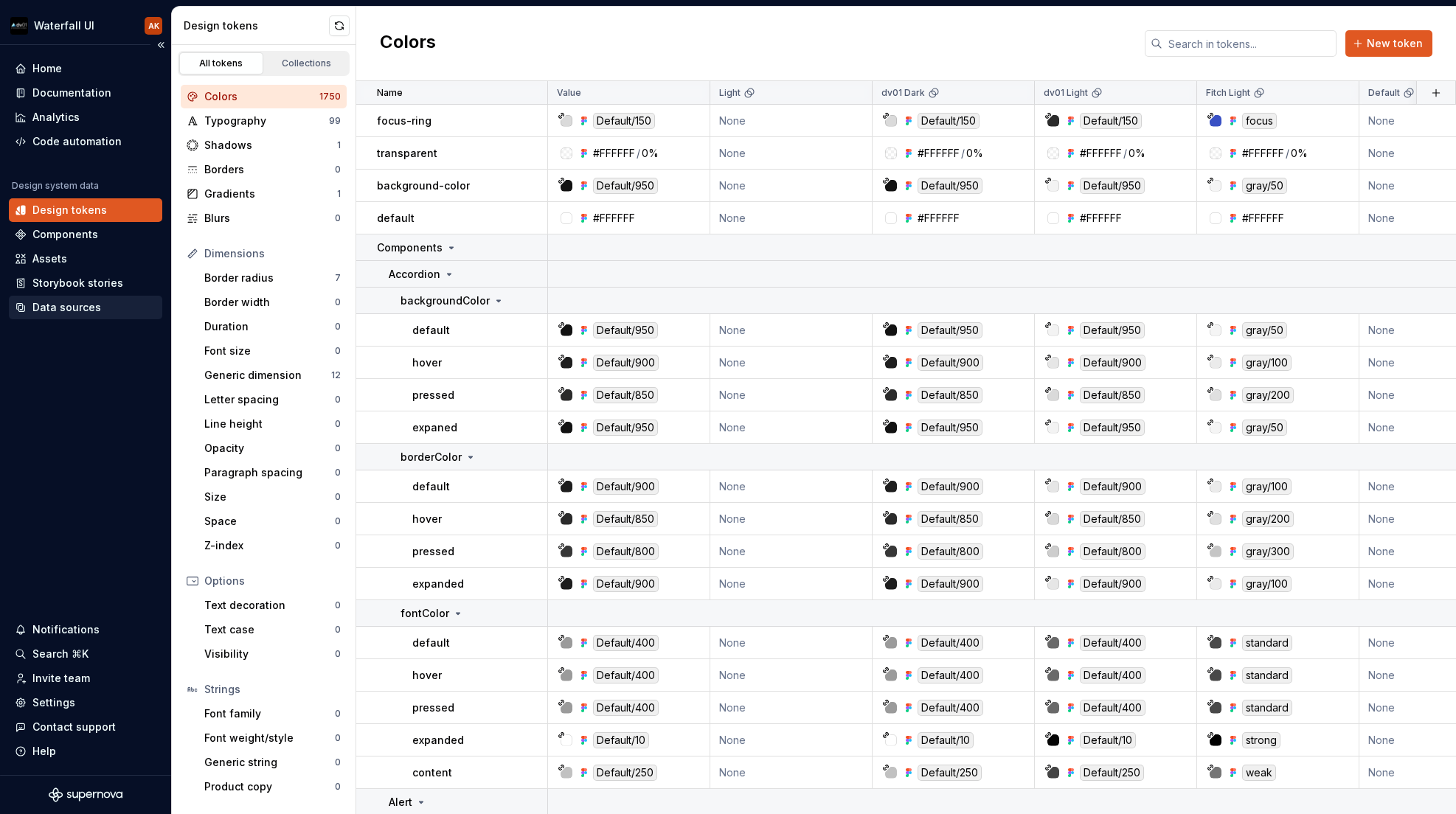
click at [73, 308] on div "Data sources" at bounding box center [66, 308] width 68 height 15
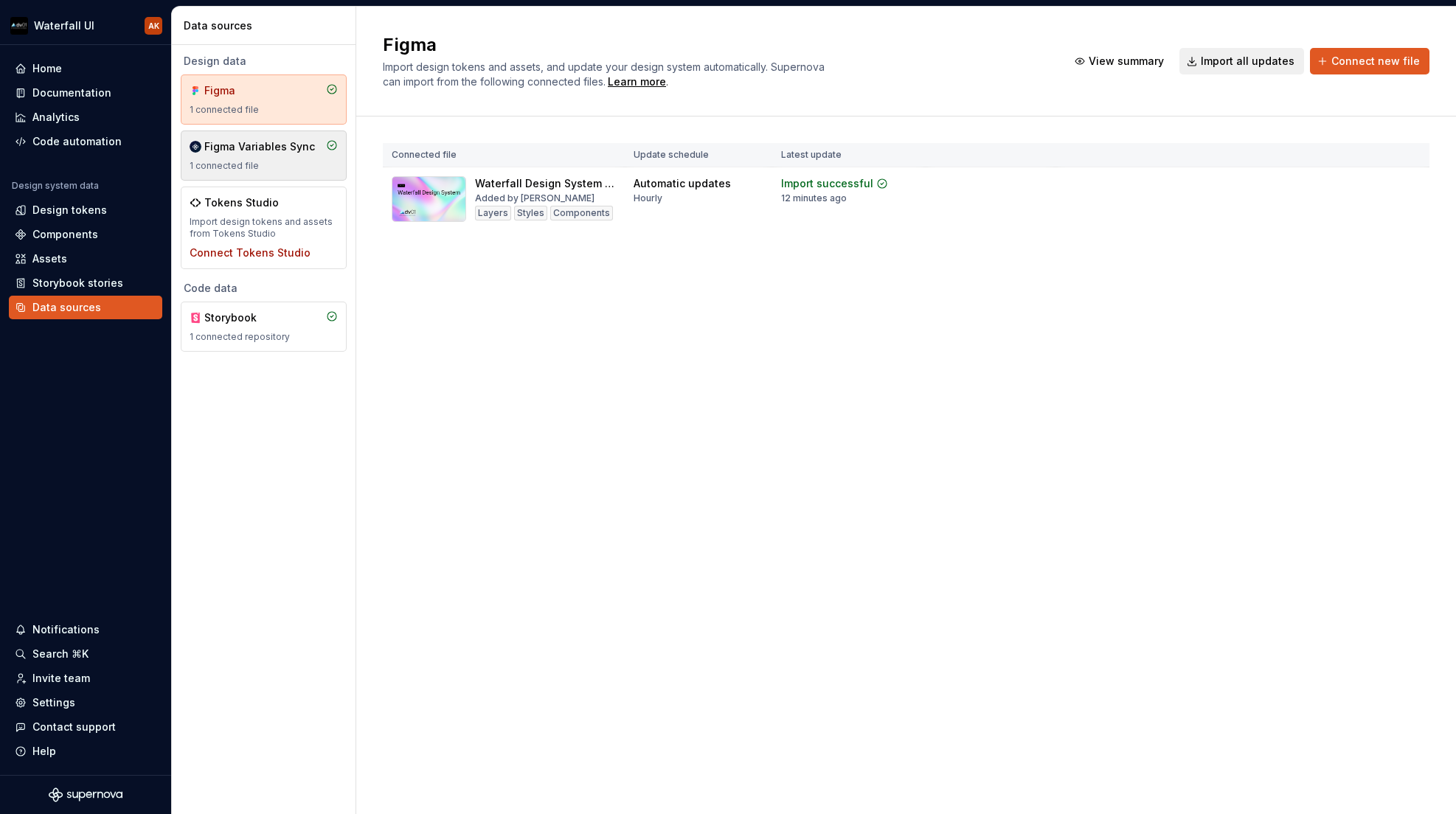
click at [236, 171] on div "1 connected file" at bounding box center [264, 166] width 148 height 12
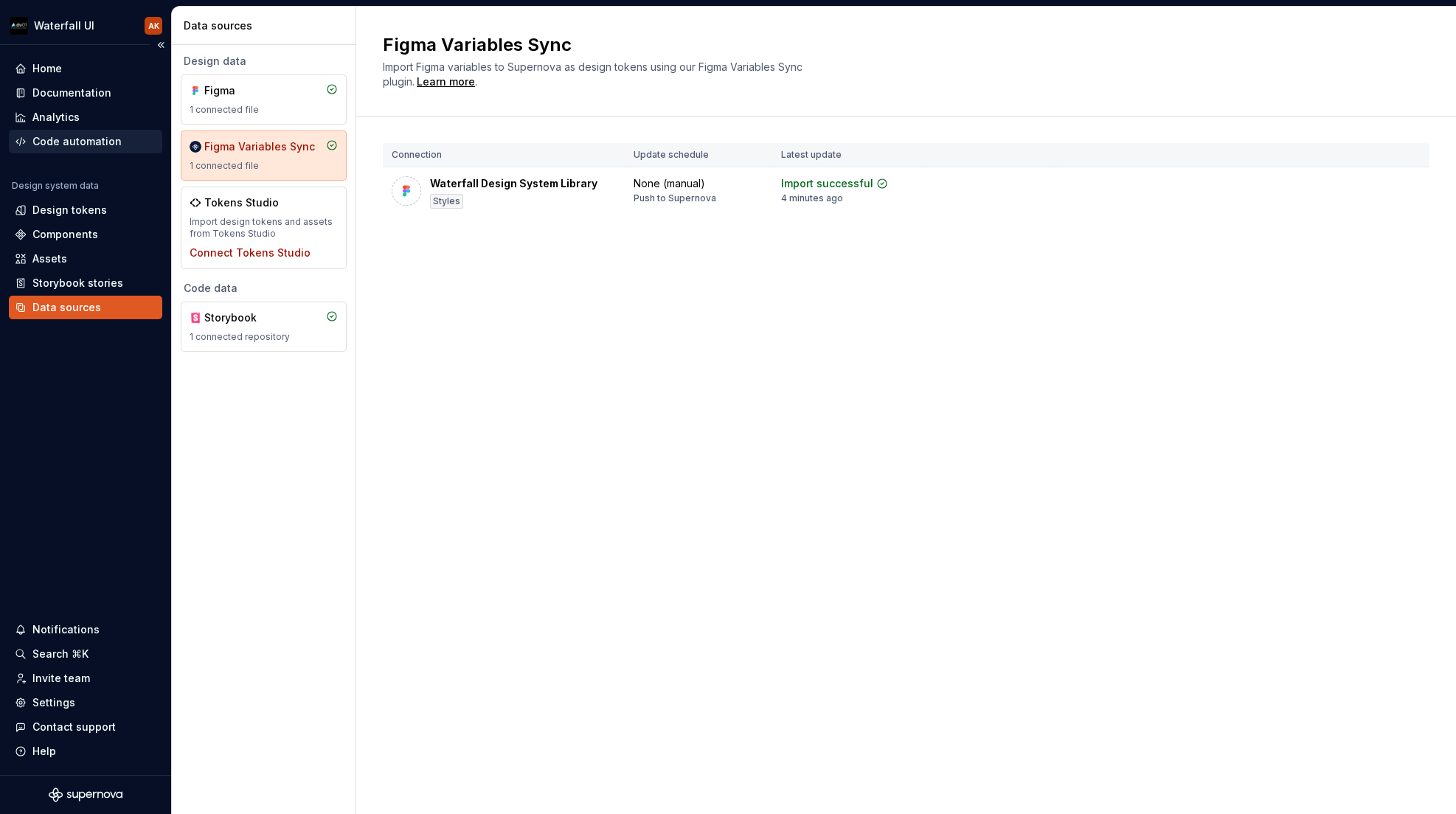
click at [67, 142] on div "Code automation" at bounding box center [77, 141] width 89 height 15
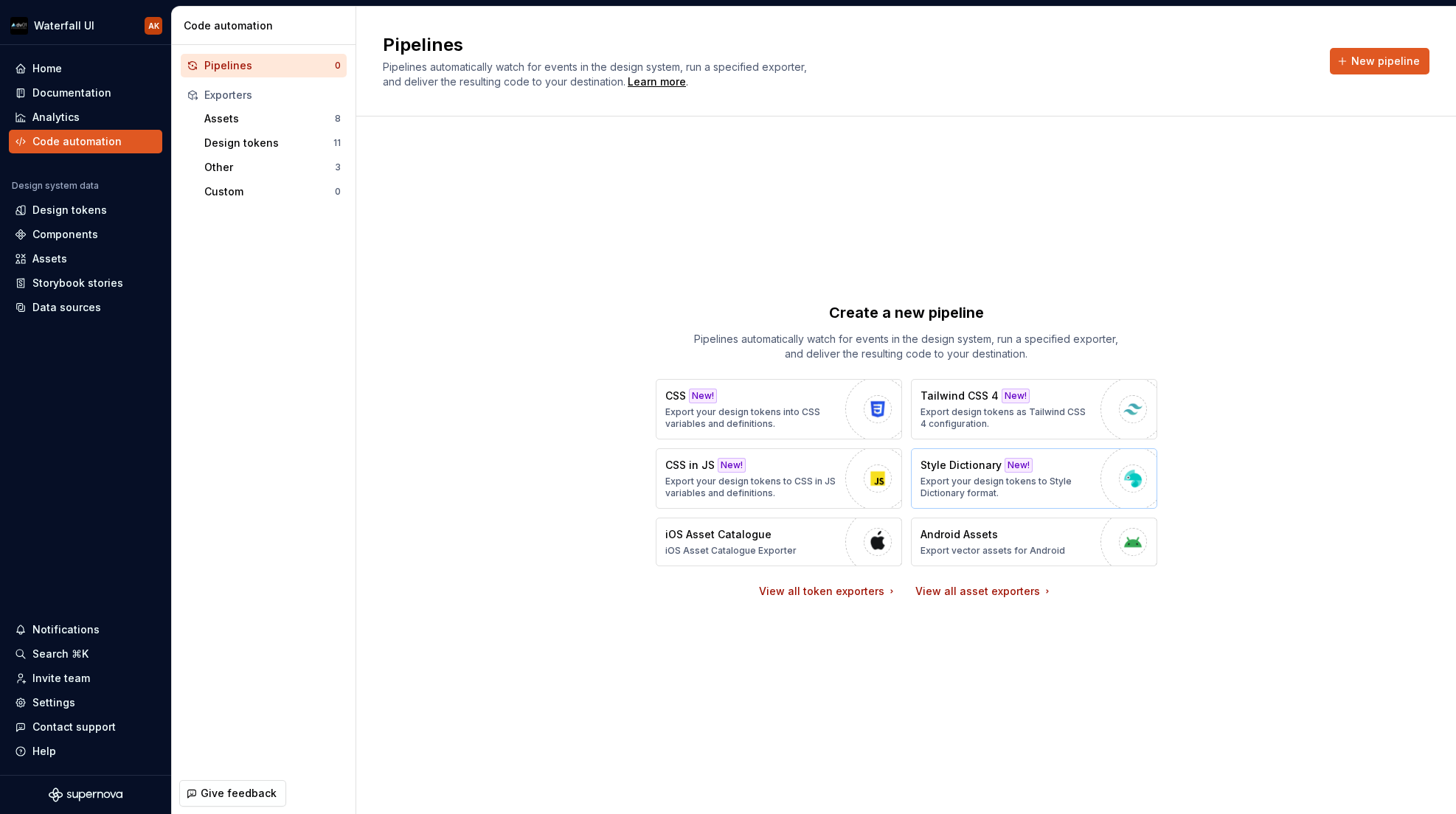
click at [963, 478] on p "Export your design tokens to Style Dictionary format." at bounding box center [1007, 488] width 173 height 24
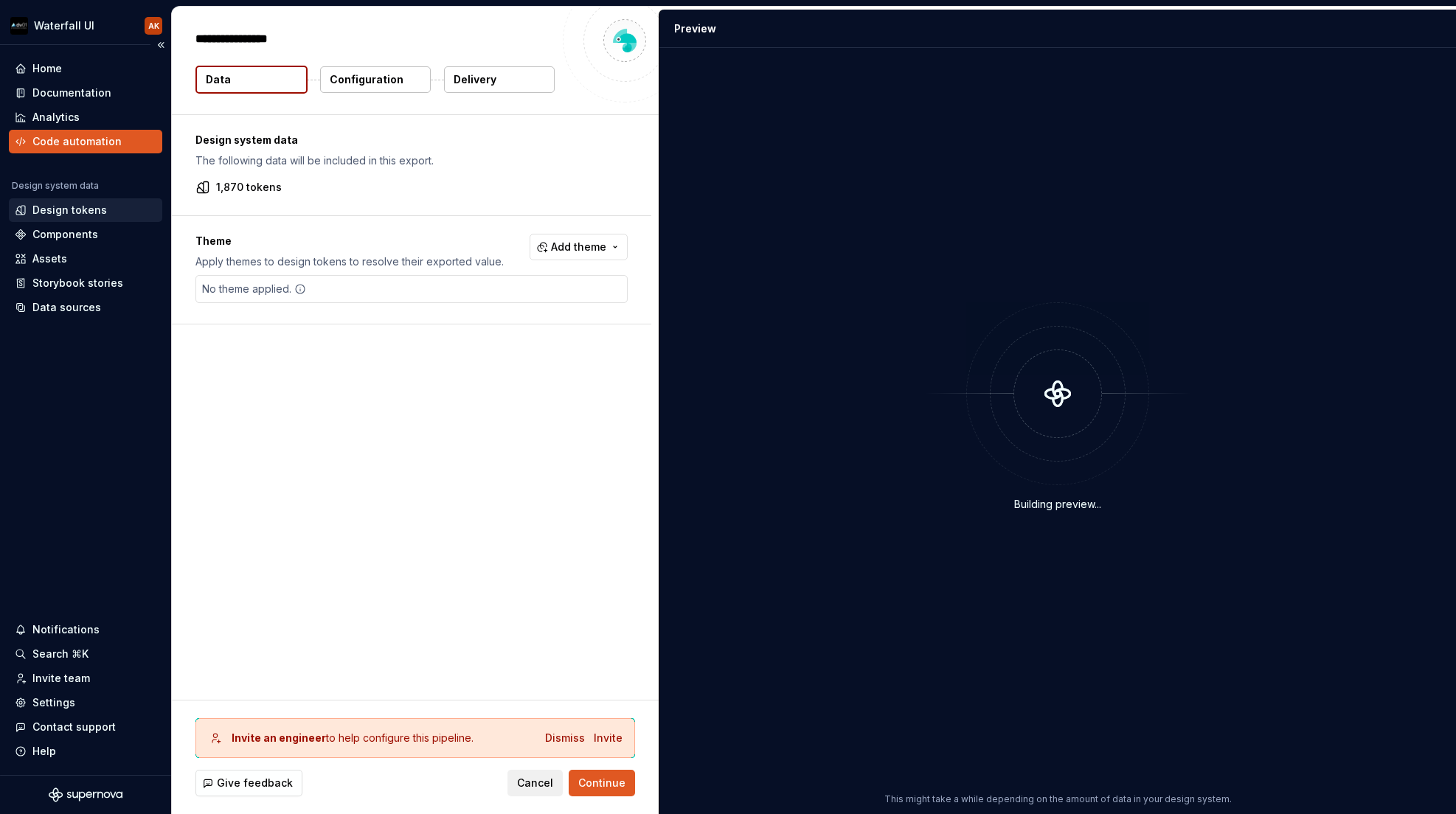
click at [92, 215] on div "Design tokens" at bounding box center [69, 210] width 74 height 15
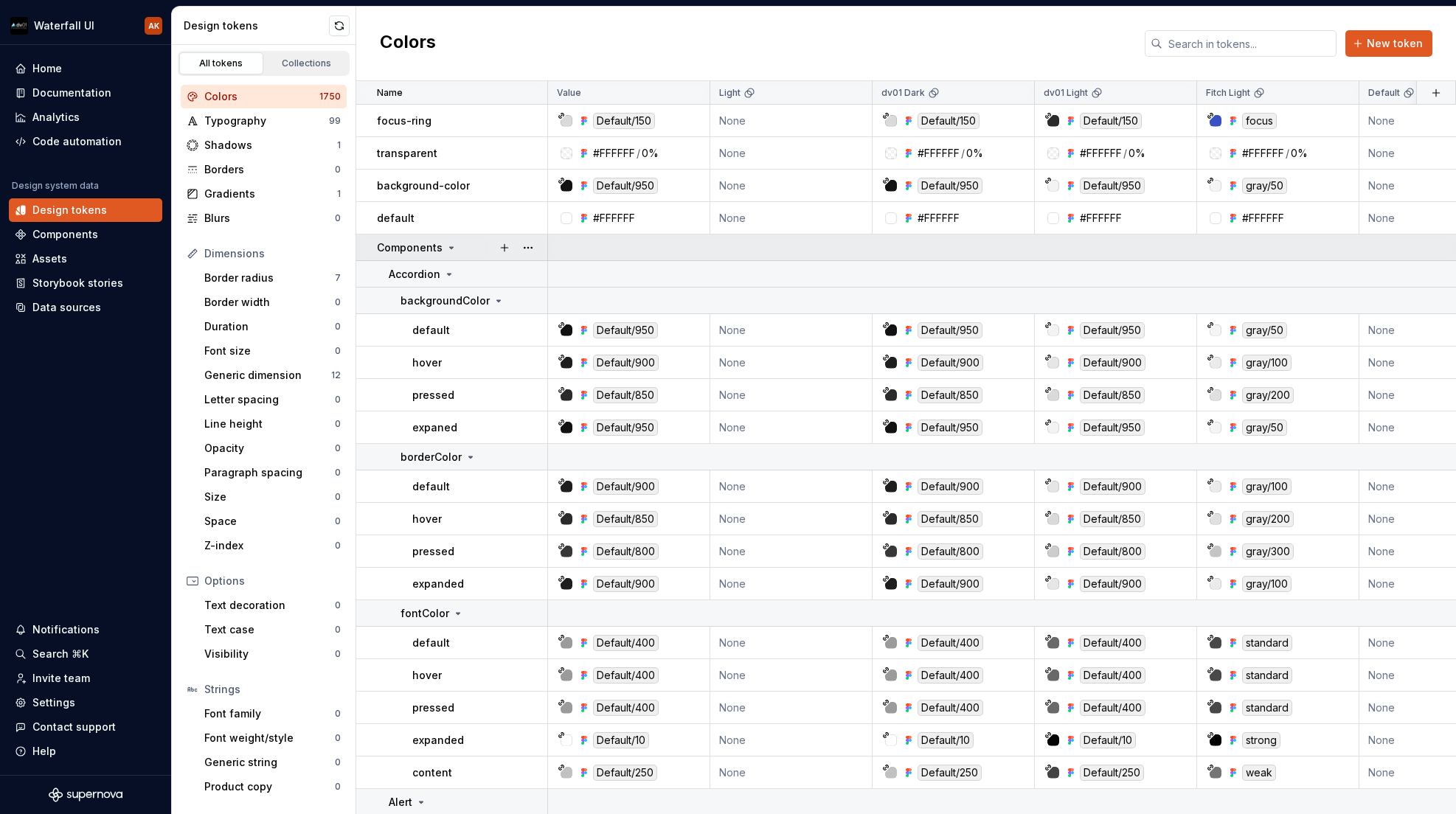
click at [450, 245] on icon at bounding box center [451, 248] width 12 height 12
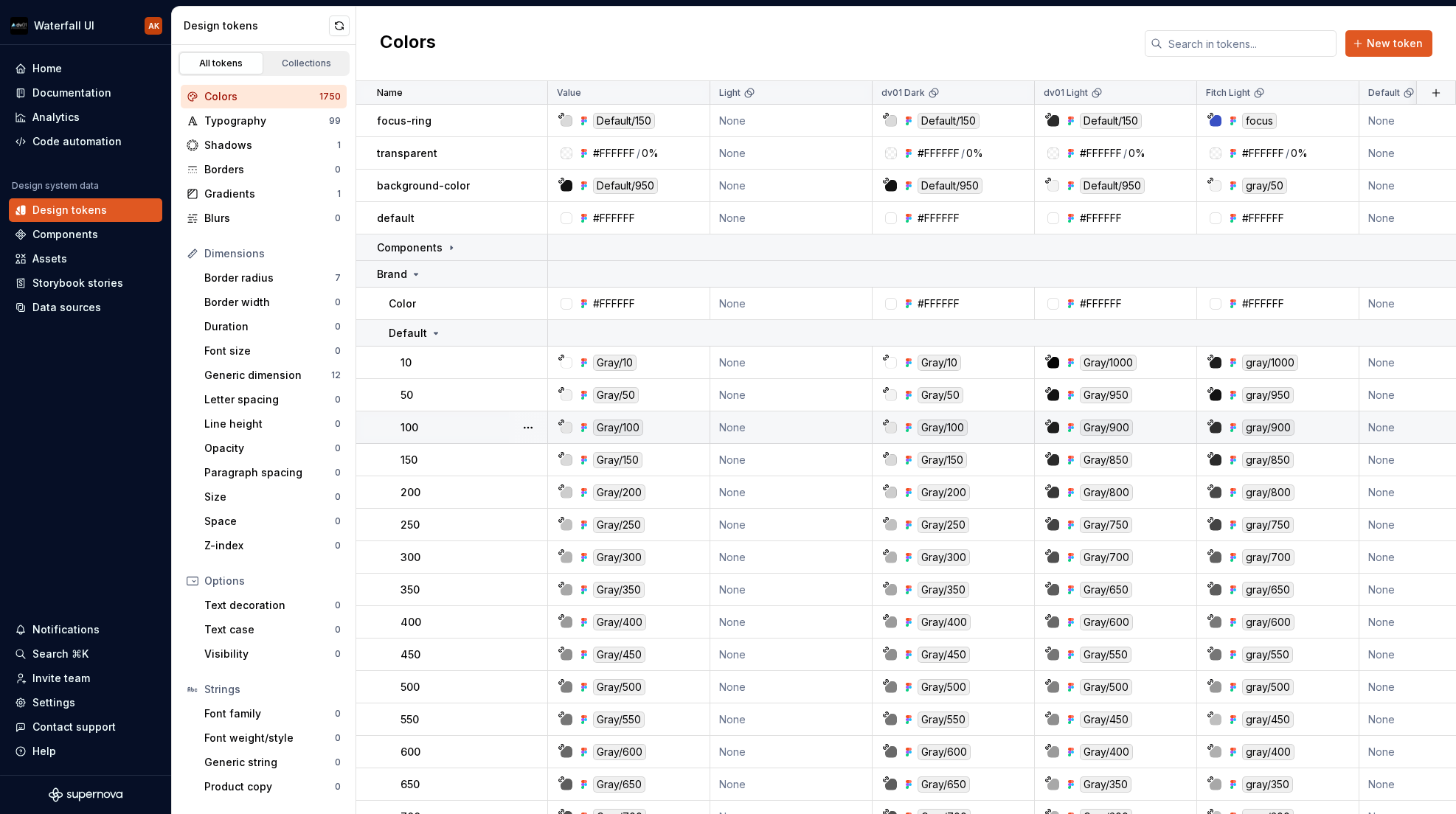
click at [466, 416] on td "100" at bounding box center [452, 427] width 192 height 33
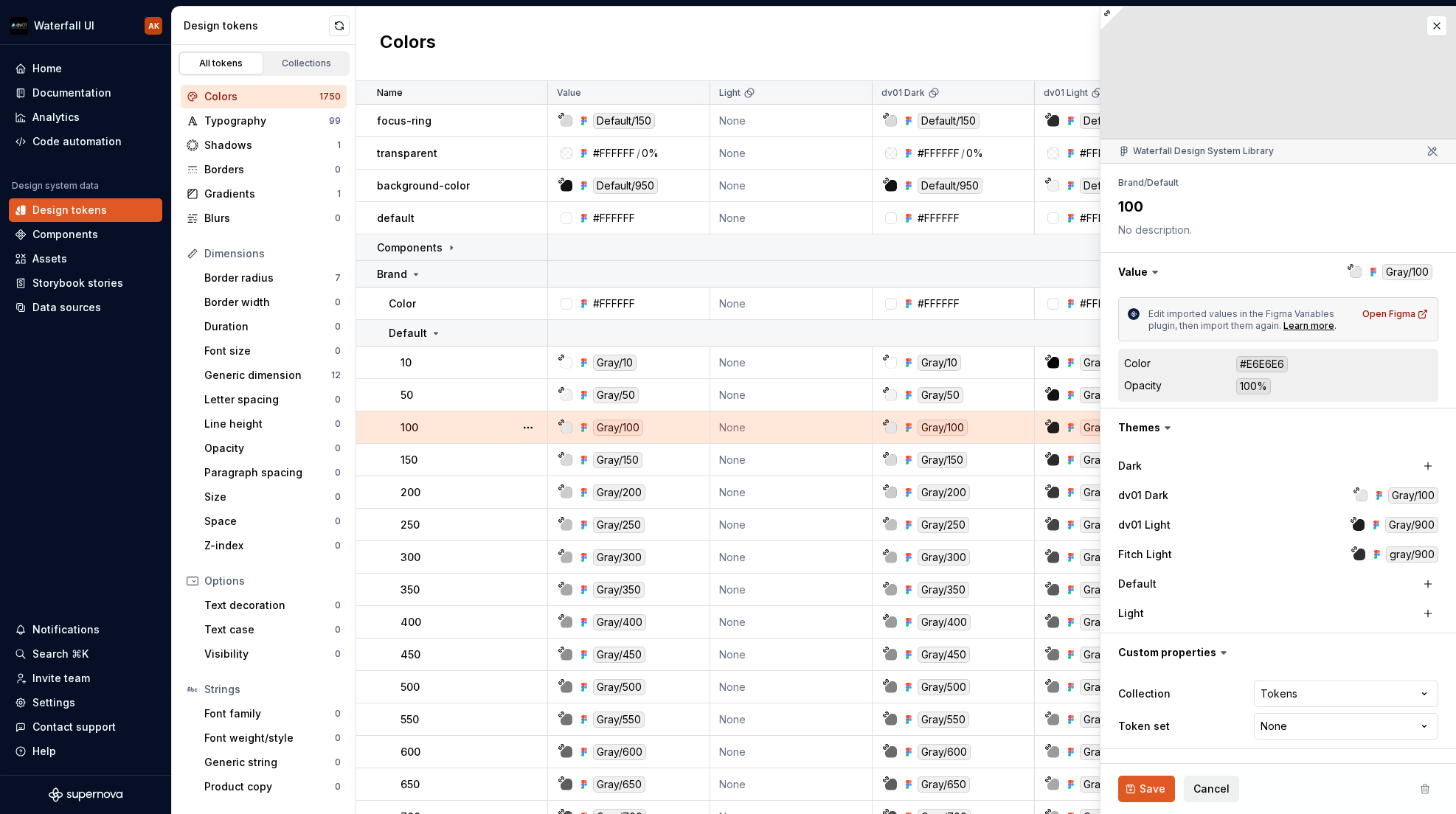
type textarea "*"
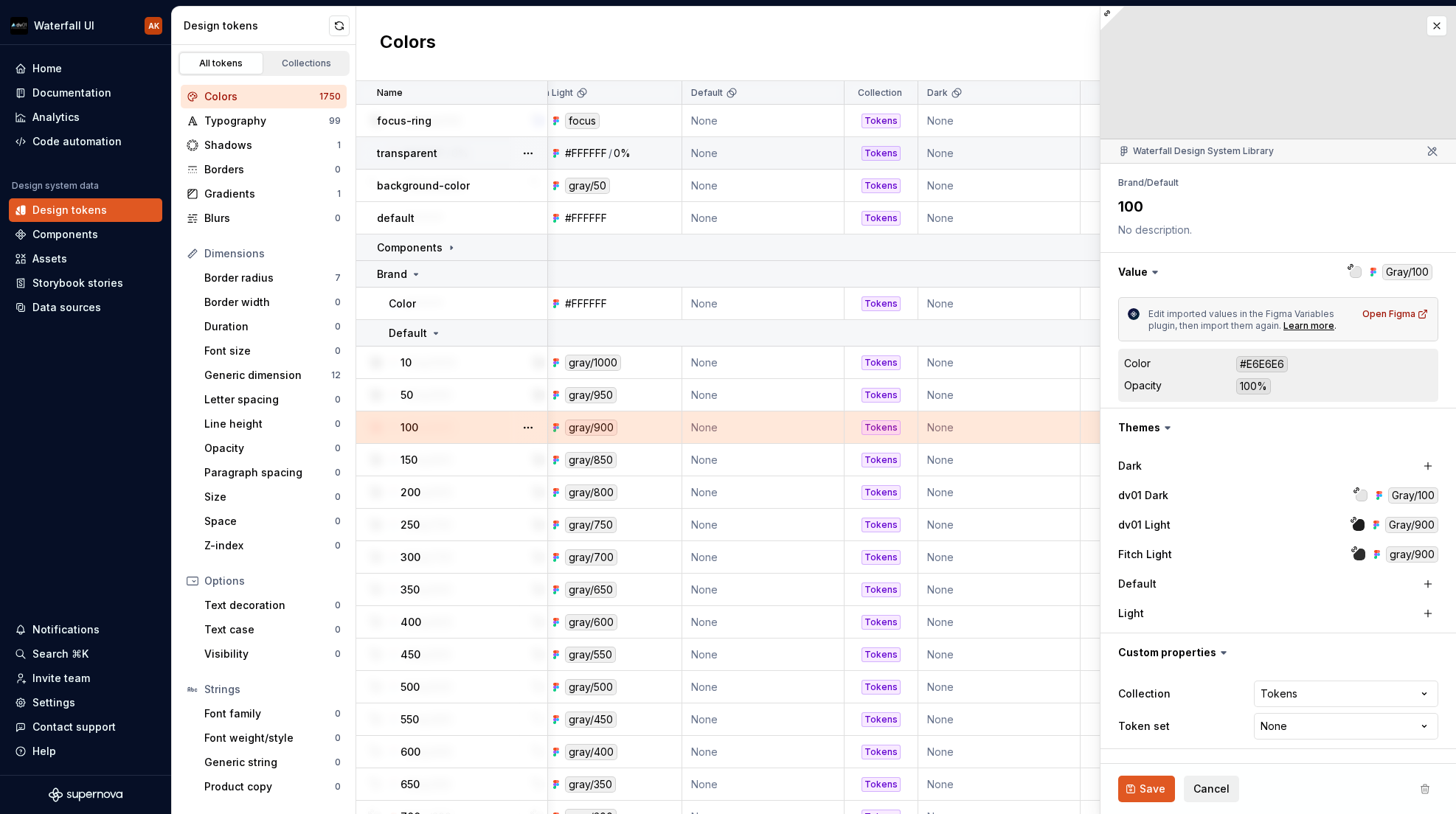
scroll to position [0, 685]
click at [1433, 27] on button "button" at bounding box center [1436, 26] width 21 height 21
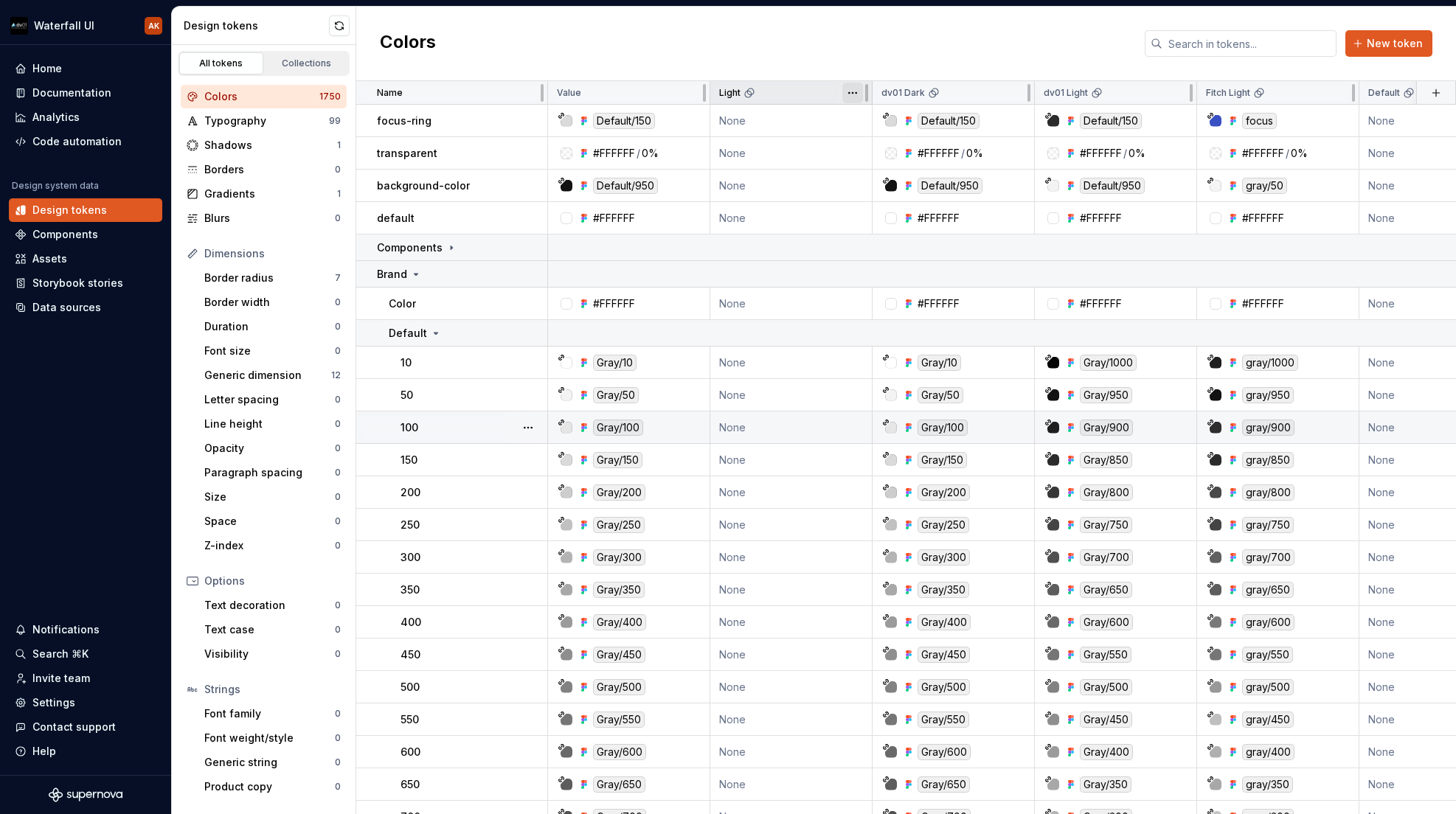
click at [855, 94] on html "Waterfall UI AK Home Documentation Analytics Code automation Design system data…" at bounding box center [728, 407] width 1456 height 814
click at [872, 199] on span "Delete theme" at bounding box center [917, 206] width 96 height 15
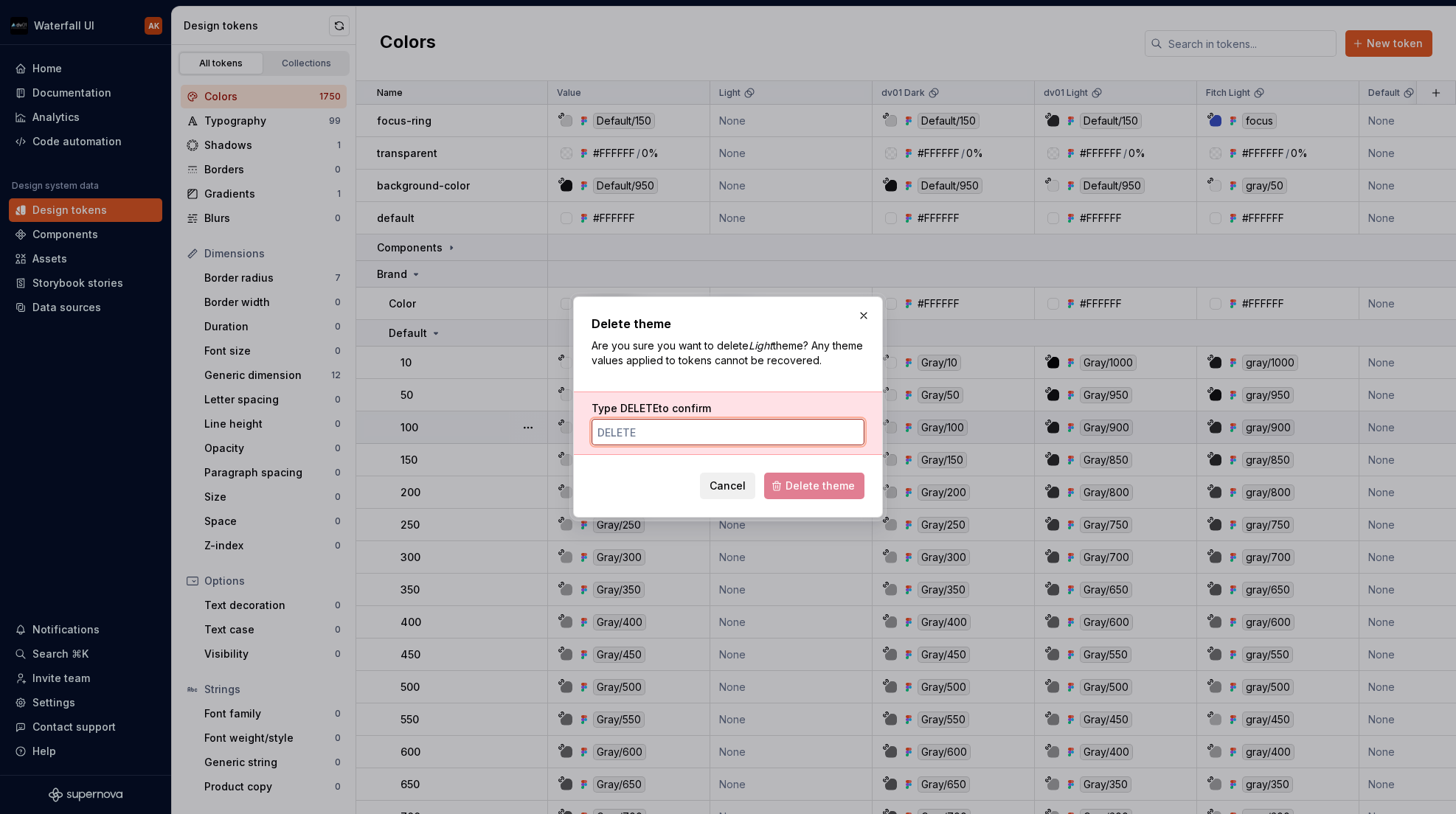
click at [725, 432] on input "Type DELETE to confirm" at bounding box center [728, 432] width 273 height 27
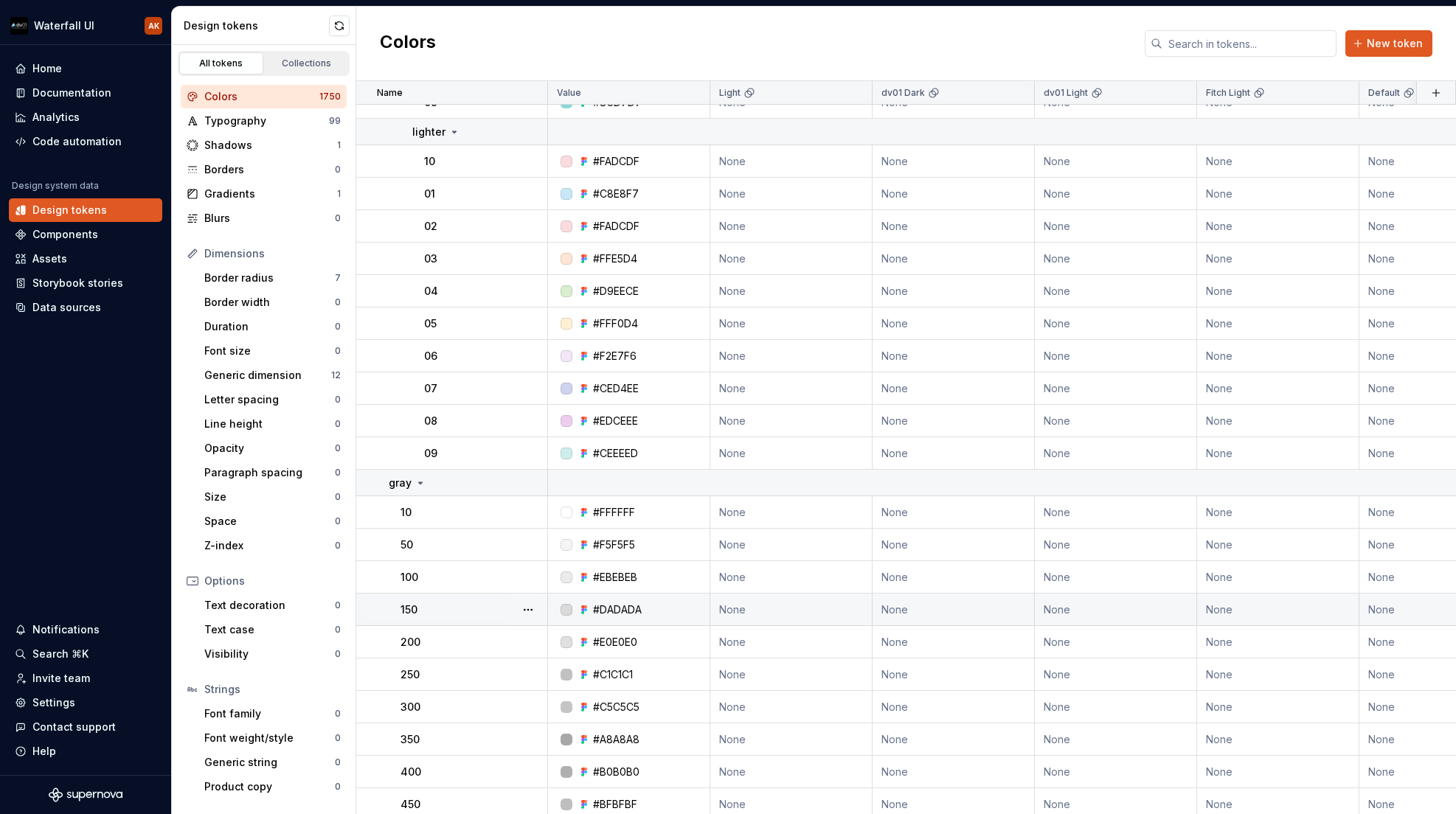
scroll to position [43039, 0]
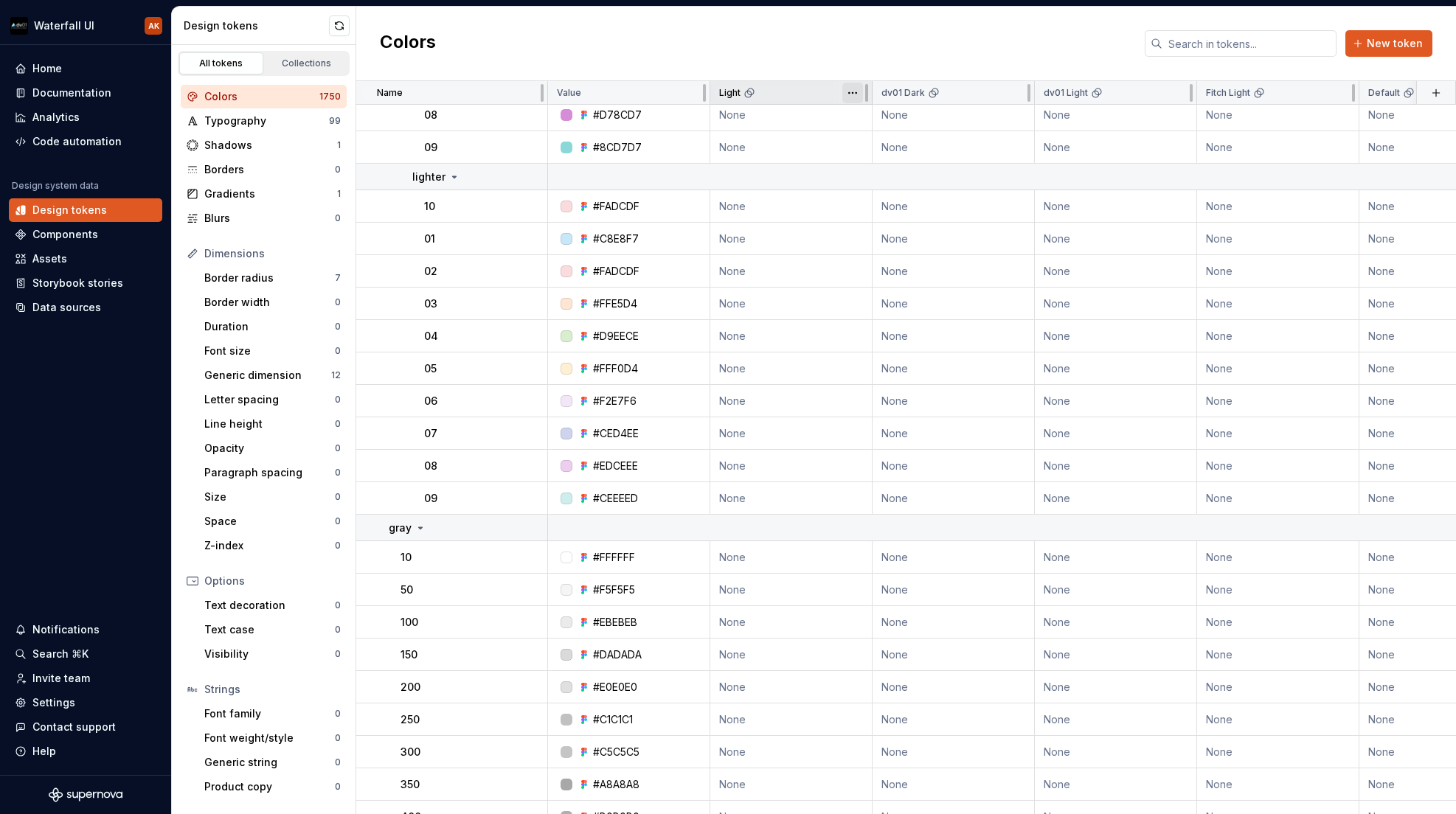
click at [852, 96] on html "Waterfall UI AK Home Documentation Analytics Code automation Design system data…" at bounding box center [728, 407] width 1456 height 814
click at [864, 206] on icon at bounding box center [858, 206] width 12 height 12
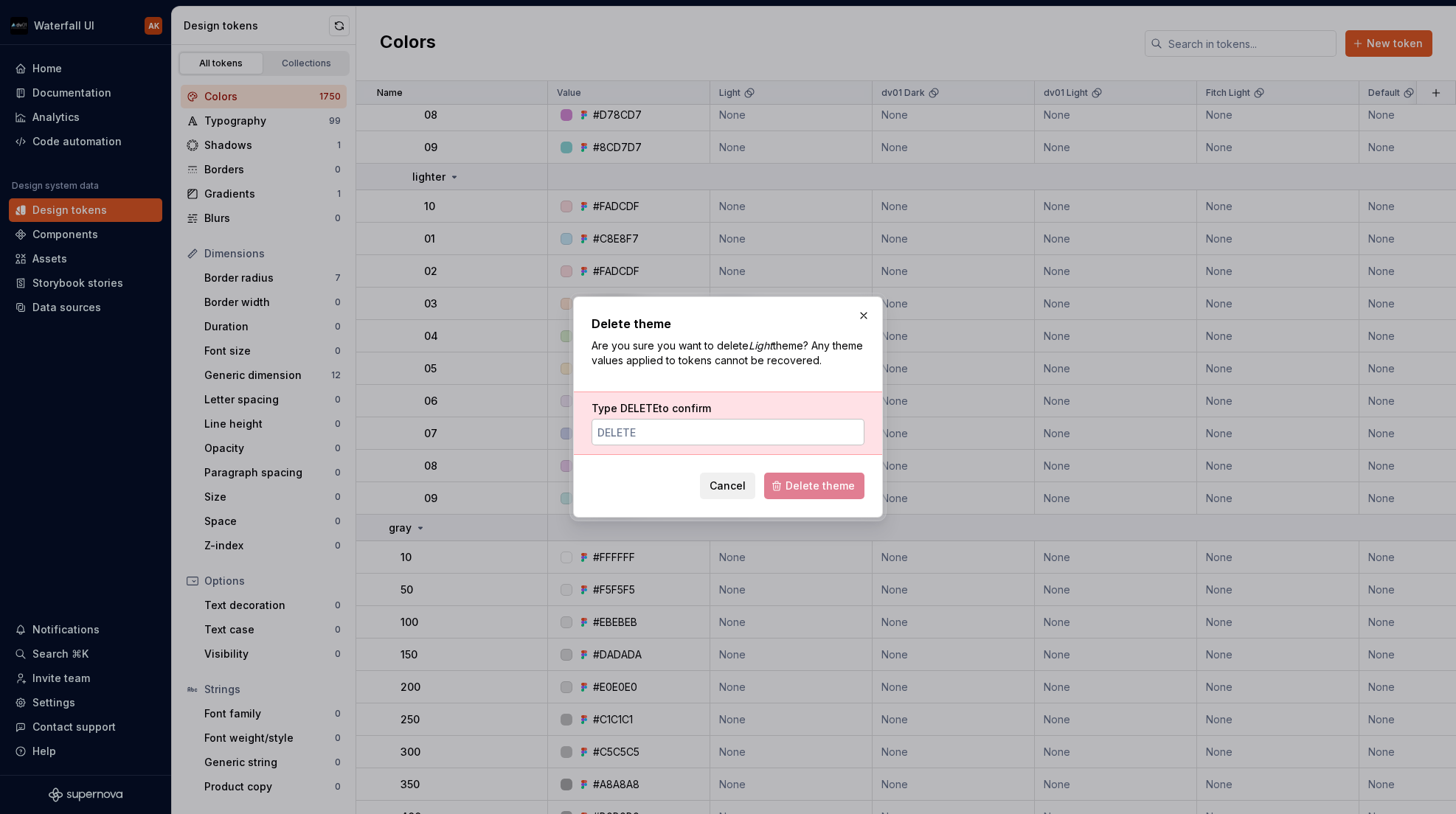
click at [732, 434] on input "Type DELETE to confirm" at bounding box center [728, 432] width 273 height 27
type input "DELETE"
click at [799, 487] on span "Delete theme" at bounding box center [820, 486] width 69 height 15
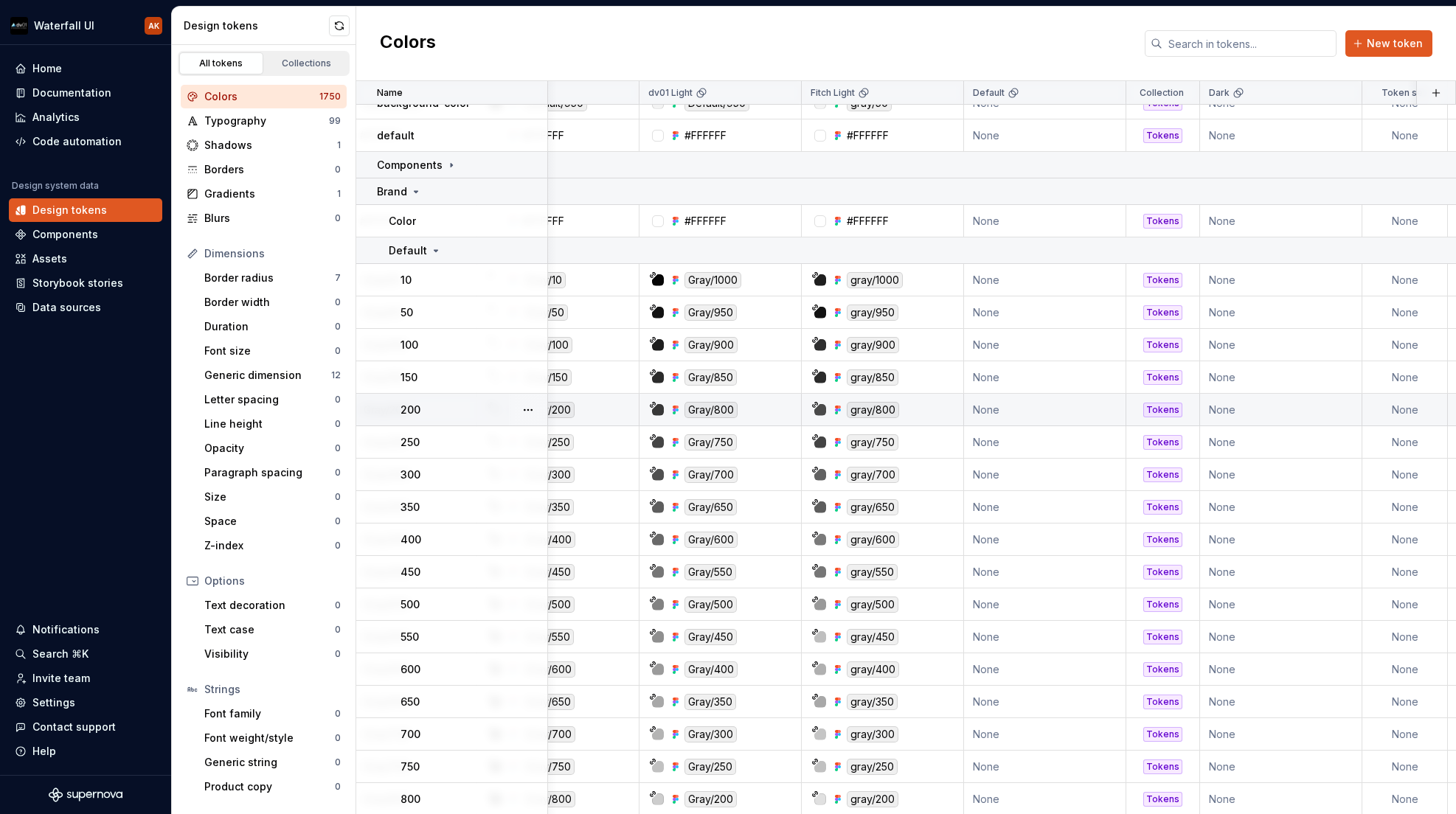
scroll to position [83, 250]
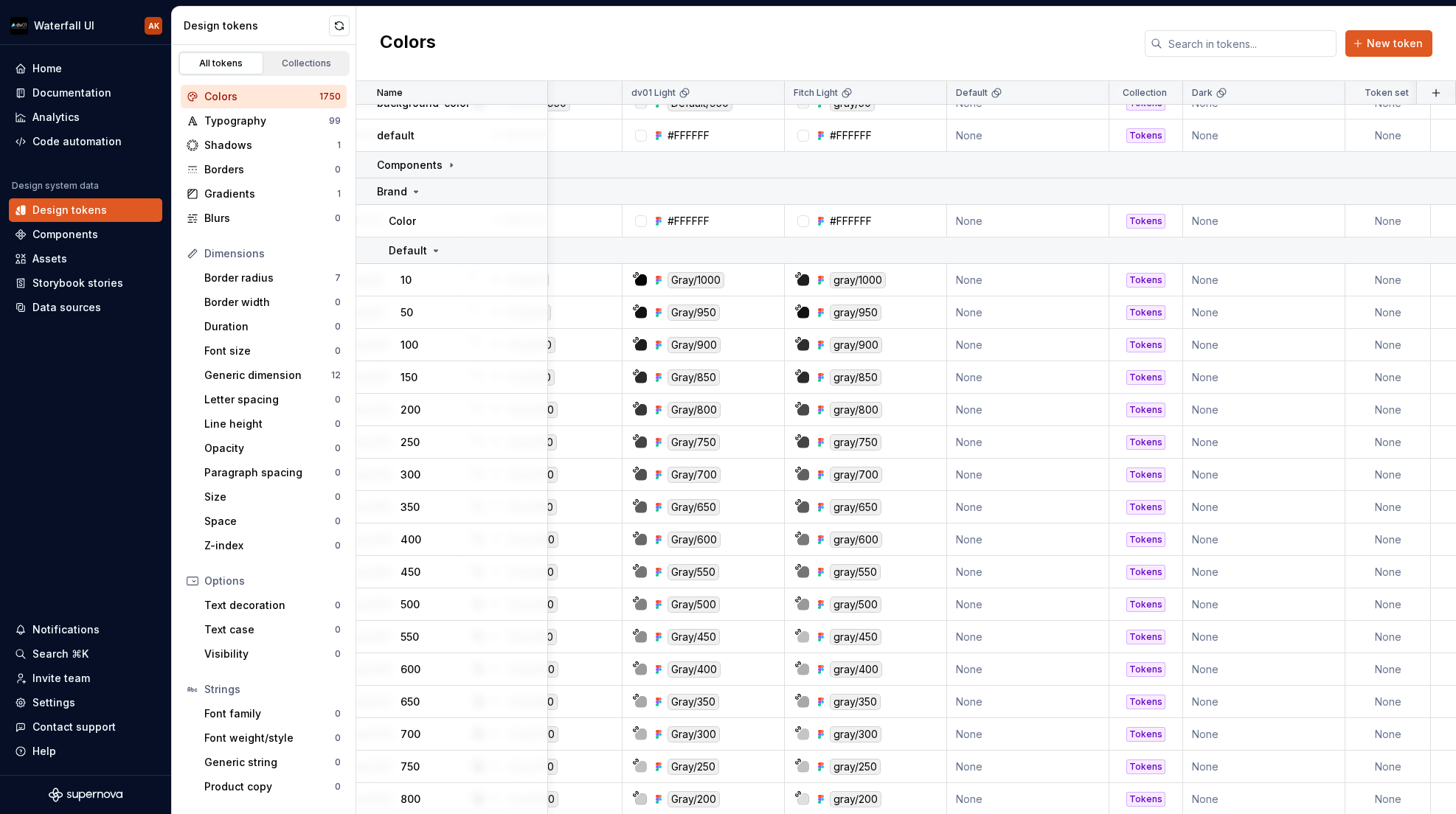
click at [1096, 93] on html "Waterfall UI AK Home Documentation Analytics Code automation Design system data…" at bounding box center [728, 407] width 1456 height 814
click at [1109, 204] on span "Delete theme" at bounding box center [1154, 206] width 96 height 15
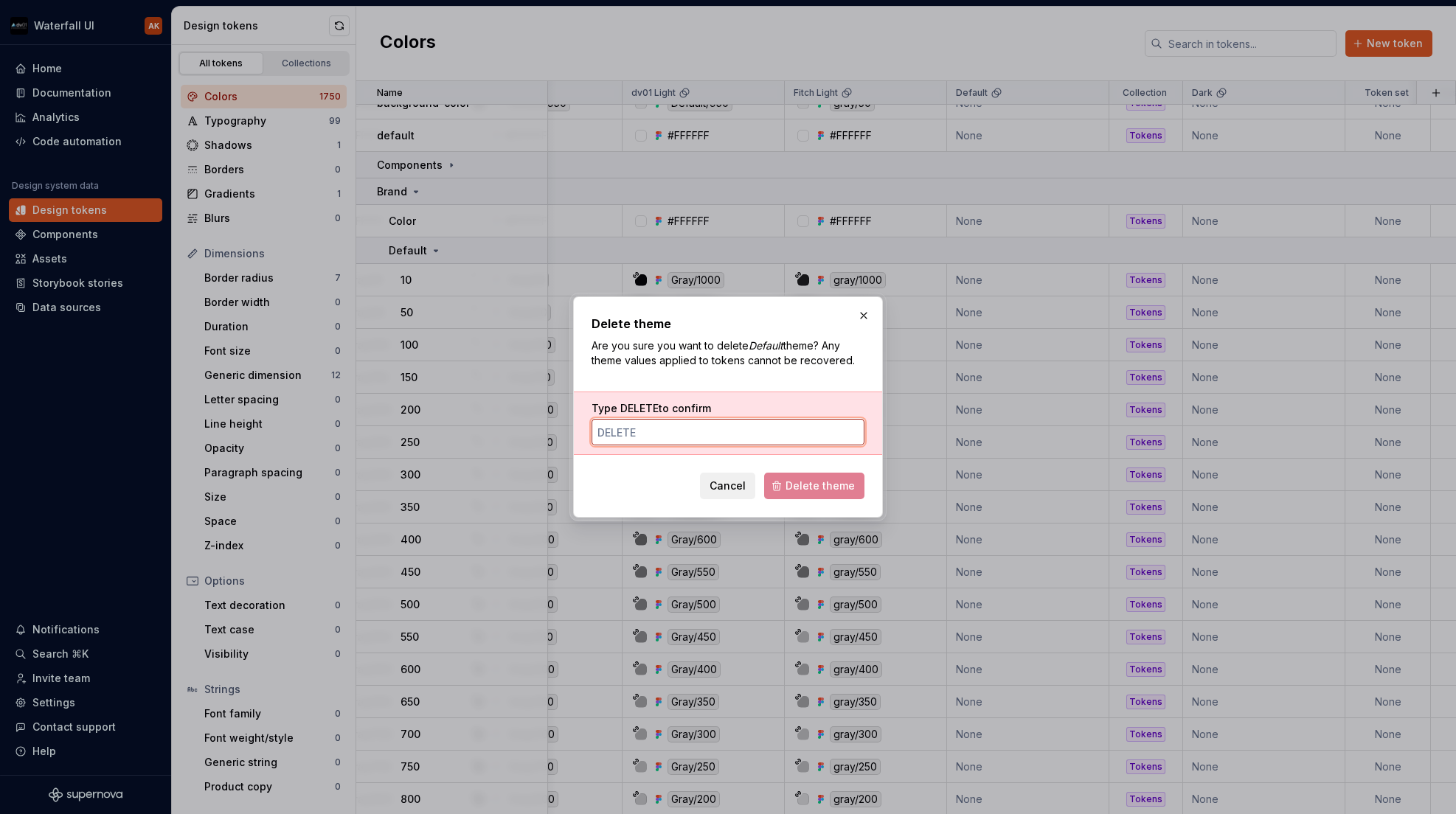
click at [699, 437] on input "Type DELETE to confirm" at bounding box center [728, 432] width 273 height 27
type input "DELETE"
click at [802, 491] on span "Delete theme" at bounding box center [820, 486] width 69 height 15
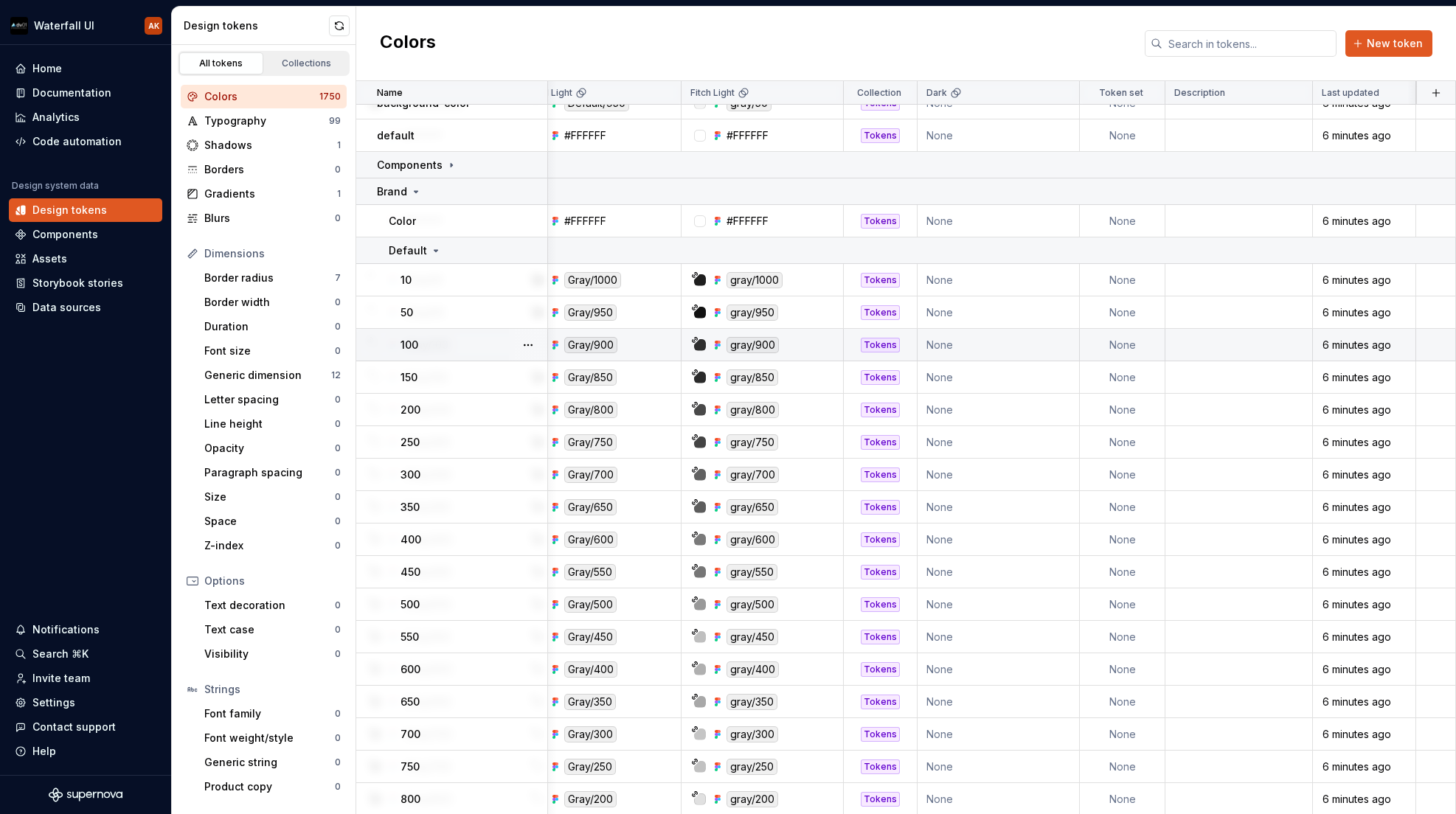
scroll to position [83, 356]
click at [1059, 94] on html "Waterfall UI AK Home Documentation Analytics Code automation Design system data…" at bounding box center [728, 407] width 1456 height 814
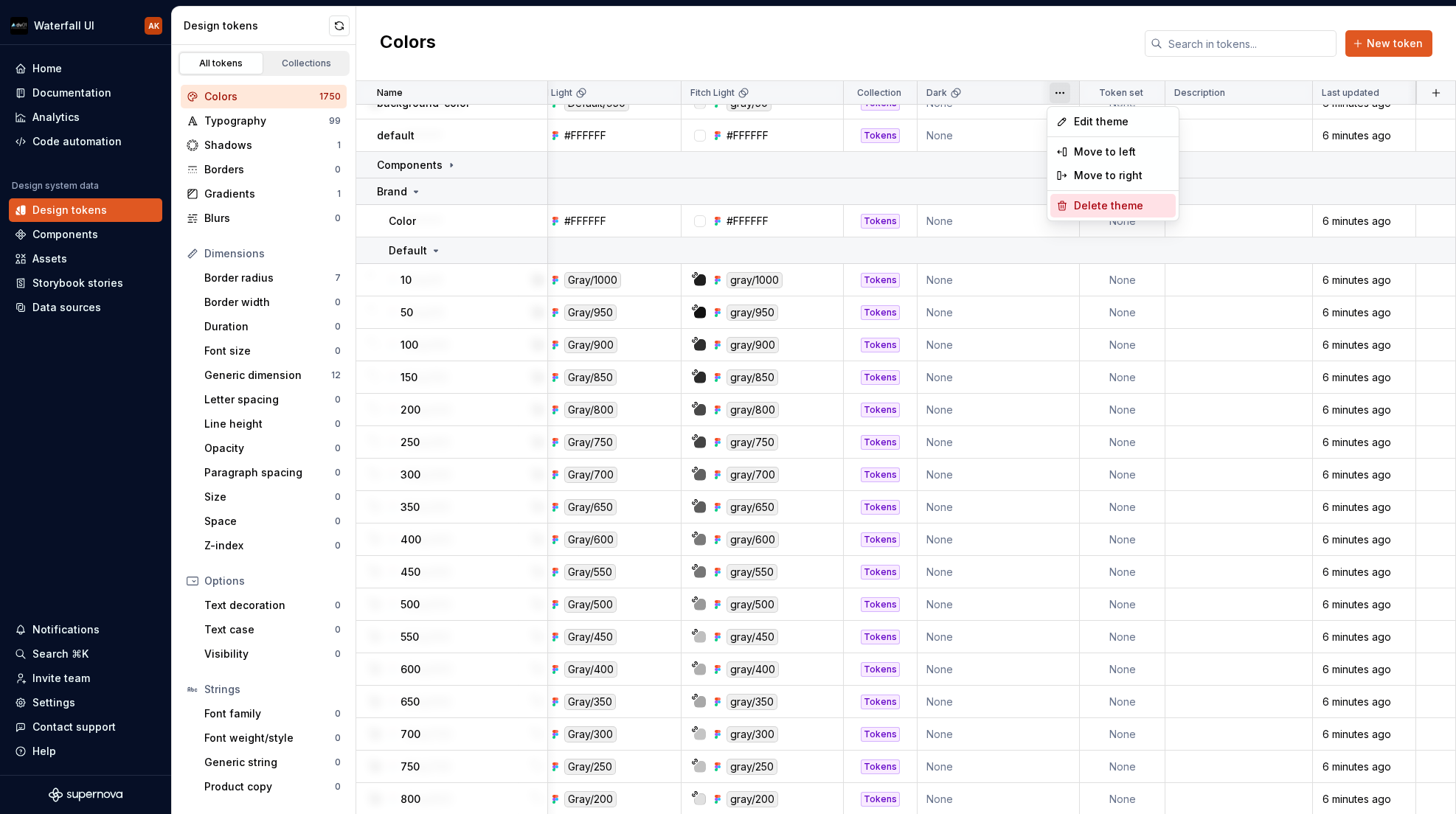
click at [1090, 208] on span "Delete theme" at bounding box center [1122, 206] width 96 height 15
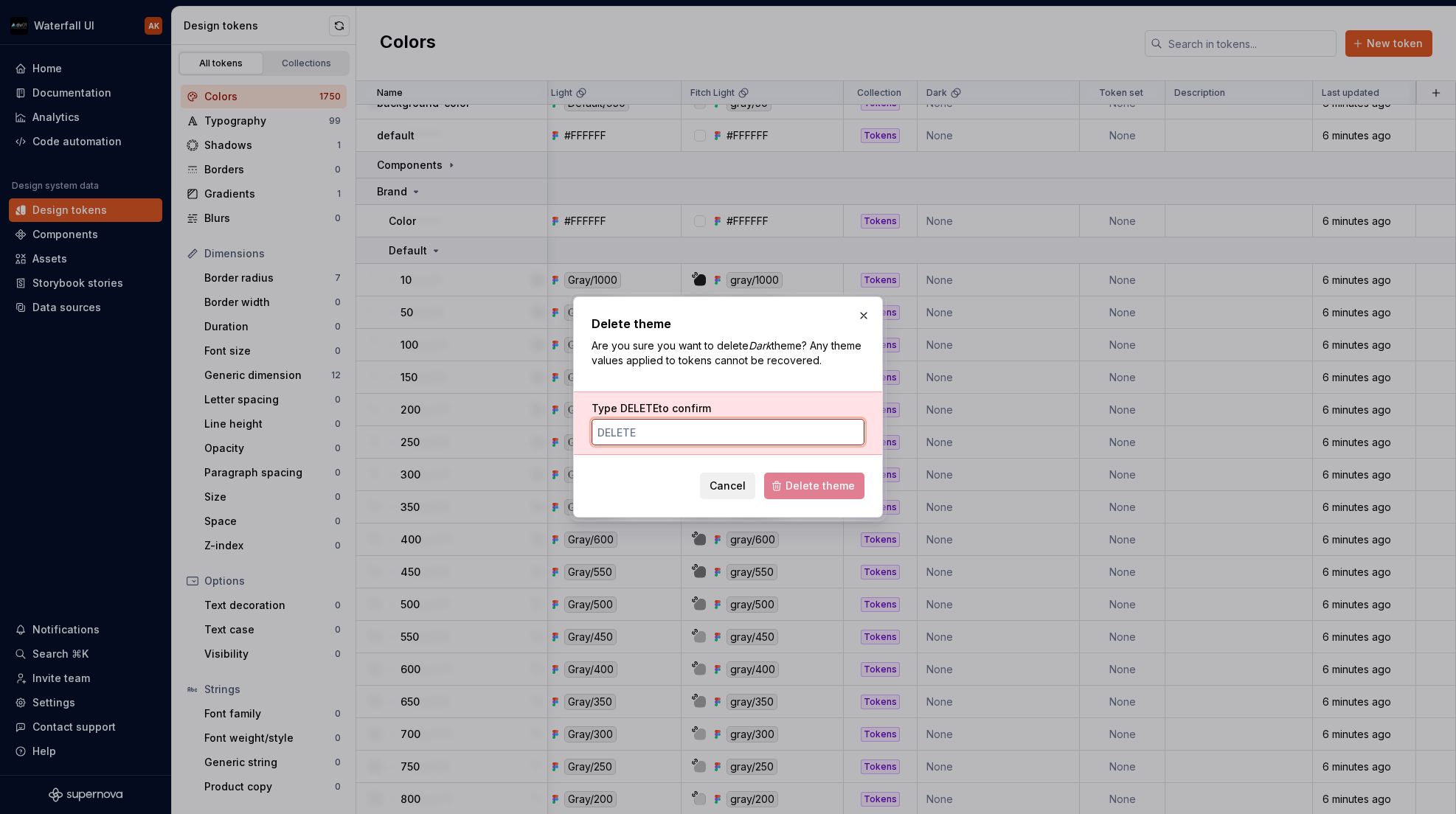
click at [757, 431] on input "Type DELETE to confirm" at bounding box center [728, 432] width 273 height 27
type input "DELETE"
click at [826, 499] on div "Delete theme Are you sure you want to delete Dark theme? Any theme values appli…" at bounding box center [728, 407] width 310 height 222
click at [823, 491] on span "Delete theme" at bounding box center [820, 486] width 69 height 15
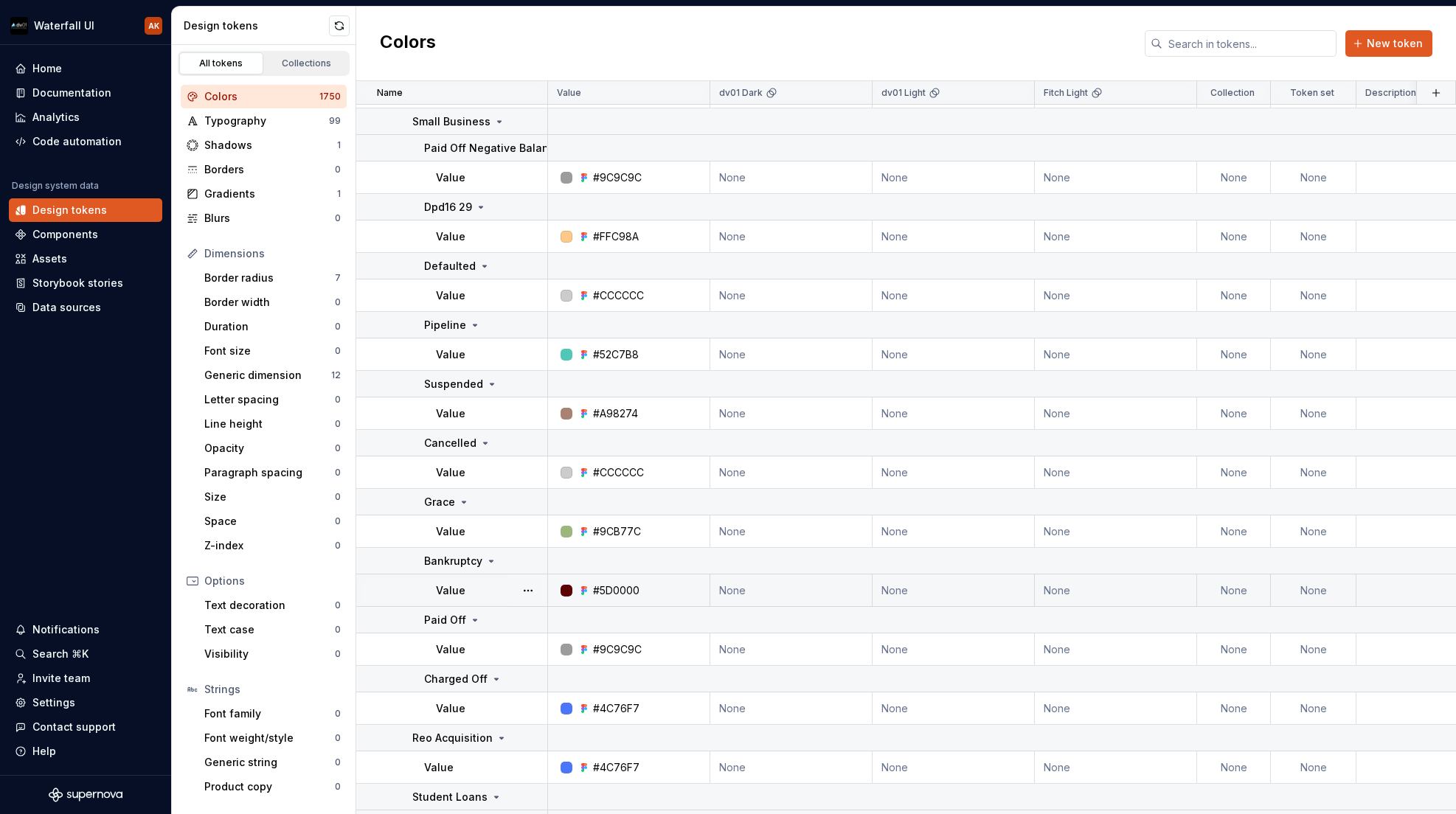
scroll to position [30113, 0]
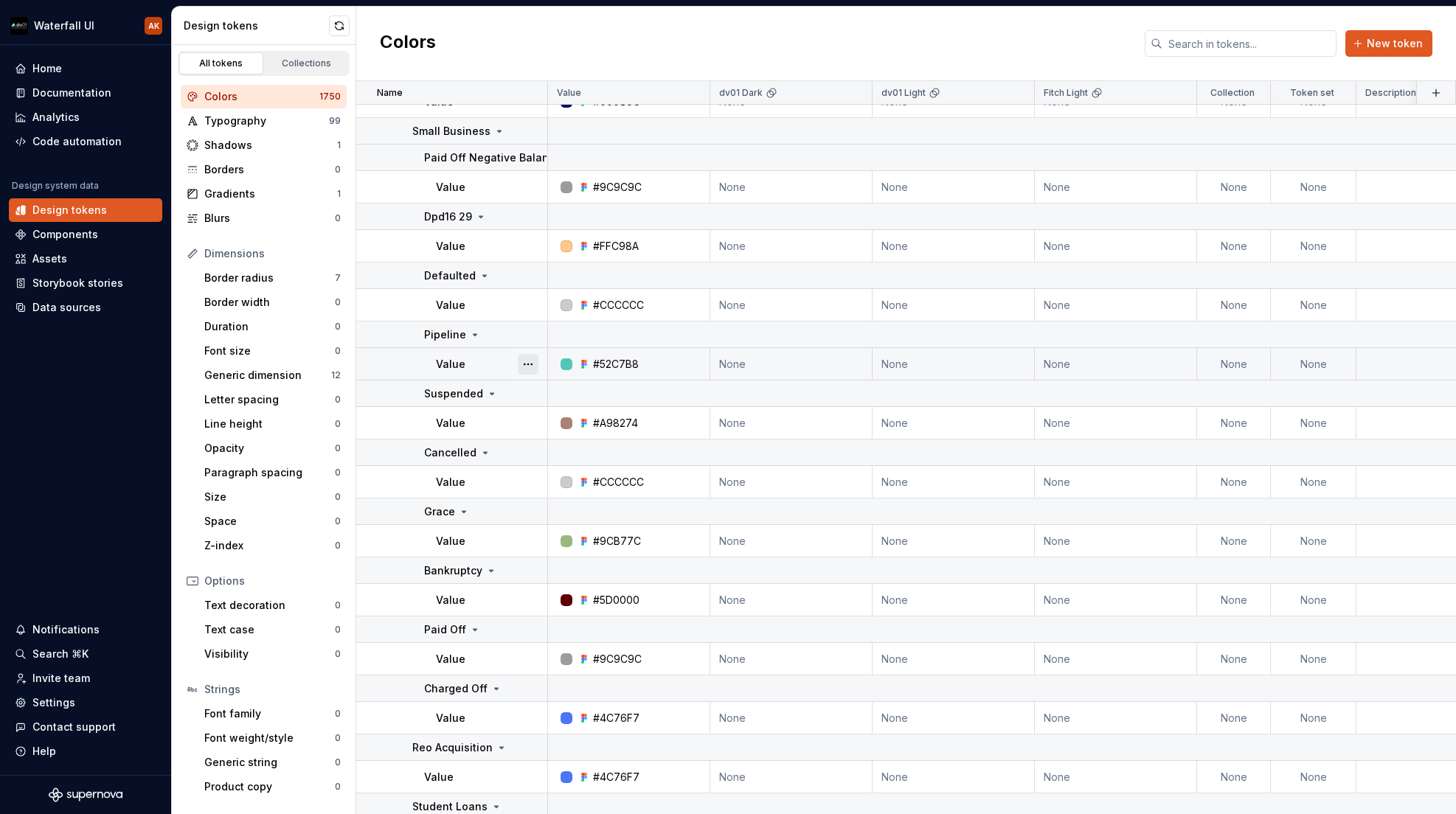
click at [529, 364] on button "button" at bounding box center [528, 364] width 21 height 21
click at [491, 362] on html "Waterfall UI AK Home Documentation Analytics Code automation Design system data…" at bounding box center [728, 407] width 1456 height 814
click at [528, 422] on button "button" at bounding box center [528, 423] width 21 height 21
click at [1021, 425] on html "Waterfall UI AK Home Documentation Analytics Code automation Design system data…" at bounding box center [728, 407] width 1456 height 814
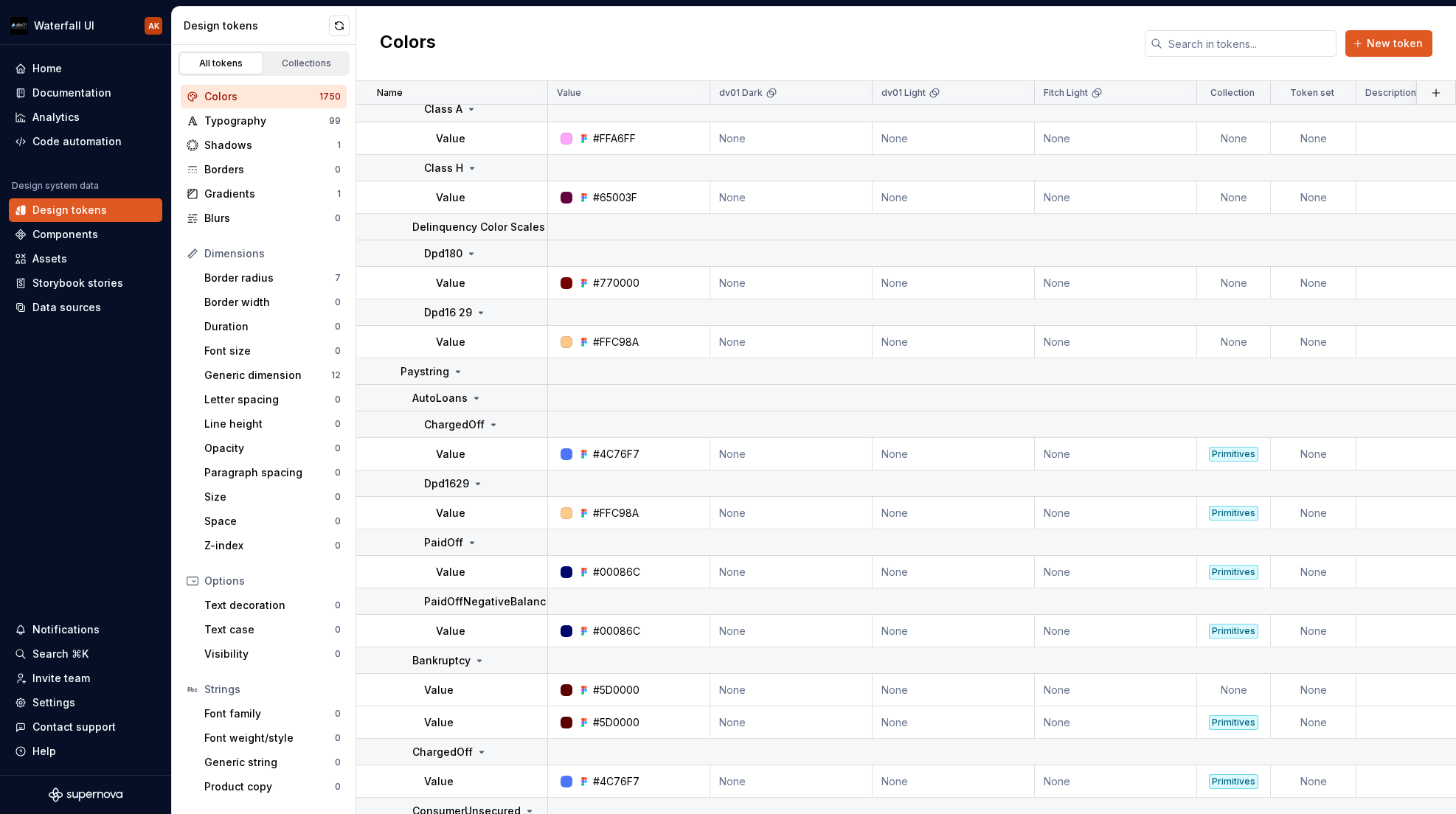
scroll to position [25591, 0]
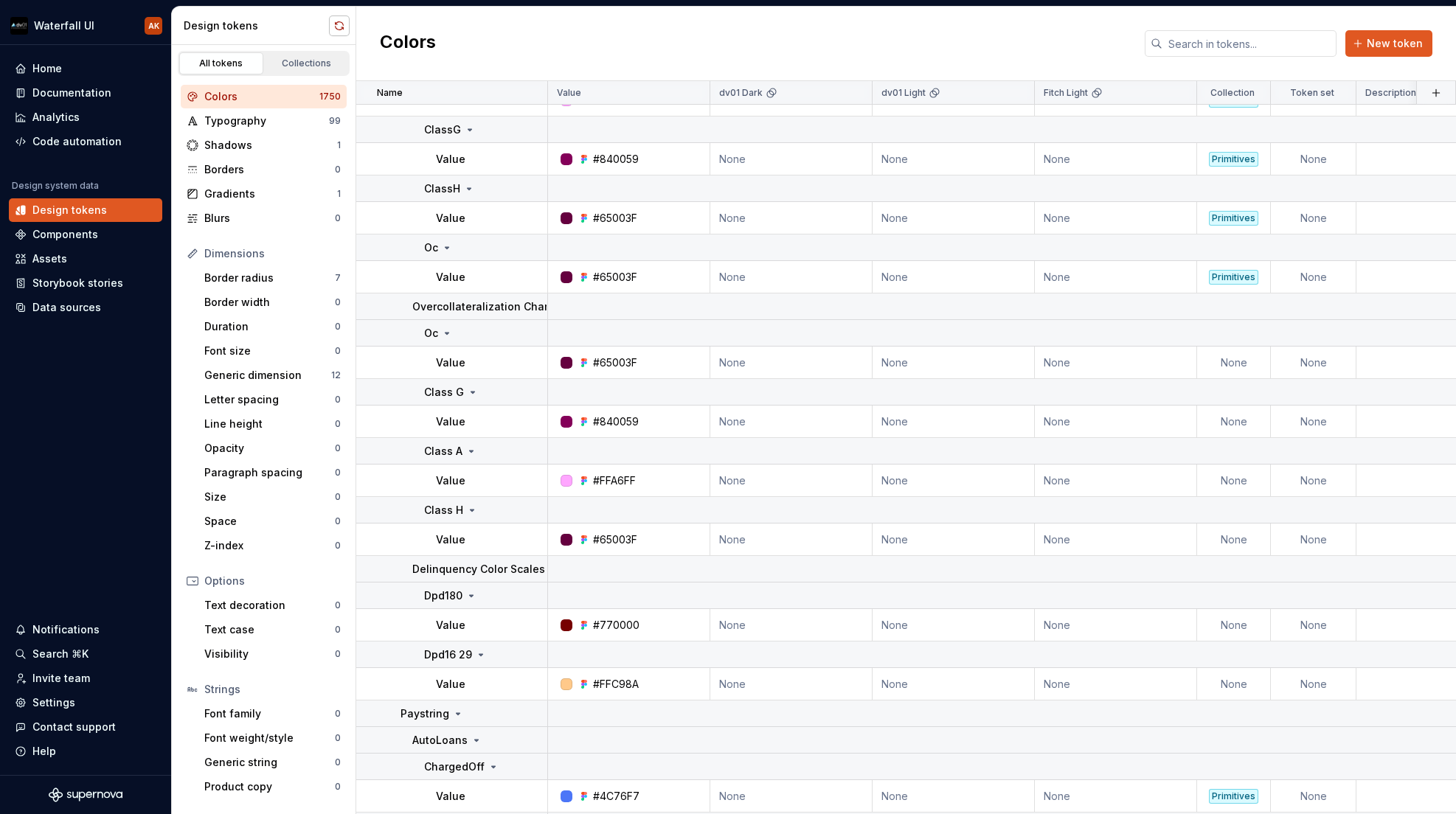
click at [336, 19] on button "button" at bounding box center [339, 26] width 21 height 21
click at [63, 143] on div "Code automation" at bounding box center [77, 141] width 89 height 15
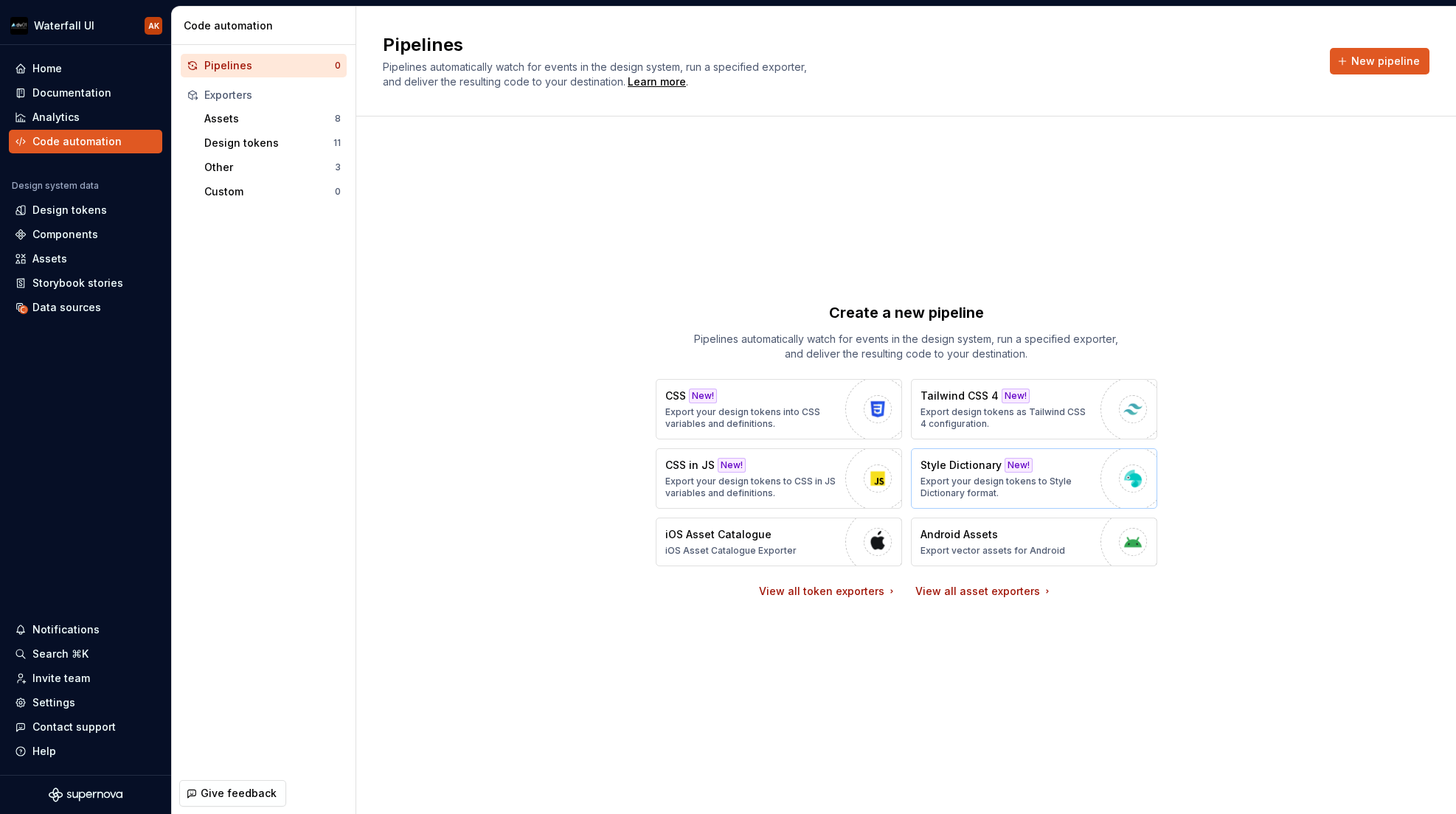
click at [985, 478] on p "Export your design tokens to Style Dictionary format." at bounding box center [1007, 488] width 173 height 24
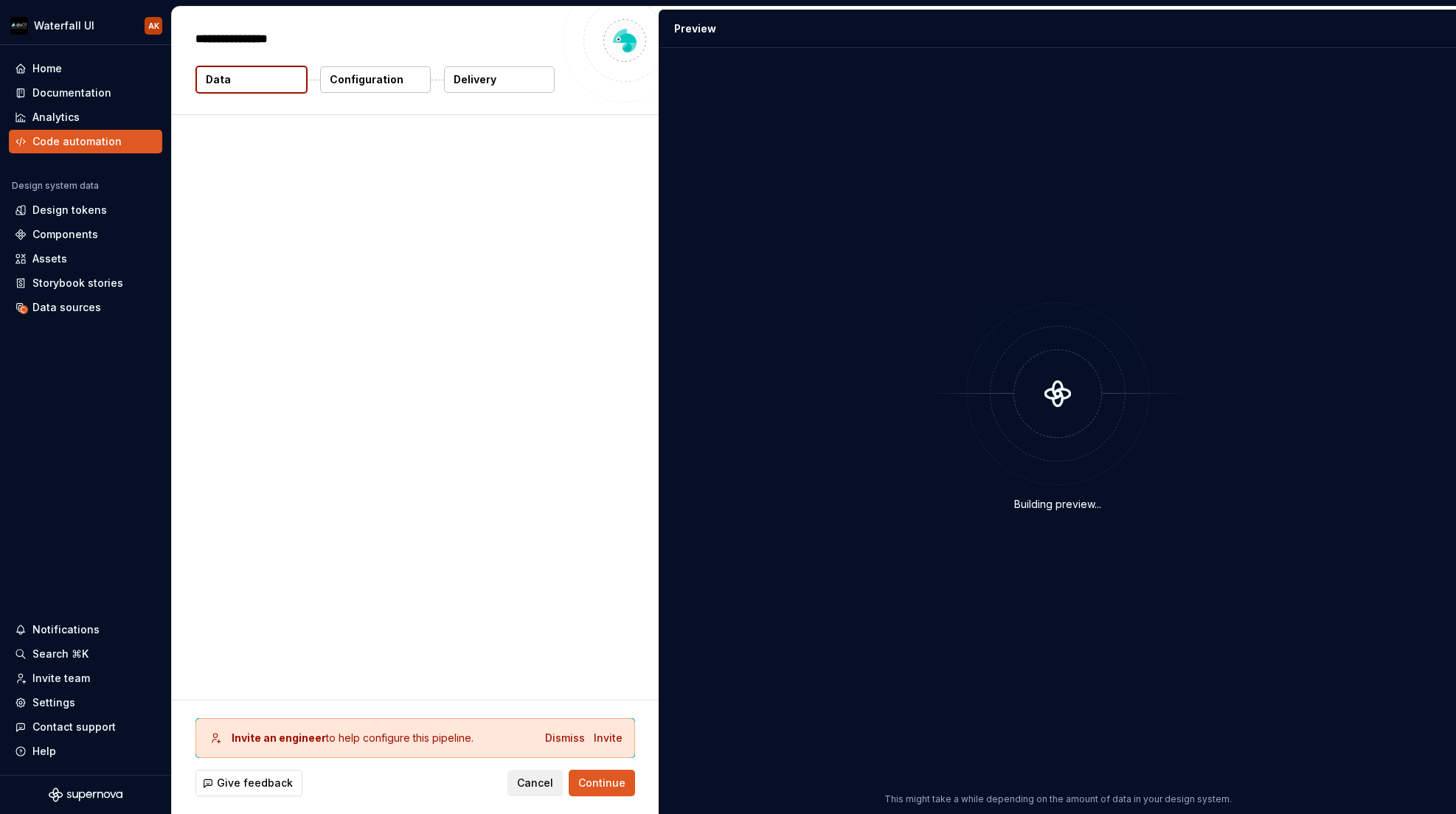
type textarea "*"
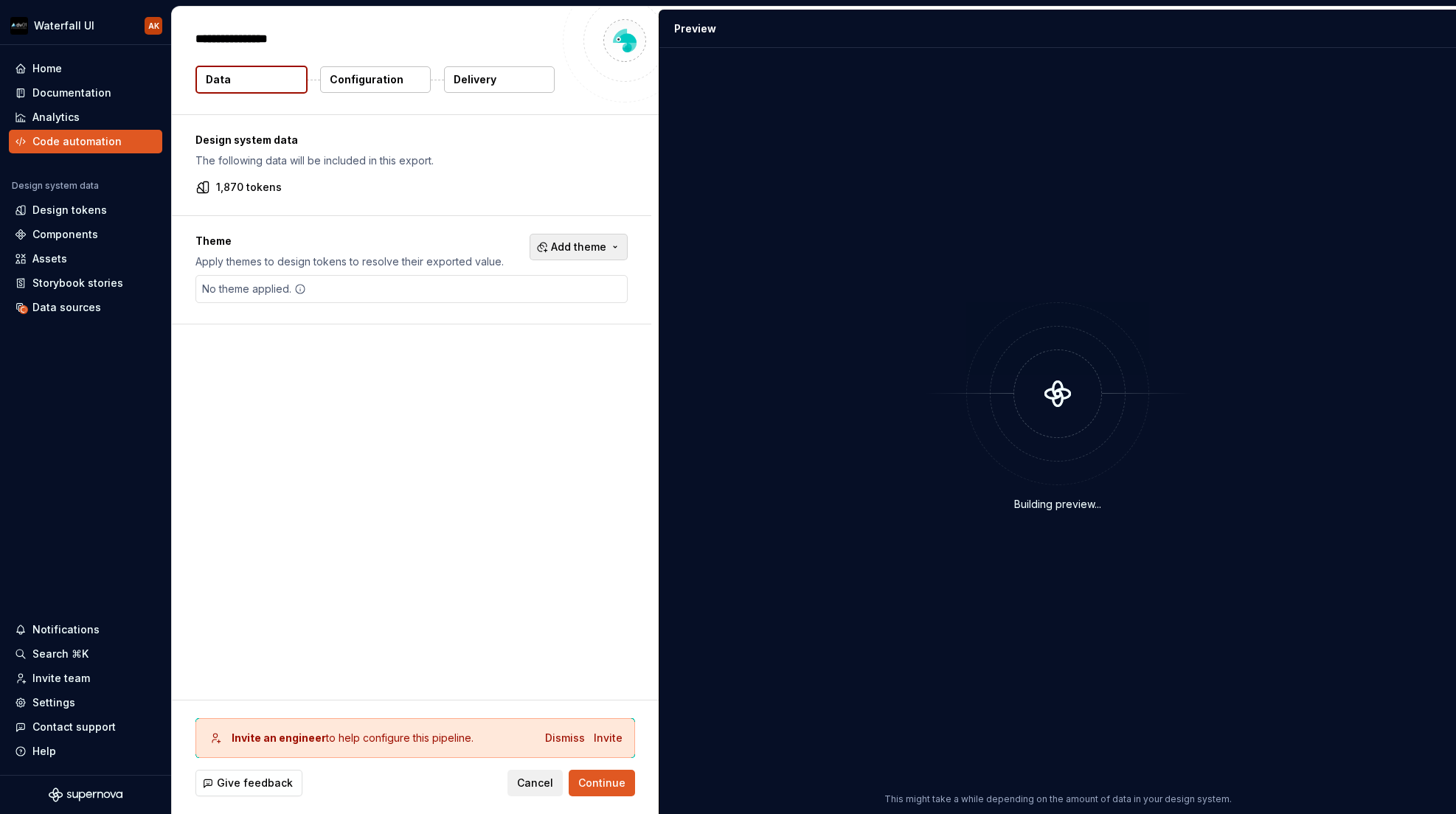
click at [568, 239] on span "Add theme" at bounding box center [579, 246] width 55 height 15
click at [463, 306] on div "Suggestions" at bounding box center [466, 307] width 12 height 12
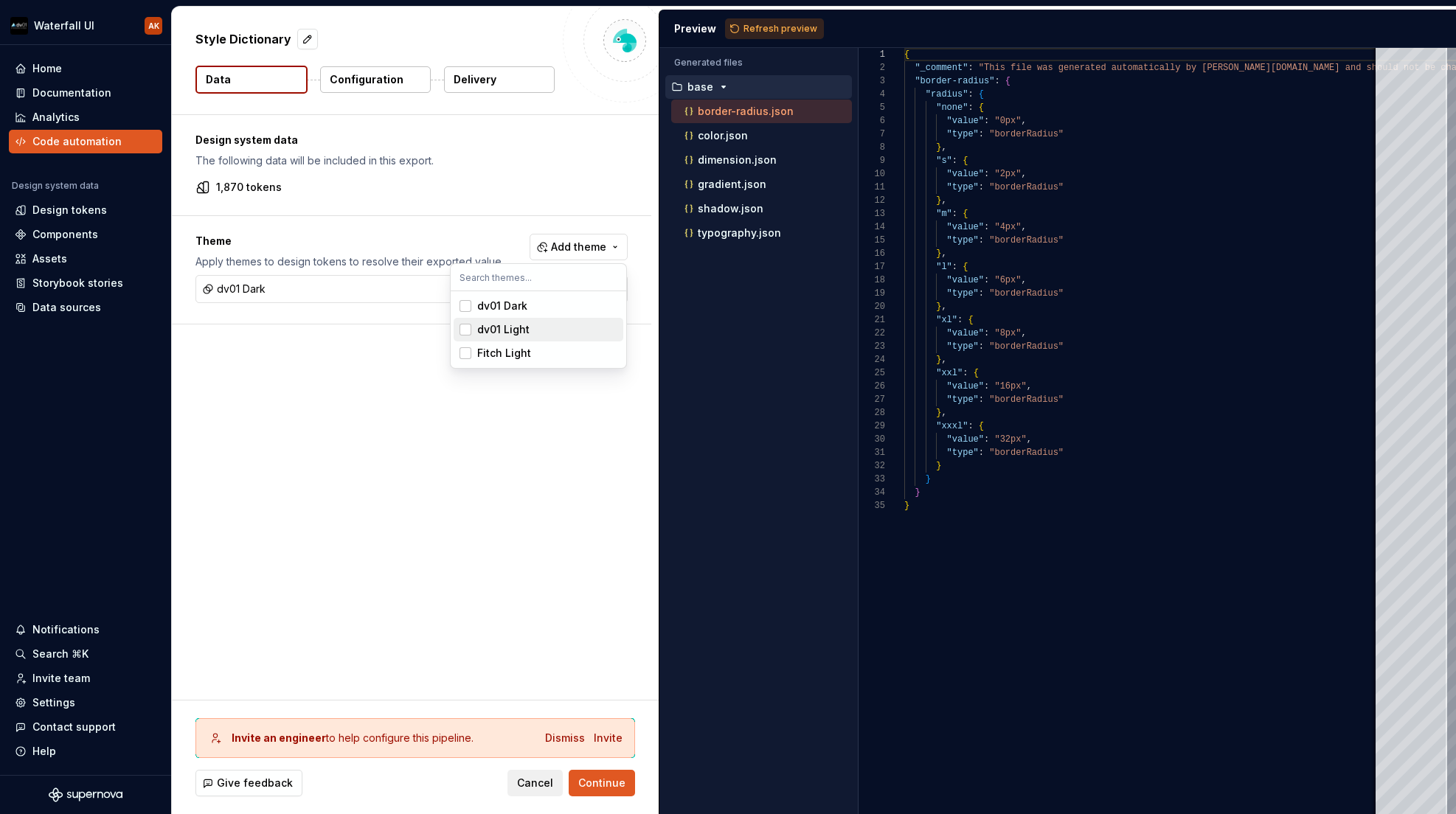
click at [466, 328] on div "Suggestions" at bounding box center [466, 329] width 12 height 12
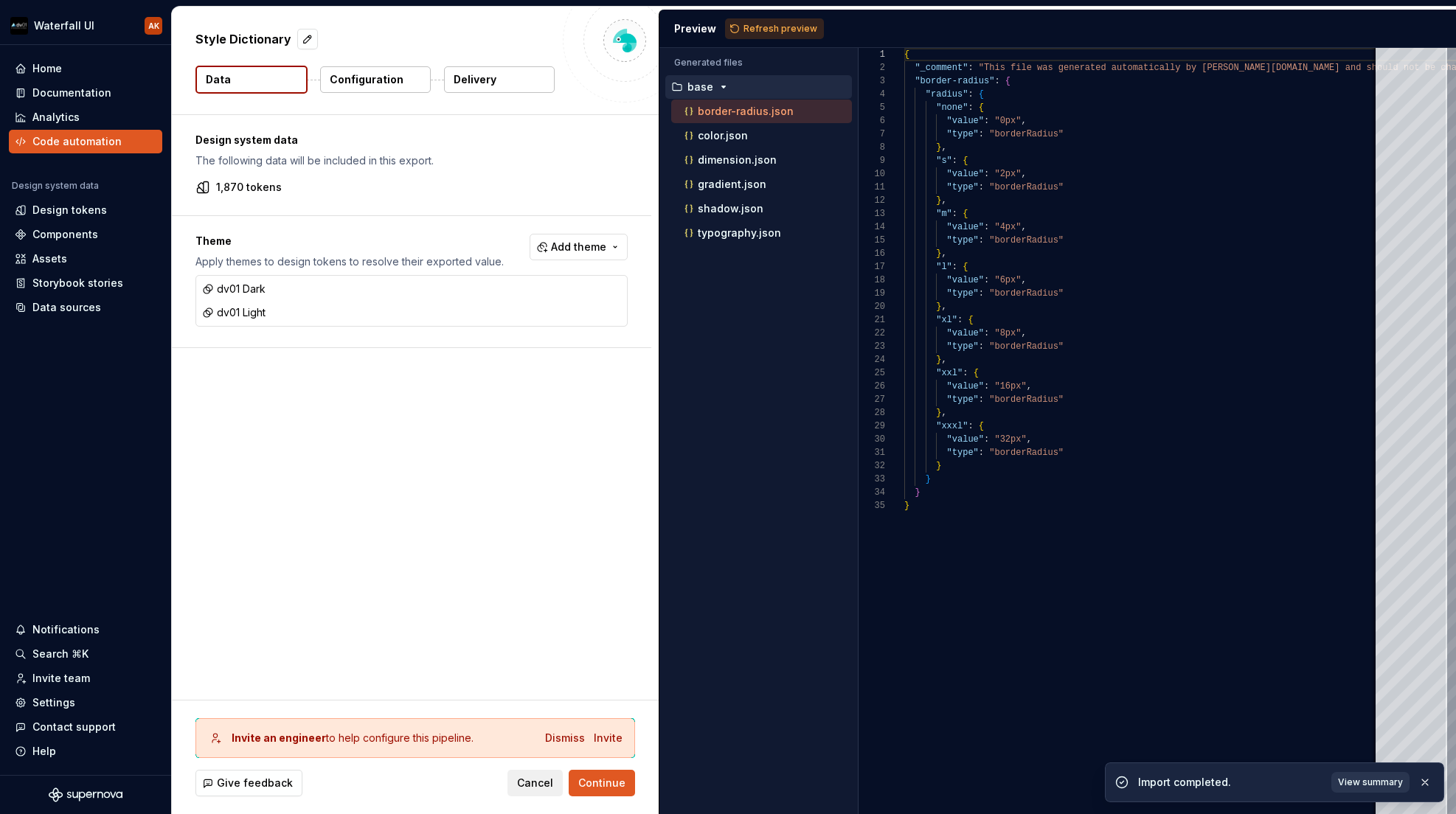
click at [606, 785] on html "Waterfall UI AK Home Documentation Analytics Code automation Design system data…" at bounding box center [728, 407] width 1456 height 814
click at [571, 739] on div "Dismiss" at bounding box center [565, 738] width 40 height 15
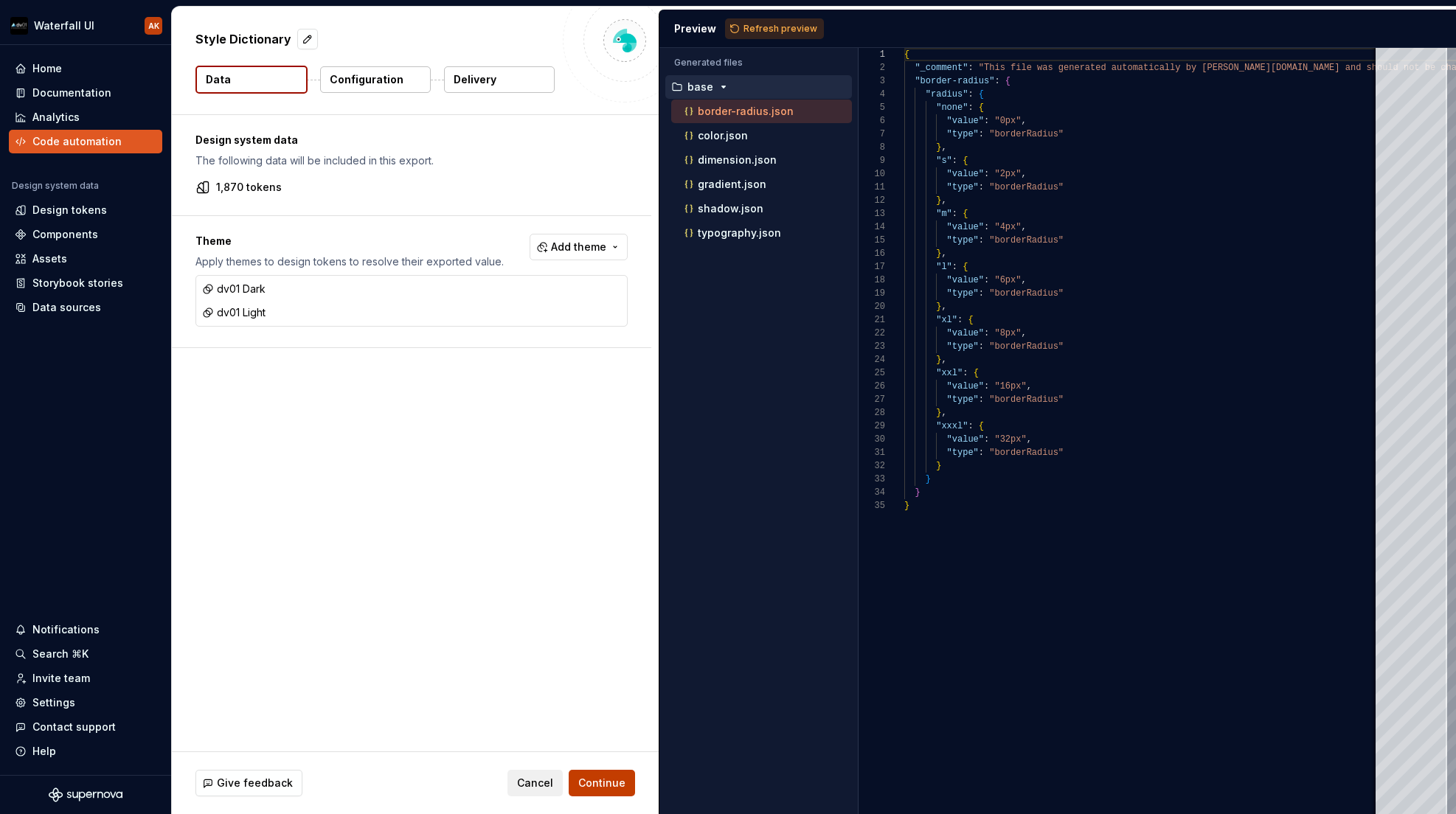
click at [602, 782] on span "Continue" at bounding box center [602, 783] width 47 height 15
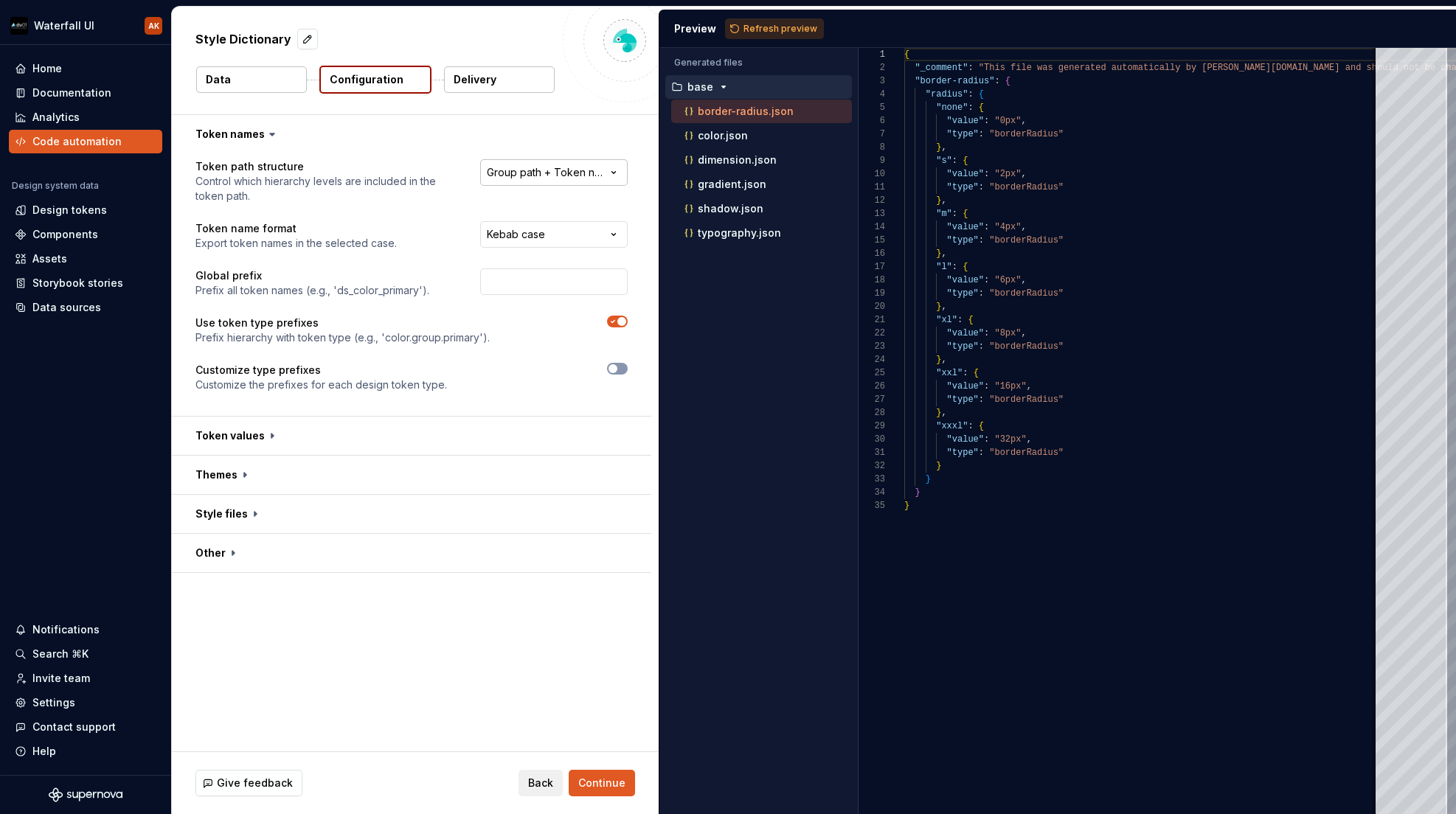
click at [526, 170] on html "**********" at bounding box center [728, 407] width 1456 height 814
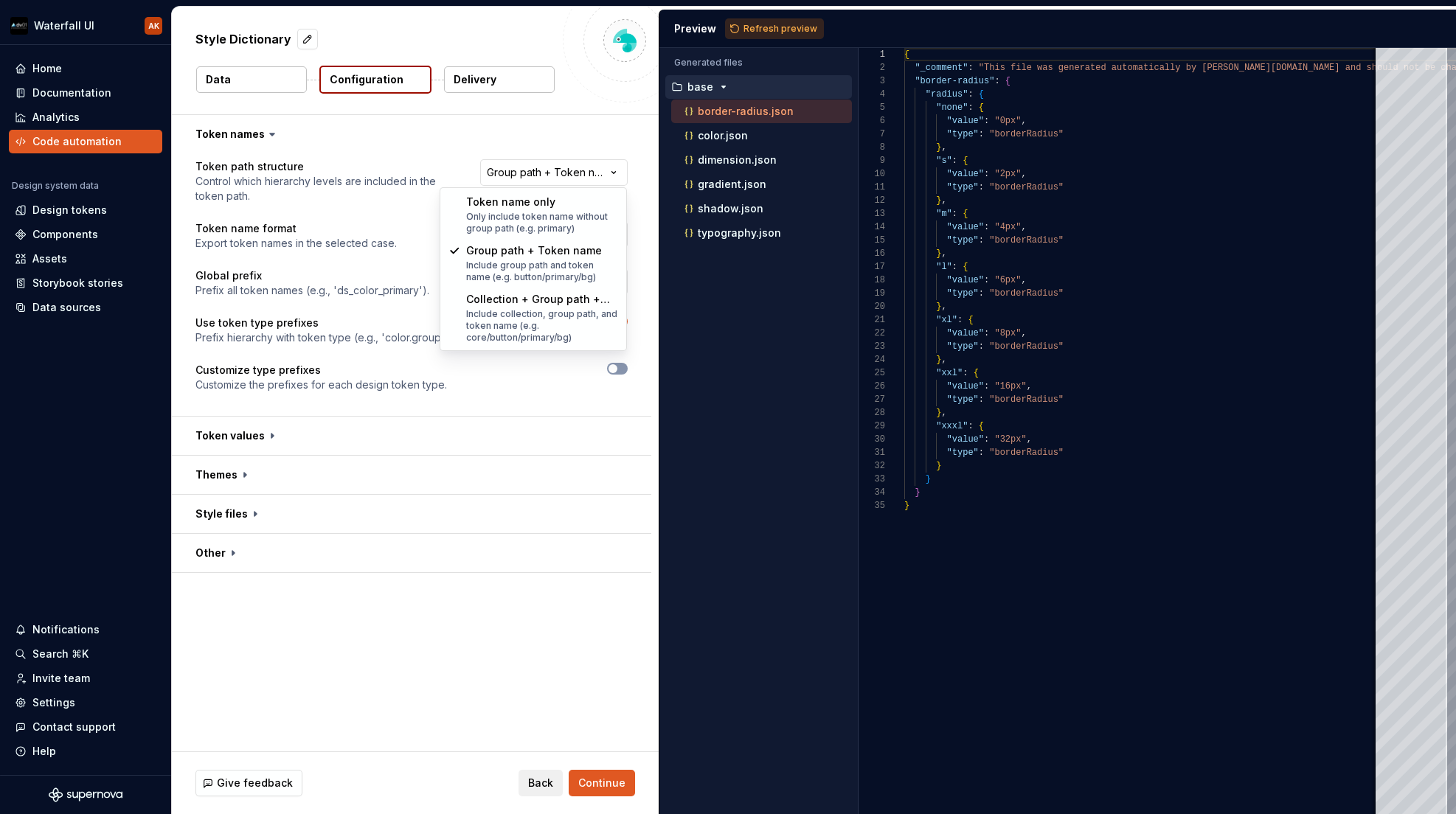
click at [378, 263] on html "**********" at bounding box center [728, 407] width 1456 height 814
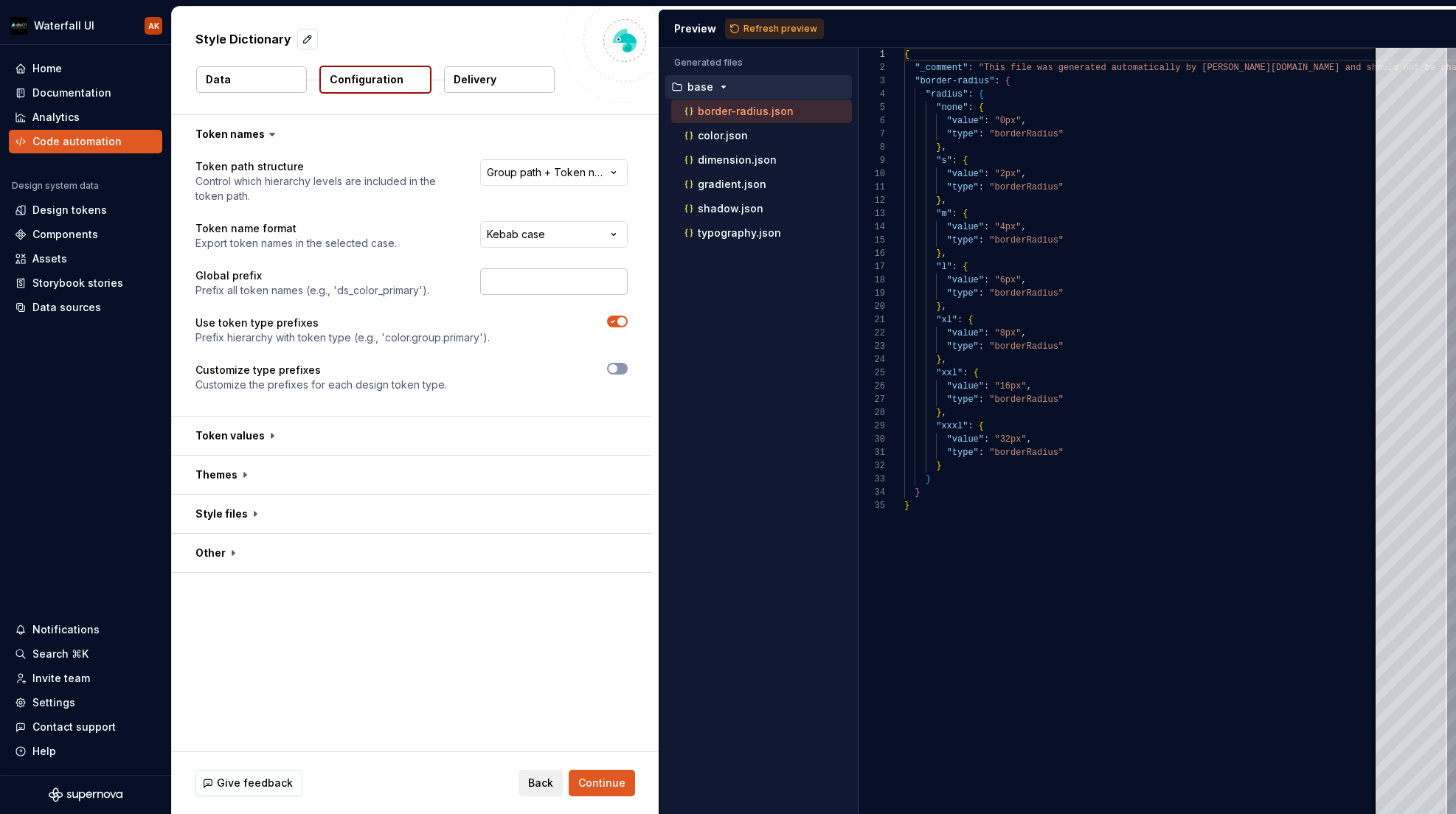
click at [505, 286] on input "text" at bounding box center [554, 281] width 147 height 27
type input "wds"
type button "on"
click at [260, 440] on button "button" at bounding box center [411, 435] width 480 height 39
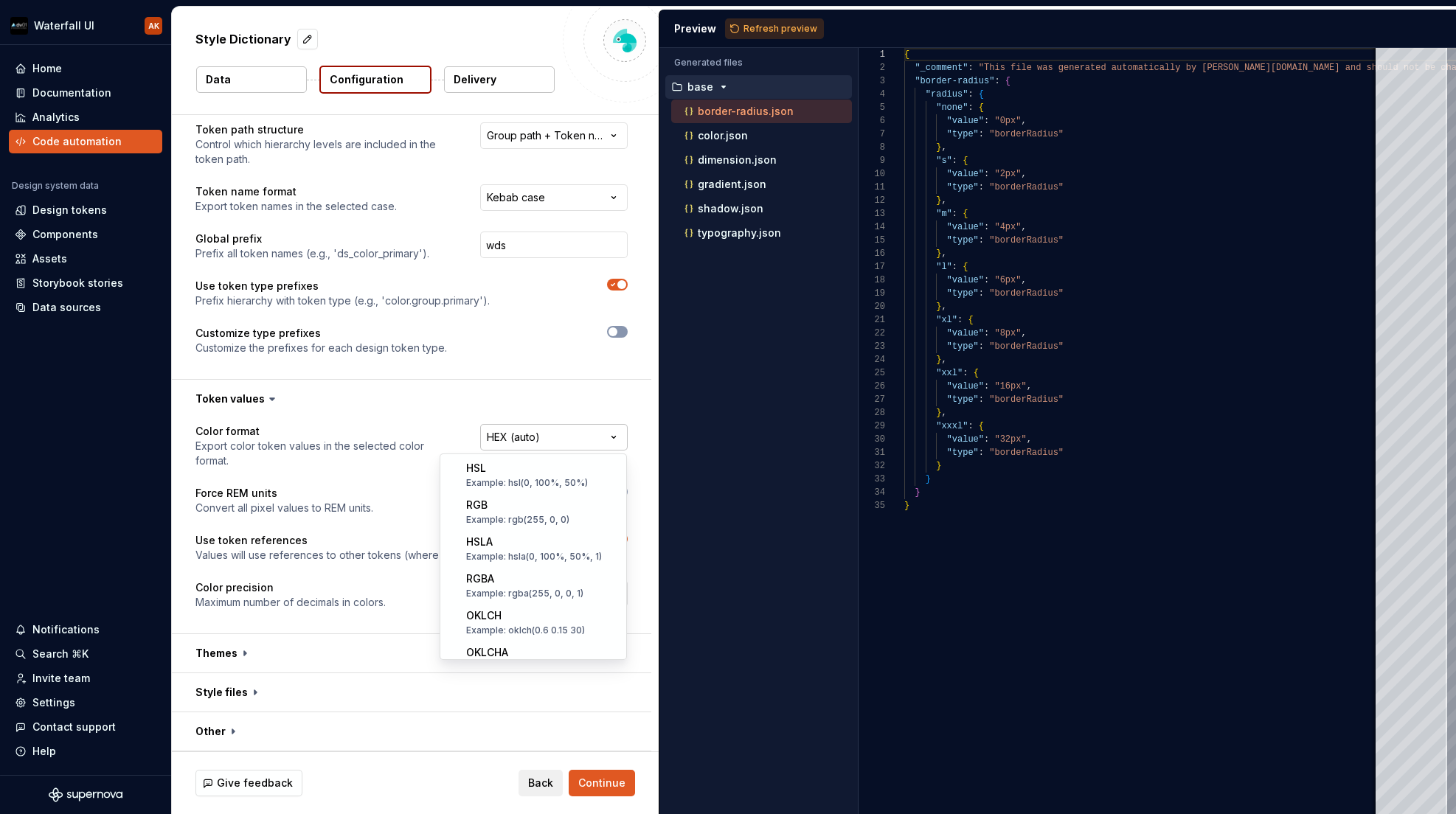
click at [508, 444] on html "**********" at bounding box center [728, 407] width 1456 height 814
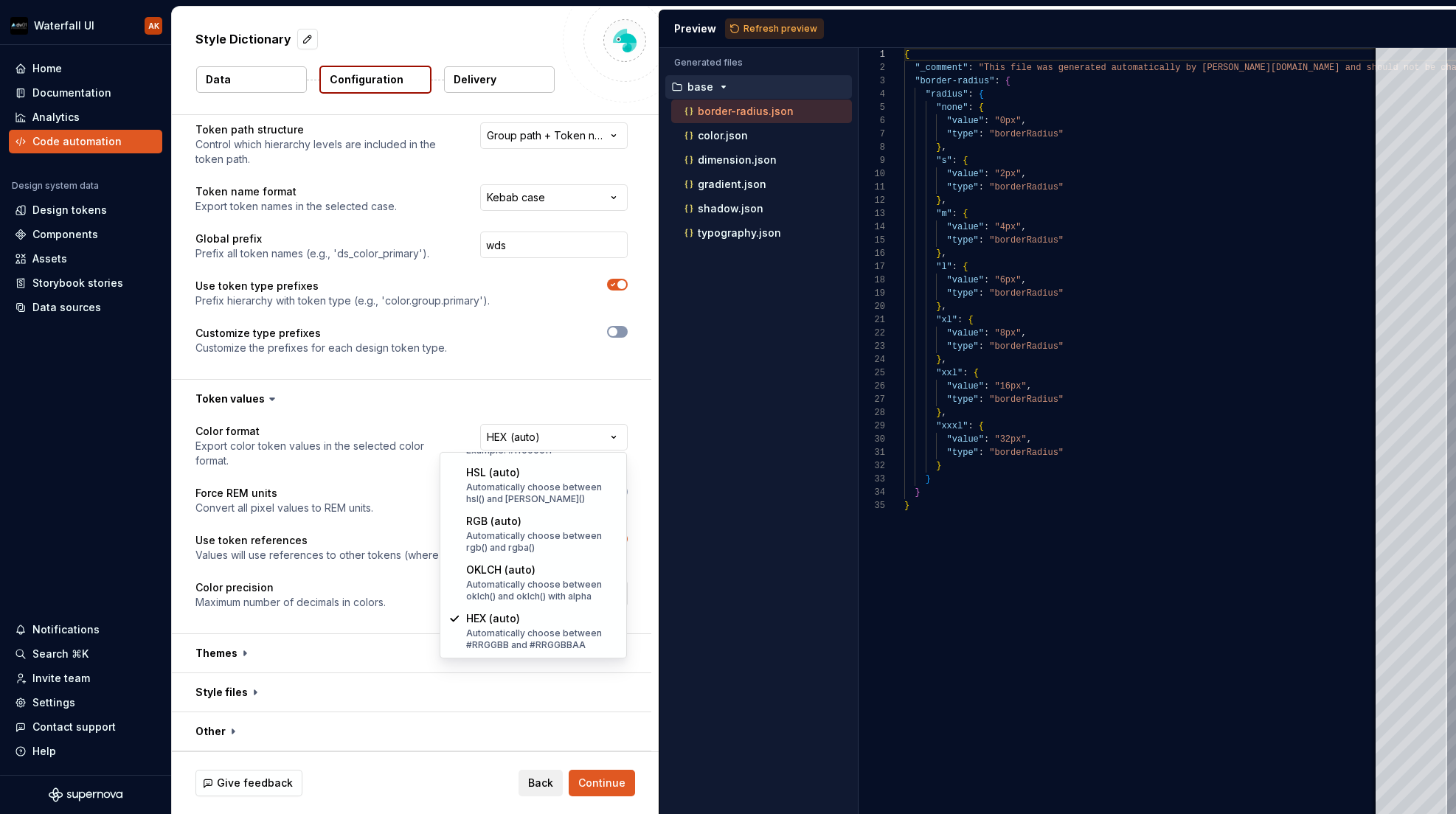
select select "*********"
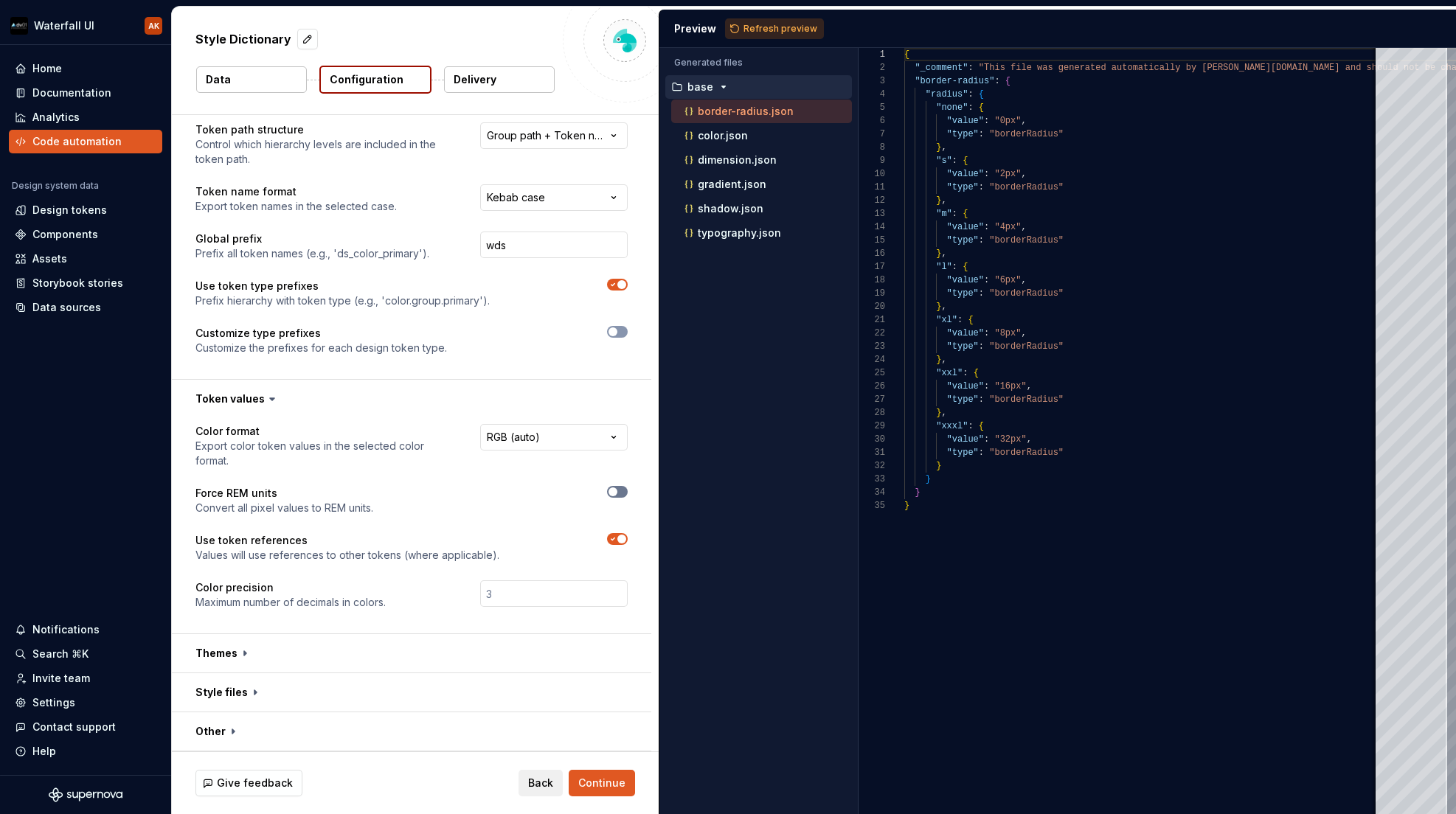
click at [625, 489] on button "button" at bounding box center [617, 493] width 21 height 12
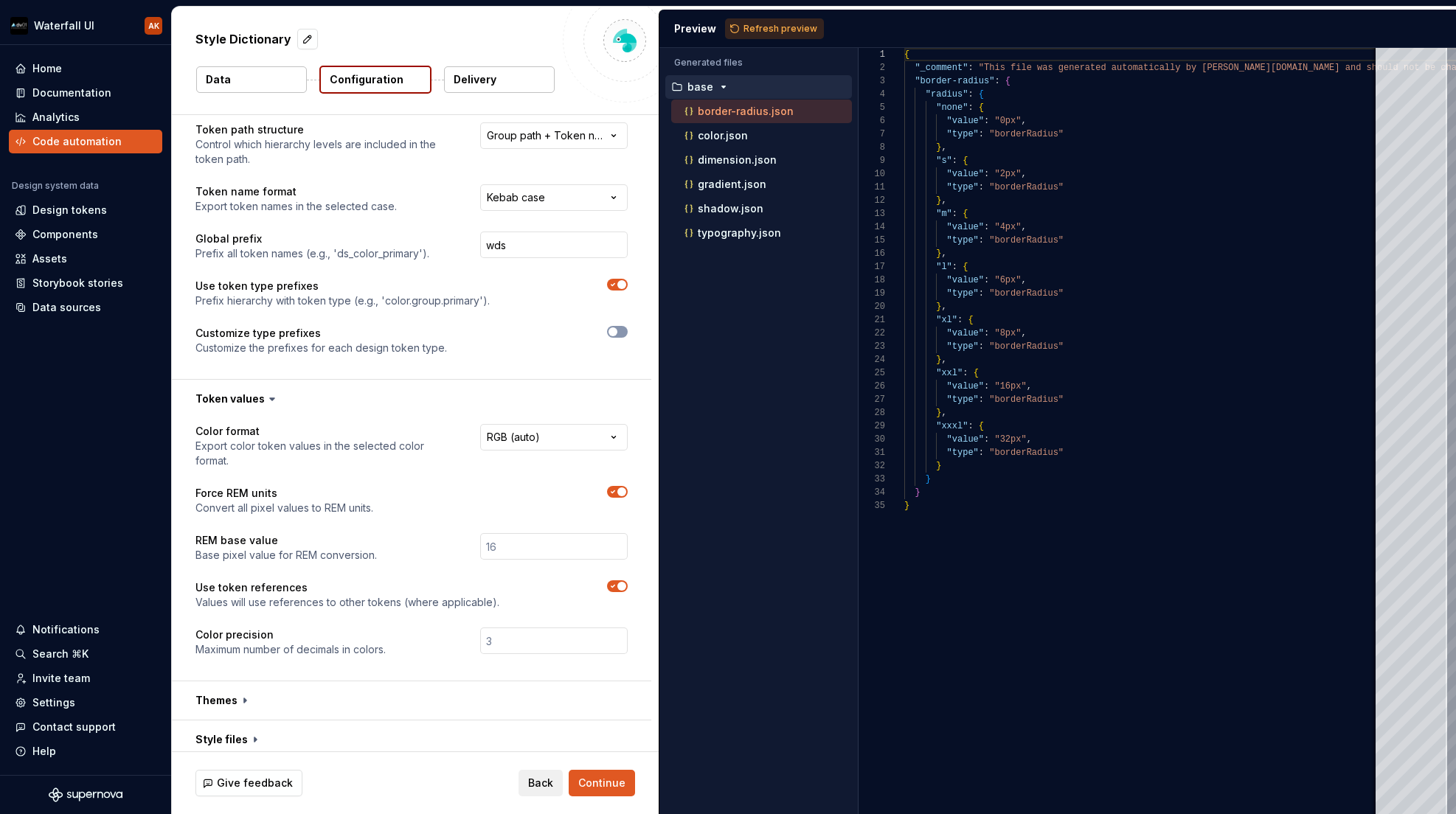
scroll to position [84, 0]
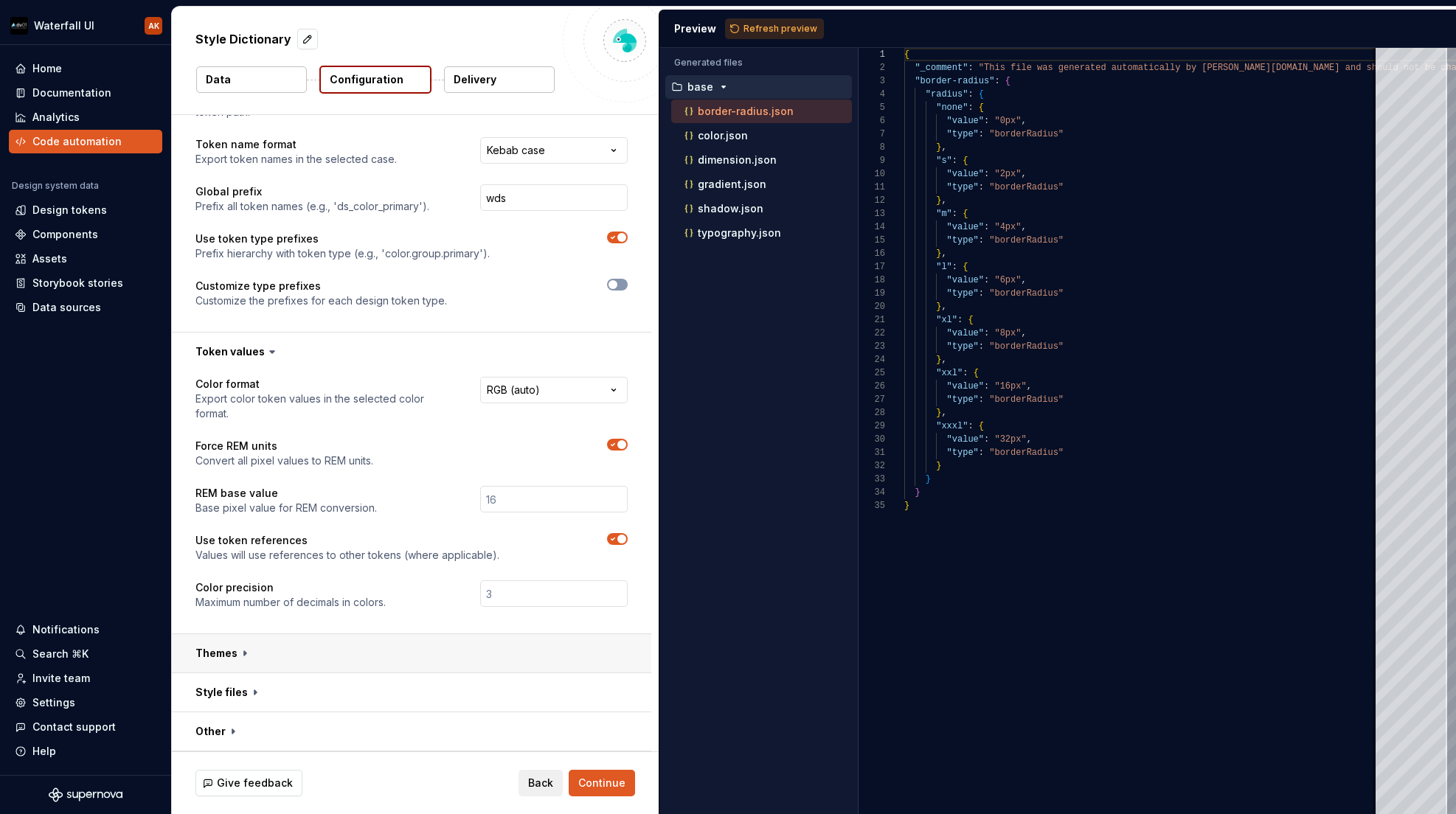
click at [265, 649] on button "button" at bounding box center [411, 653] width 480 height 39
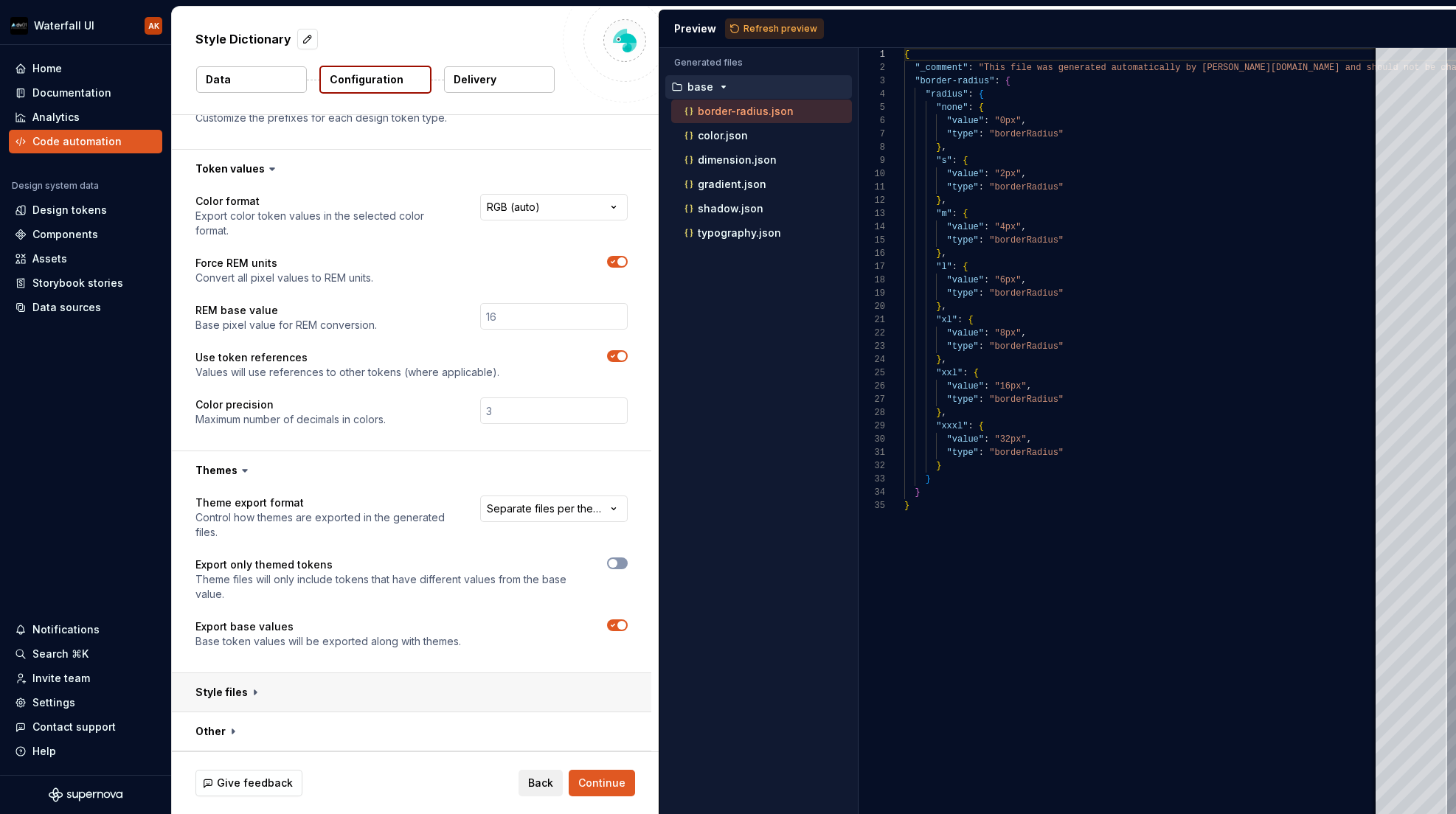
click at [238, 706] on button "button" at bounding box center [411, 692] width 480 height 39
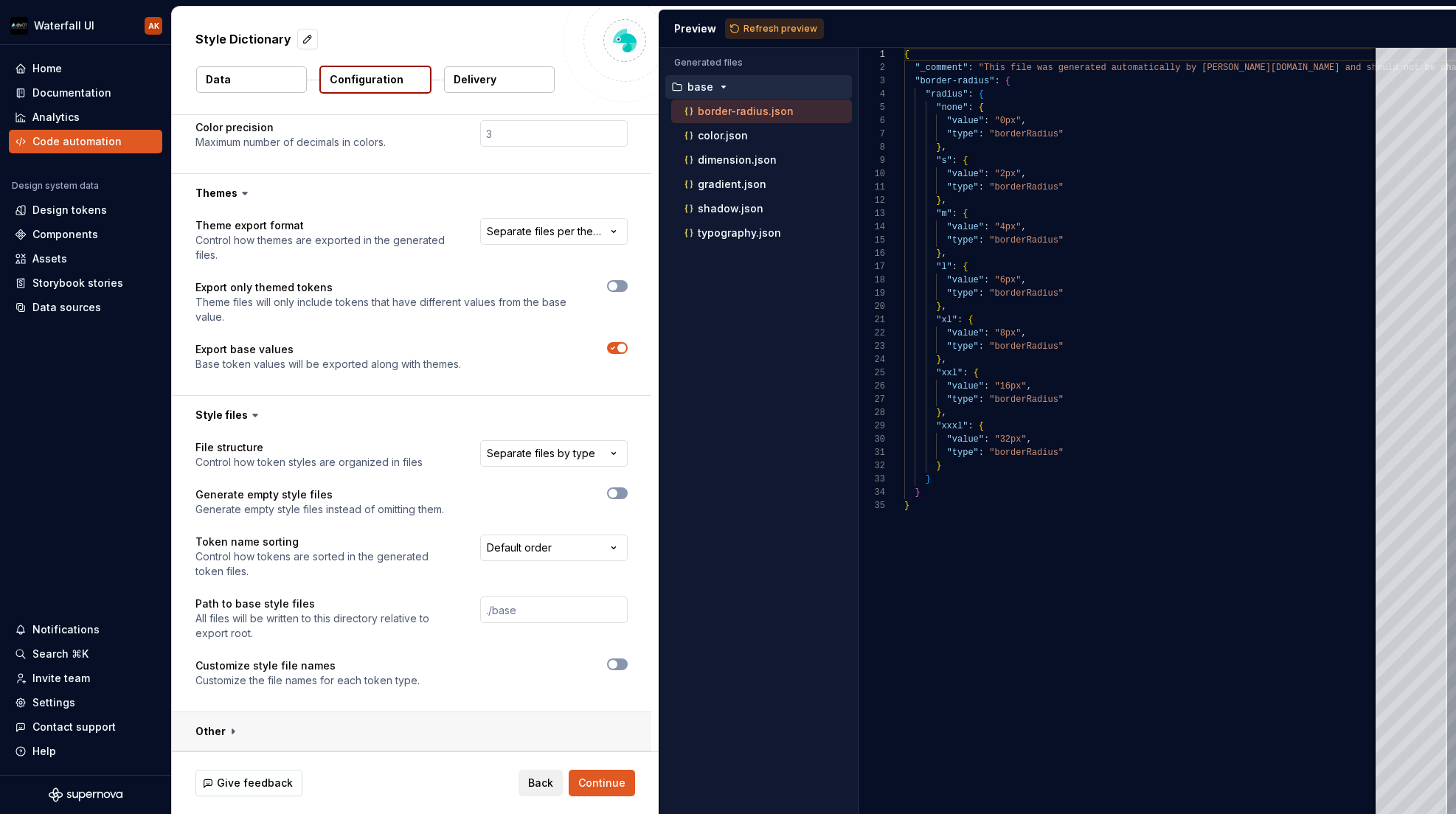
click at [266, 735] on button "button" at bounding box center [411, 731] width 480 height 39
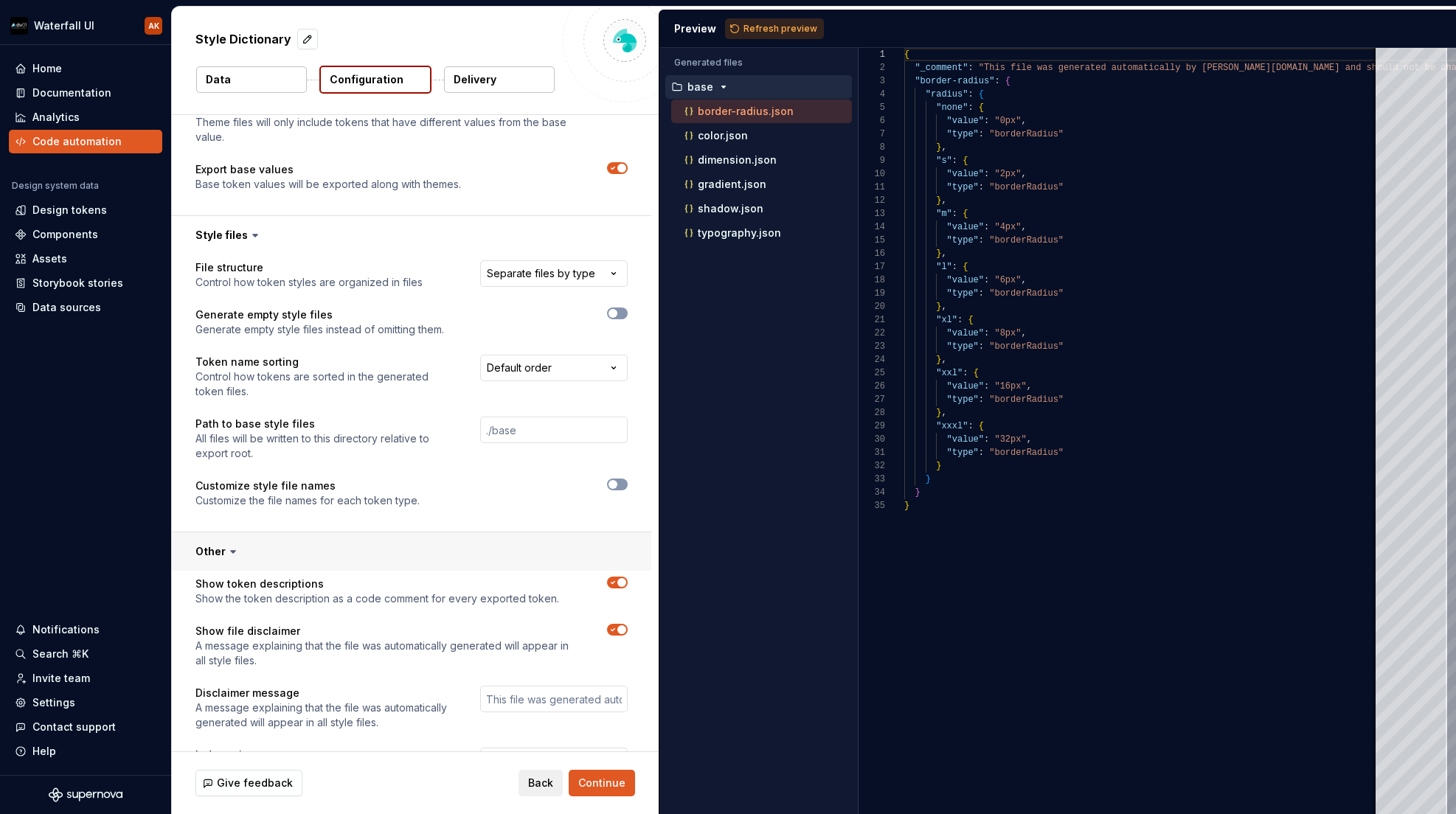
scroll to position [789, 0]
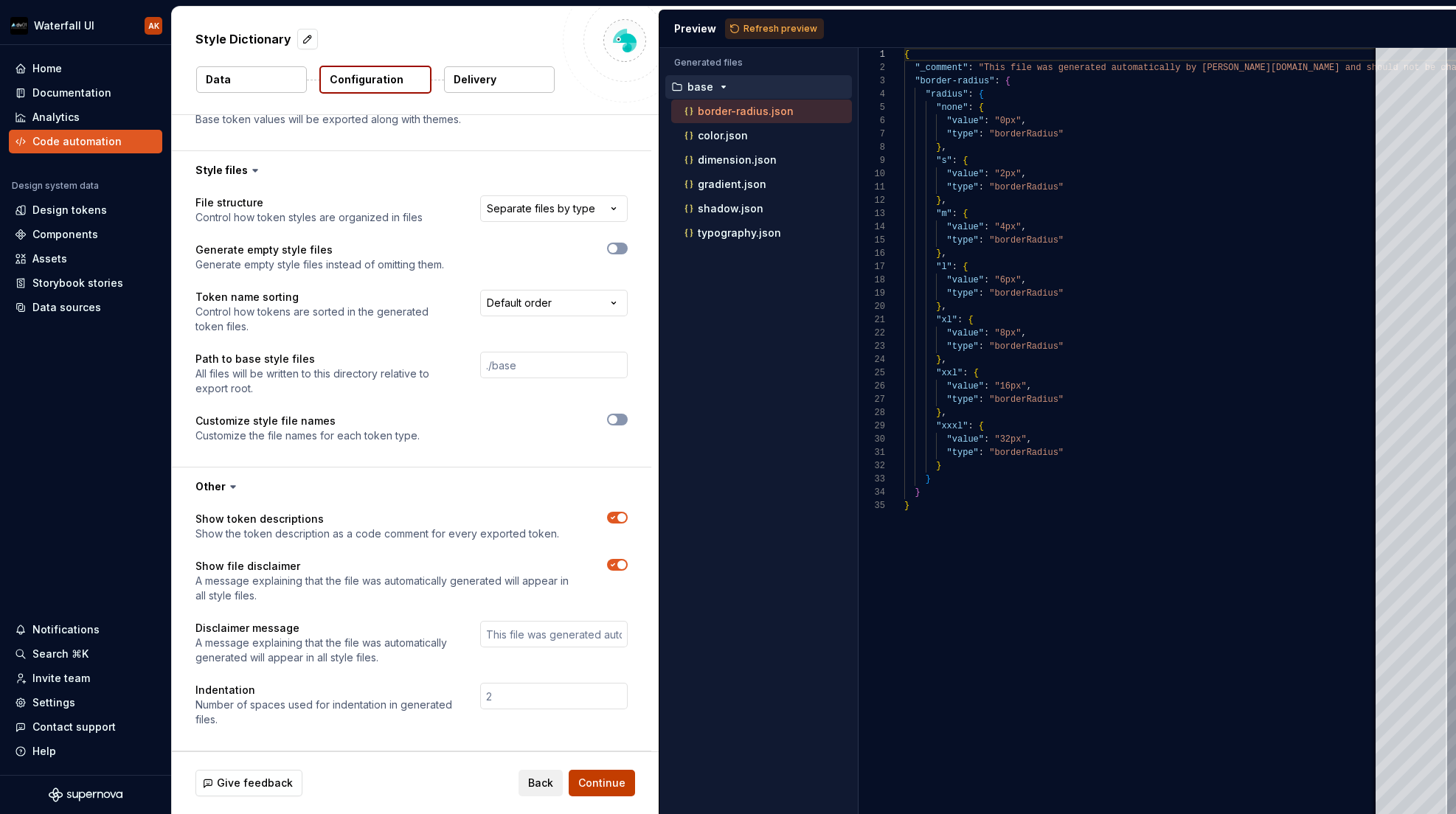
click at [602, 780] on span "Continue" at bounding box center [602, 783] width 47 height 15
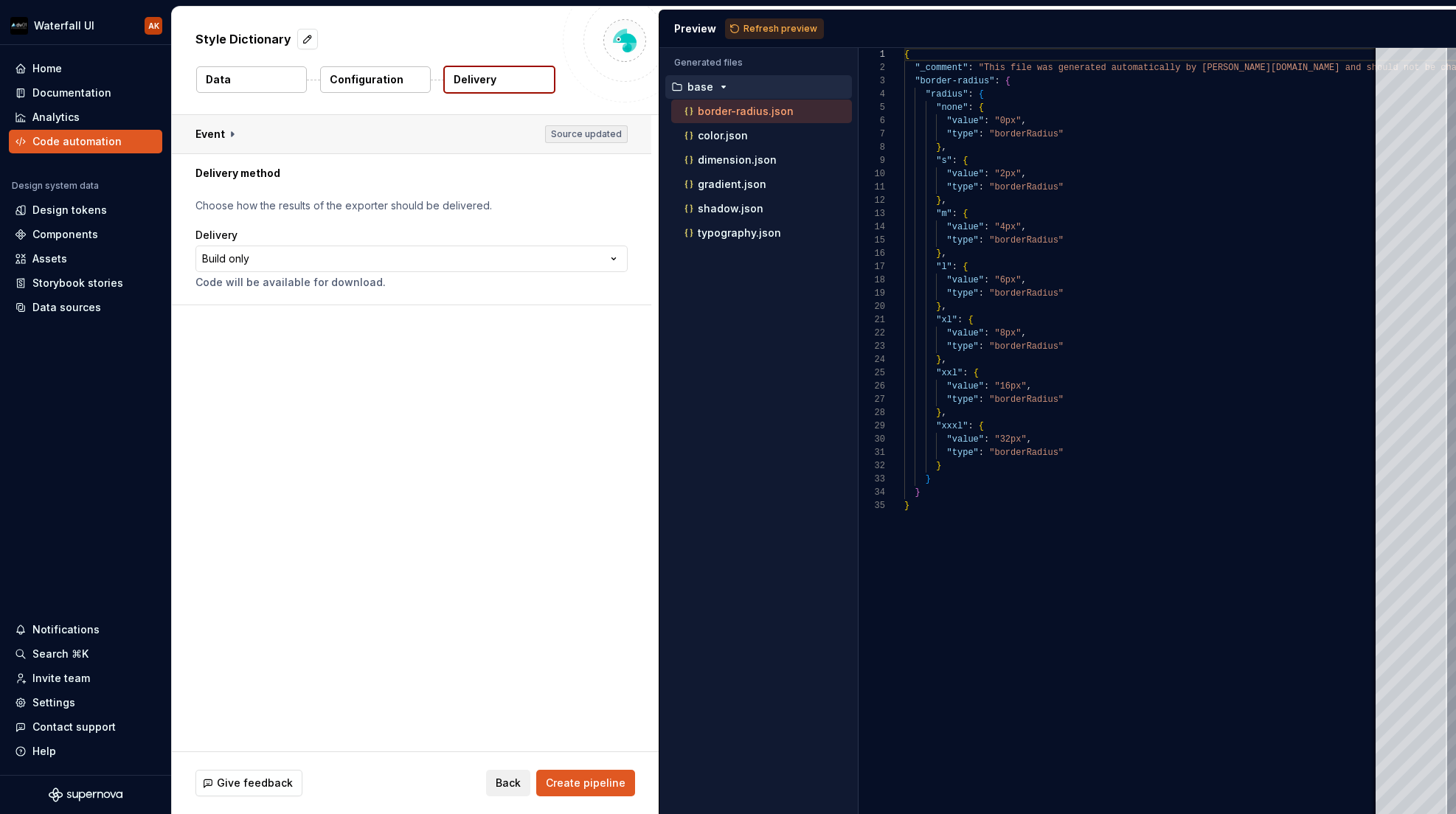
click at [248, 140] on button "button" at bounding box center [411, 134] width 480 height 39
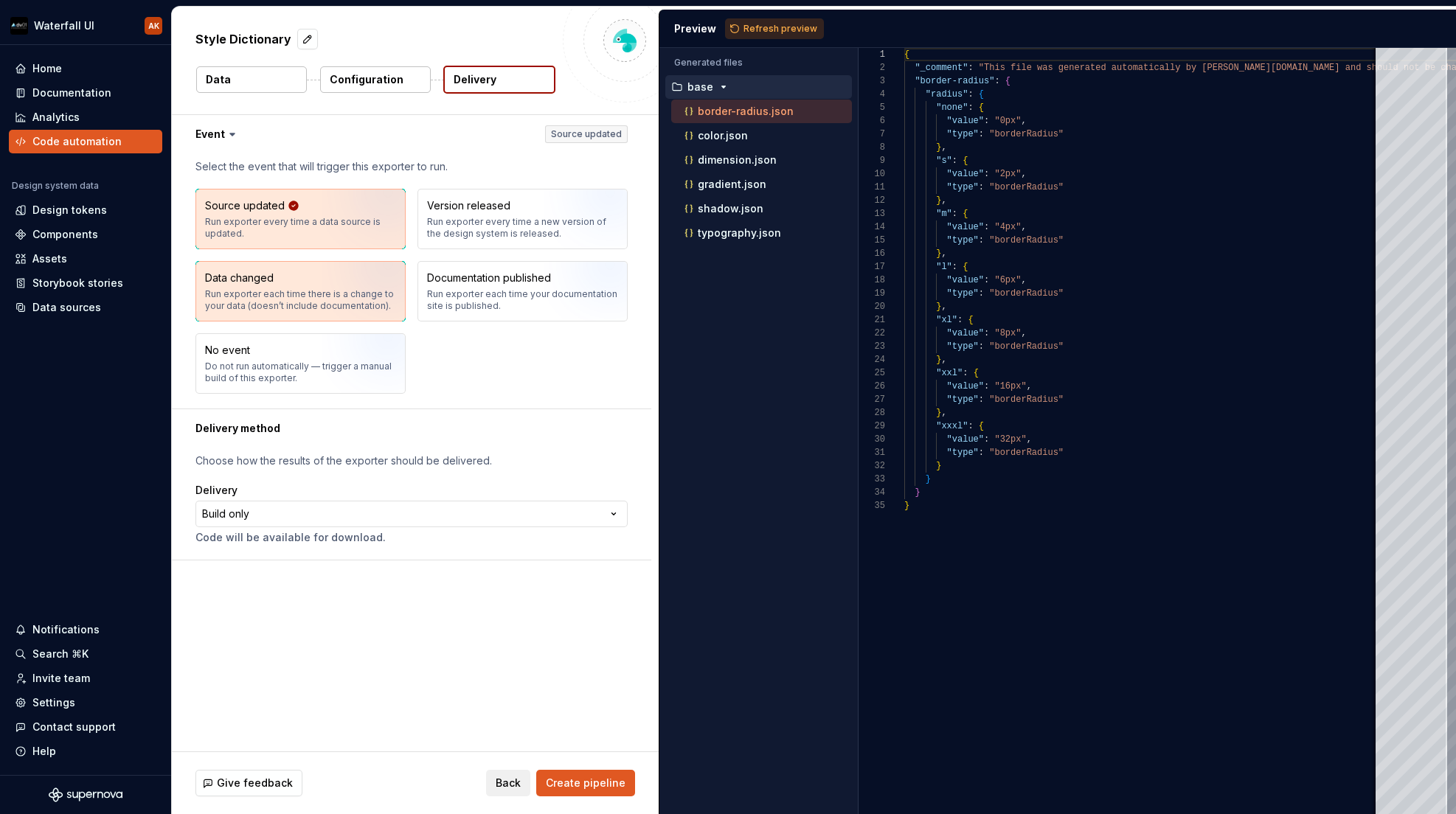
click at [263, 305] on div "Run exporter each time there is a change to your data (doesn’t include document…" at bounding box center [300, 301] width 191 height 24
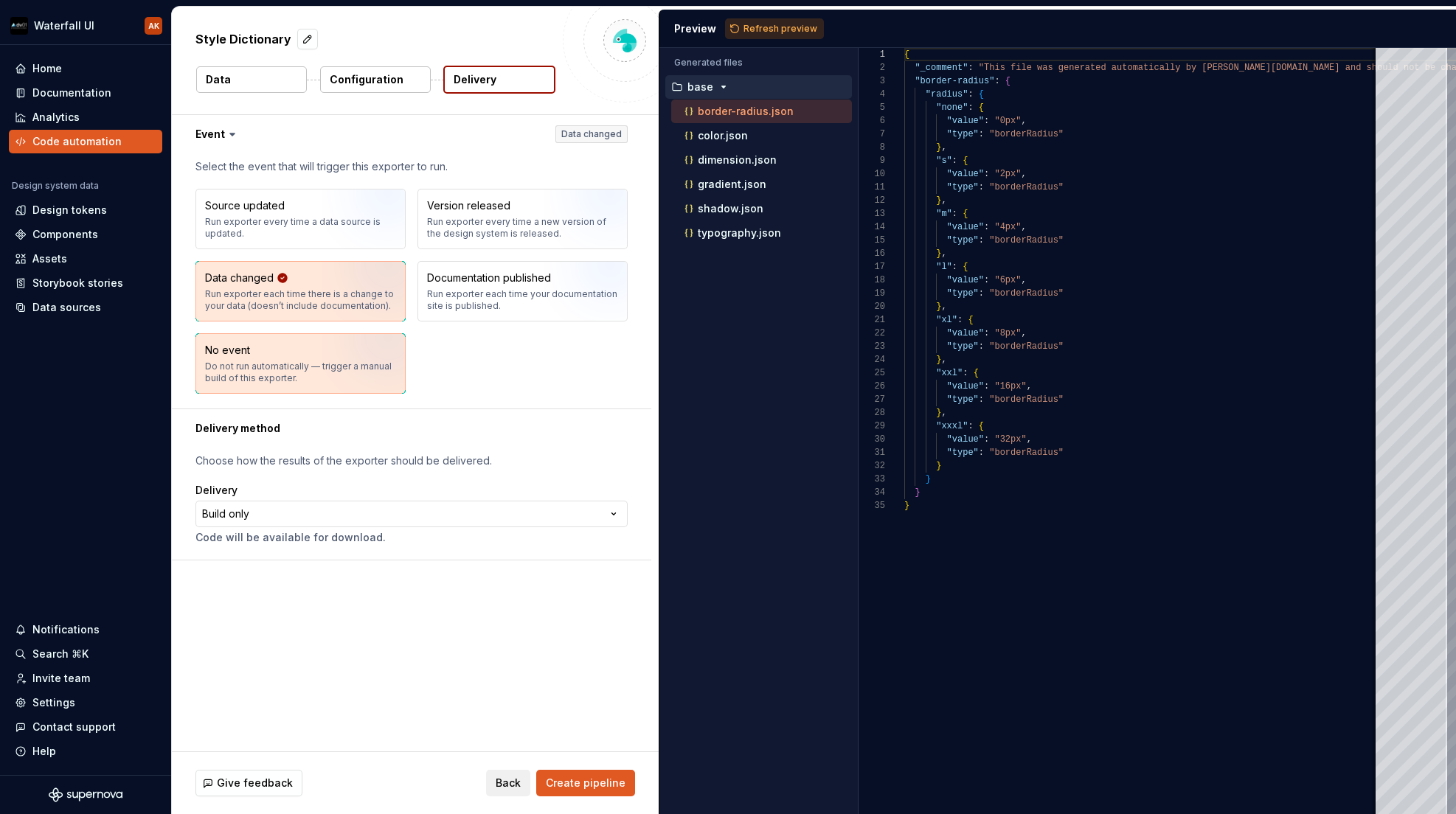
click at [257, 334] on div "No event Do not run automatically — trigger a manual build of this exporter." at bounding box center [300, 364] width 209 height 59
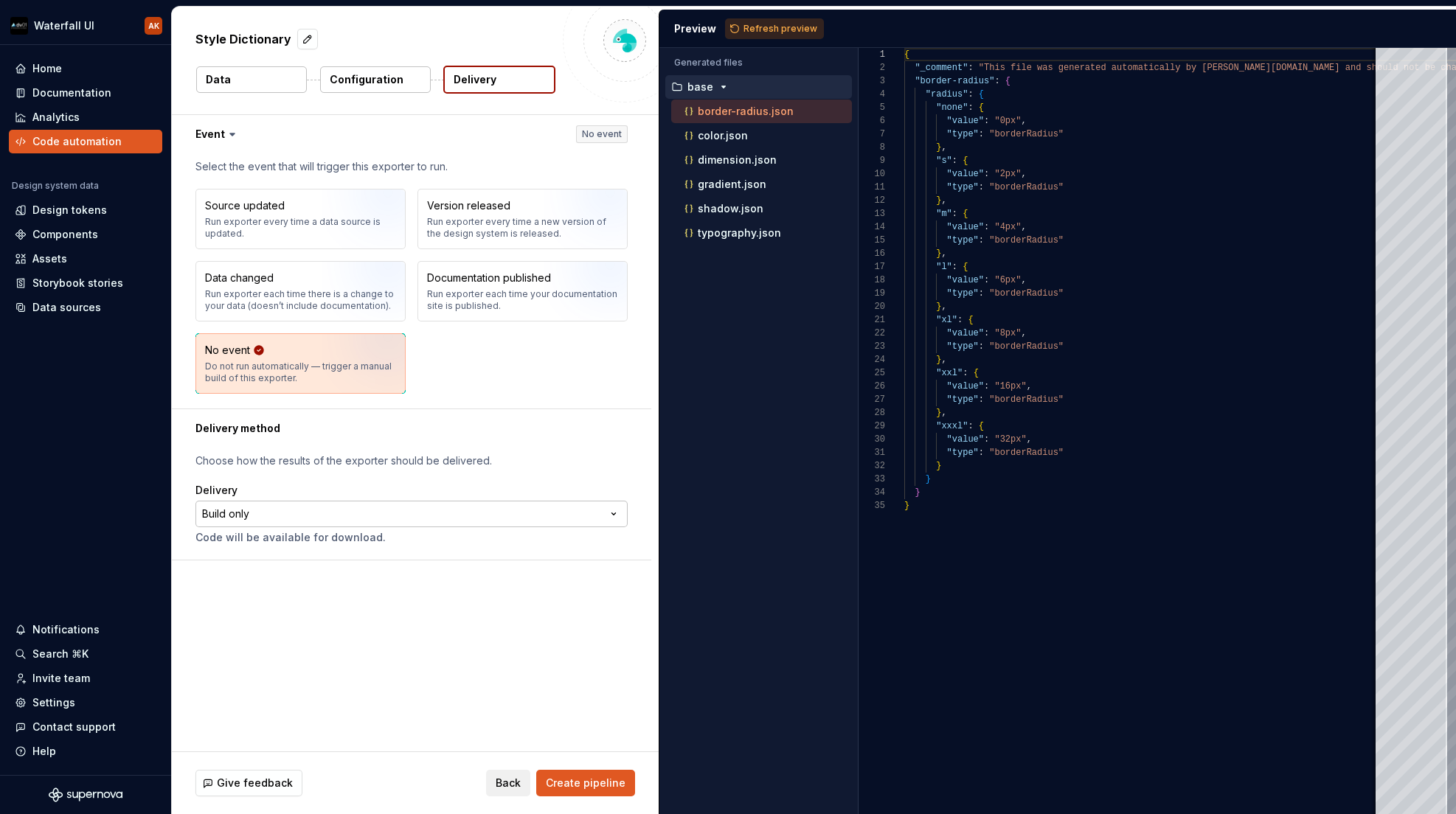
click at [248, 506] on html "**********" at bounding box center [728, 407] width 1456 height 814
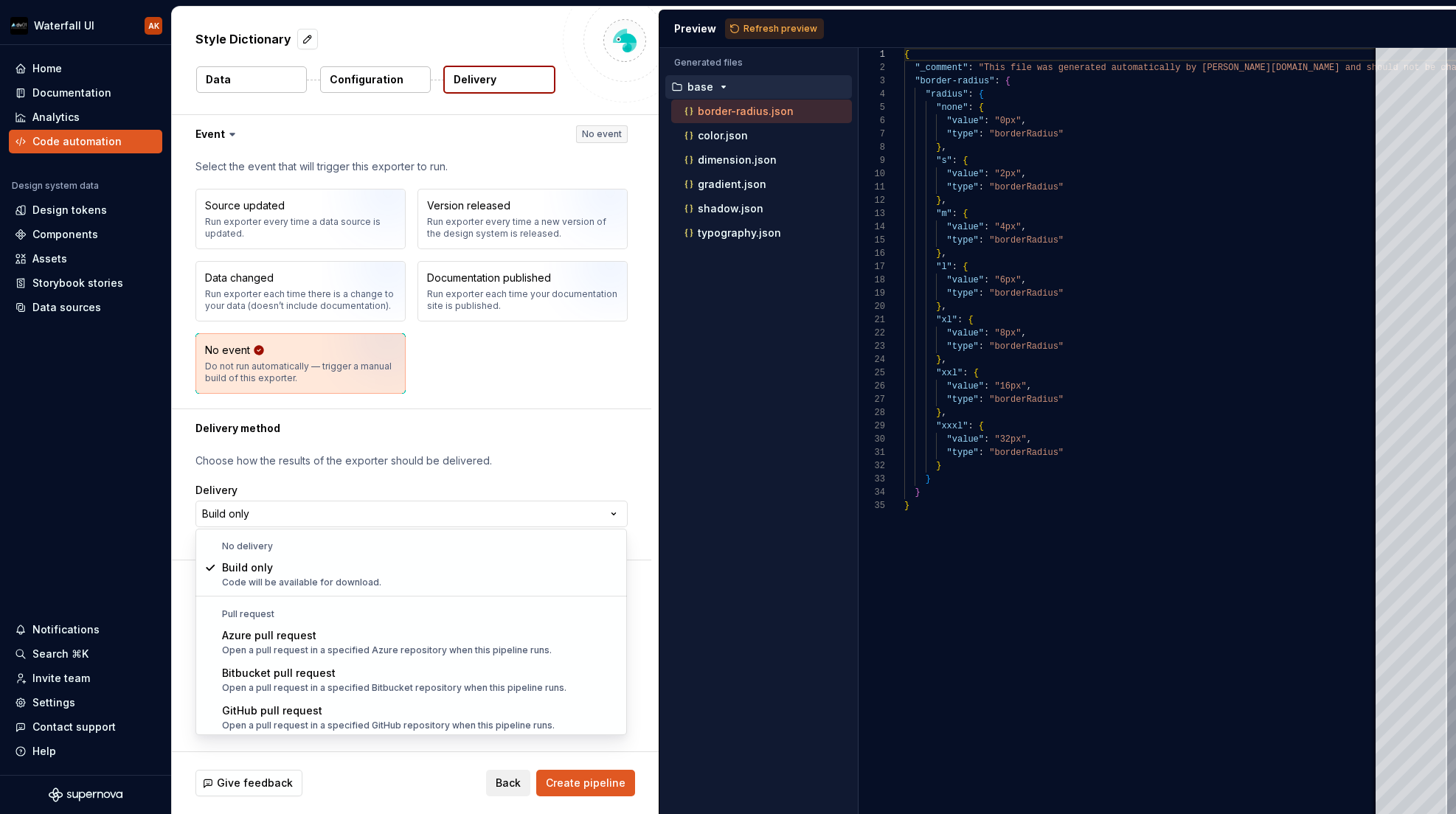
select select "******"
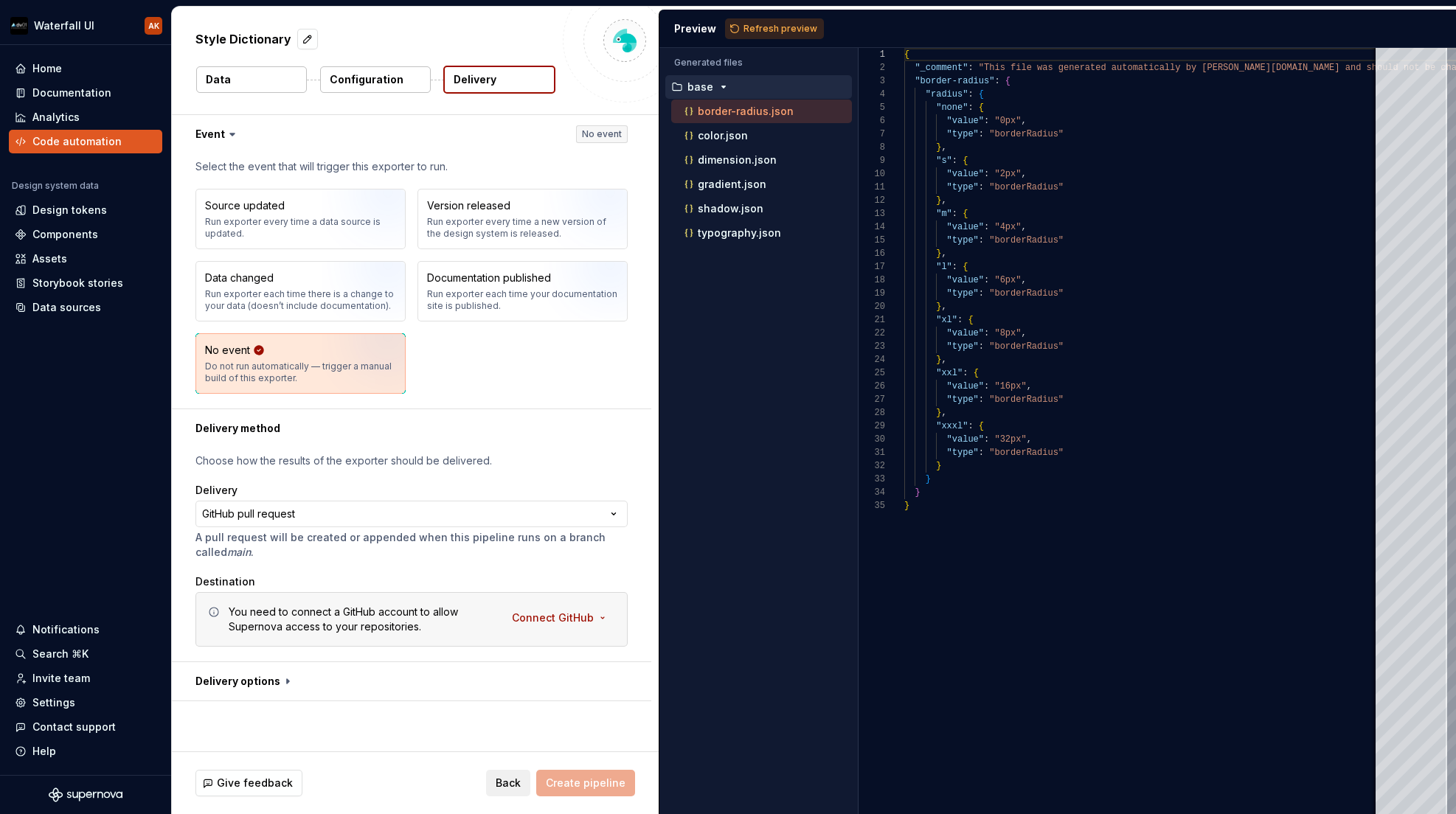
click at [395, 621] on div "You need to connect a GitHub account to allow Supernova access to your reposito…" at bounding box center [361, 620] width 265 height 30
click at [557, 617] on html "**********" at bounding box center [728, 407] width 1456 height 814
click at [555, 650] on span "Connect GitHub account" at bounding box center [607, 650] width 150 height 15
click at [597, 620] on html "**********" at bounding box center [728, 407] width 1456 height 814
click at [596, 680] on span "Add a personal access token" at bounding box center [607, 673] width 150 height 15
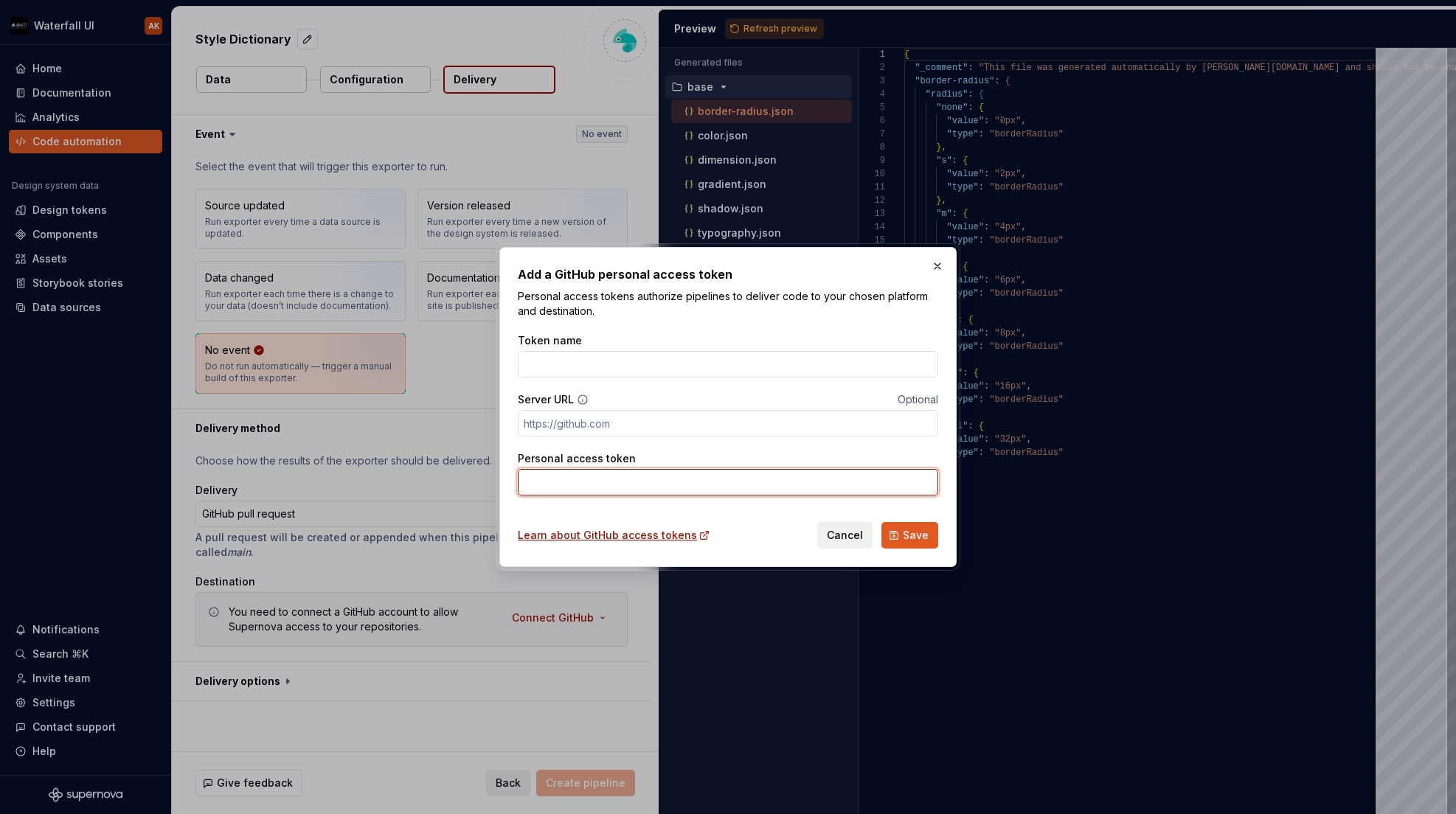
click at [592, 484] on input "Personal access token" at bounding box center [728, 482] width 420 height 27
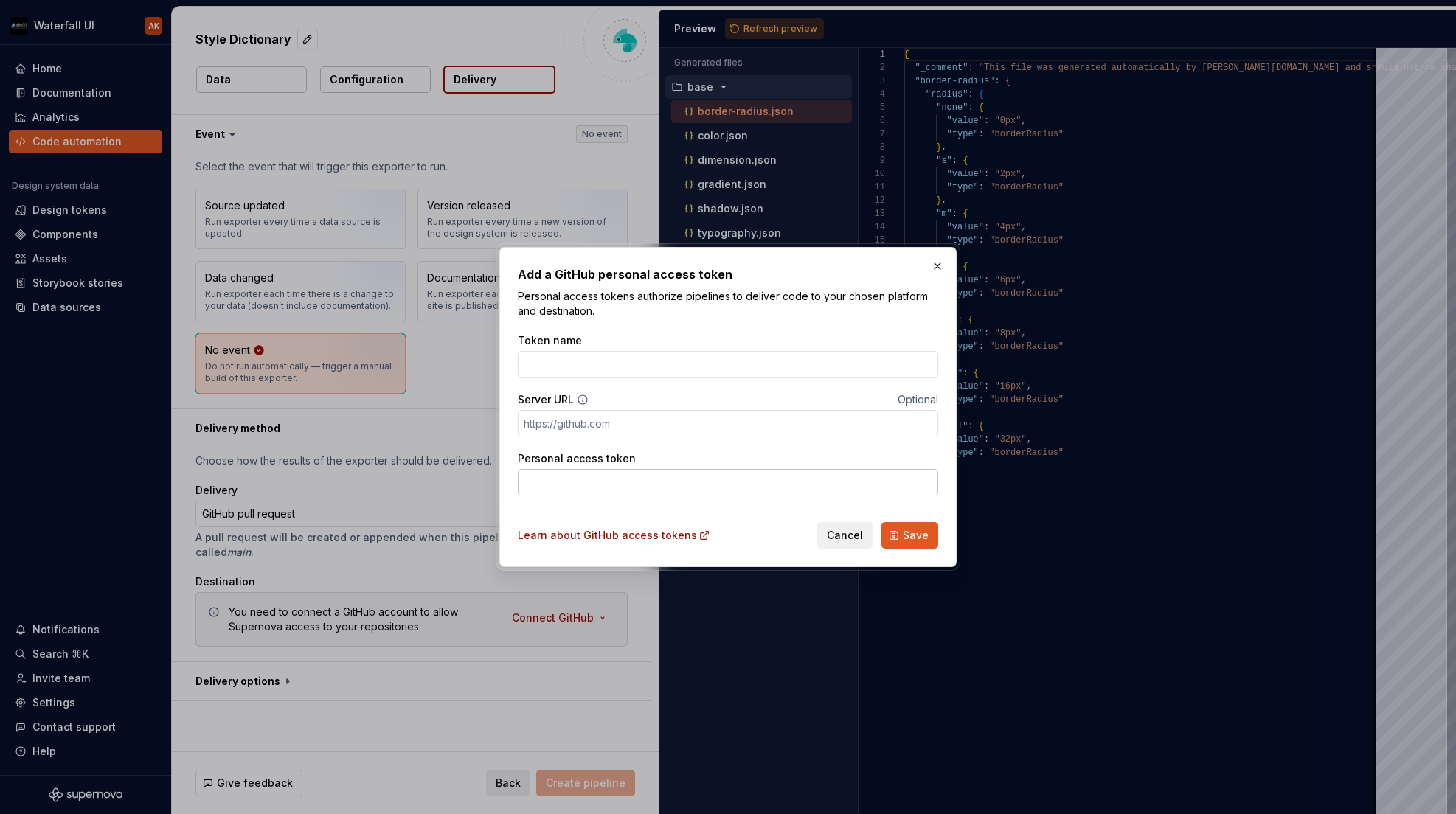
click at [574, 468] on div "Personal access token" at bounding box center [728, 473] width 420 height 45
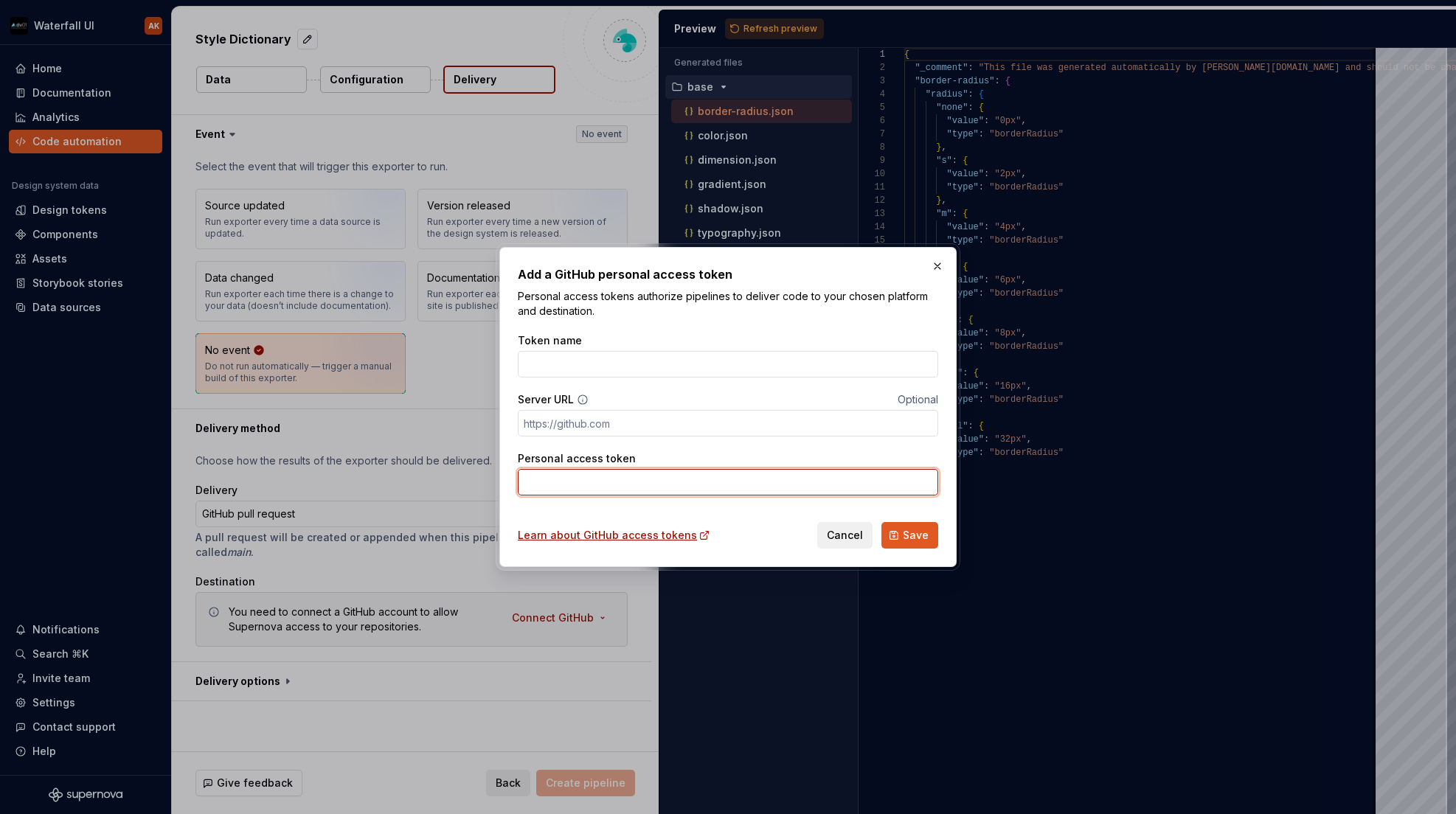
click at [574, 480] on input "Personal access token" at bounding box center [728, 482] width 420 height 27
paste input "github_pat_11AAFVYJY0lVRS3etJo8Mi_v2iG7G3ox99orfxd5K3hEqqZmWK8PnW8011CTH5ldPLSH…"
type input "github_pat_11AAFVYJY0lVRS3etJo8Mi_v2iG7G3ox99orfxd5K3hEqqZmWK8PnW8011CTH5ldPLSH…"
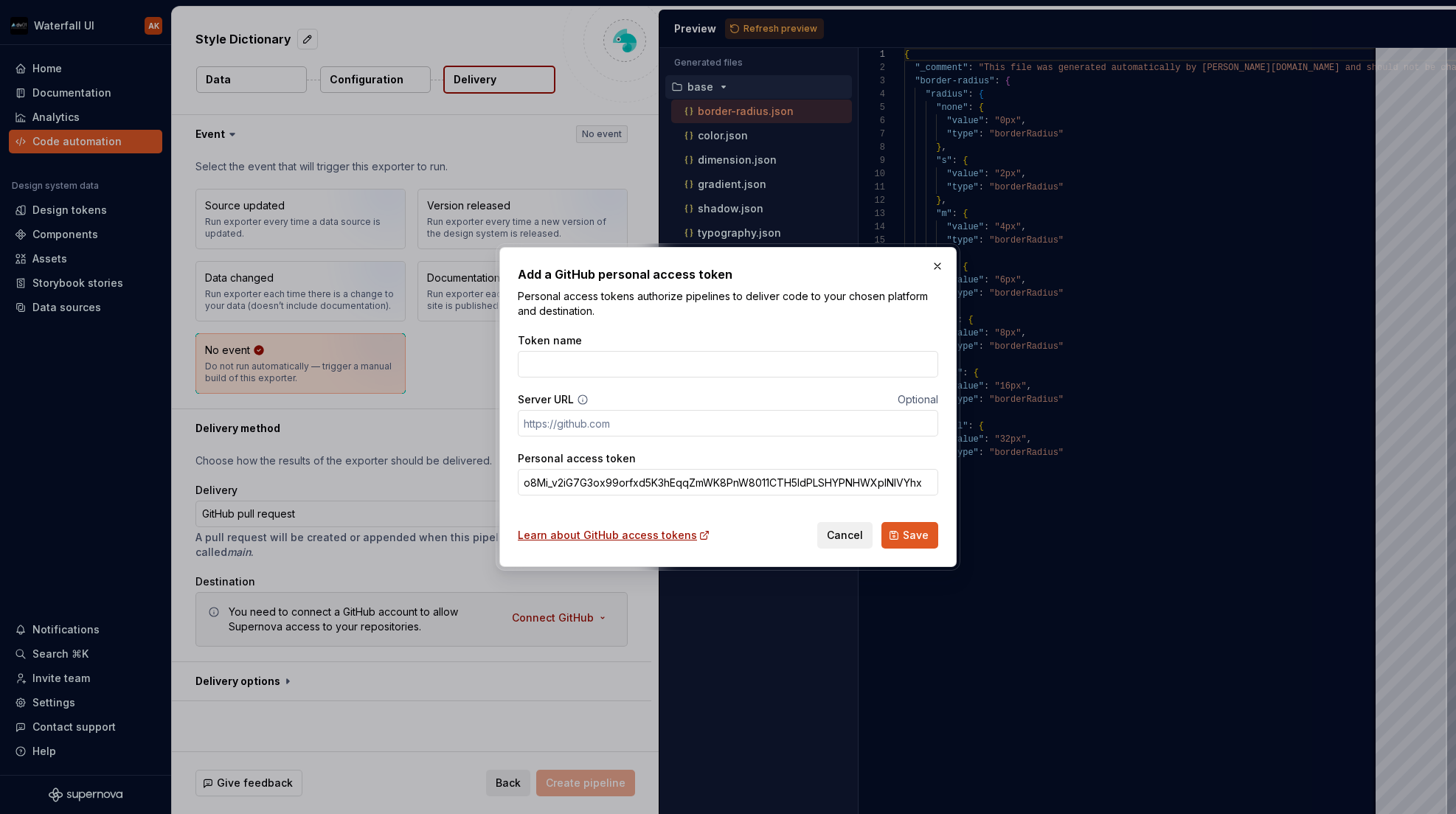
scroll to position [0, 0]
click at [579, 368] on input "Token name" at bounding box center [728, 364] width 420 height 27
paste input "supernova style dictionary pipeline"
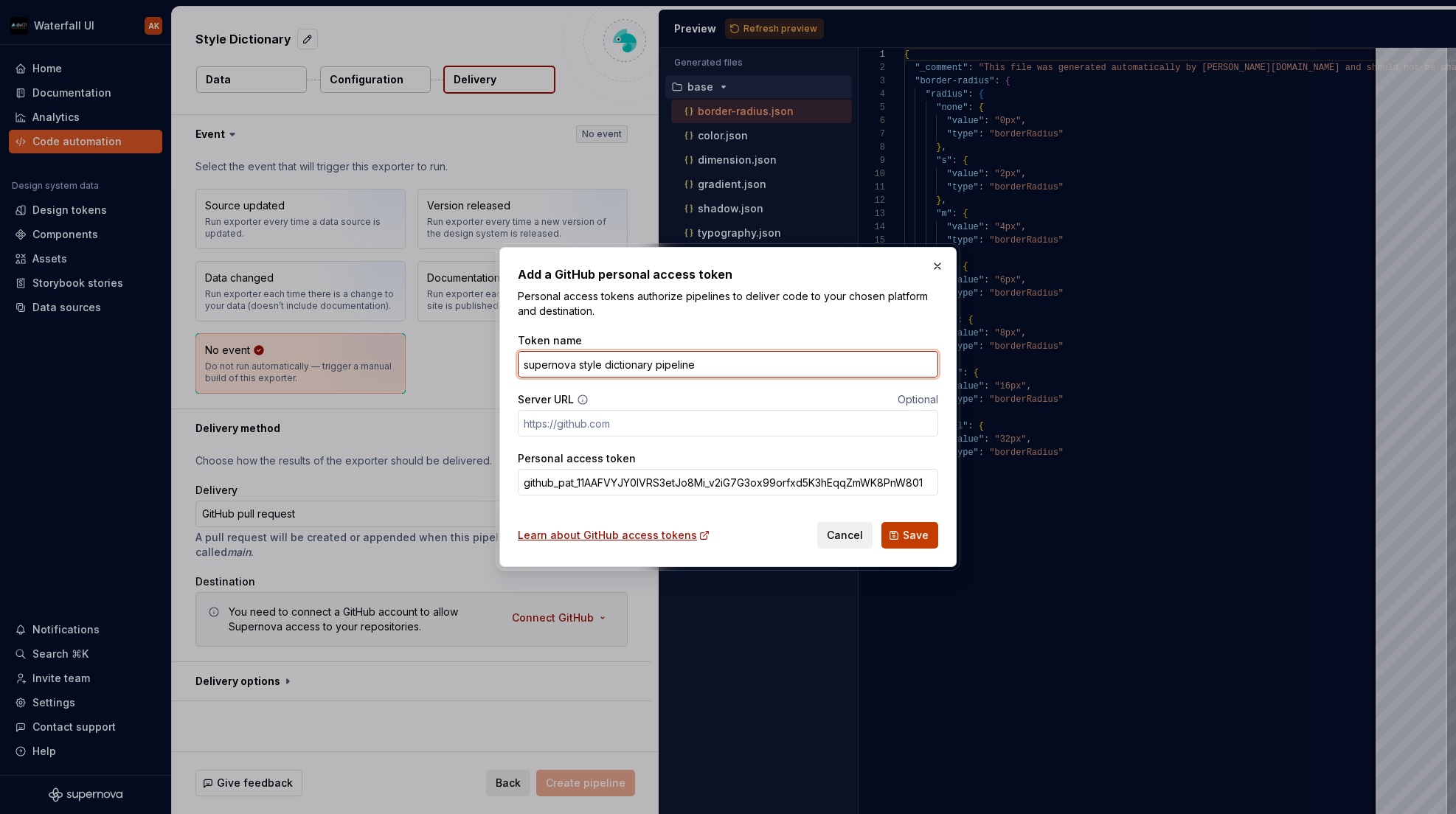
type input "supernova style dictionary pipeline"
click at [910, 535] on span "Save" at bounding box center [916, 535] width 26 height 15
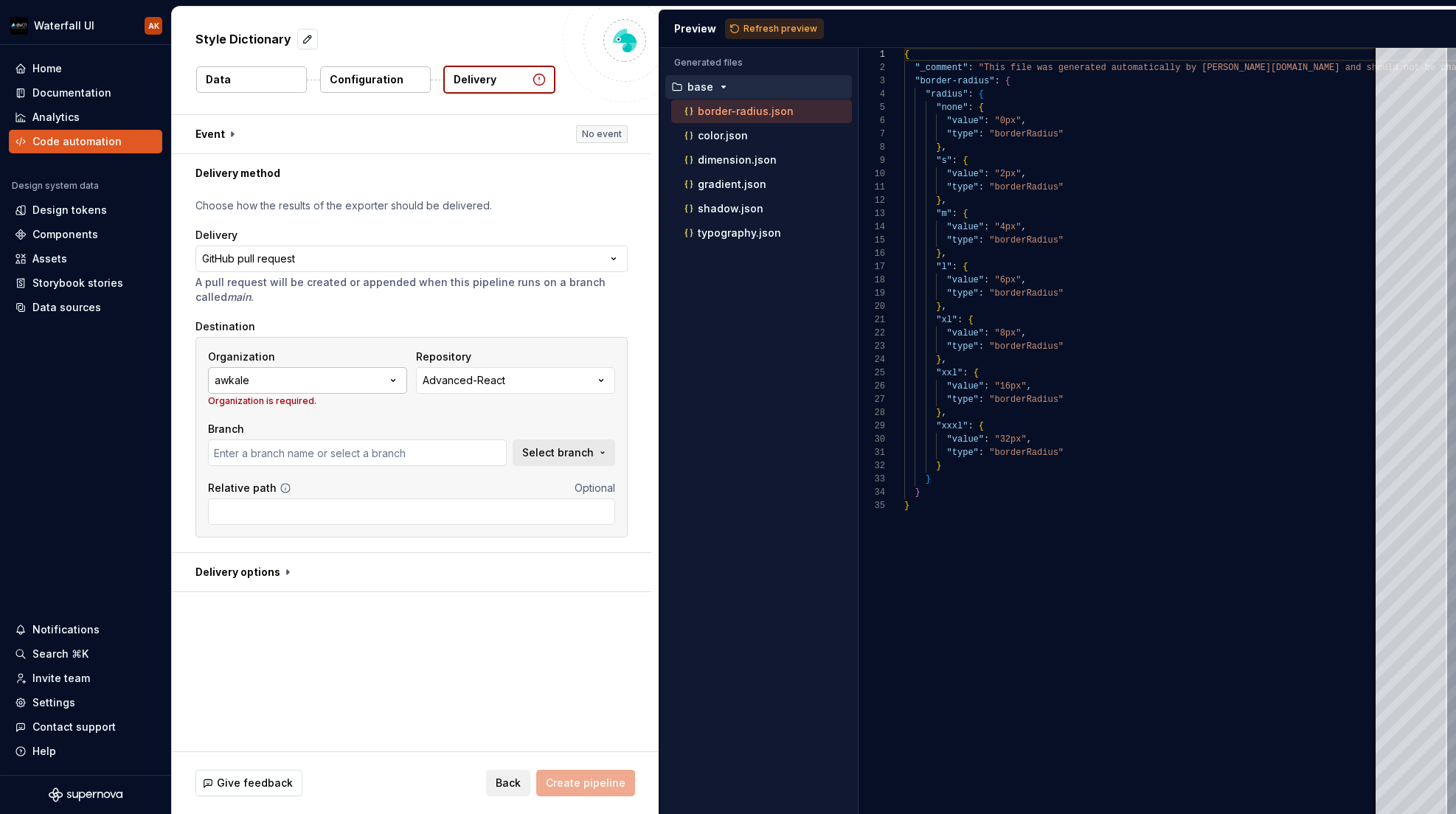
click at [364, 373] on button "awkale" at bounding box center [307, 380] width 199 height 27
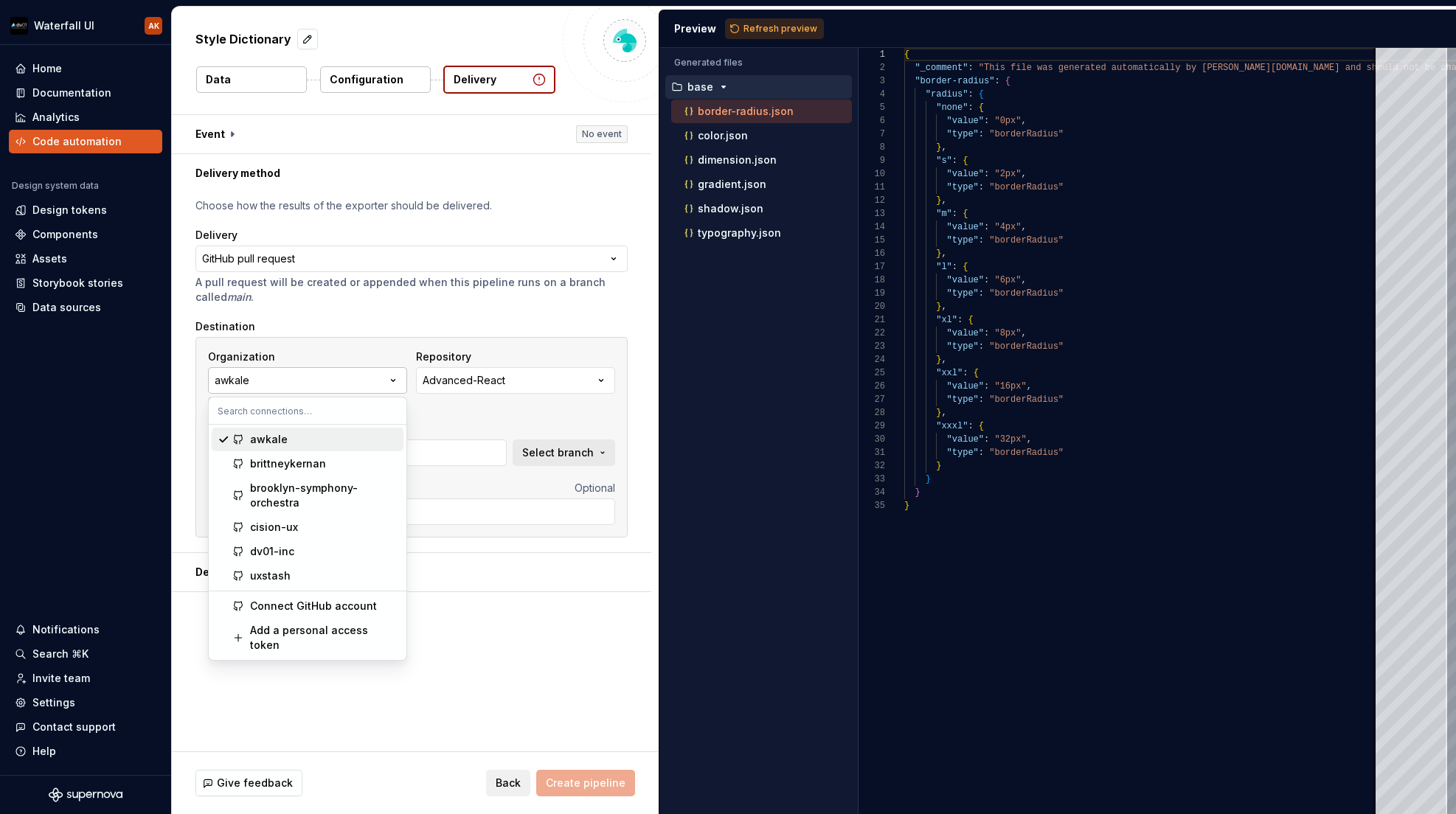
type input "master"
click at [342, 549] on div "dv01-inc" at bounding box center [323, 551] width 147 height 15
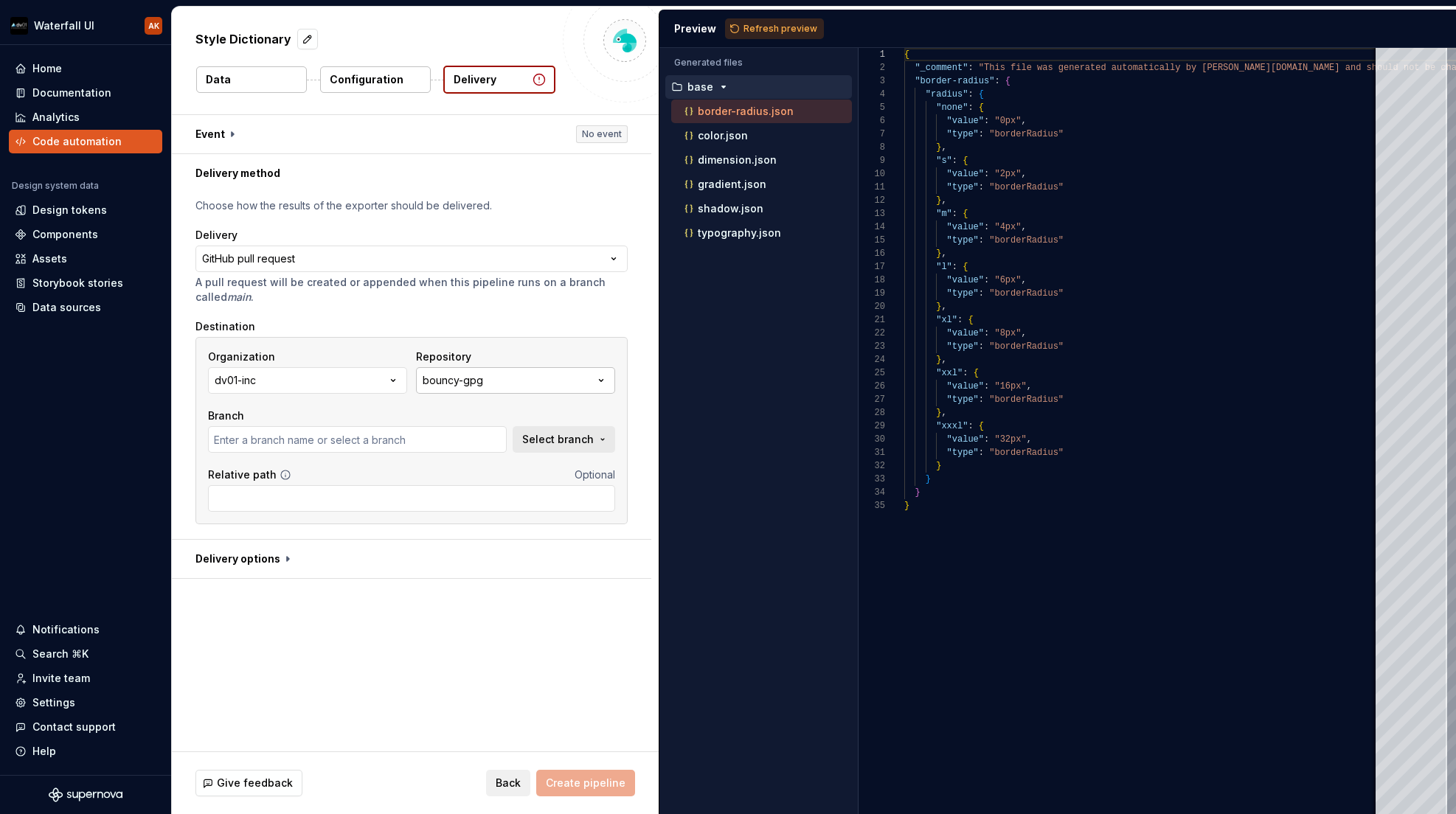
type input "master"
click at [499, 380] on button "bouncy-gpg" at bounding box center [515, 380] width 199 height 27
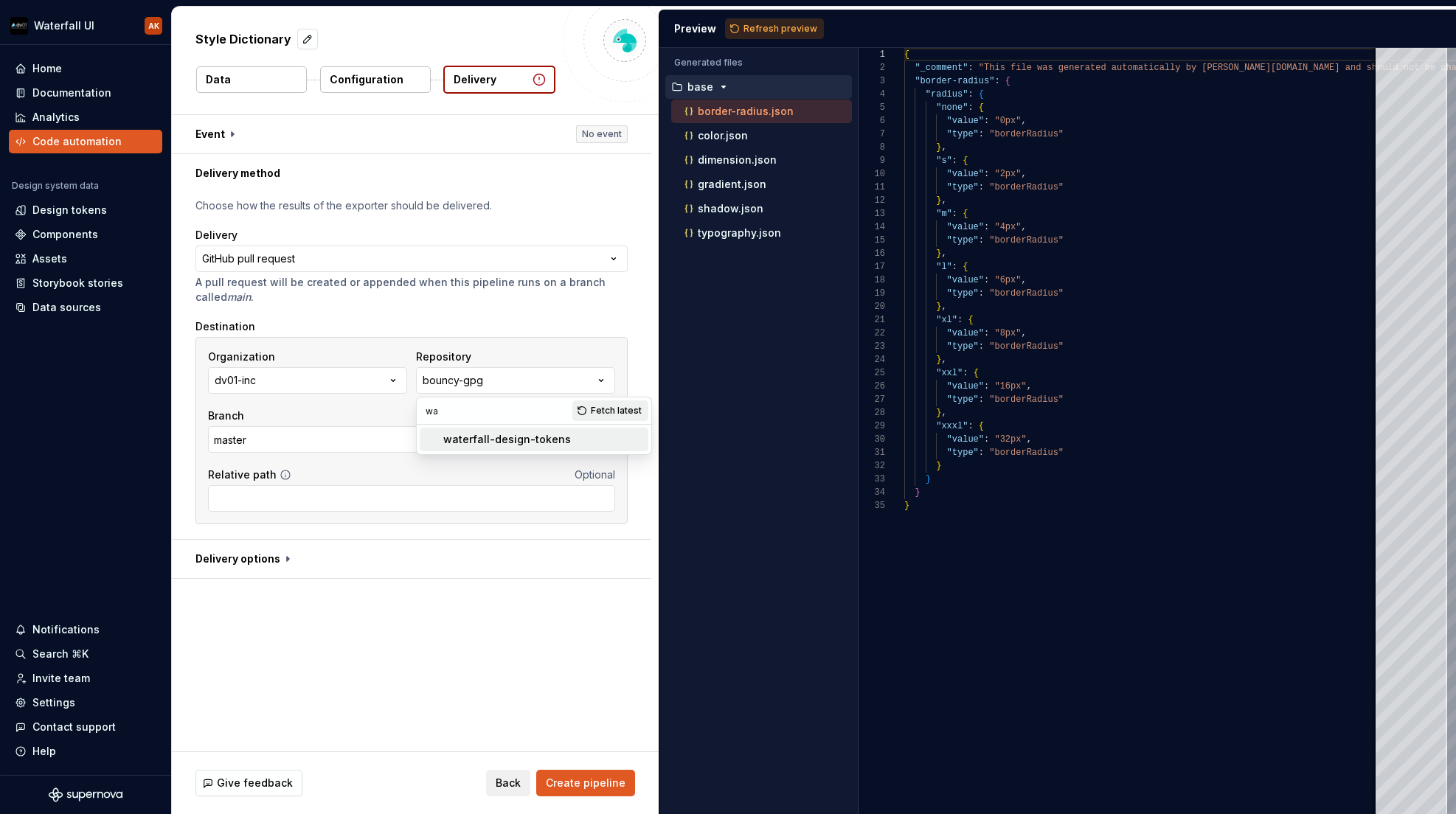
type input "wa"
click at [504, 446] on div "waterfall-design-tokens" at bounding box center [506, 439] width 128 height 15
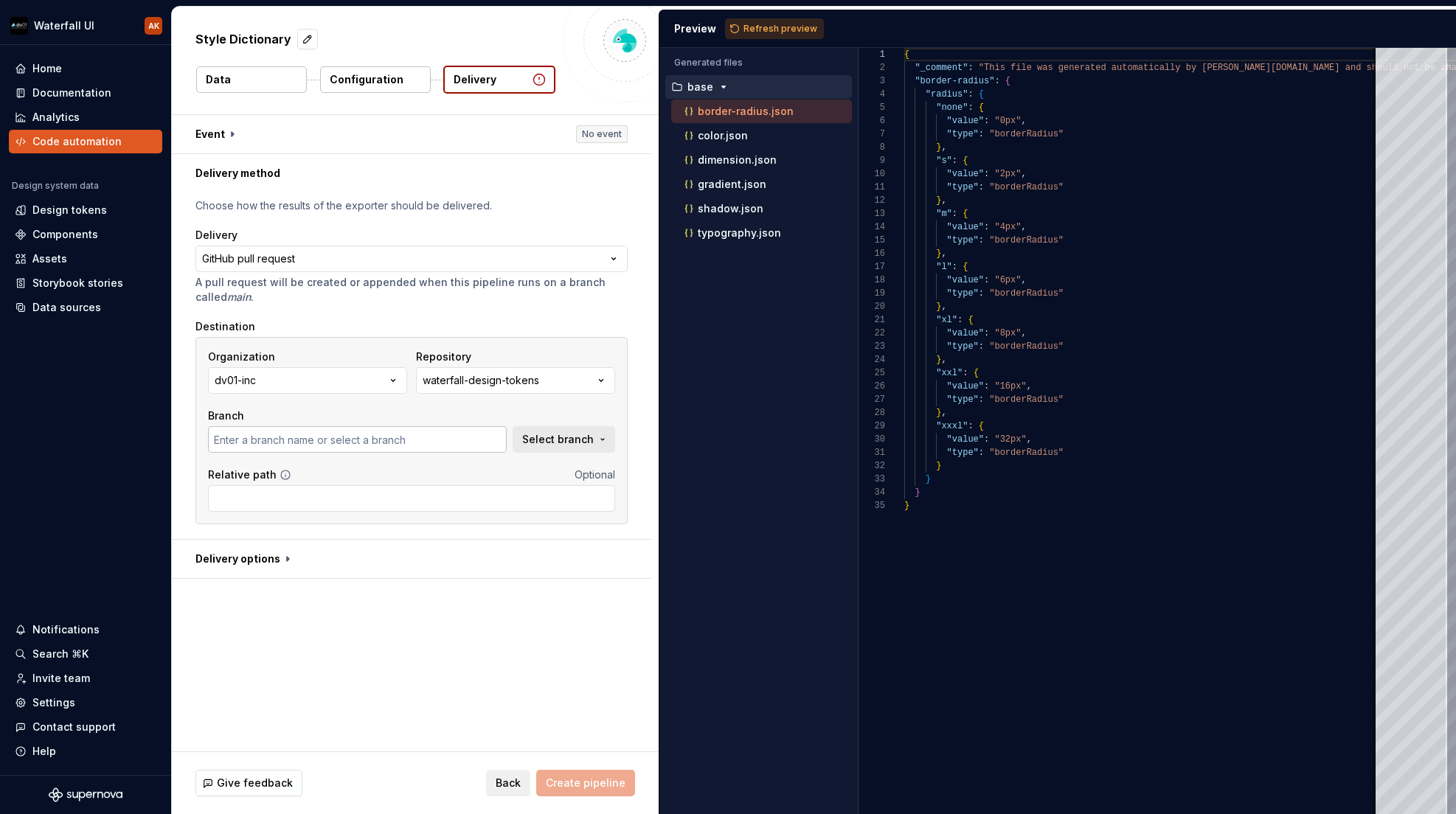
click at [467, 437] on input "text" at bounding box center [357, 439] width 299 height 27
click at [547, 437] on span "Select branch" at bounding box center [558, 439] width 71 height 15
click at [593, 467] on div "Fetch latest" at bounding box center [575, 470] width 79 height 27
click at [370, 607] on div "**********" at bounding box center [415, 433] width 487 height 637
click at [278, 493] on input "Relative path" at bounding box center [411, 498] width 408 height 27
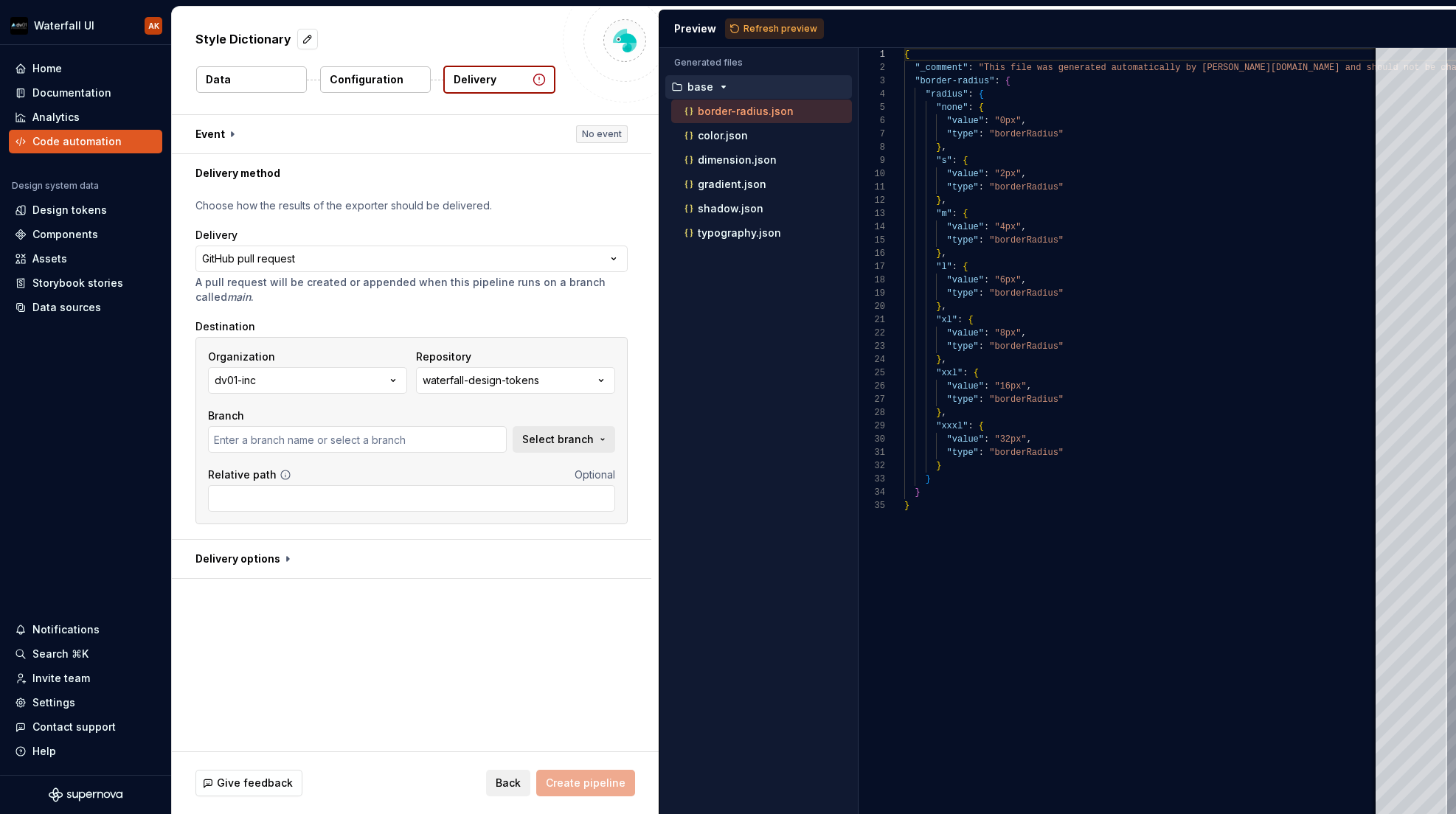
click at [280, 474] on icon at bounding box center [286, 475] width 12 height 12
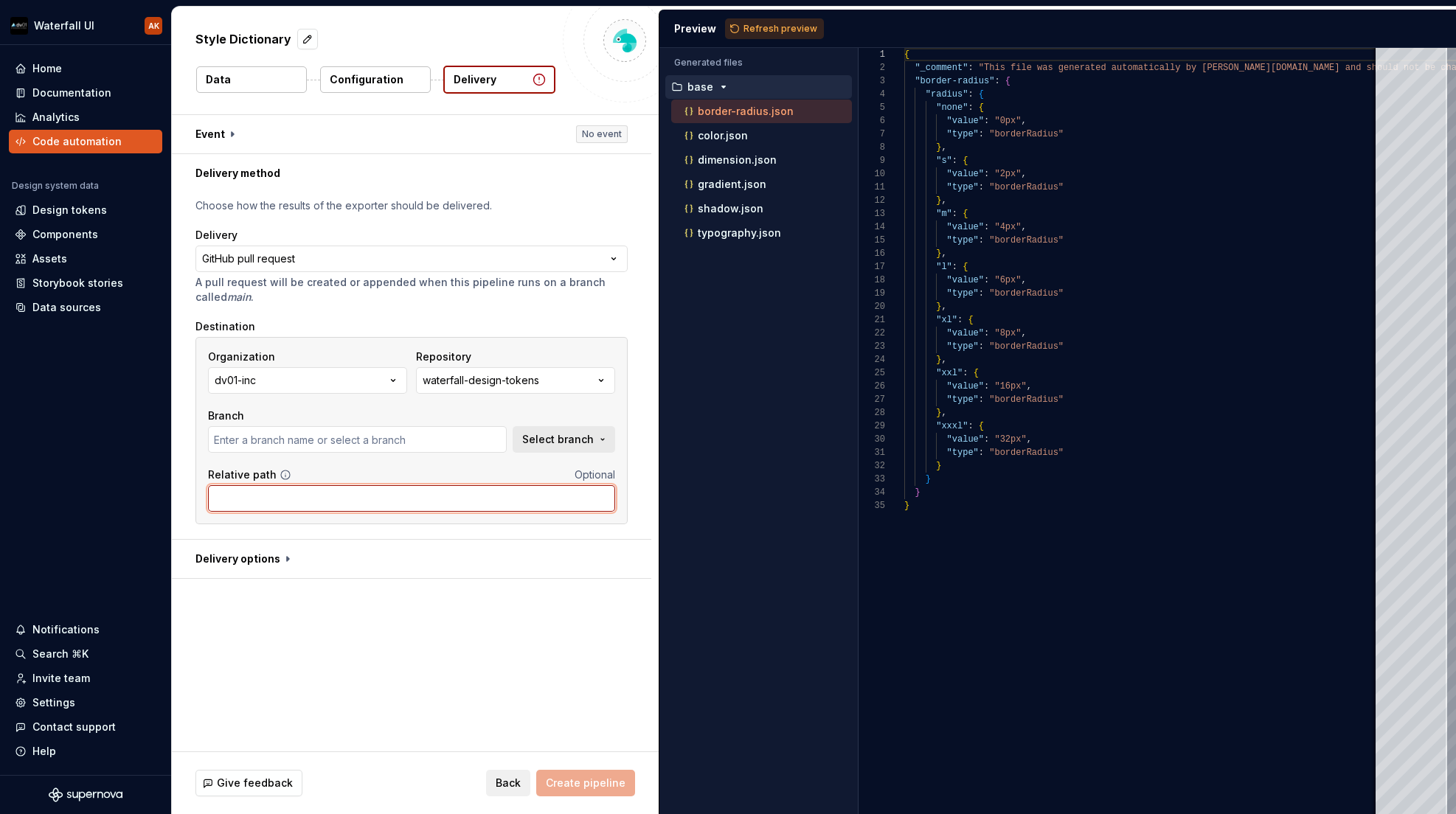
click at [302, 498] on input "Relative path" at bounding box center [411, 498] width 408 height 27
type input "tokens/"
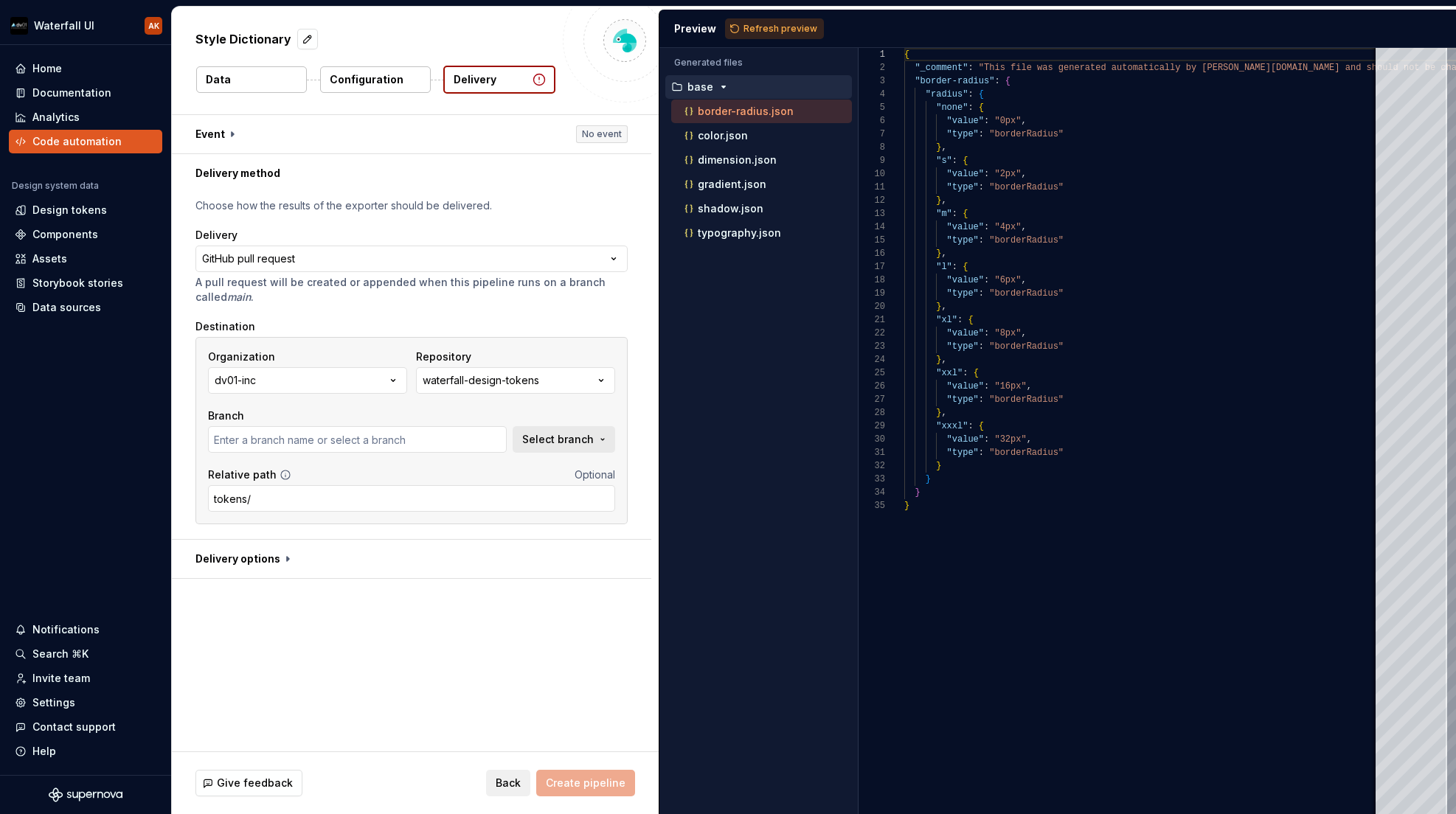
click at [312, 588] on div "**********" at bounding box center [415, 433] width 487 height 637
click at [578, 432] on span "Select branch" at bounding box center [558, 439] width 71 height 15
click at [374, 503] on div "Loading branches..." at bounding box center [460, 498] width 309 height 30
click at [370, 614] on div "**********" at bounding box center [415, 433] width 487 height 637
click at [236, 448] on input "text" at bounding box center [357, 439] width 299 height 27
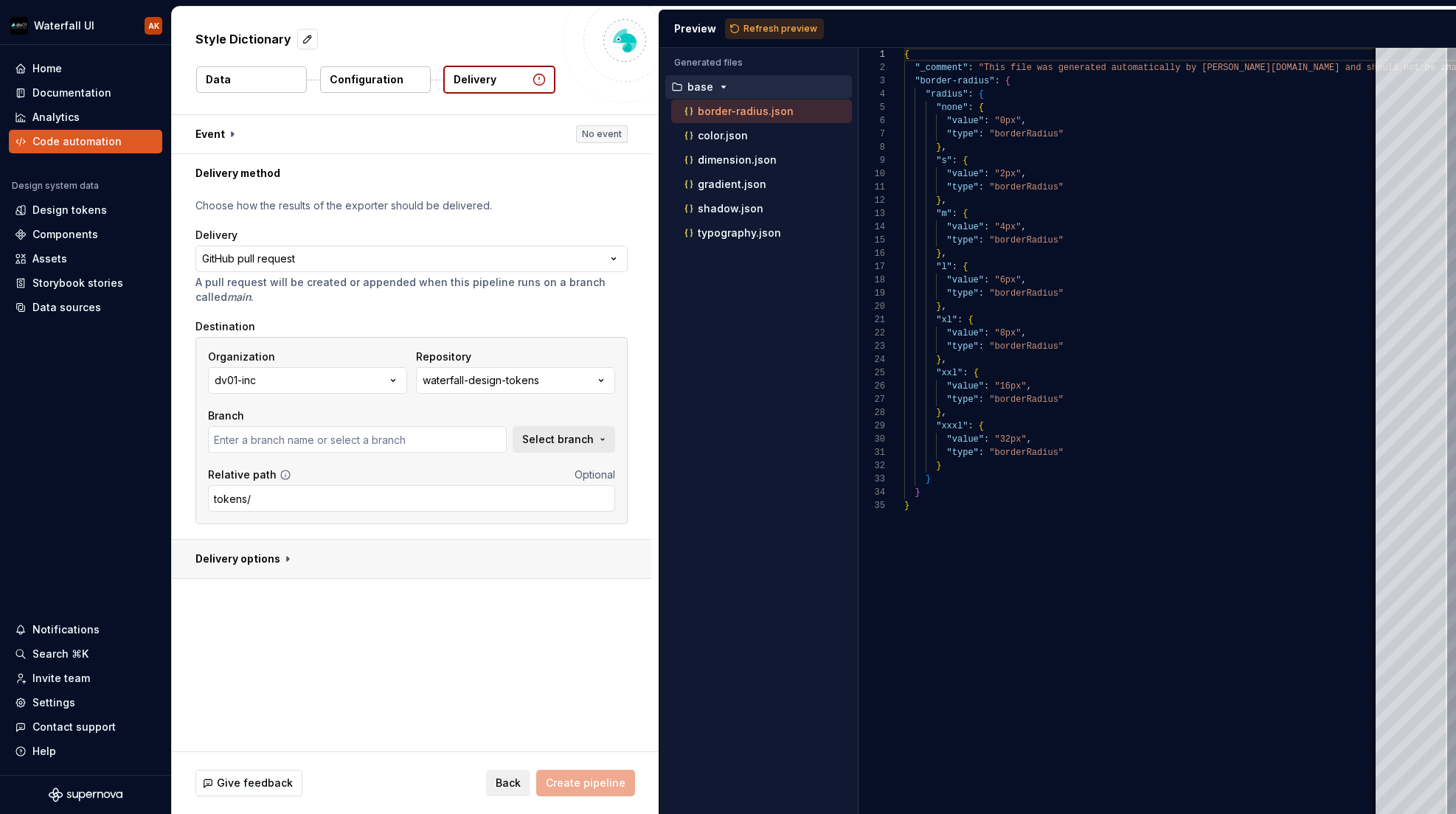
click at [259, 562] on button "button" at bounding box center [411, 559] width 480 height 39
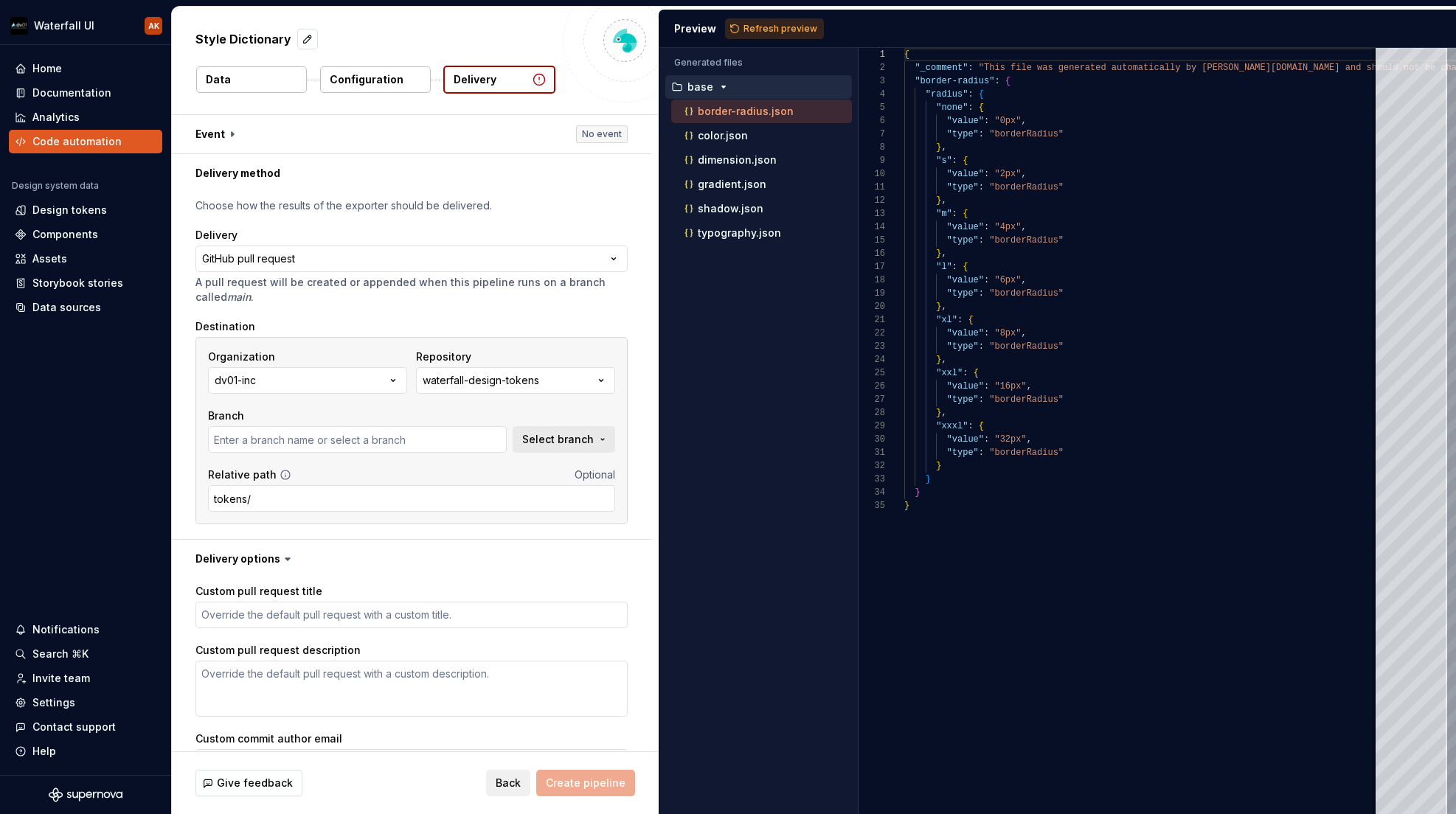
click at [207, 289] on p "A pull request will be created or appended when this pipeline runs on a branch …" at bounding box center [411, 290] width 432 height 30
click at [252, 445] on input "text" at bounding box center [357, 439] width 299 height 27
type textarea "*"
type input "m"
type textarea "*"
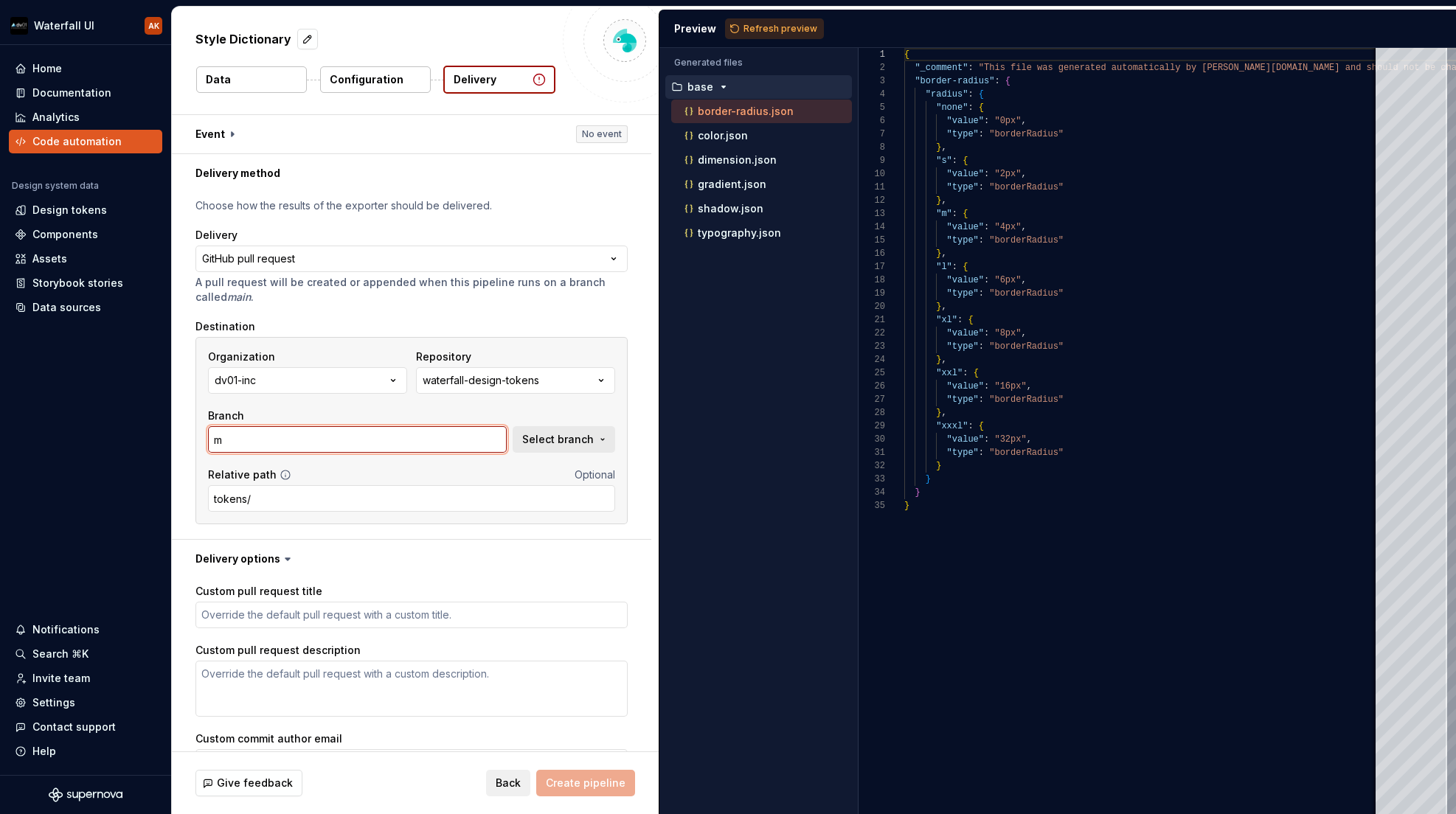
type input "ma"
type textarea "*"
type input "mas"
type textarea "*"
type input "mast"
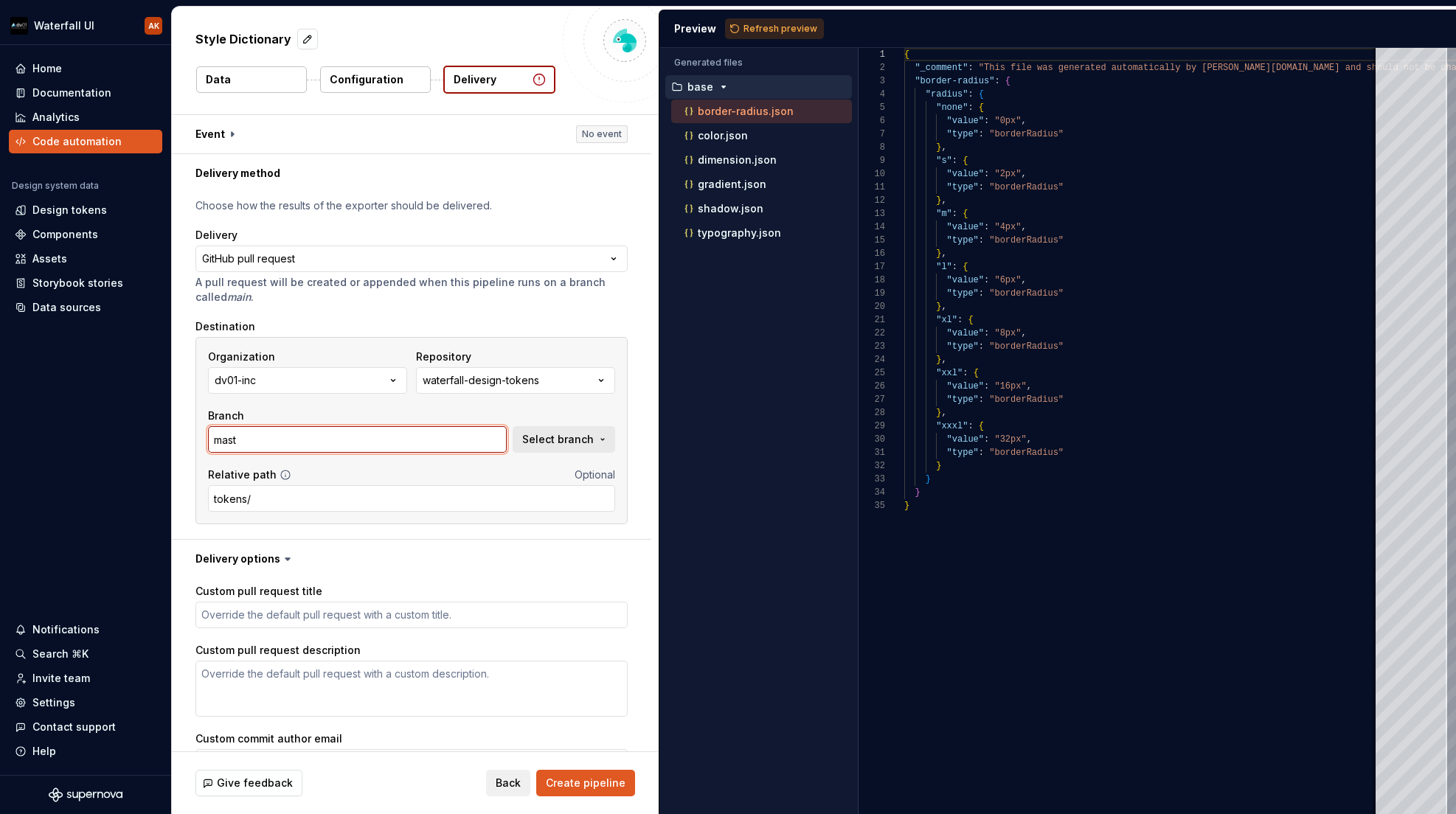
type textarea "*"
type input "maste"
type textarea "*"
type input "master"
click at [320, 442] on input "master" at bounding box center [357, 439] width 299 height 27
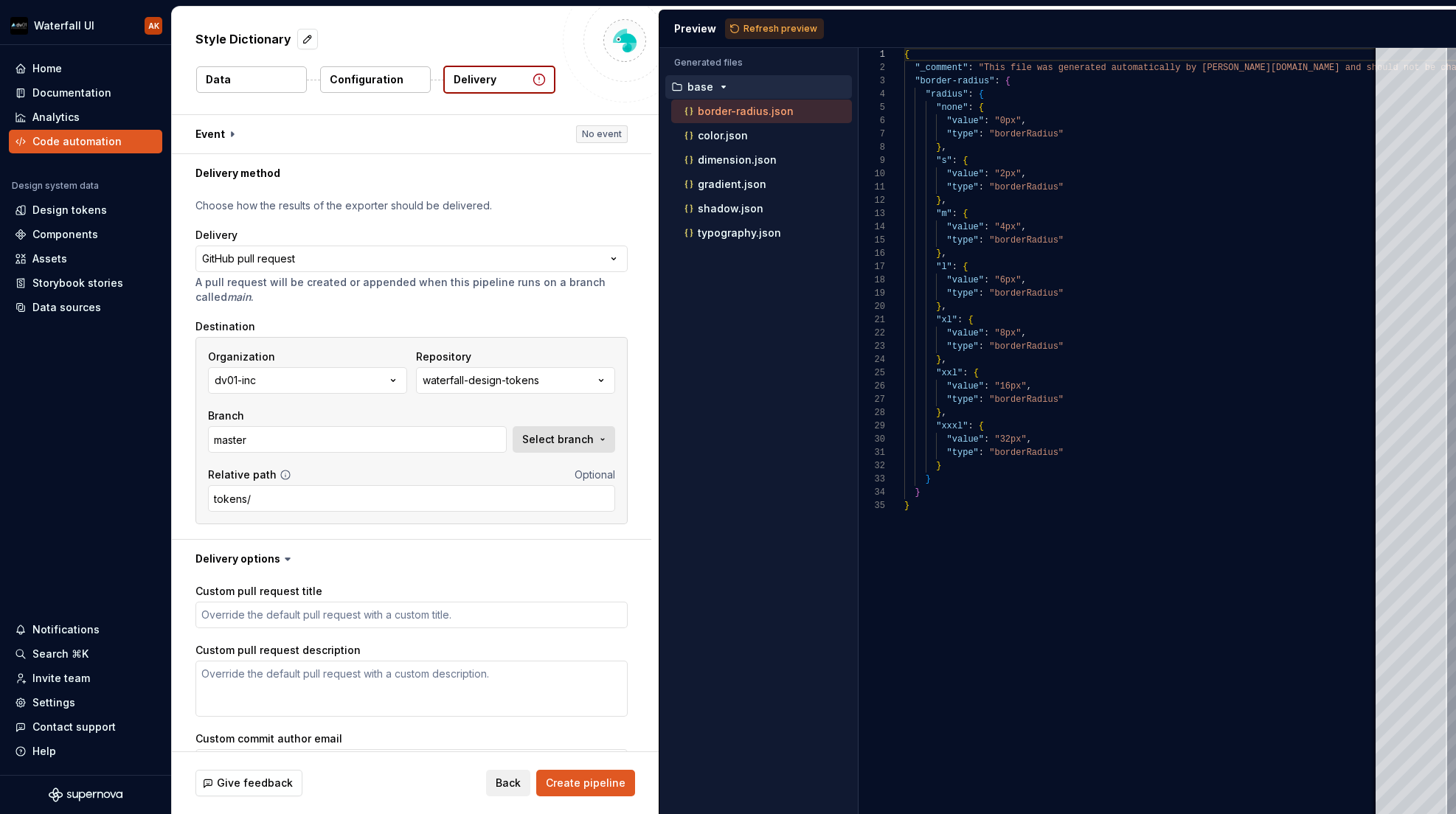
click at [569, 436] on span "Select branch" at bounding box center [558, 439] width 71 height 15
click at [431, 500] on div "Loading branches..." at bounding box center [460, 498] width 309 height 30
drag, startPoint x: 484, startPoint y: 469, endPoint x: 556, endPoint y: 471, distance: 72.0
click at [484, 469] on input "text" at bounding box center [420, 470] width 229 height 27
click at [556, 471] on div "Fetch latest" at bounding box center [575, 470] width 79 height 27
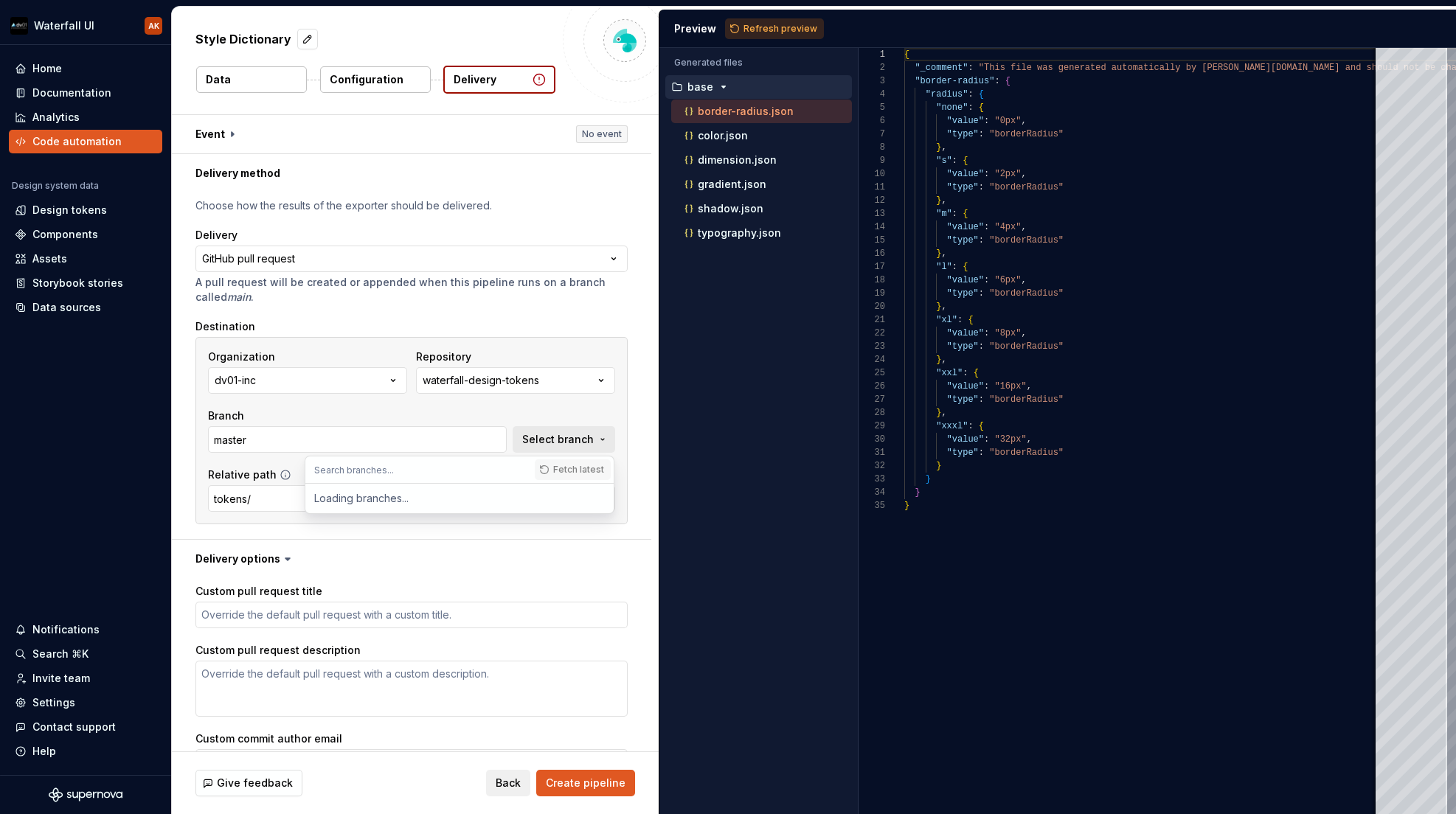
click at [377, 466] on input "text" at bounding box center [420, 470] width 229 height 27
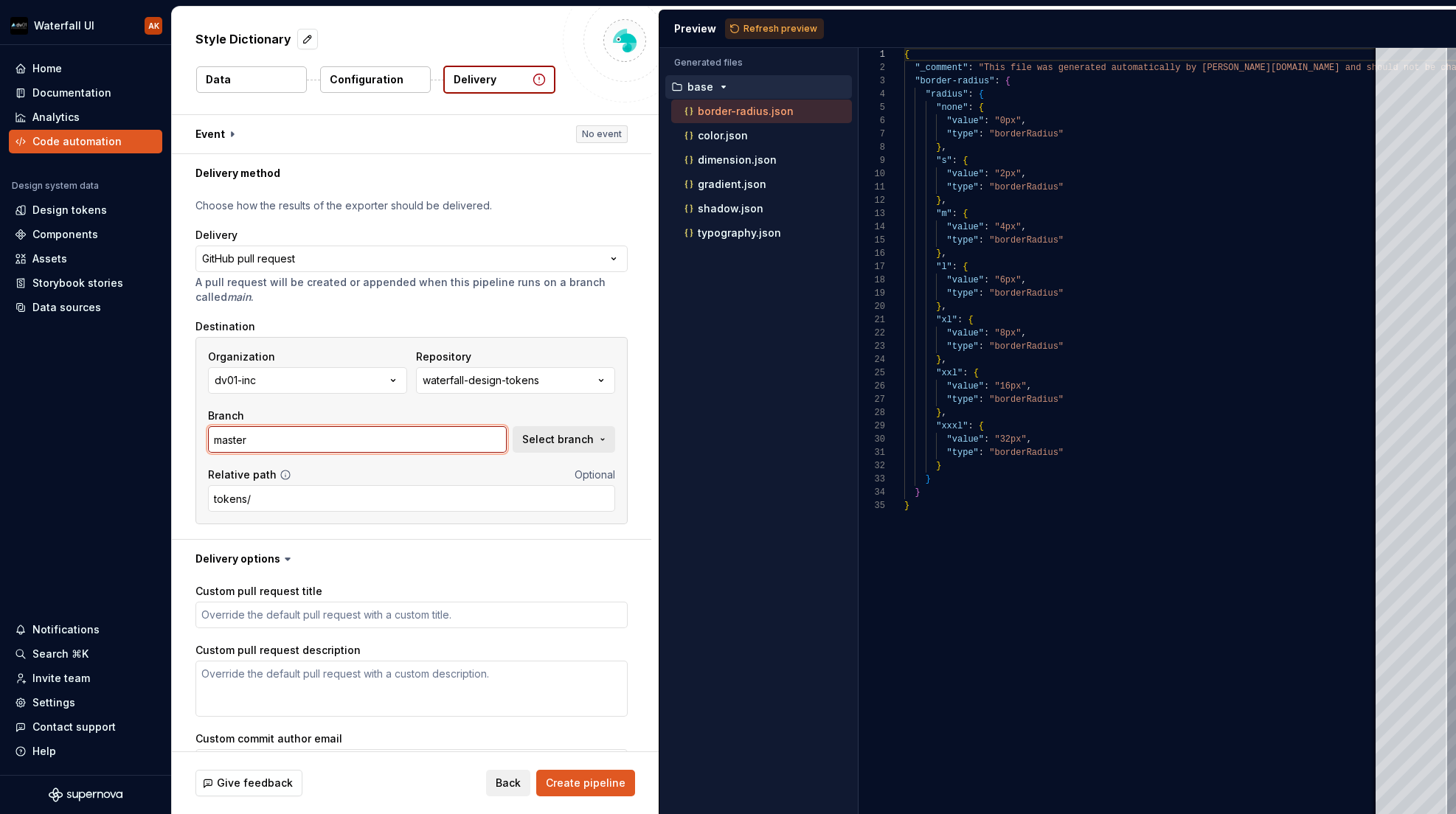
click at [275, 431] on input "master" at bounding box center [357, 439] width 299 height 27
click at [295, 439] on input "master" at bounding box center [357, 439] width 299 height 27
click at [265, 448] on input "master" at bounding box center [357, 439] width 299 height 27
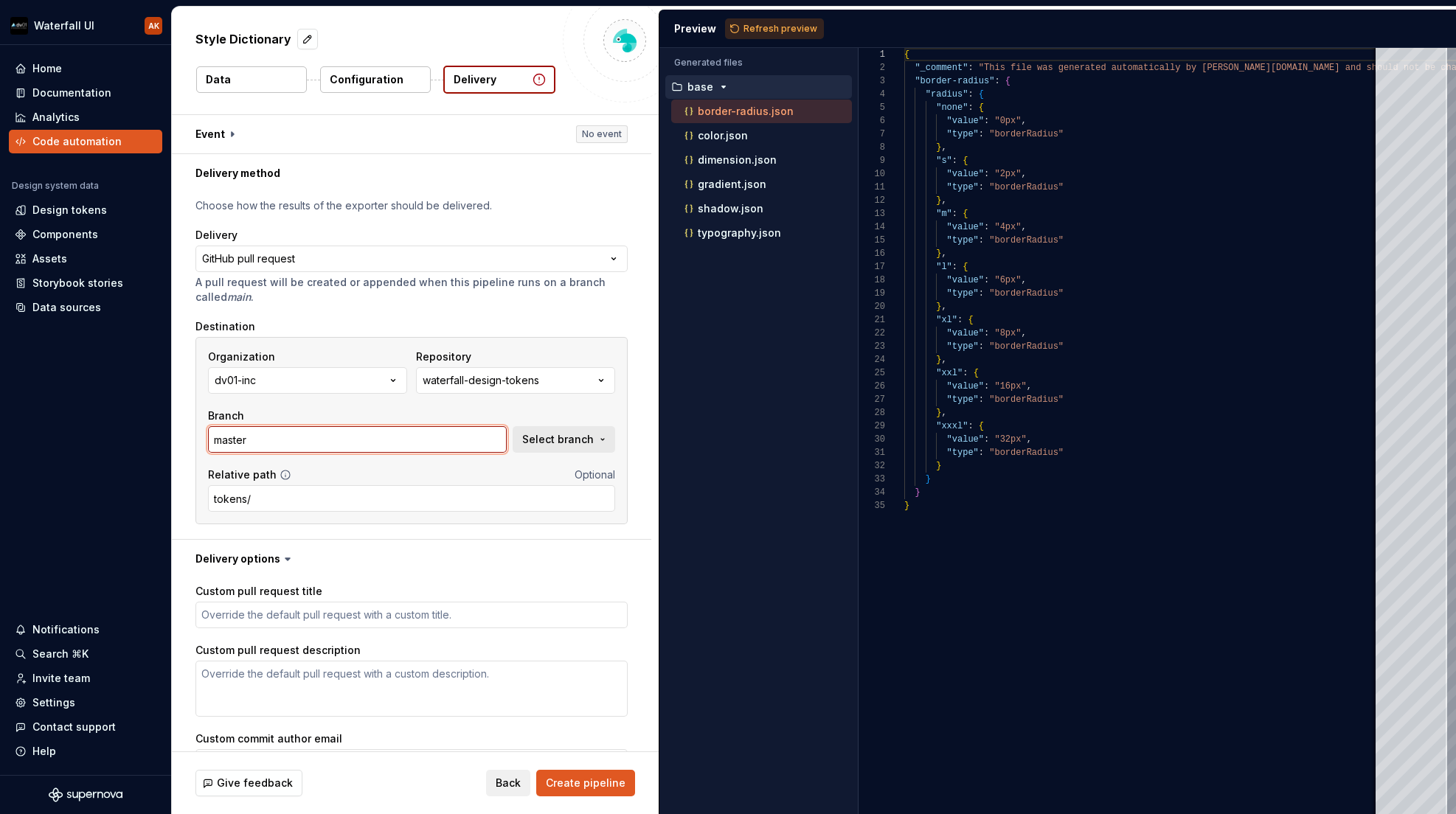
type textarea "*"
type input "s"
type textarea "*"
type input "su"
type textarea "*"
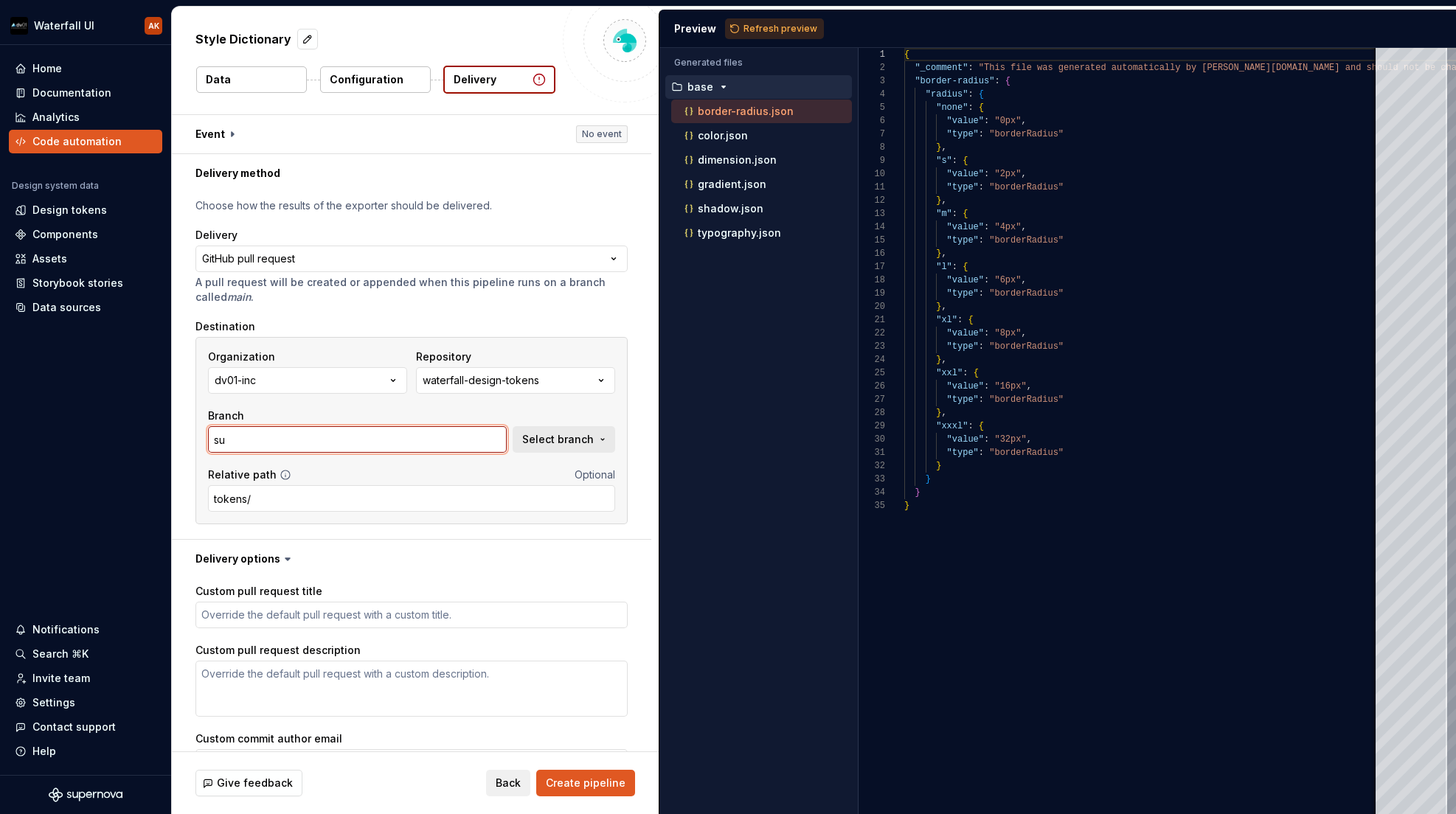
type input "sup"
type textarea "*"
type input "supe"
type textarea "*"
type input "super"
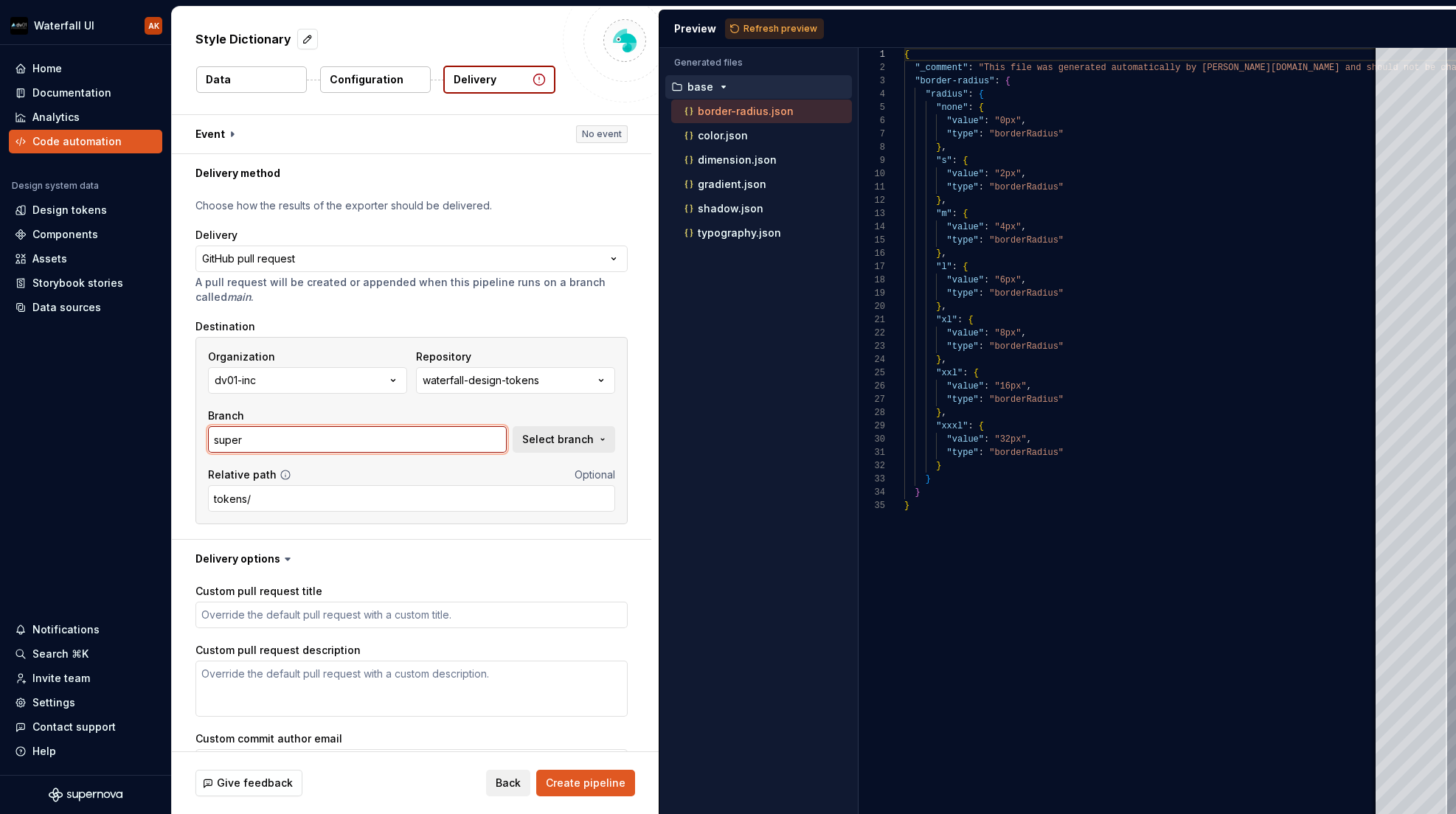
type textarea "*"
type input "supern"
type textarea "*"
type input "superno"
type textarea "*"
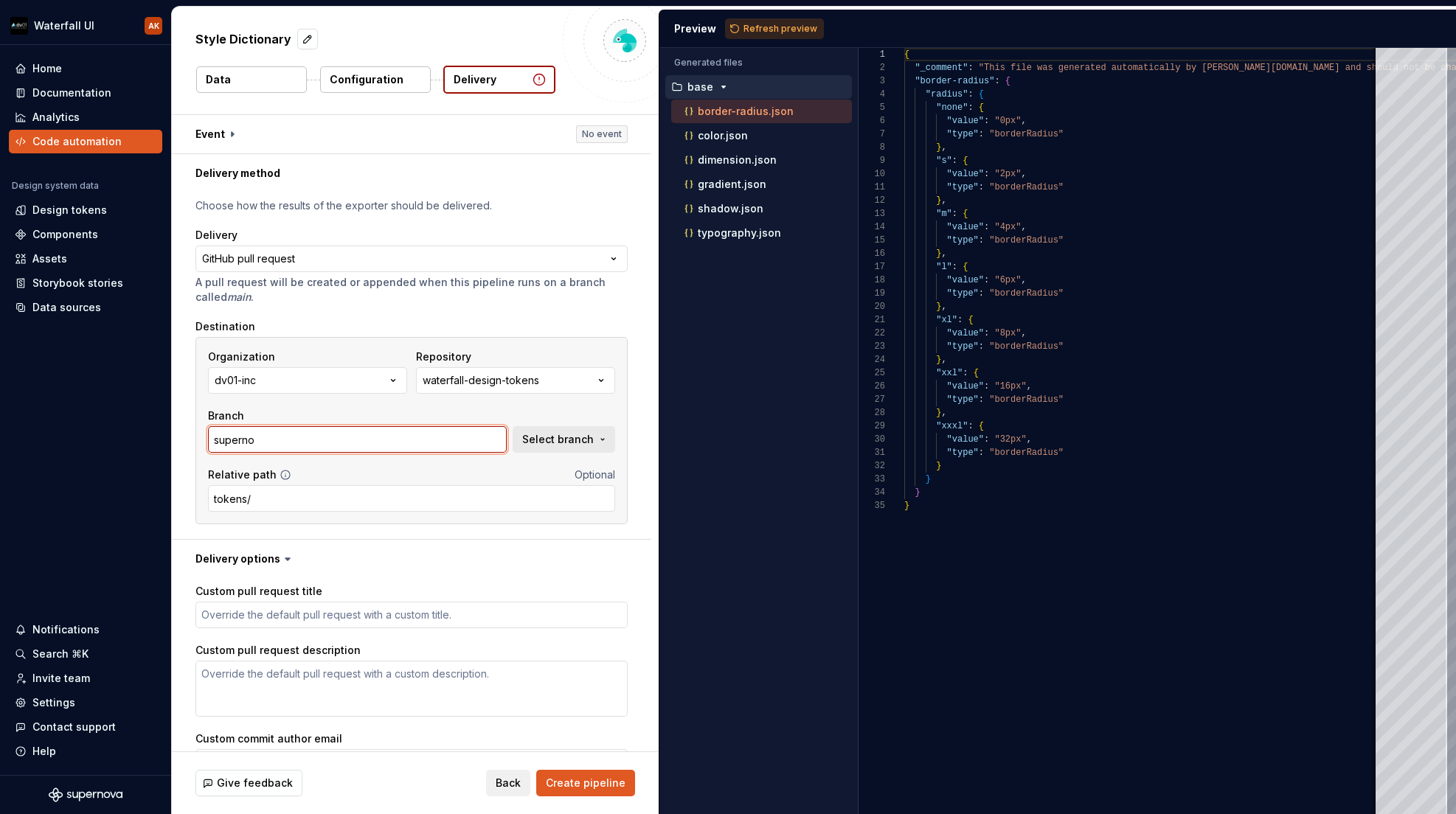
type input "supernov"
type textarea "*"
type input "supernova"
click at [588, 779] on span "Create pipeline" at bounding box center [586, 783] width 80 height 15
click at [589, 436] on span "Select branch" at bounding box center [558, 439] width 71 height 15
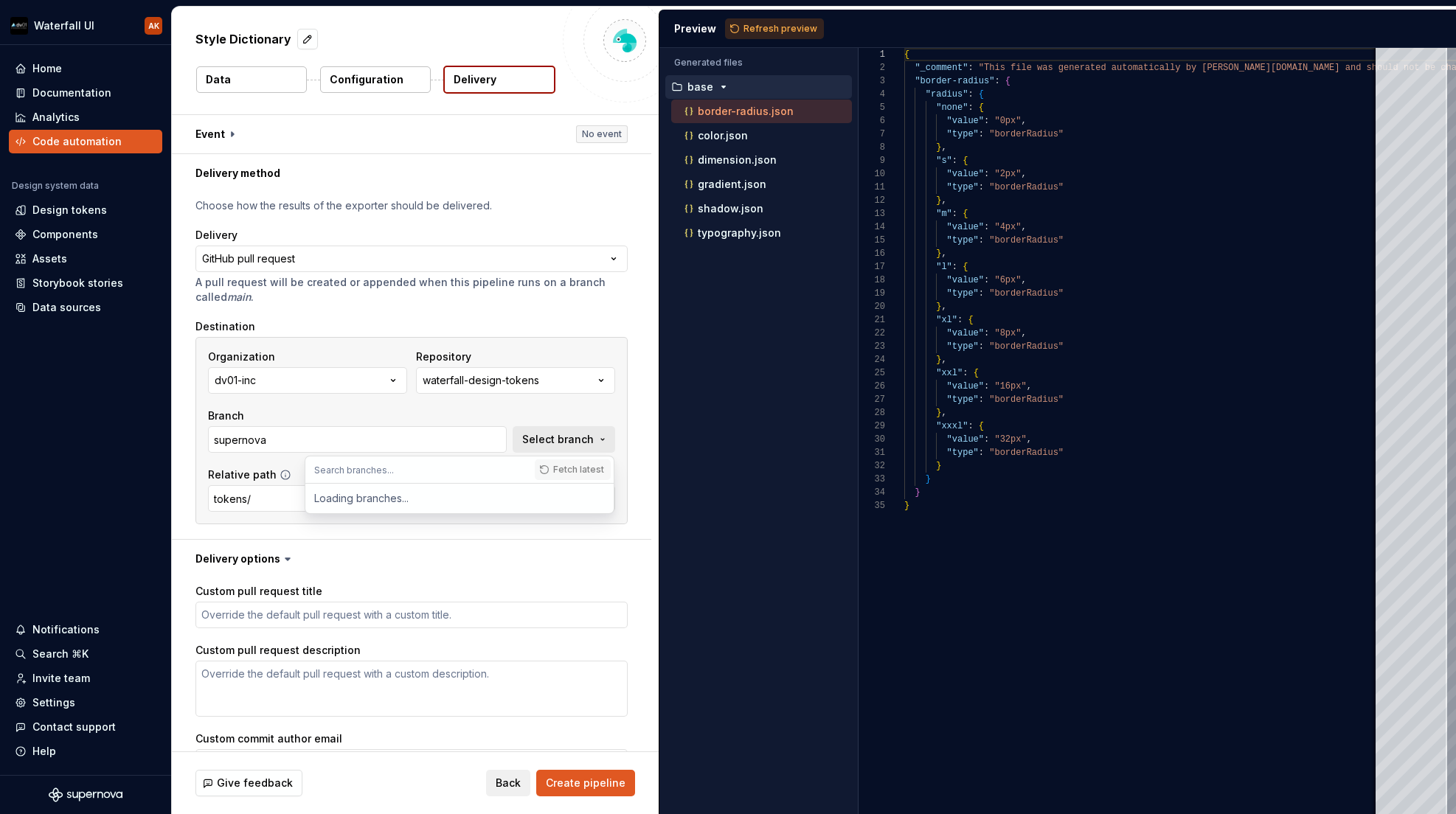
click at [585, 464] on div "Fetch latest" at bounding box center [575, 470] width 79 height 27
click at [410, 431] on input "supernova" at bounding box center [357, 439] width 299 height 27
click at [573, 793] on button "Create pipeline" at bounding box center [586, 783] width 99 height 27
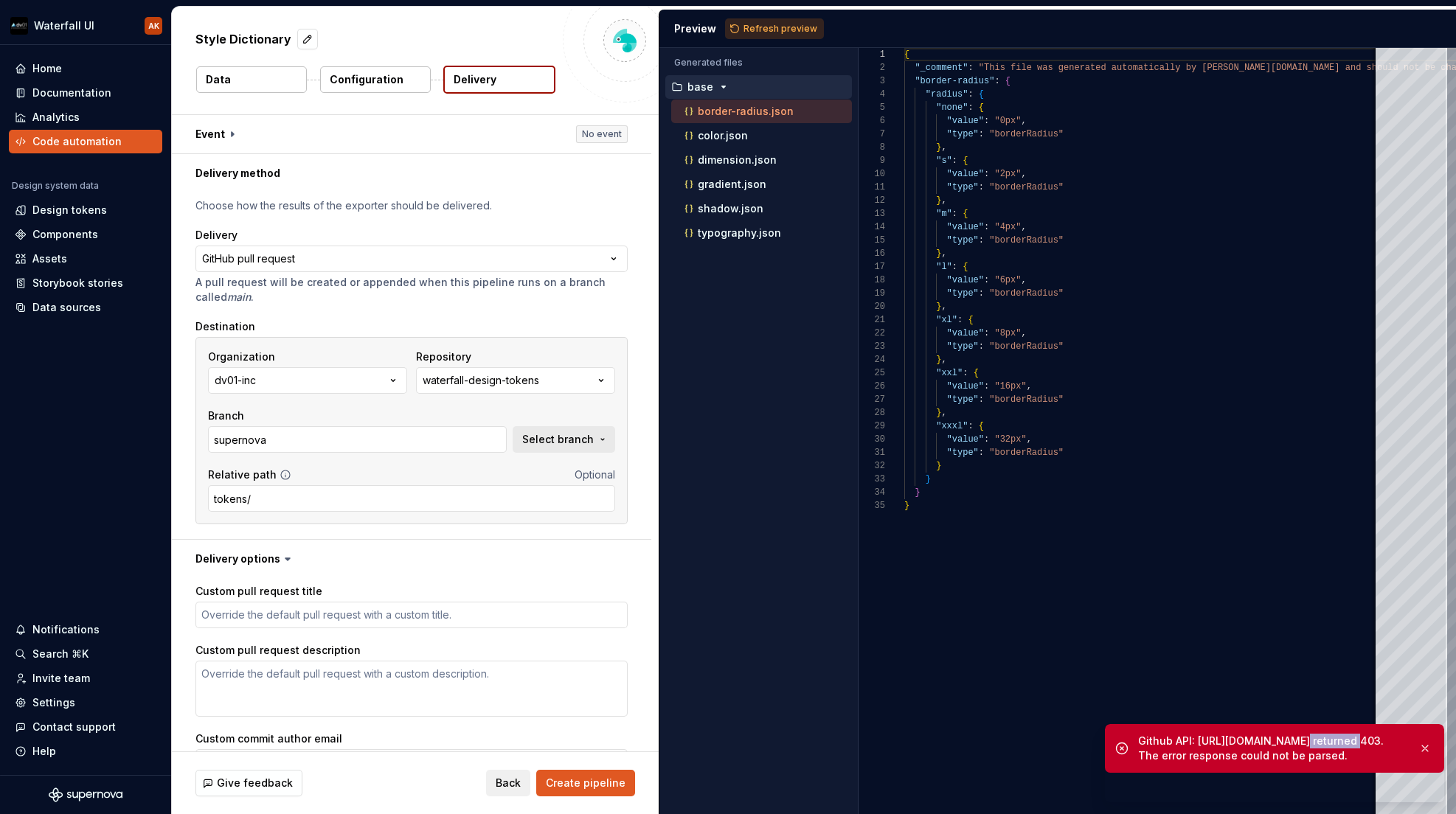
drag, startPoint x: 1294, startPoint y: 739, endPoint x: 1338, endPoint y: 745, distance: 44.4
click at [1338, 745] on div "Github API: [URL][DOMAIN_NAME] returned 403. The error response could not be pa…" at bounding box center [1272, 749] width 268 height 30
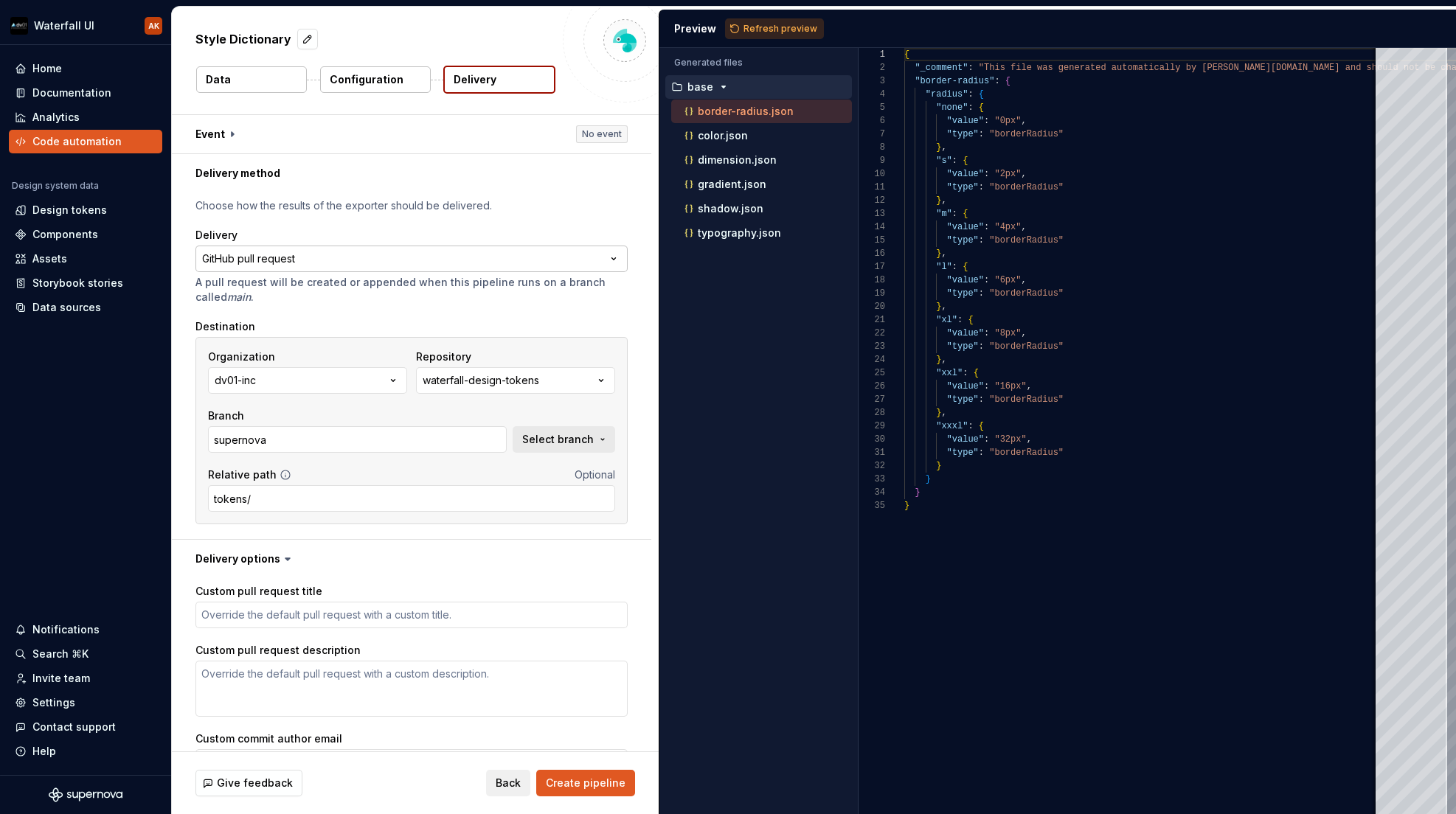
click at [320, 260] on html "**********" at bounding box center [728, 407] width 1456 height 814
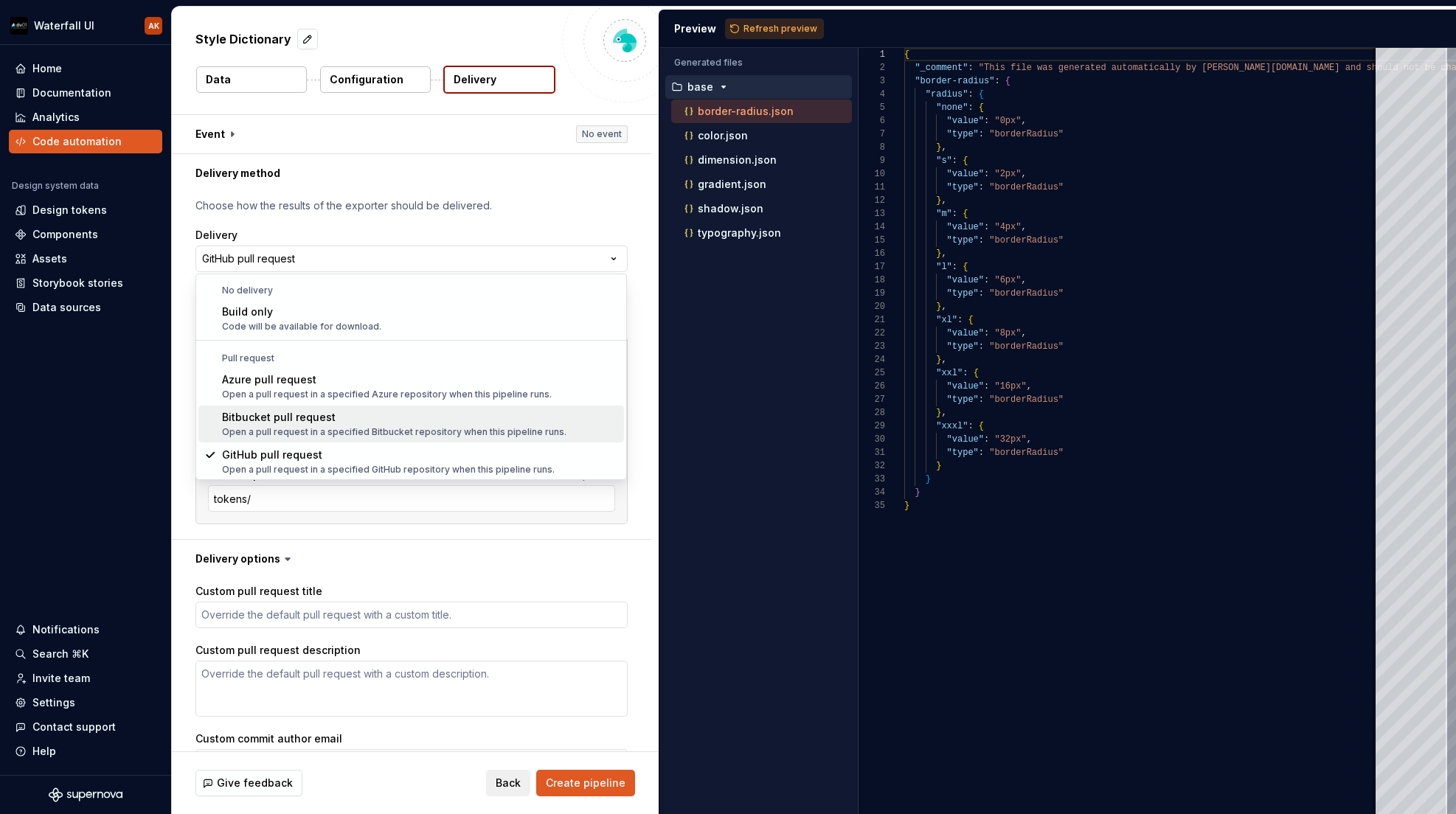
scroll to position [42, 0]
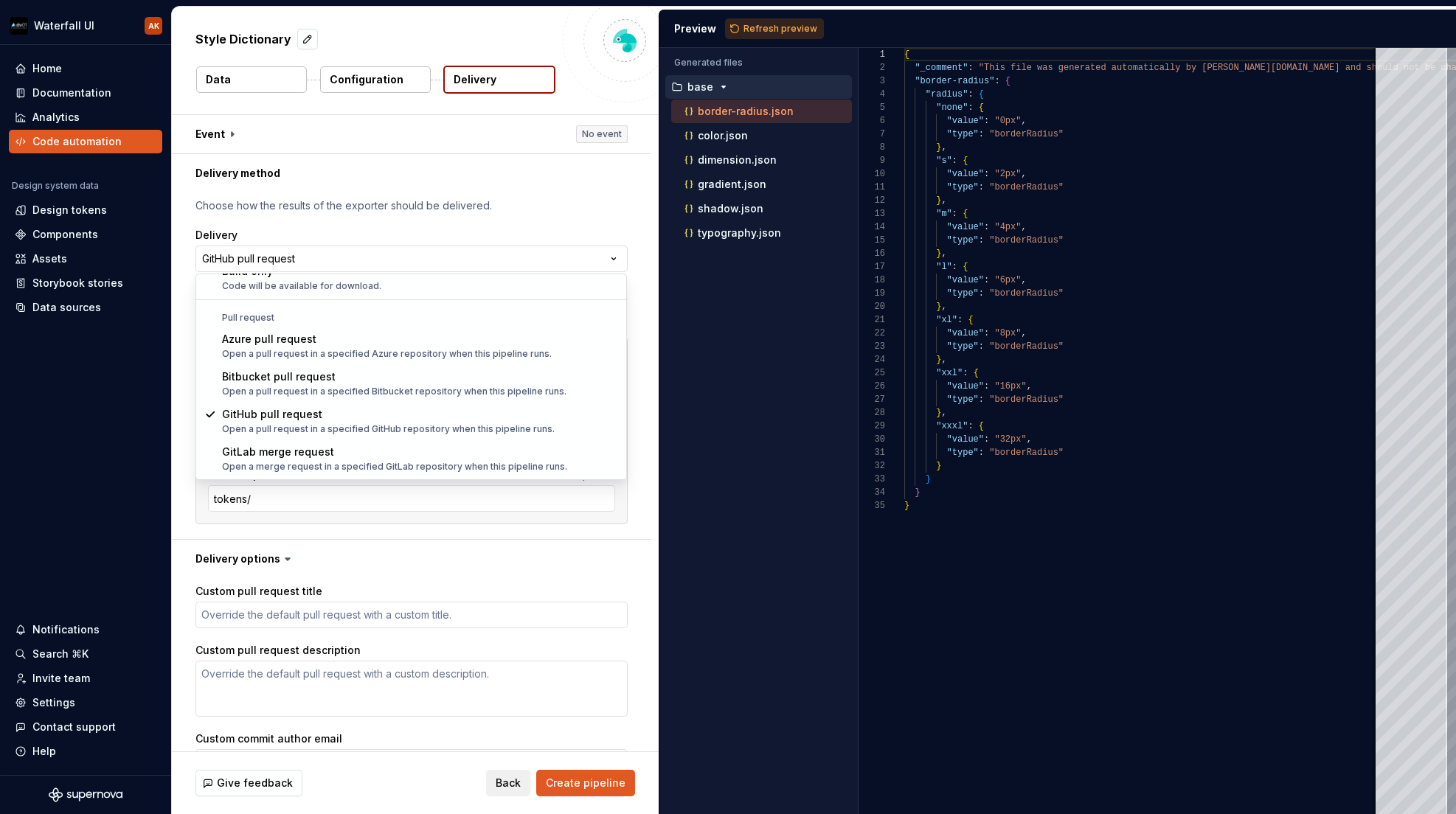
click at [586, 572] on html "**********" at bounding box center [728, 407] width 1456 height 814
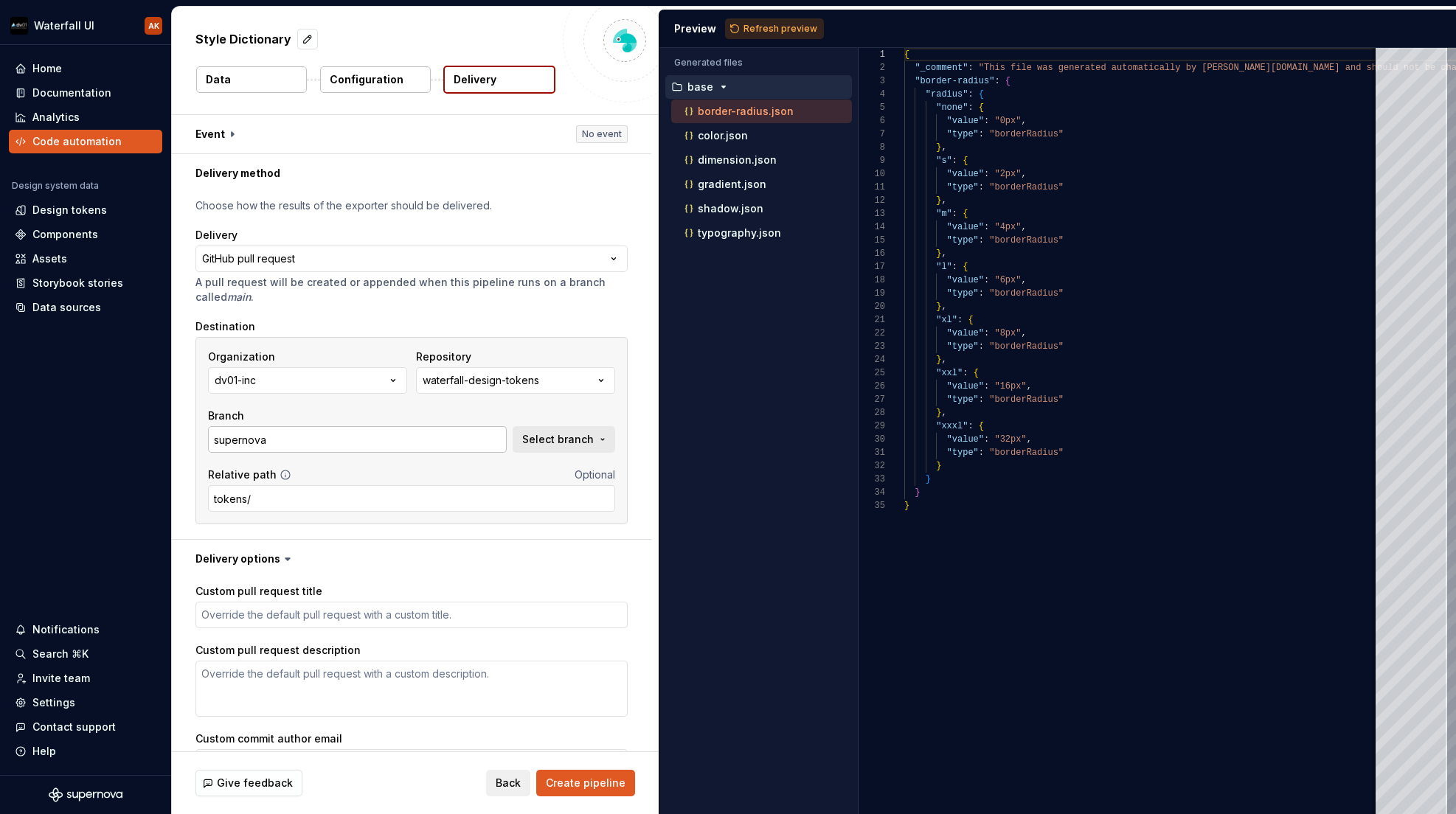
click at [313, 443] on input "supernova" at bounding box center [357, 439] width 299 height 27
type textarea "*"
type input "m"
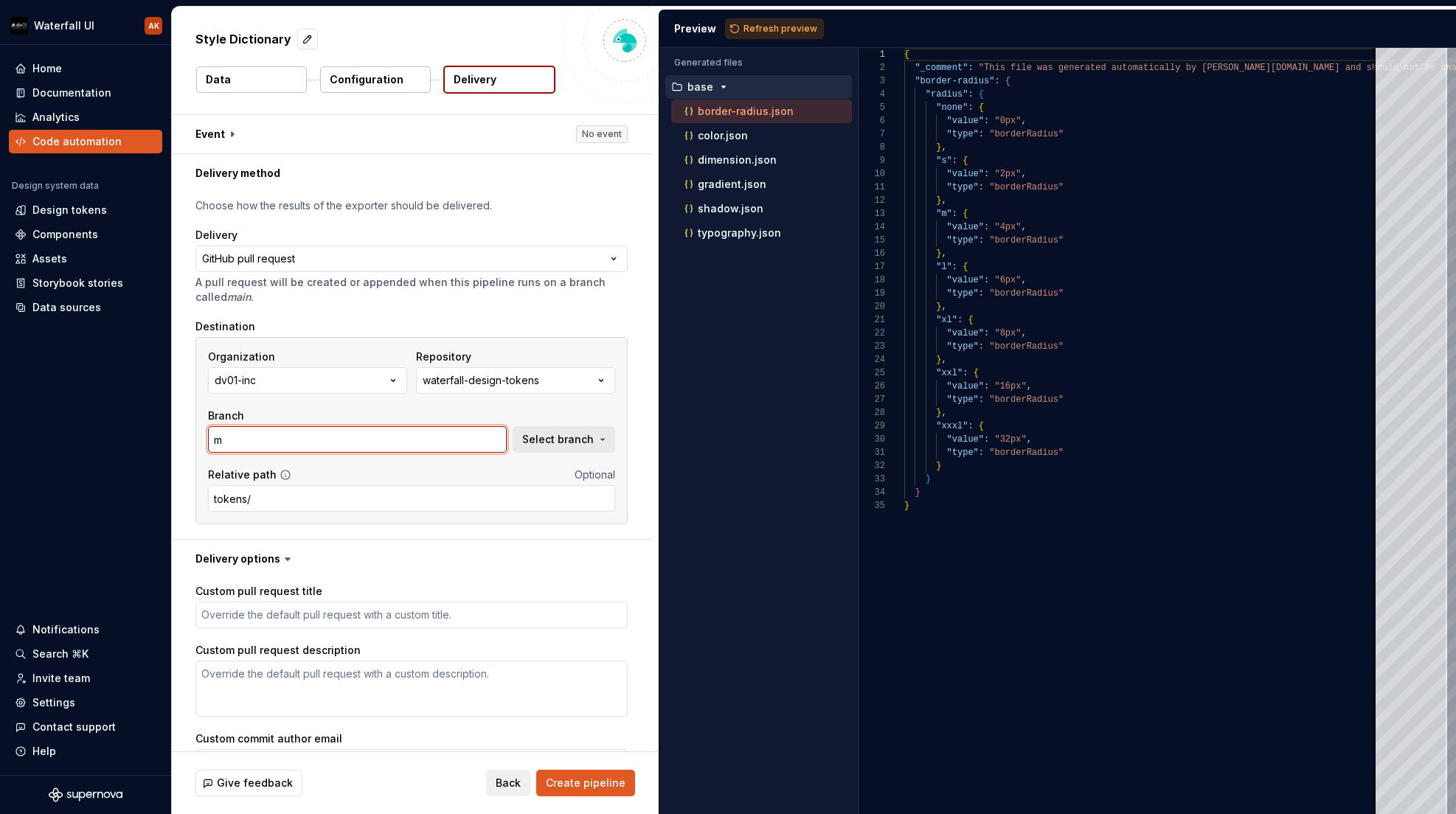
type textarea "*"
type input "ma"
type textarea "*"
type input "mas"
type textarea "*"
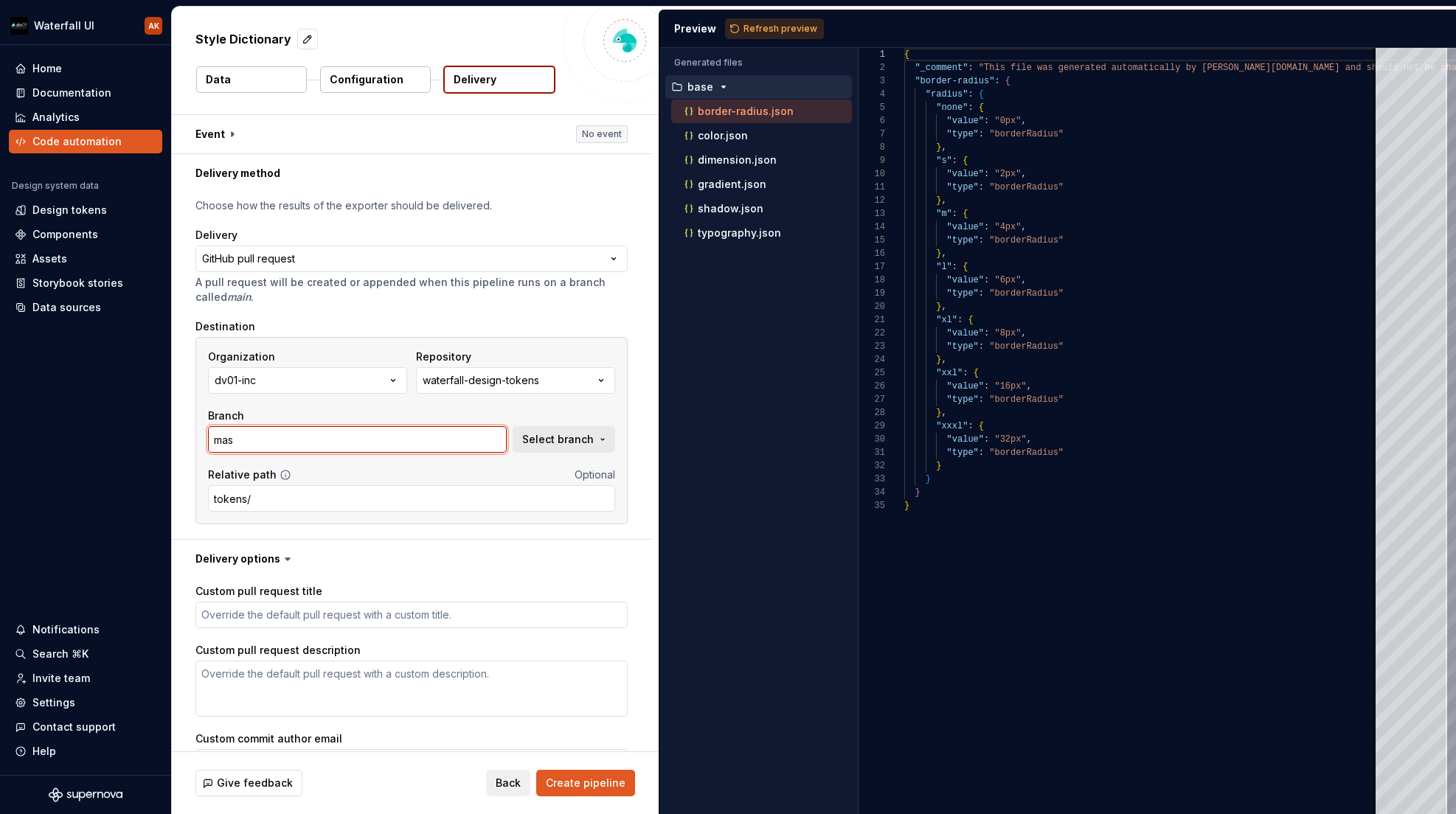
type input "mast"
type textarea "*"
type input "maste"
type textarea "*"
type input "master"
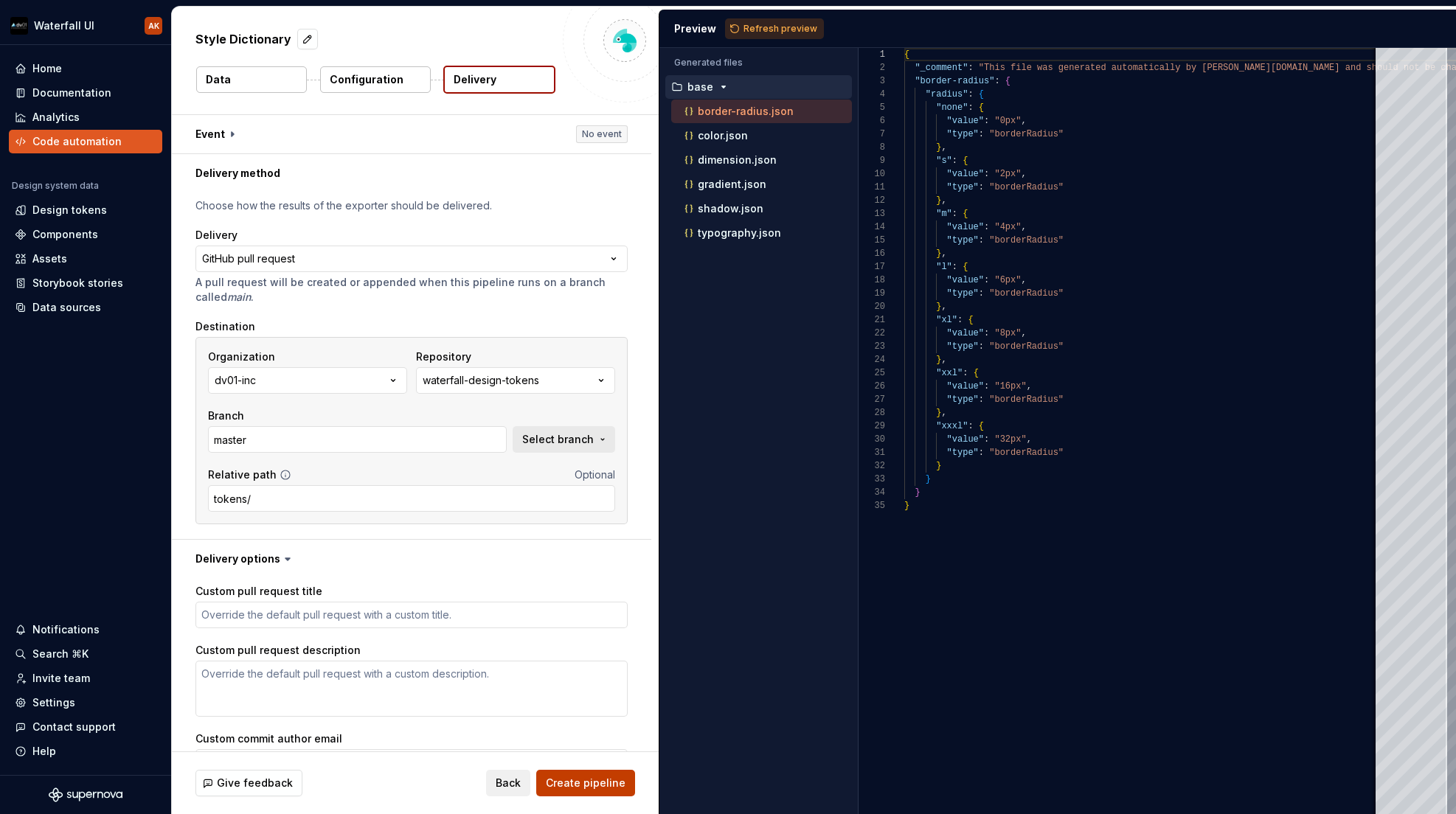
click at [587, 787] on span "Create pipeline" at bounding box center [586, 783] width 80 height 15
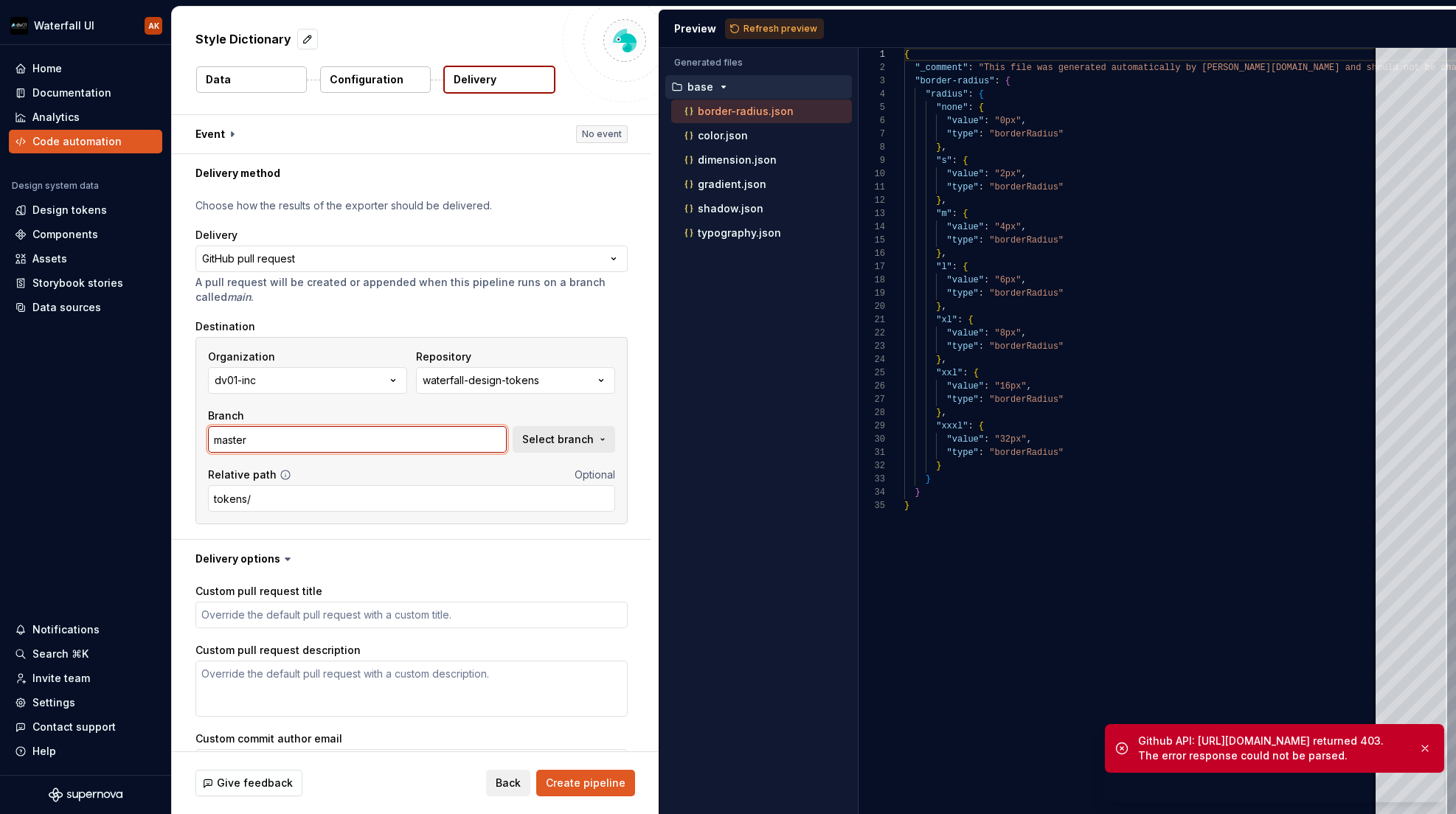
click at [410, 445] on input "master" at bounding box center [357, 439] width 299 height 27
type textarea "*"
type input "su"
type textarea "*"
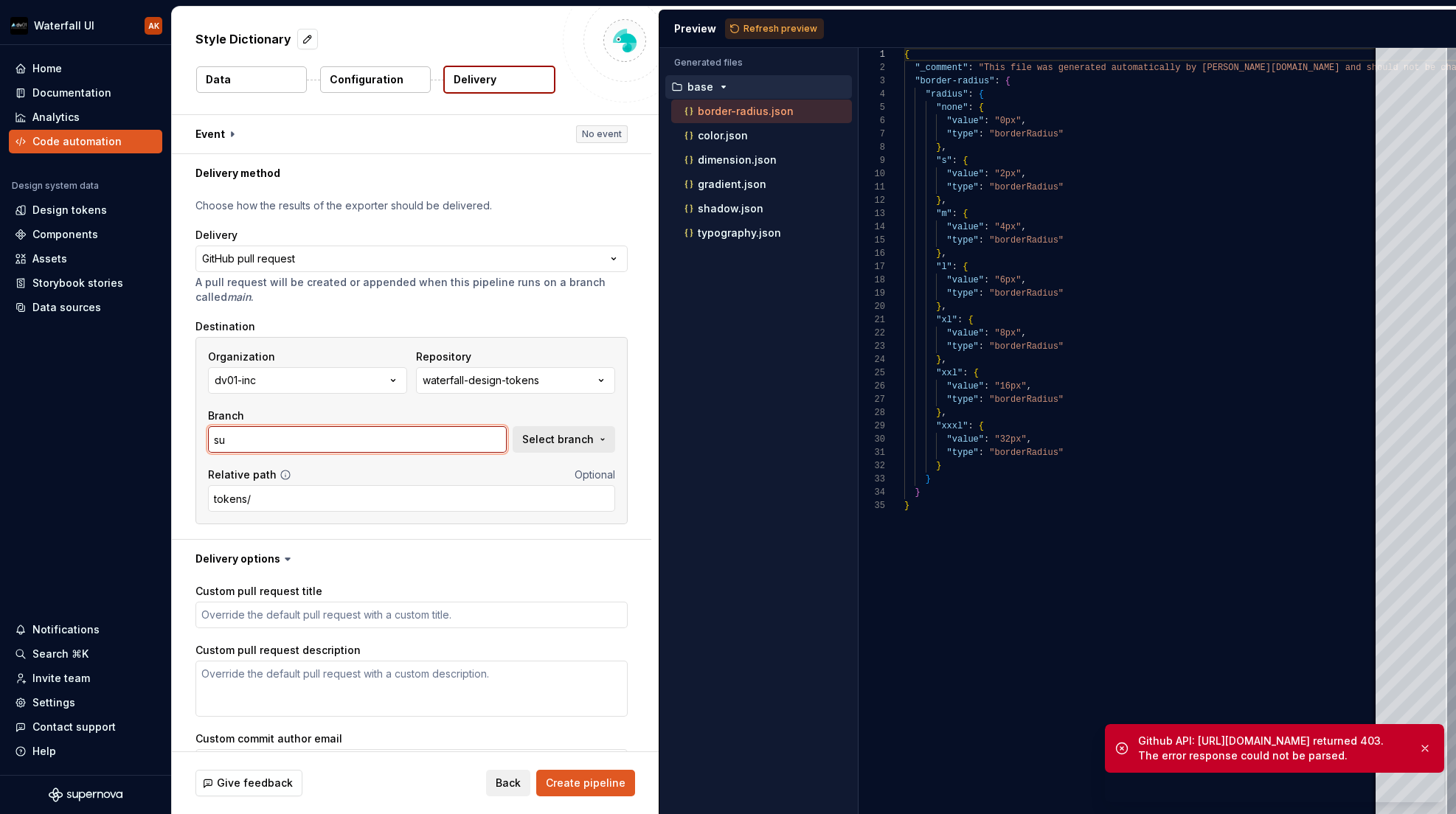
type input "sup"
type textarea "*"
type input "supe"
type textarea "*"
type input "super"
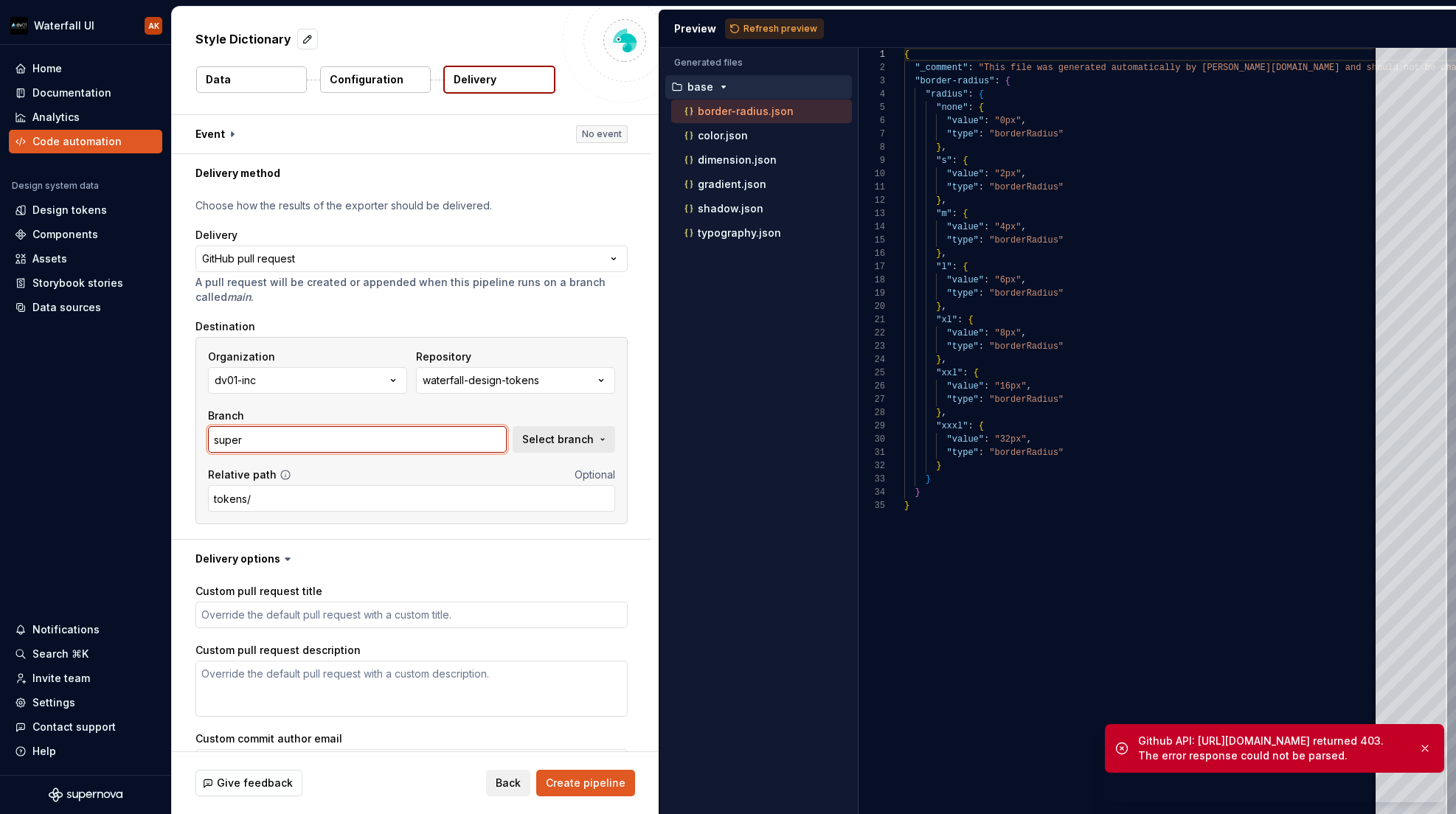
type textarea "*"
type input "supern"
type textarea "*"
type input "superno"
type textarea "*"
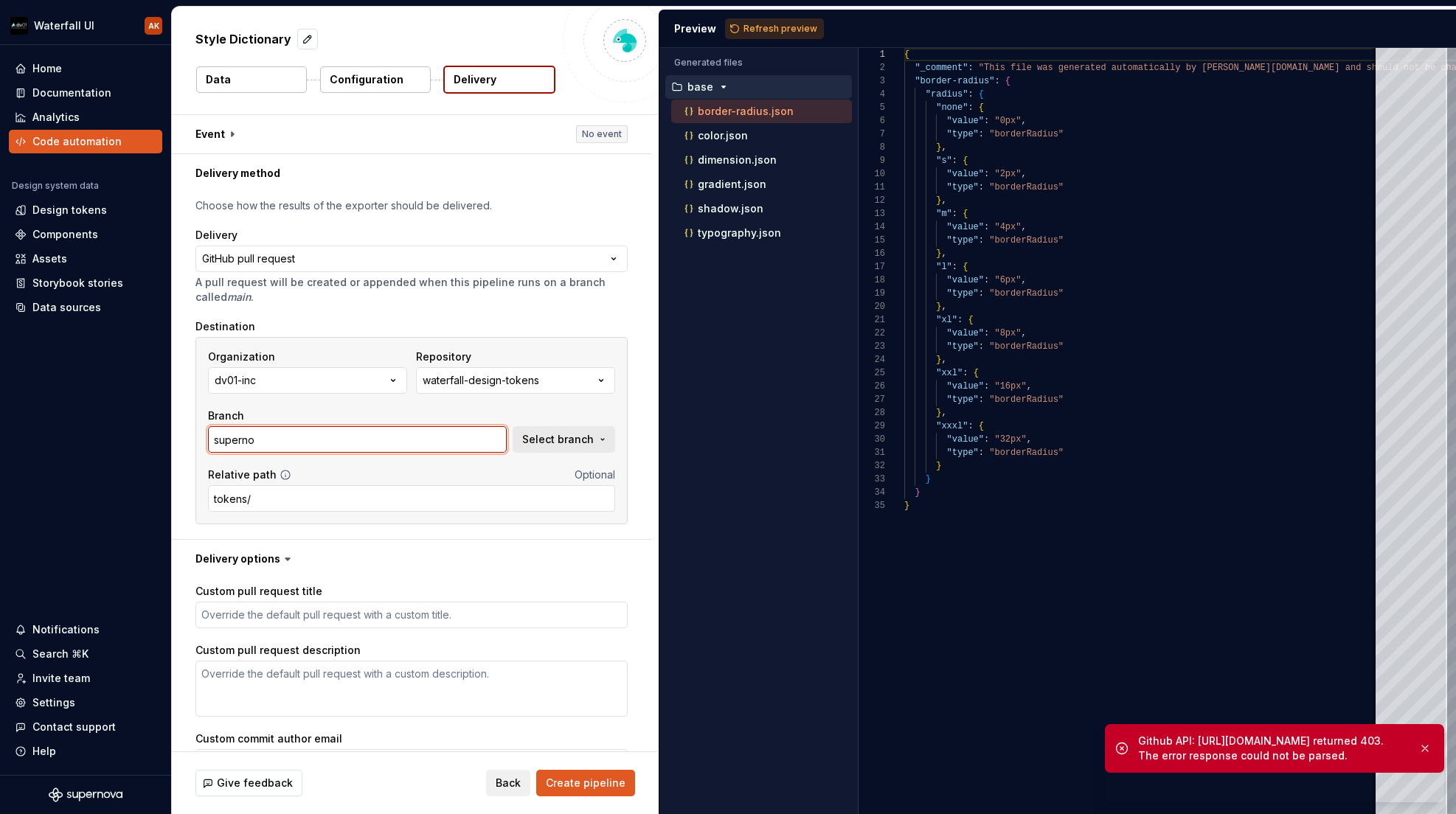
type input "supernov"
type textarea "*"
type input "supernova"
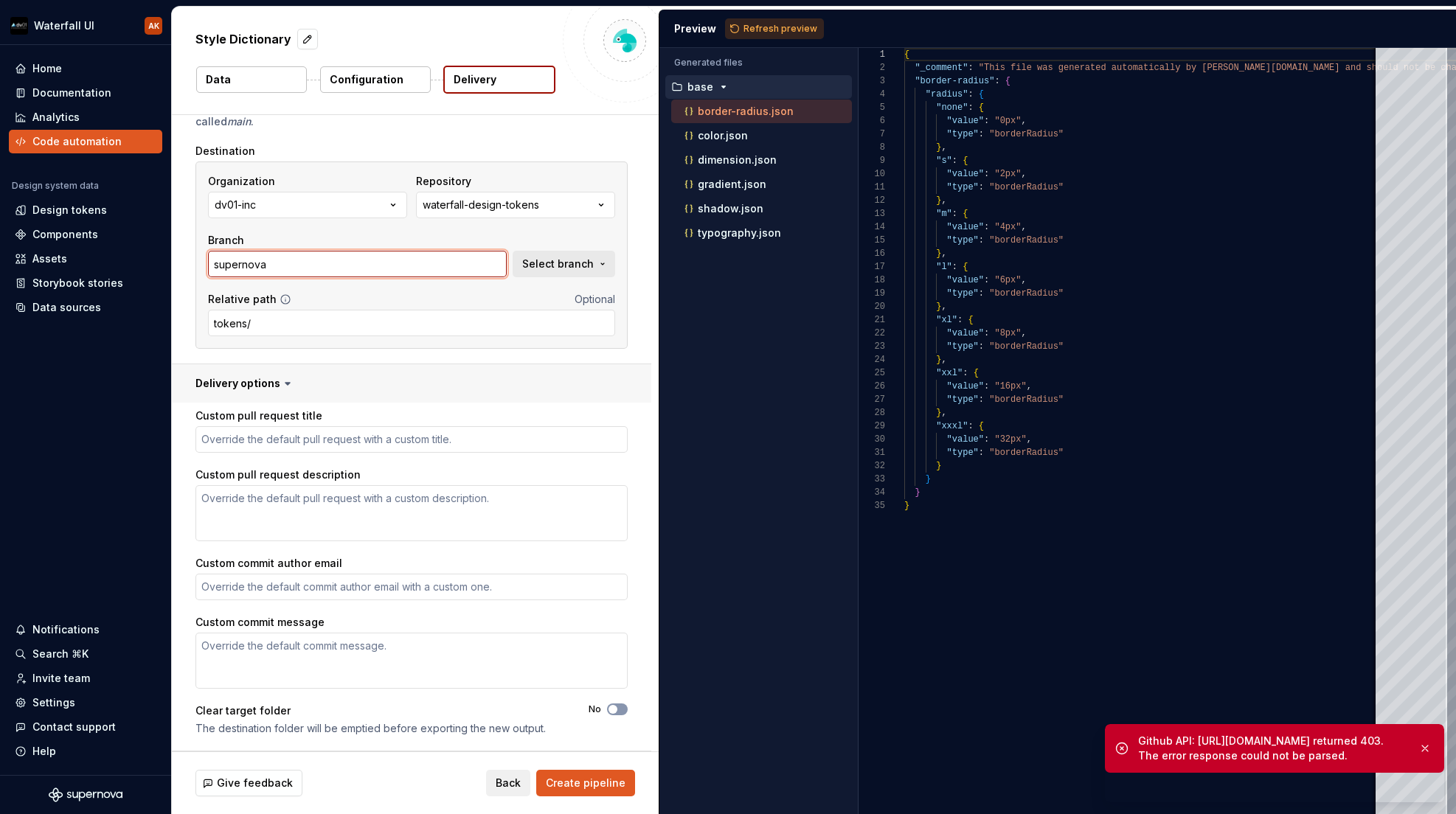
scroll to position [0, 0]
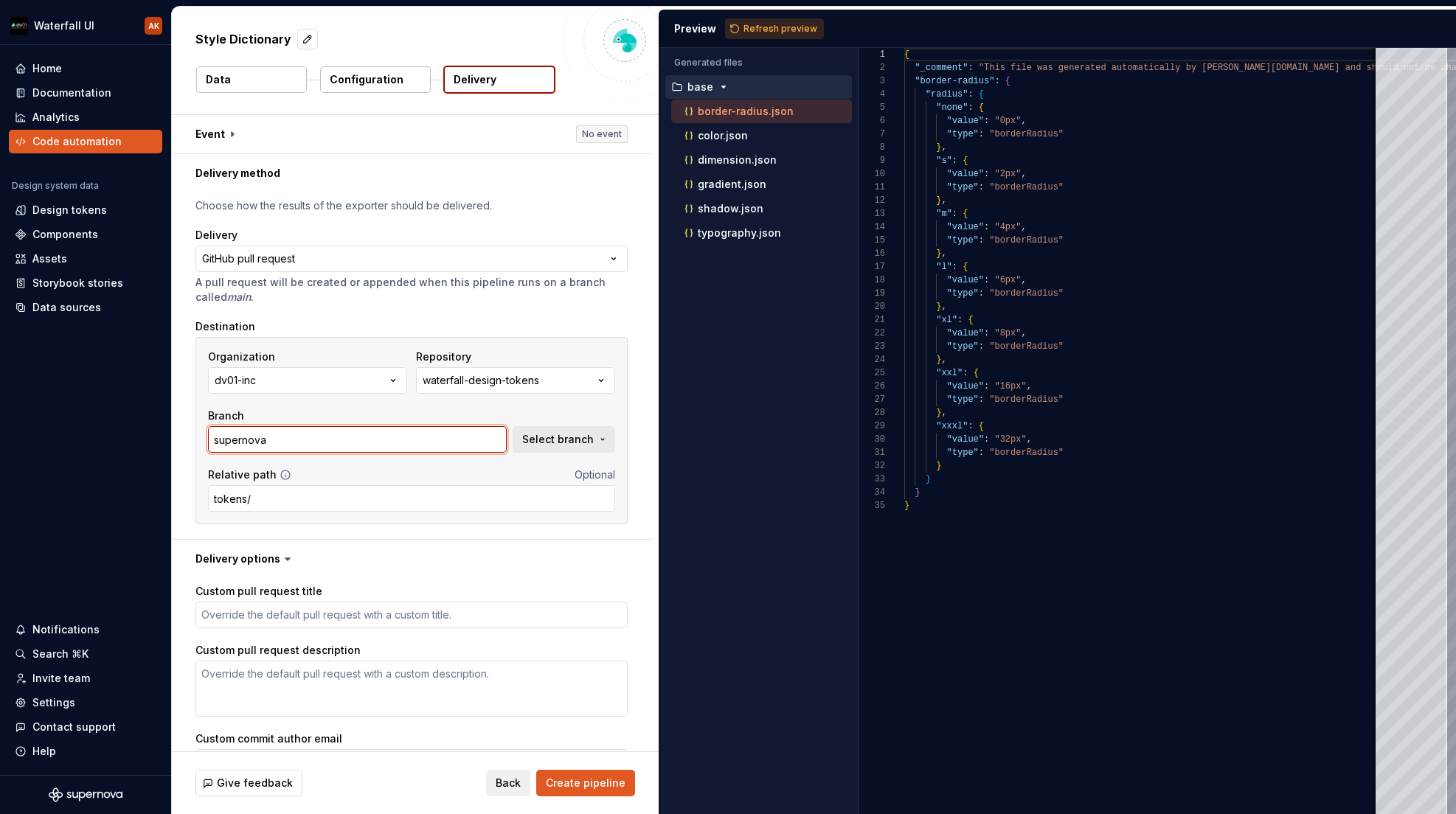
type textarea "*"
type input "supernova"
click at [502, 782] on span "Back" at bounding box center [507, 783] width 25 height 15
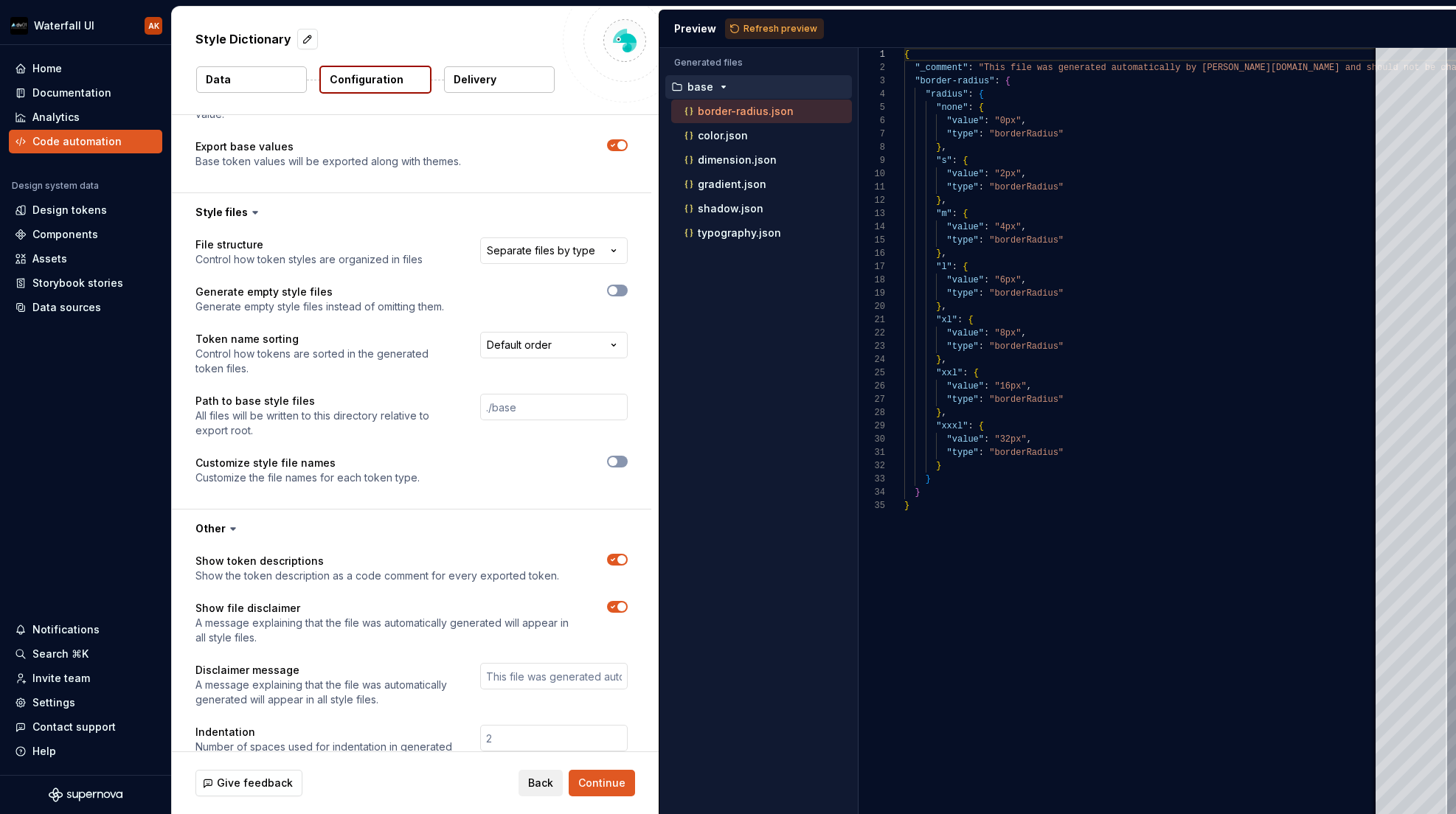
scroll to position [789, 0]
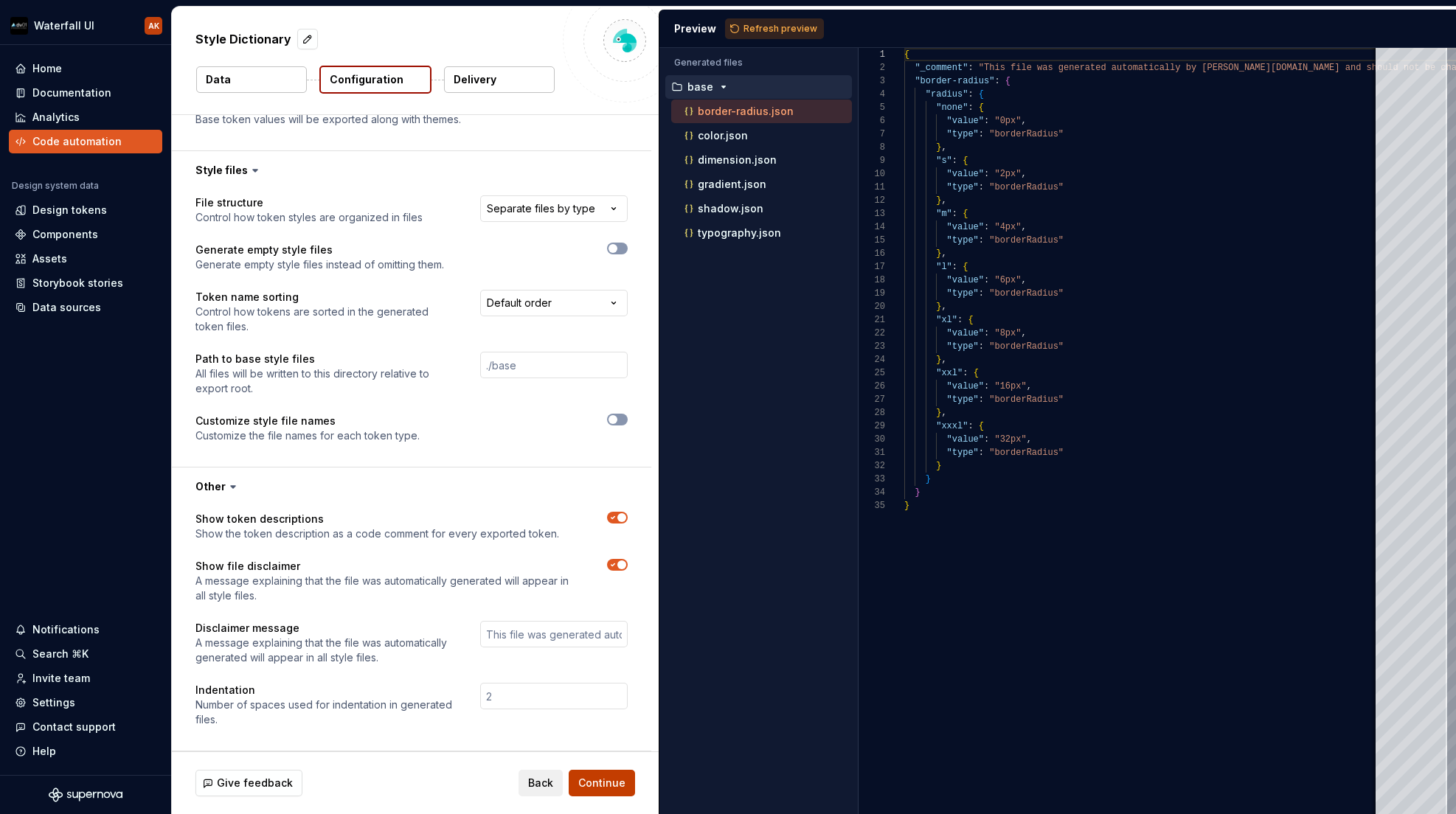
click at [606, 788] on span "Continue" at bounding box center [602, 783] width 47 height 15
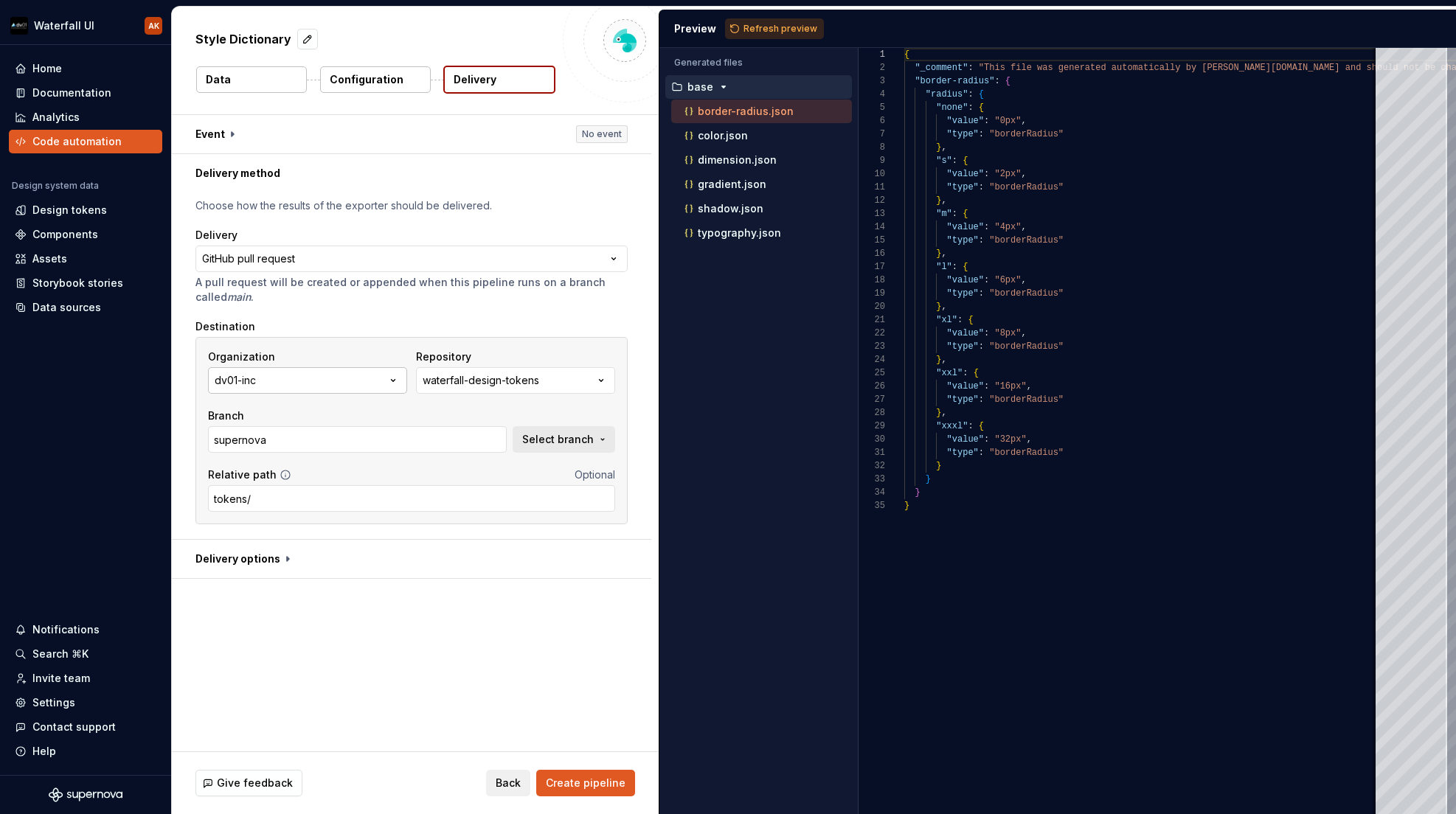
click at [325, 382] on button "dv01-inc" at bounding box center [307, 380] width 199 height 27
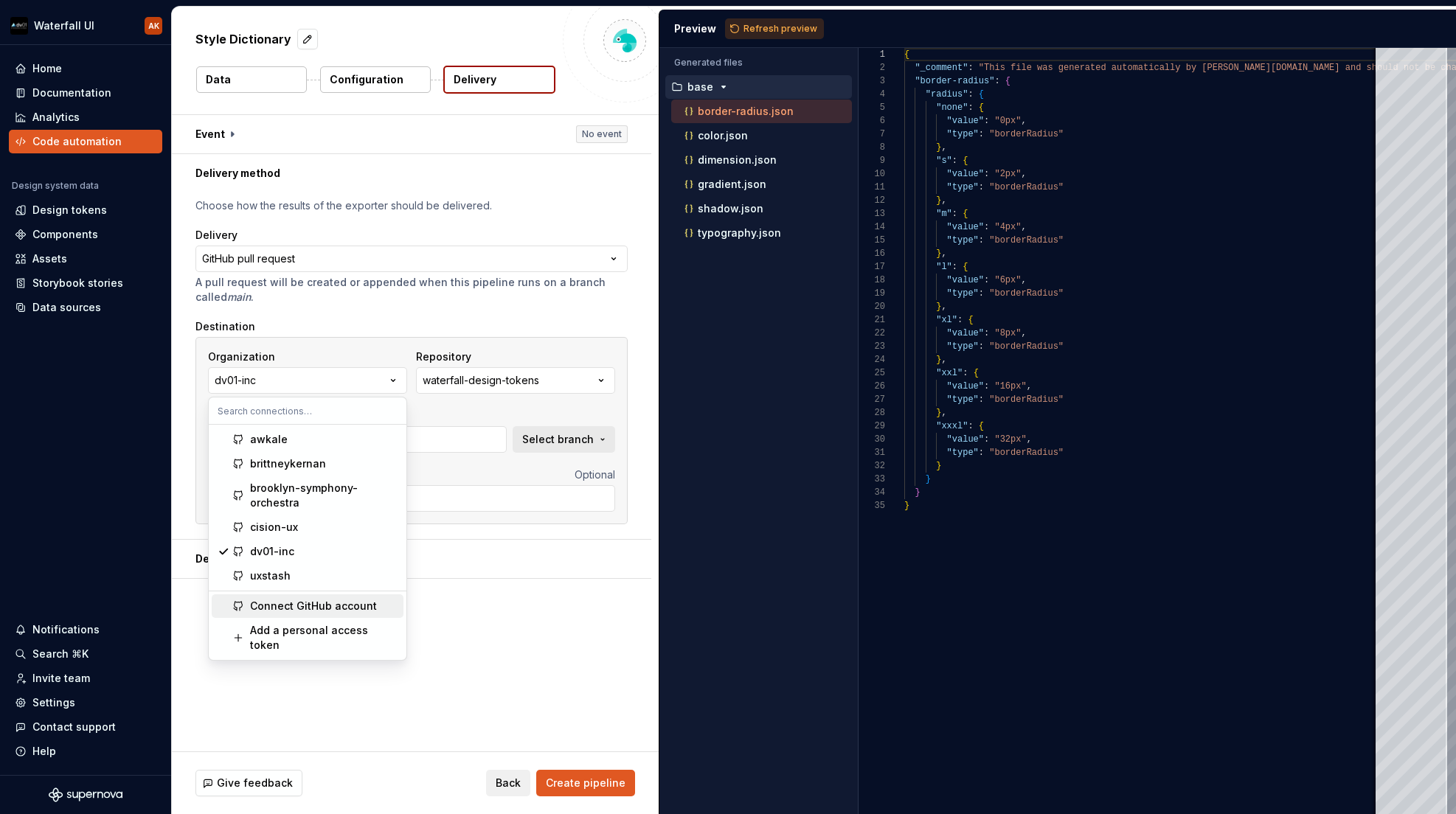
click at [341, 607] on div "Connect GitHub account" at bounding box center [314, 606] width 127 height 15
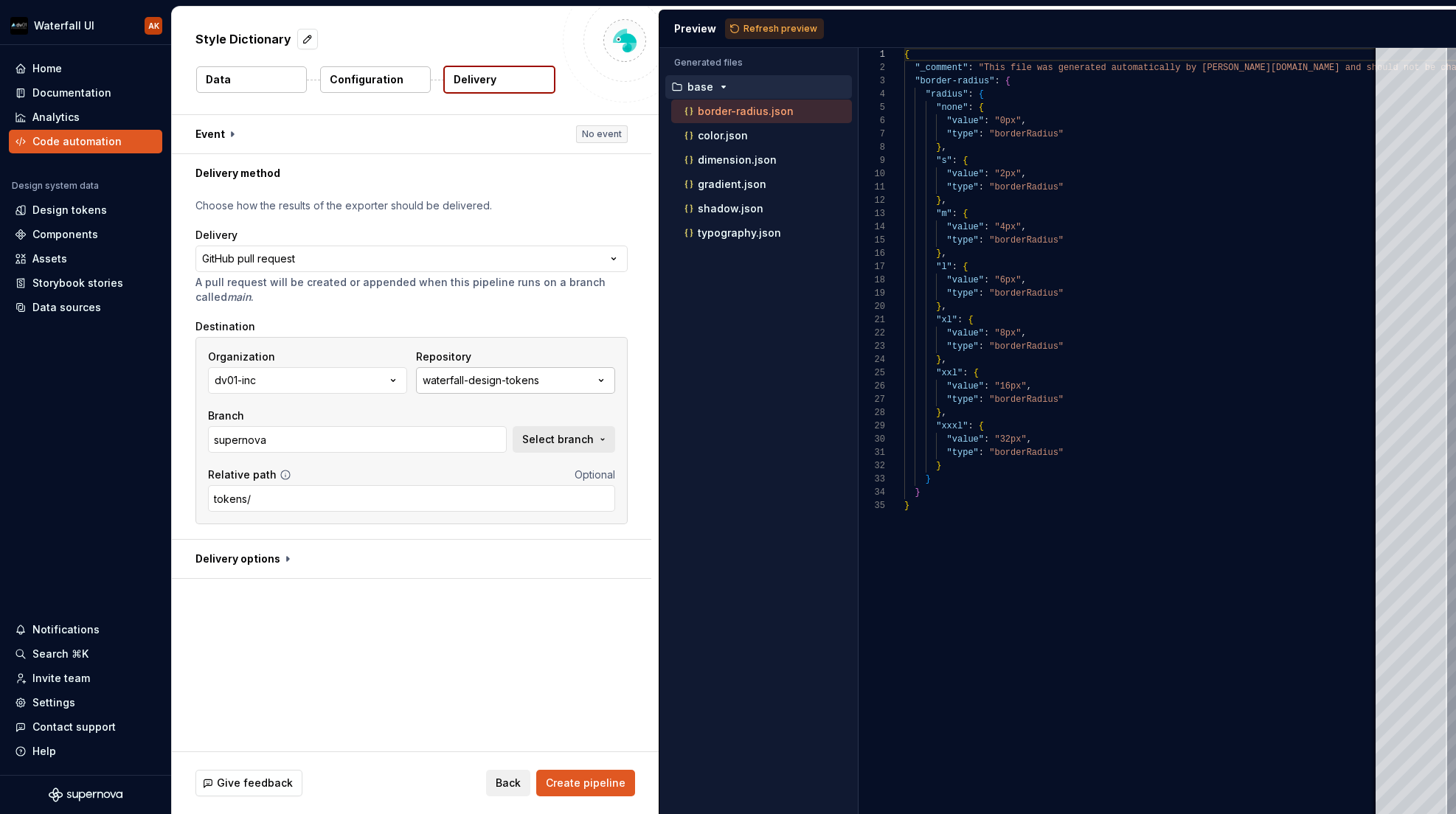
click at [530, 390] on button "waterfall-design-tokens" at bounding box center [515, 380] width 199 height 27
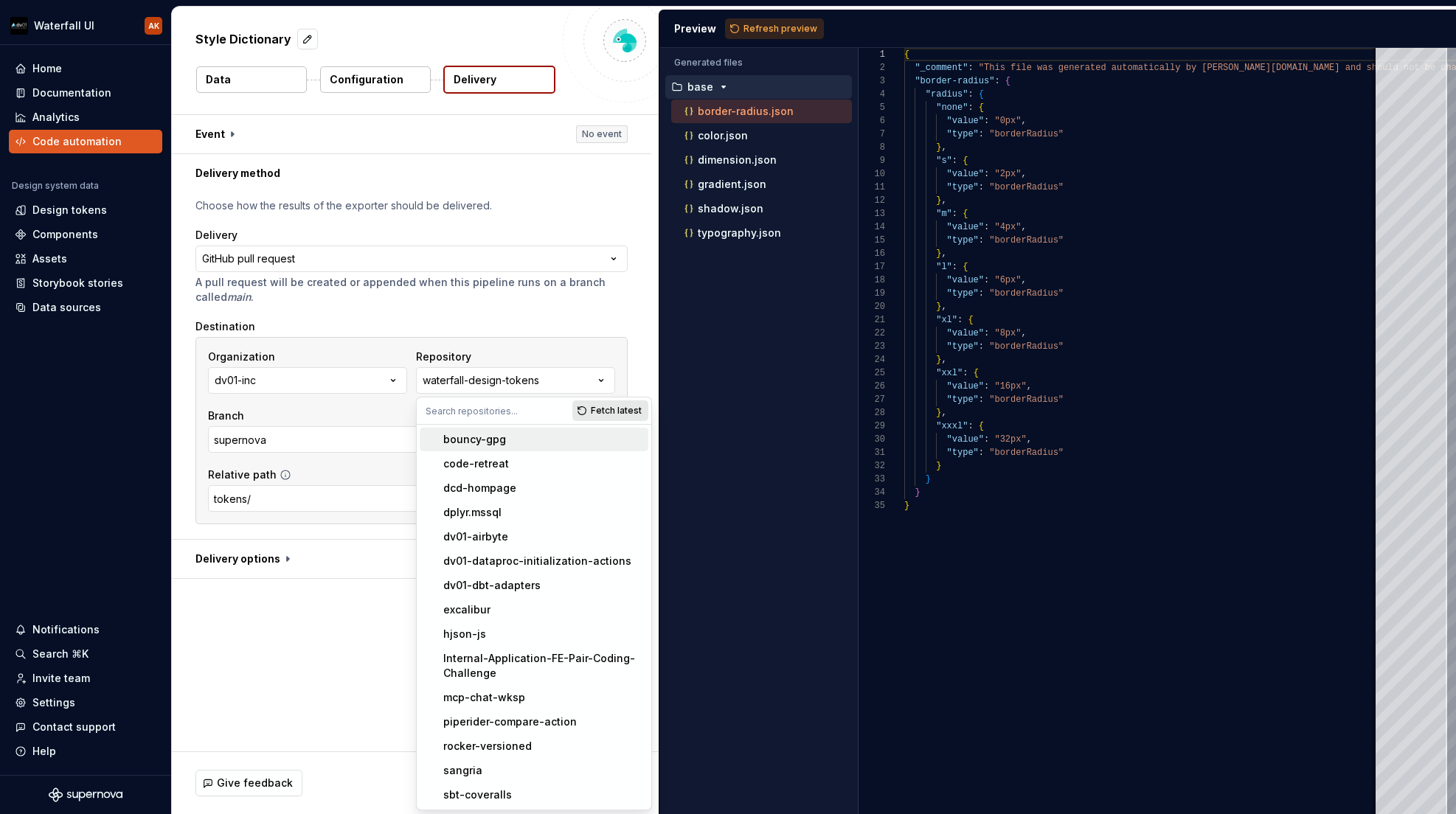
click at [627, 410] on span "Fetch latest" at bounding box center [615, 410] width 50 height 12
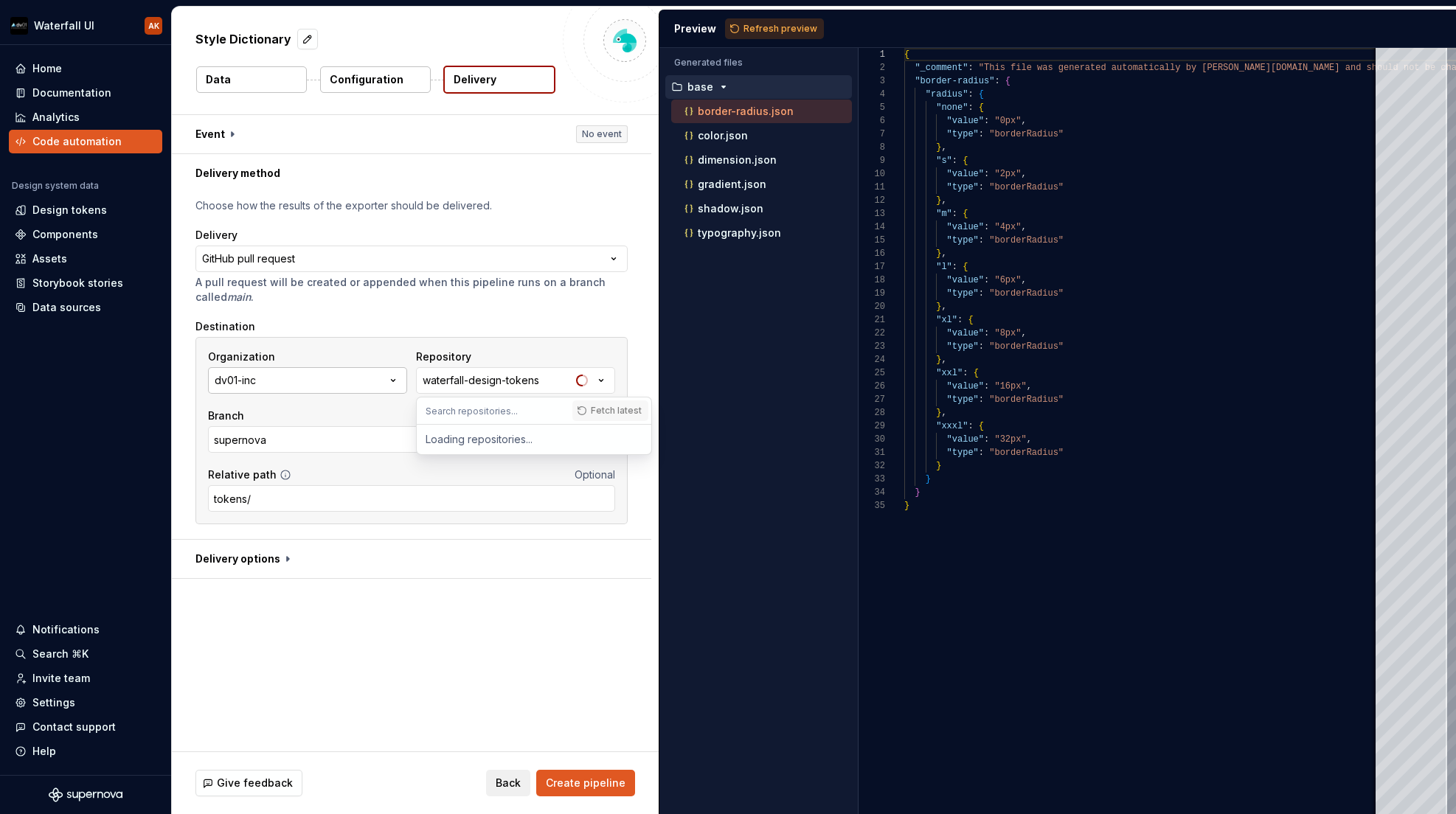
click at [343, 367] on button "dv01-inc" at bounding box center [307, 380] width 199 height 27
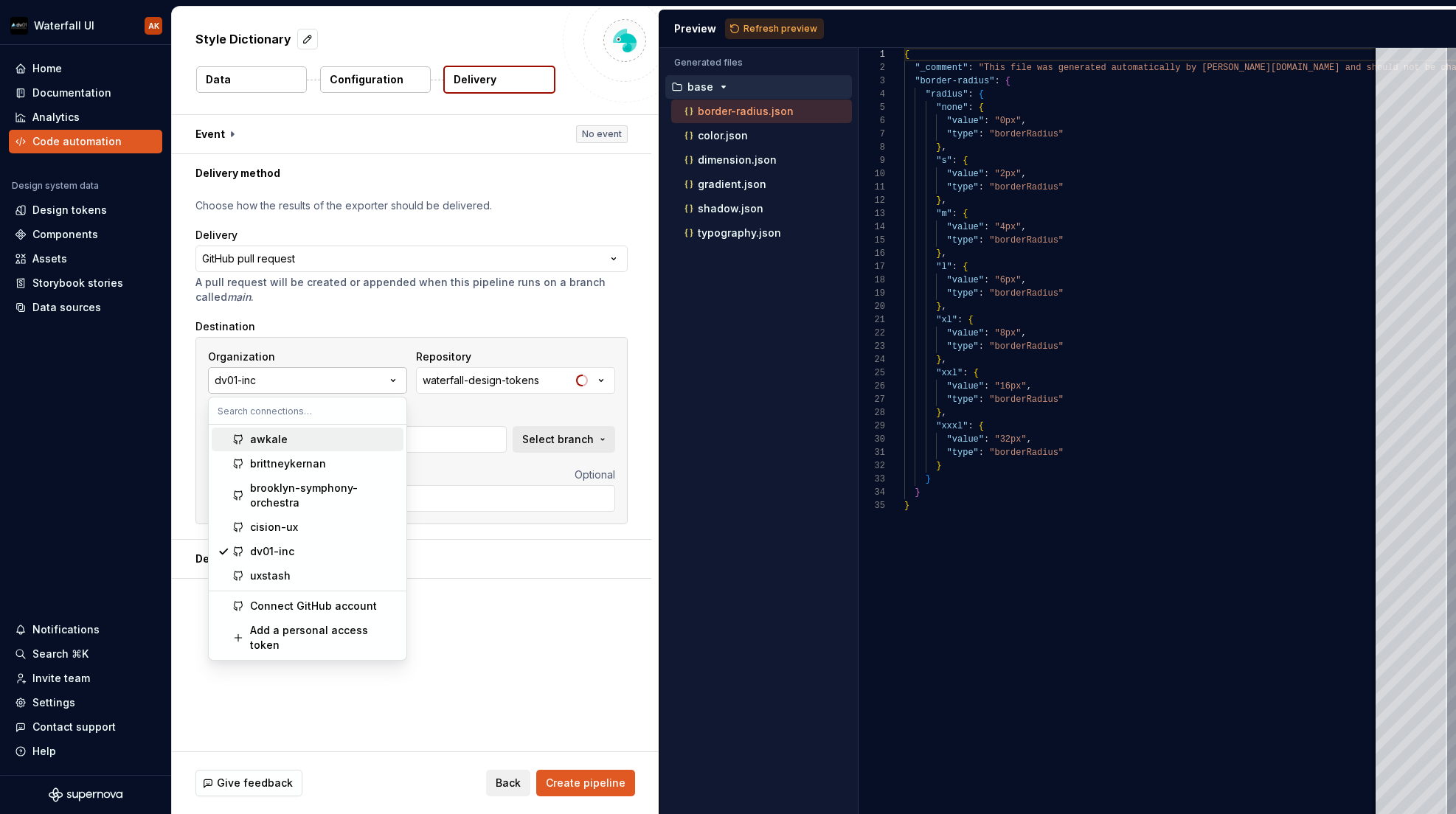
click at [343, 375] on button "dv01-inc" at bounding box center [307, 380] width 199 height 27
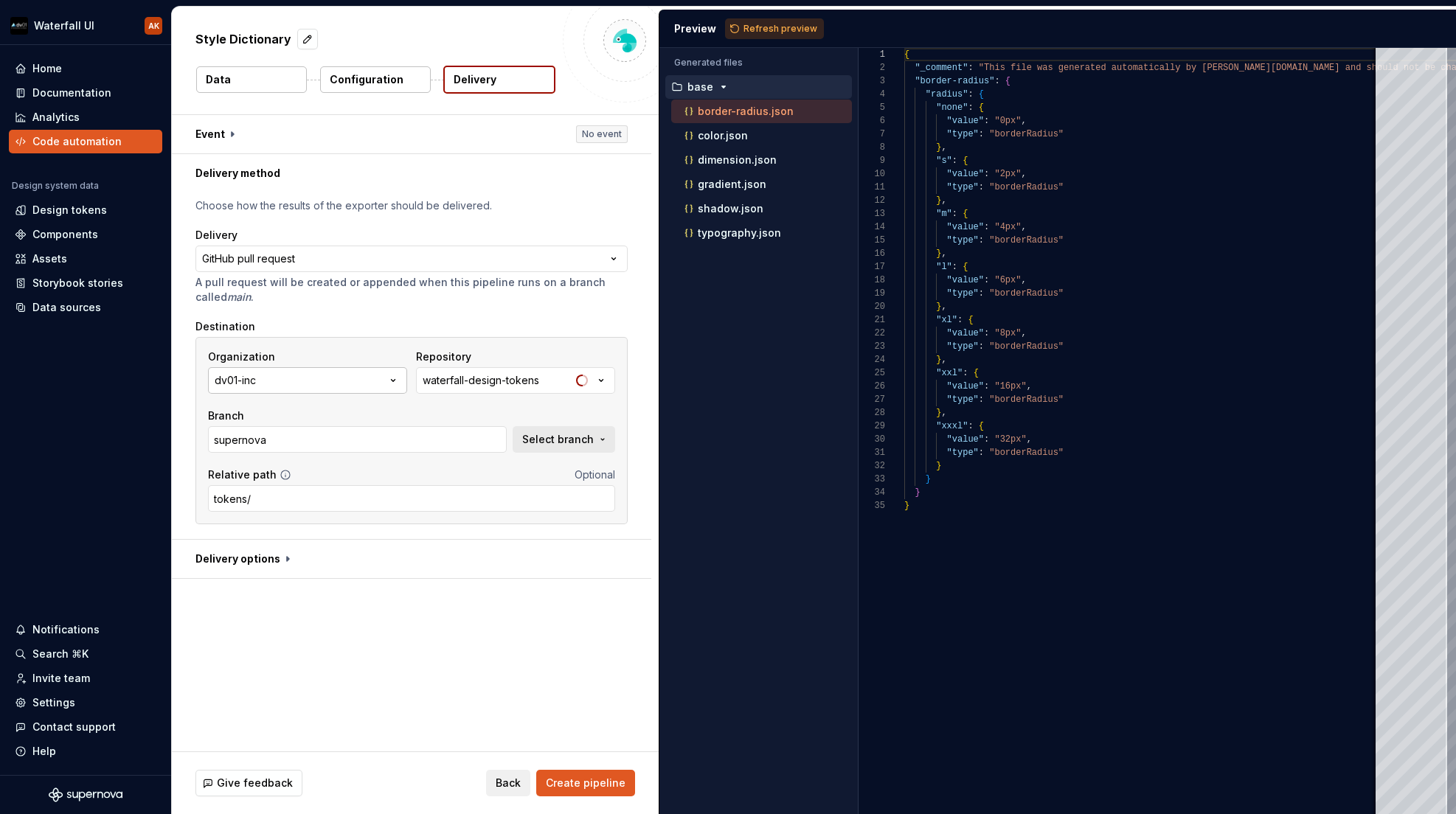
click at [343, 375] on button "dv01-inc" at bounding box center [307, 380] width 199 height 27
click at [497, 379] on div "waterfall-design-tokens" at bounding box center [481, 380] width 117 height 15
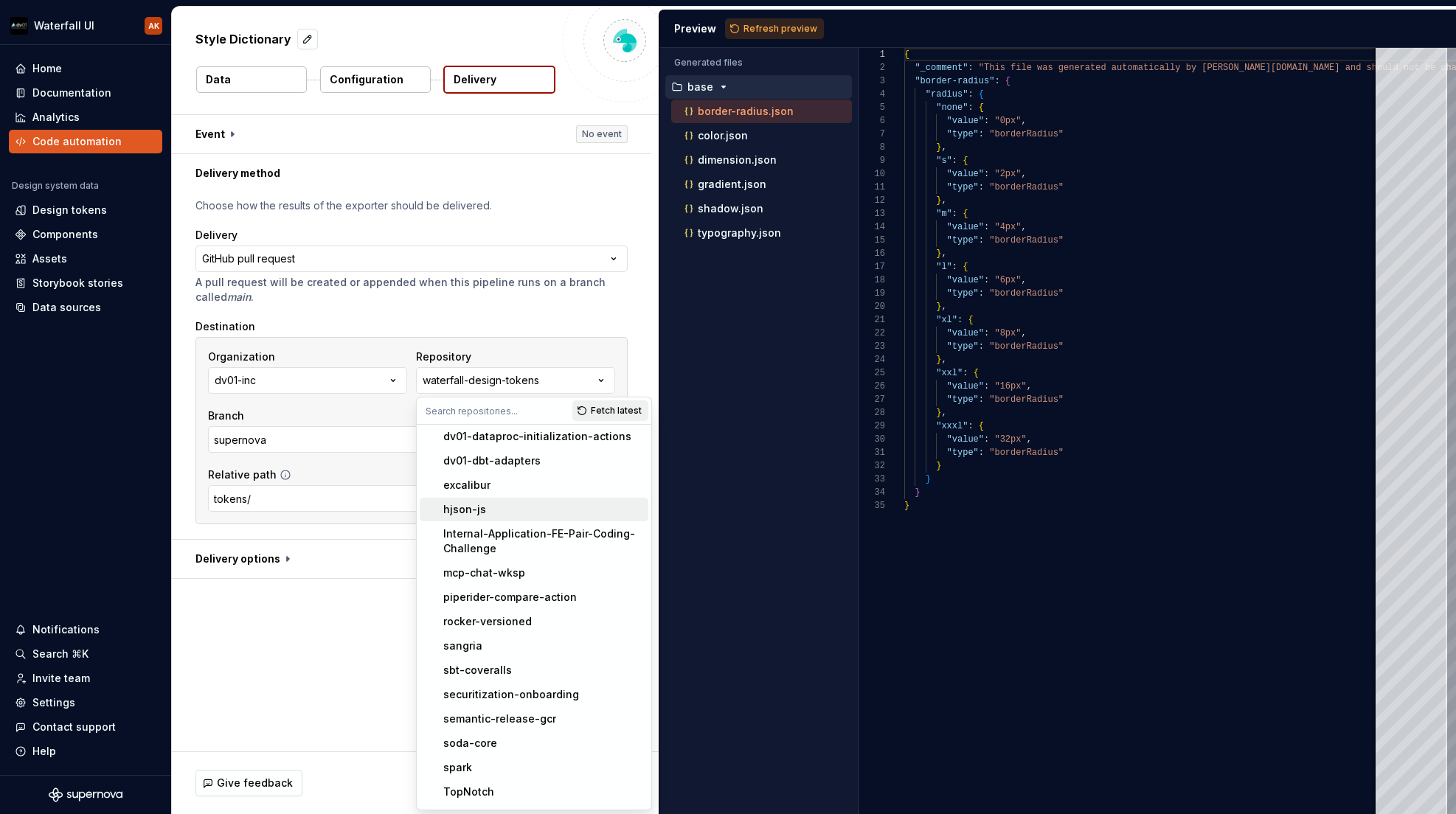
scroll to position [220, 0]
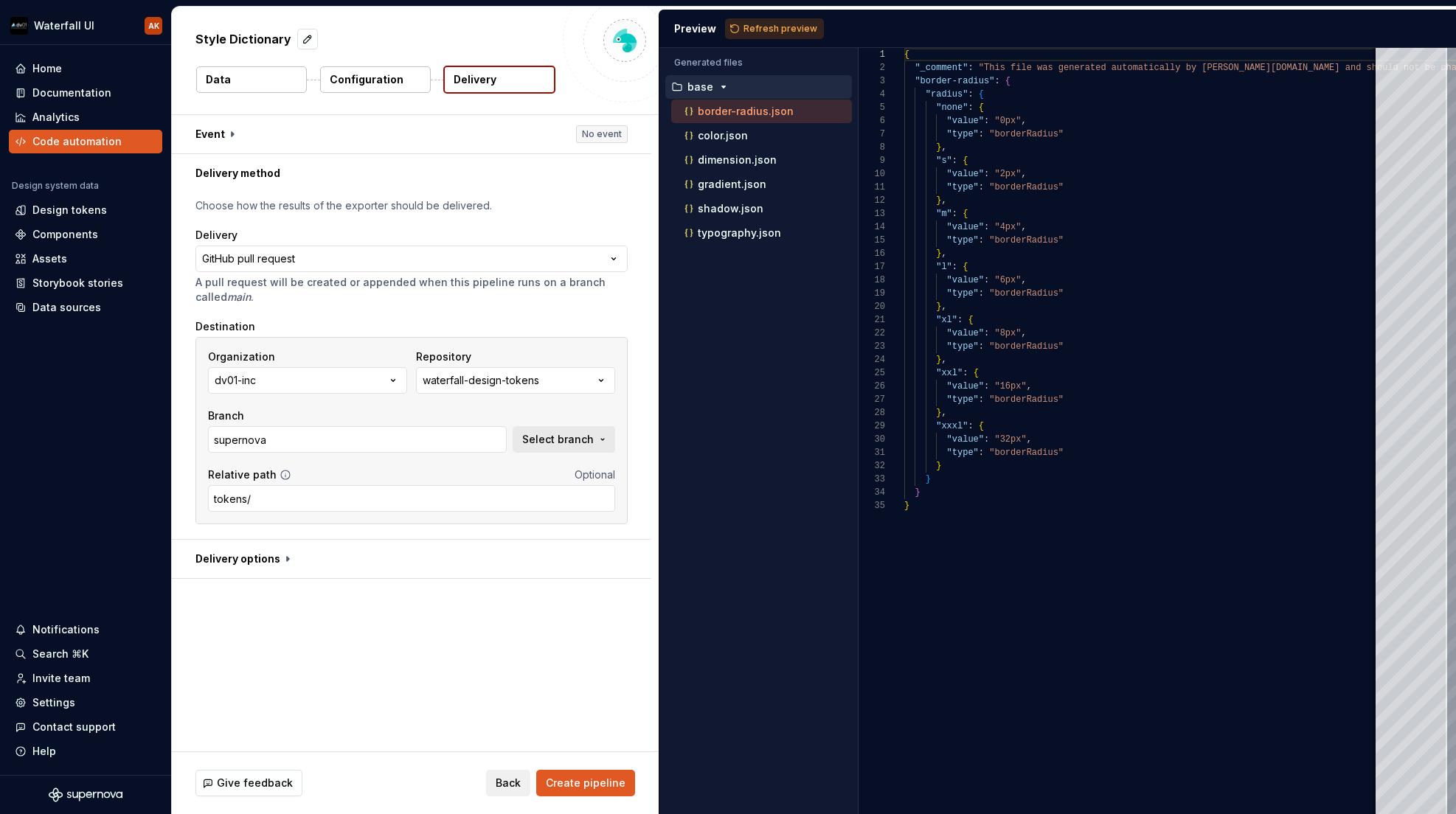
click at [347, 715] on div "**********" at bounding box center [415, 433] width 487 height 637
click at [576, 782] on span "Create pipeline" at bounding box center [586, 783] width 80 height 15
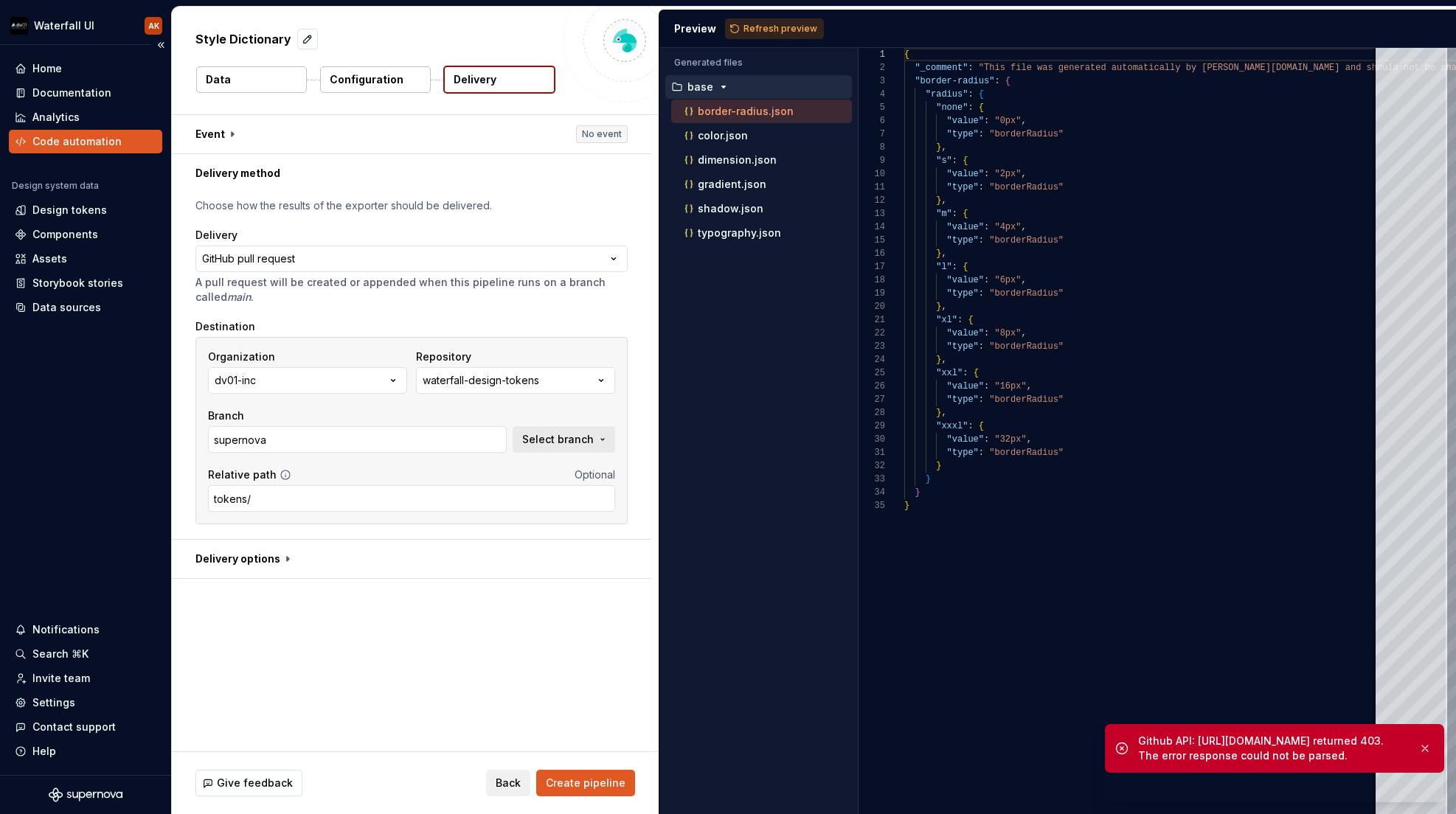
click at [69, 150] on div "Code automation" at bounding box center [85, 141] width 153 height 24
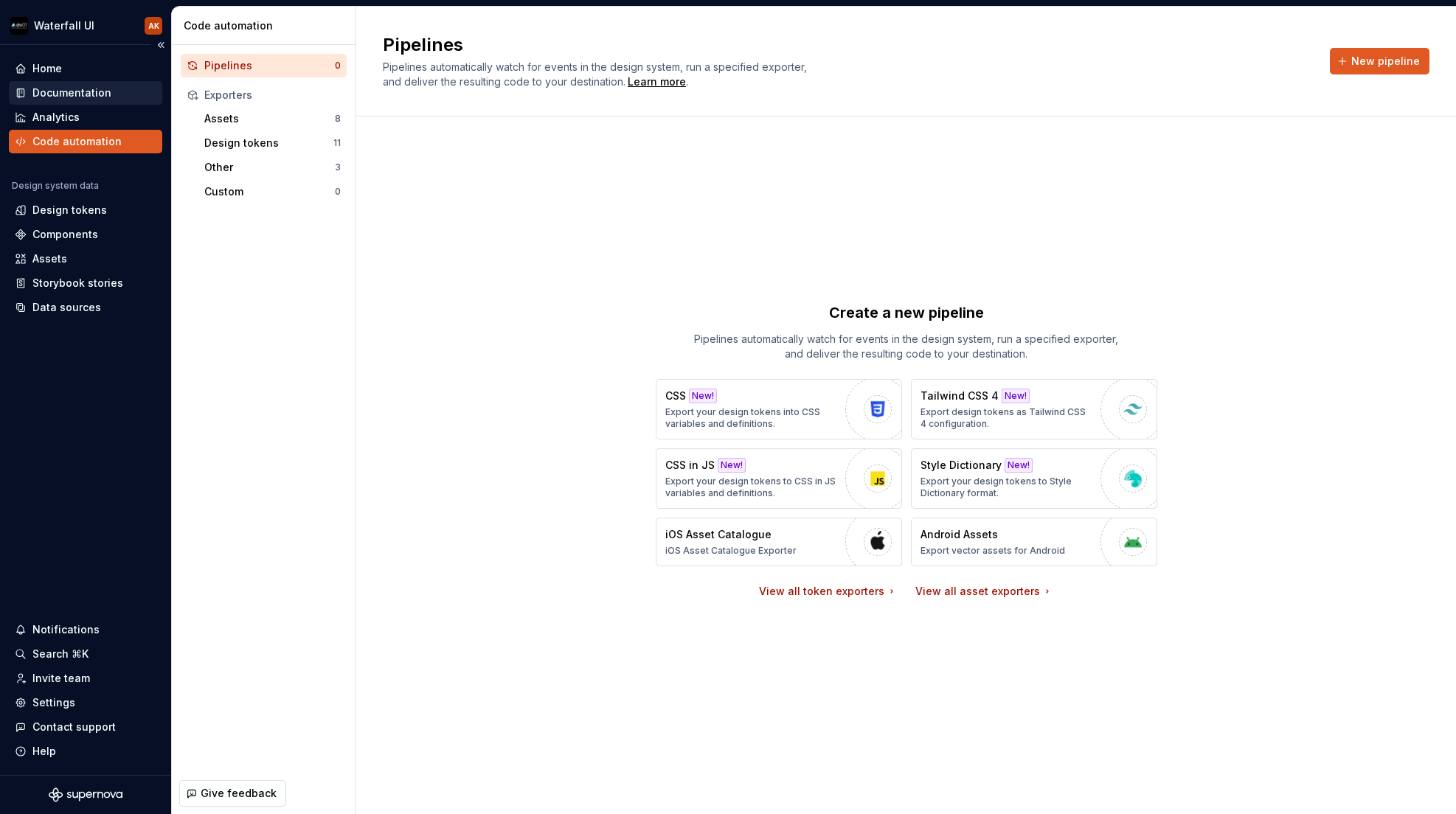
click at [57, 93] on div "Documentation" at bounding box center [72, 93] width 79 height 15
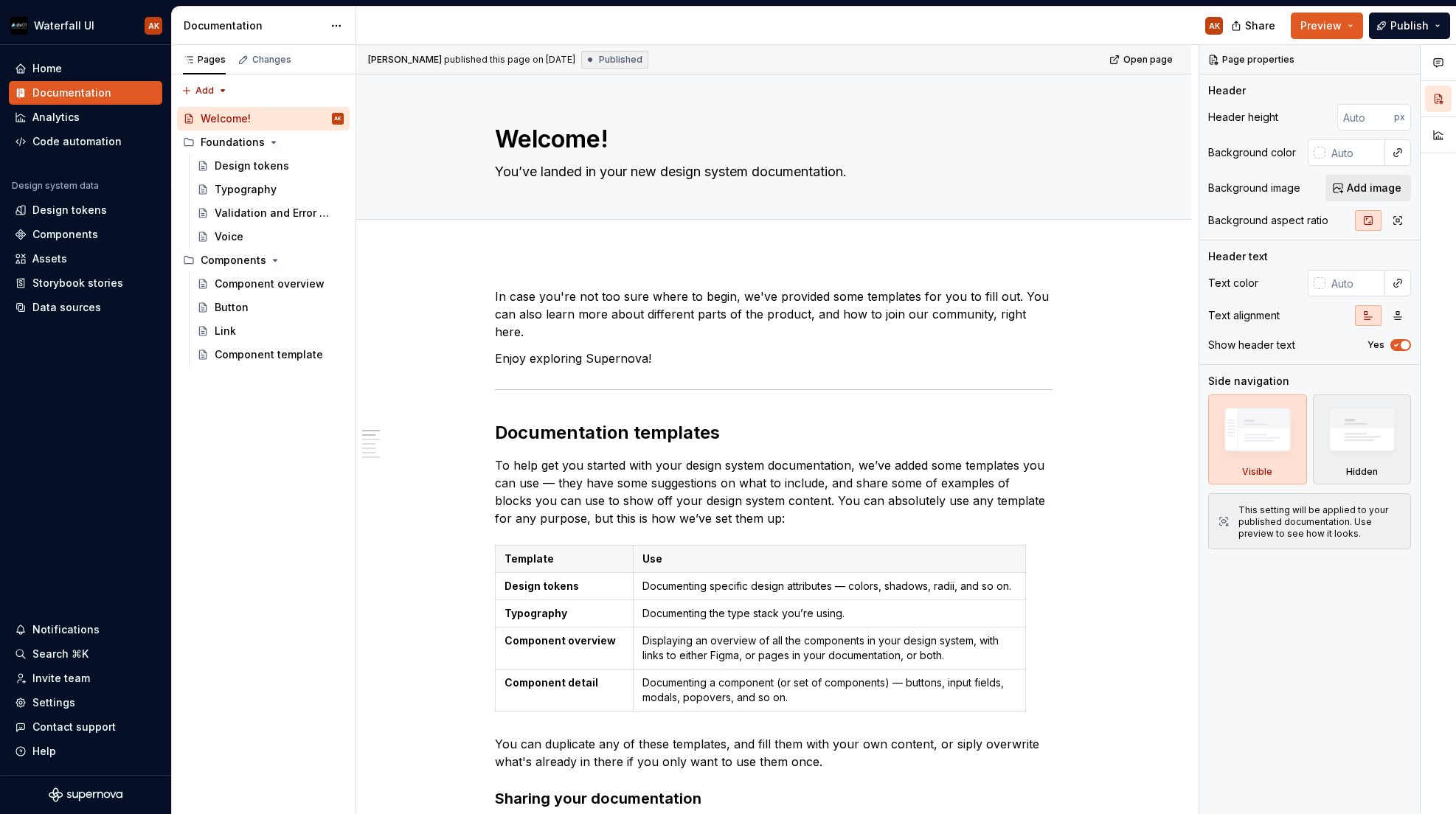
type textarea "*"
